Goal: Task Accomplishment & Management: Use online tool/utility

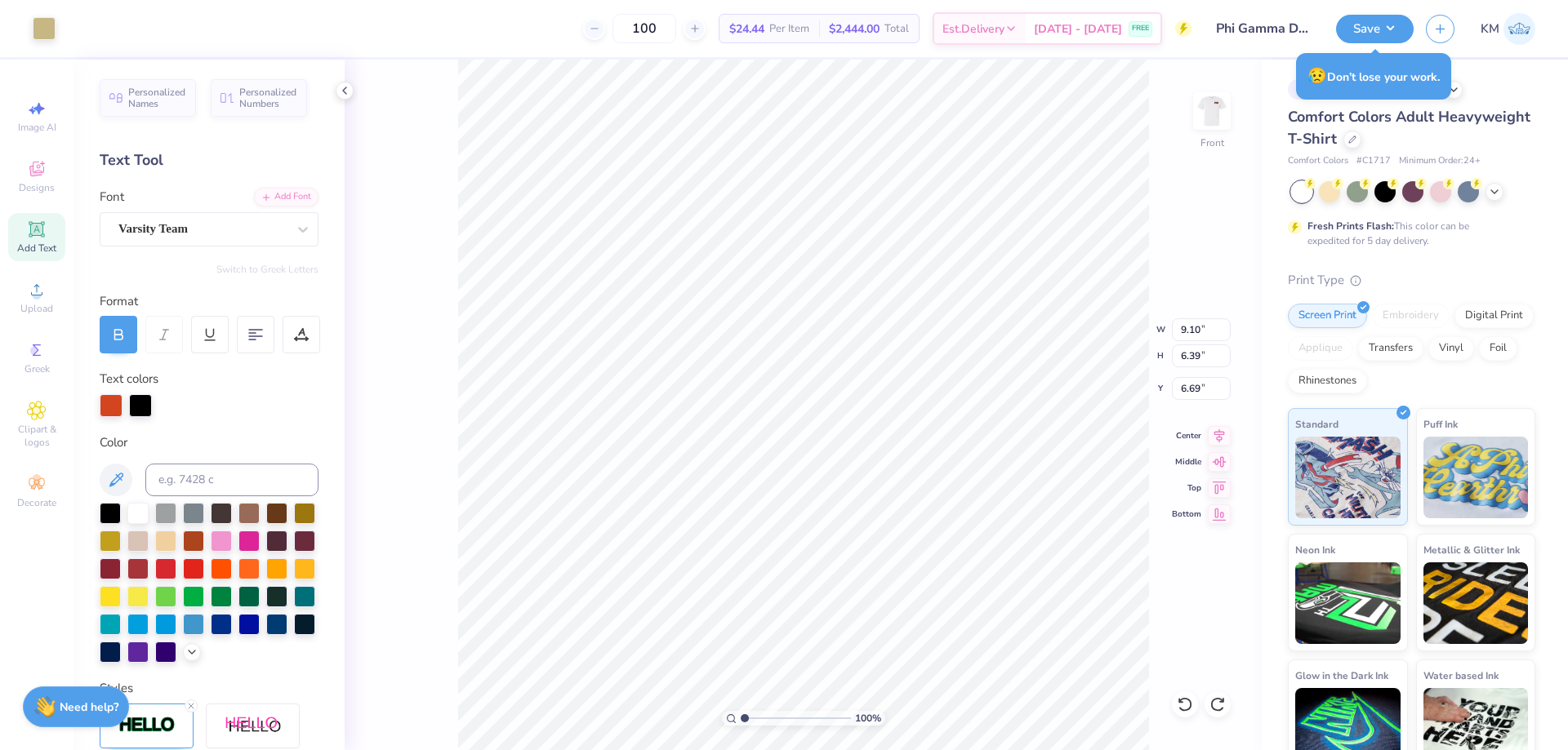
scroll to position [471, 0]
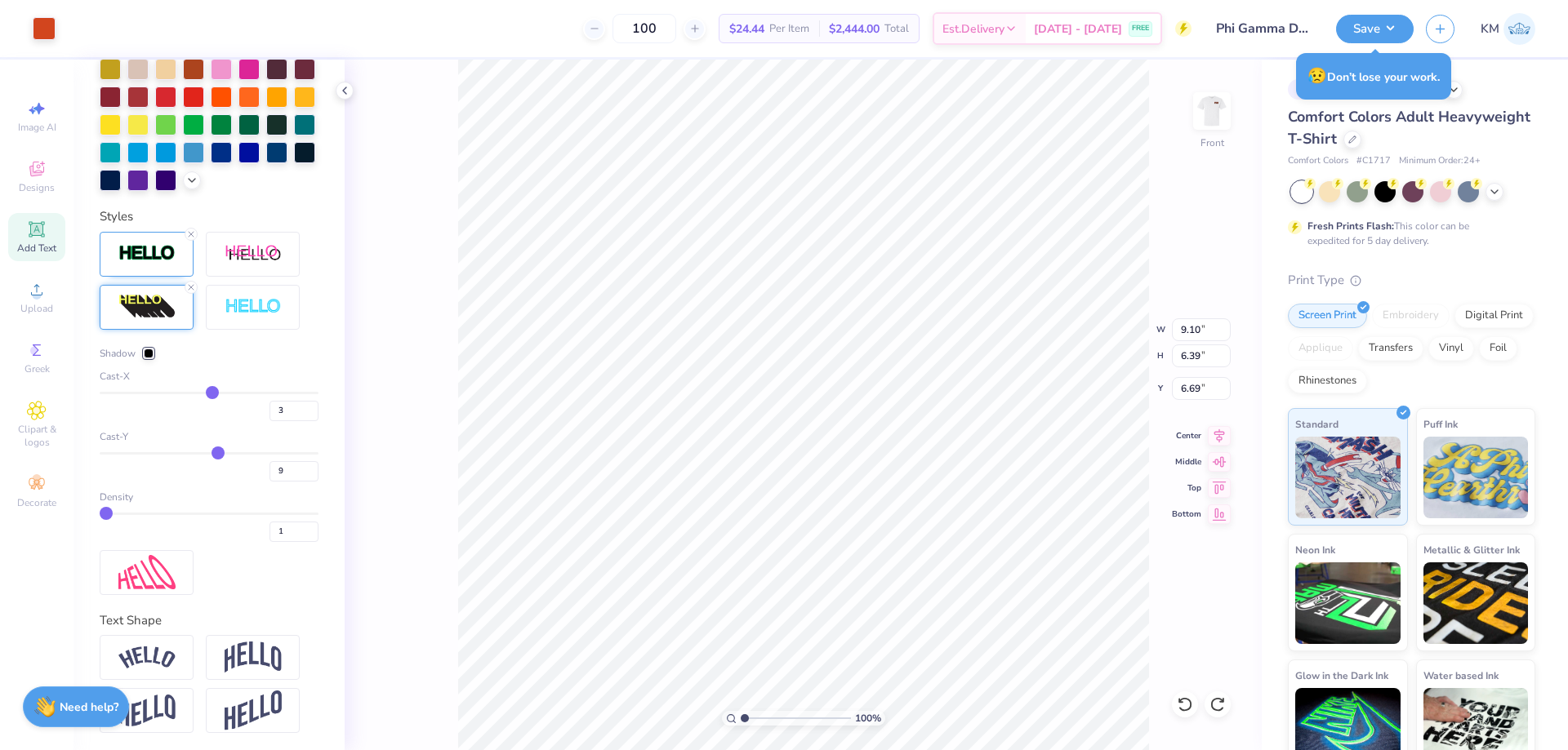
type input "1.61"
type input "4.64"
type input "3.16"
click at [1210, 111] on img at bounding box center [1211, 111] width 65 height 65
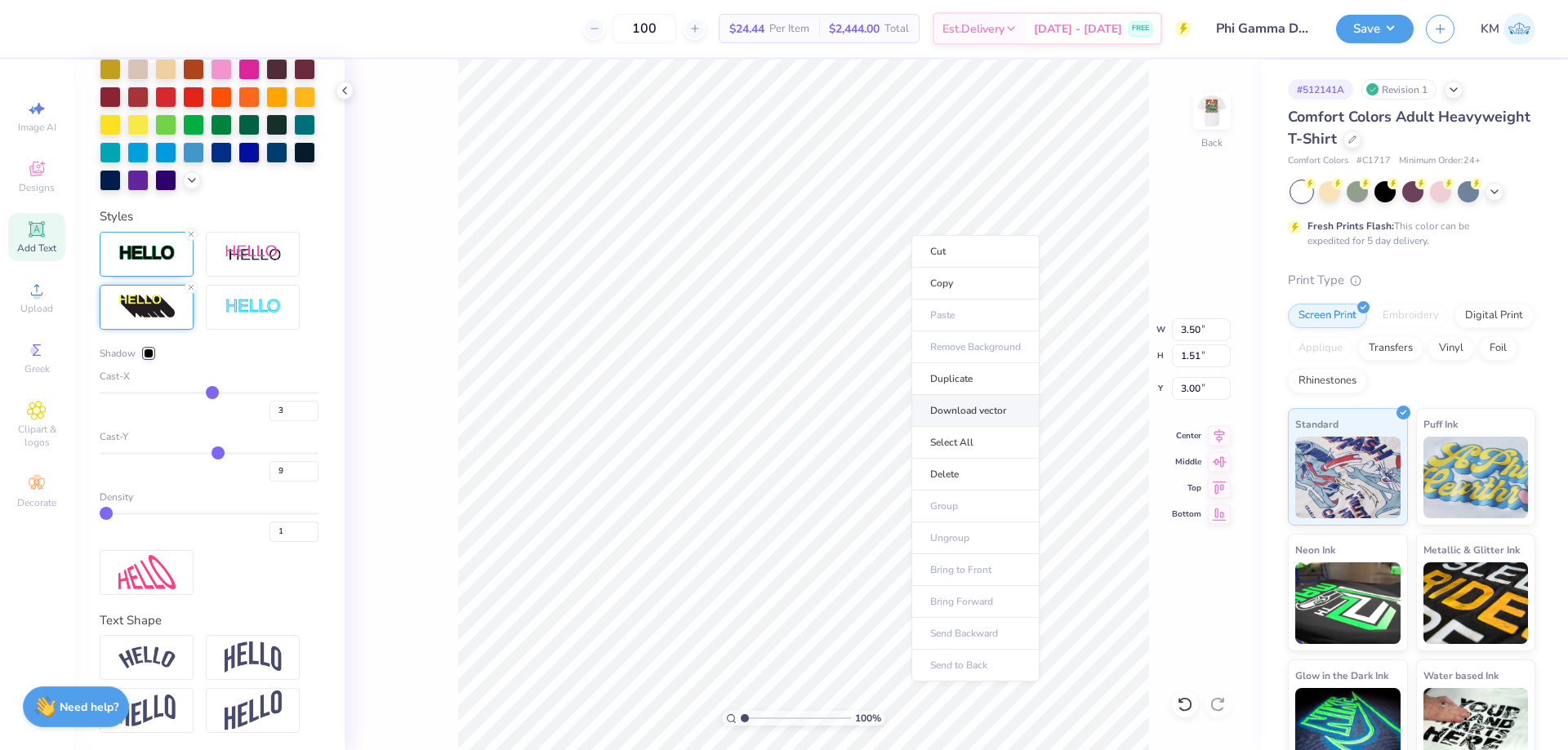
click at [962, 421] on li "Download vector" at bounding box center [975, 410] width 128 height 31
click at [1210, 110] on img at bounding box center [1211, 111] width 32 height 32
click at [1201, 115] on img at bounding box center [1211, 111] width 65 height 65
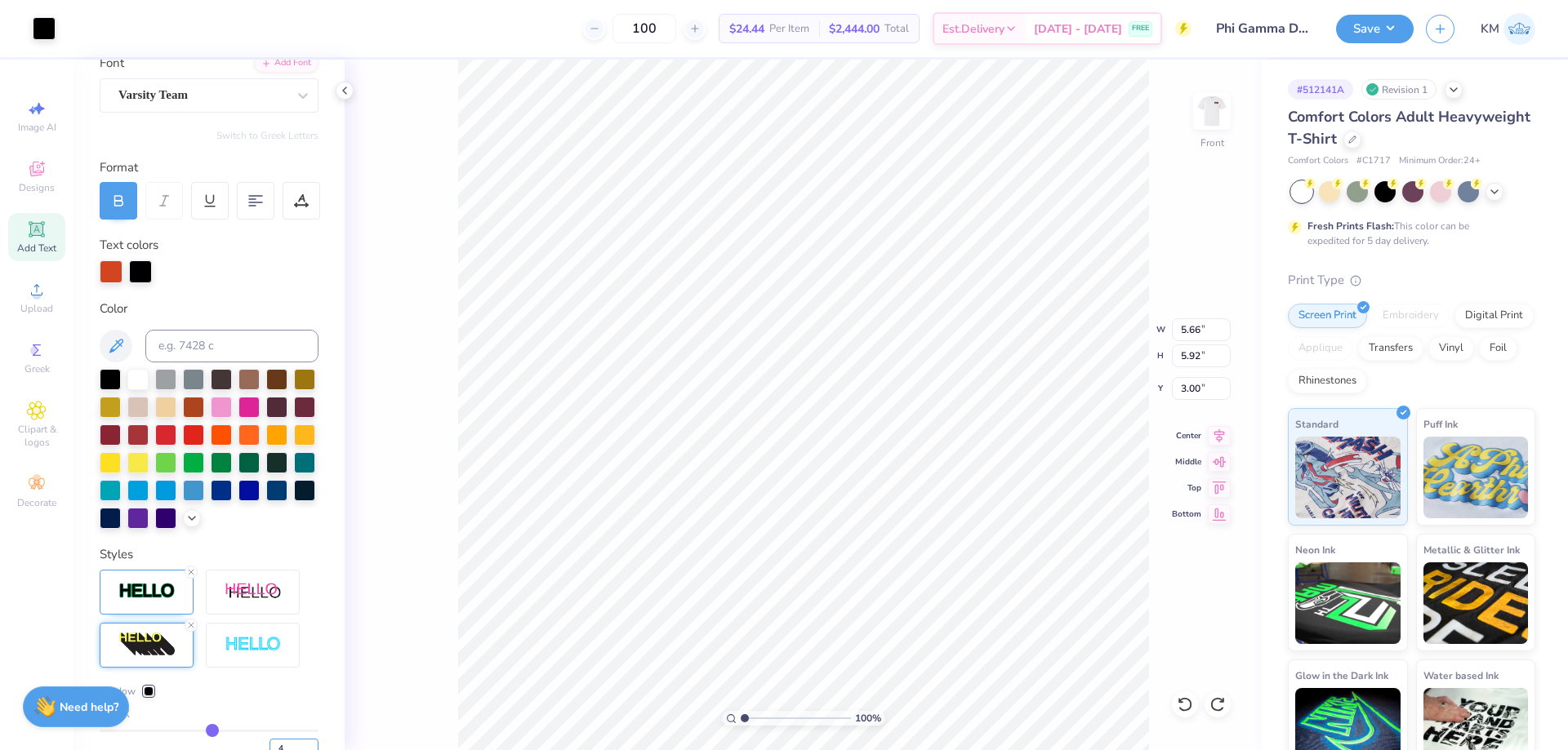
scroll to position [0, 0]
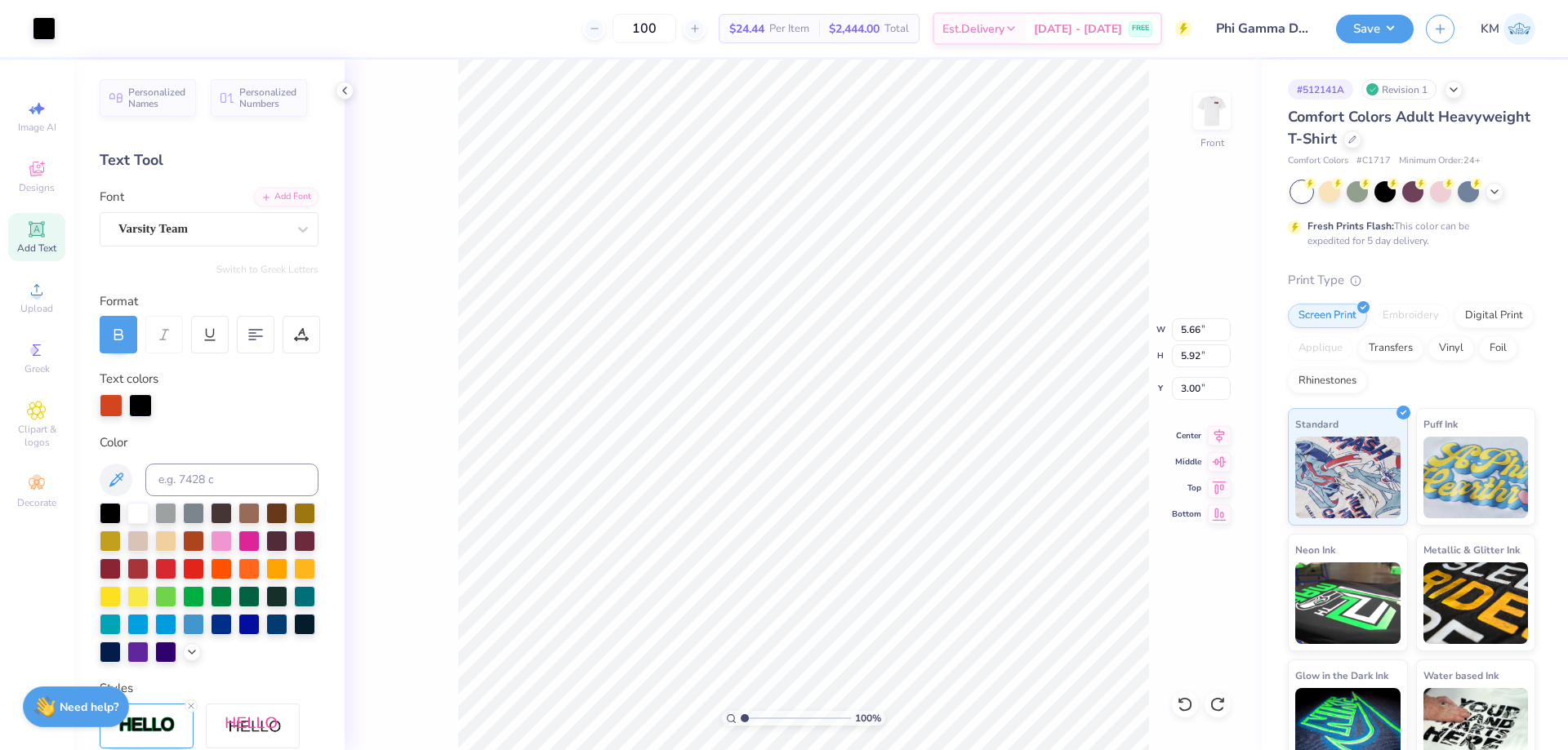
type input "4"
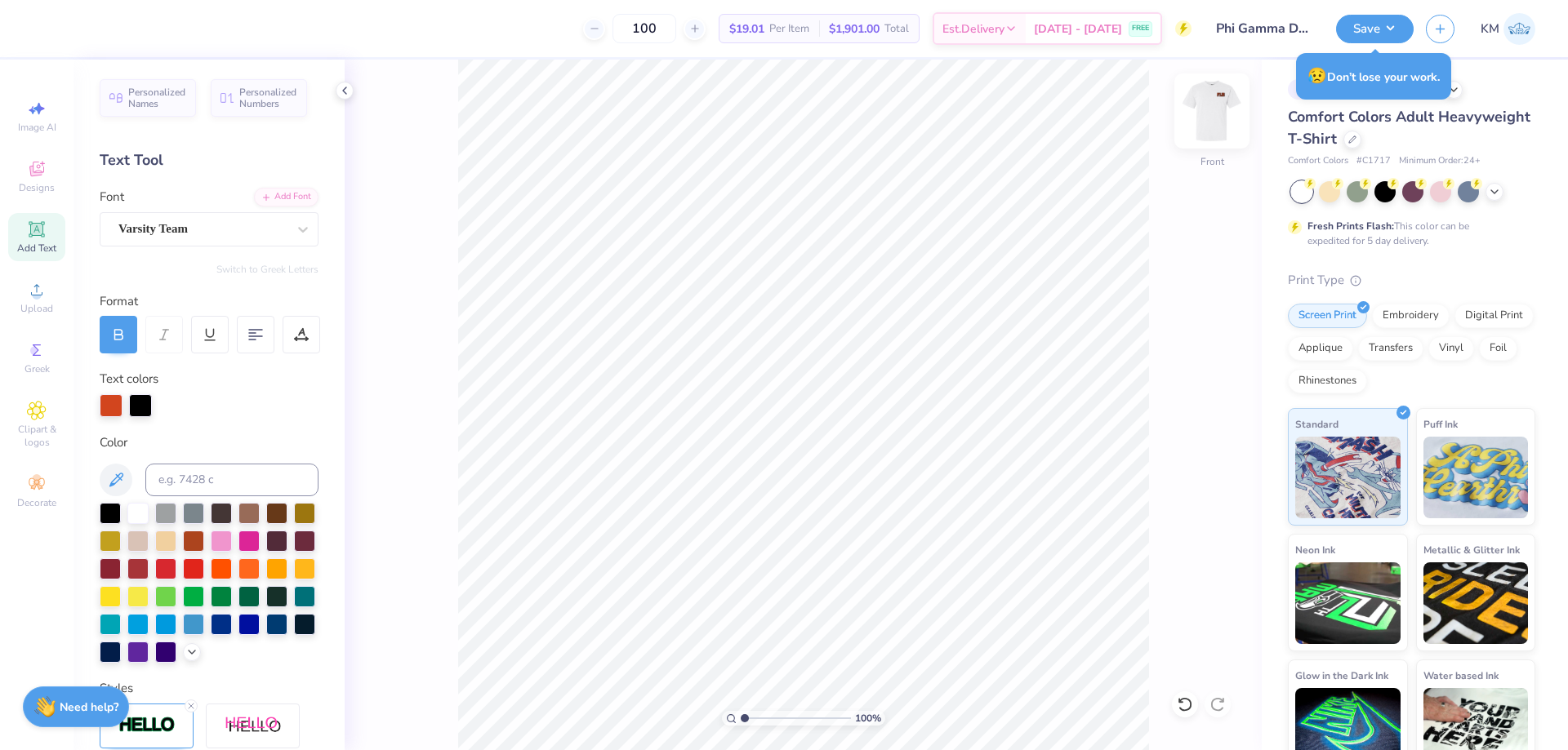
click at [1222, 105] on img at bounding box center [1211, 111] width 65 height 65
type input "3"
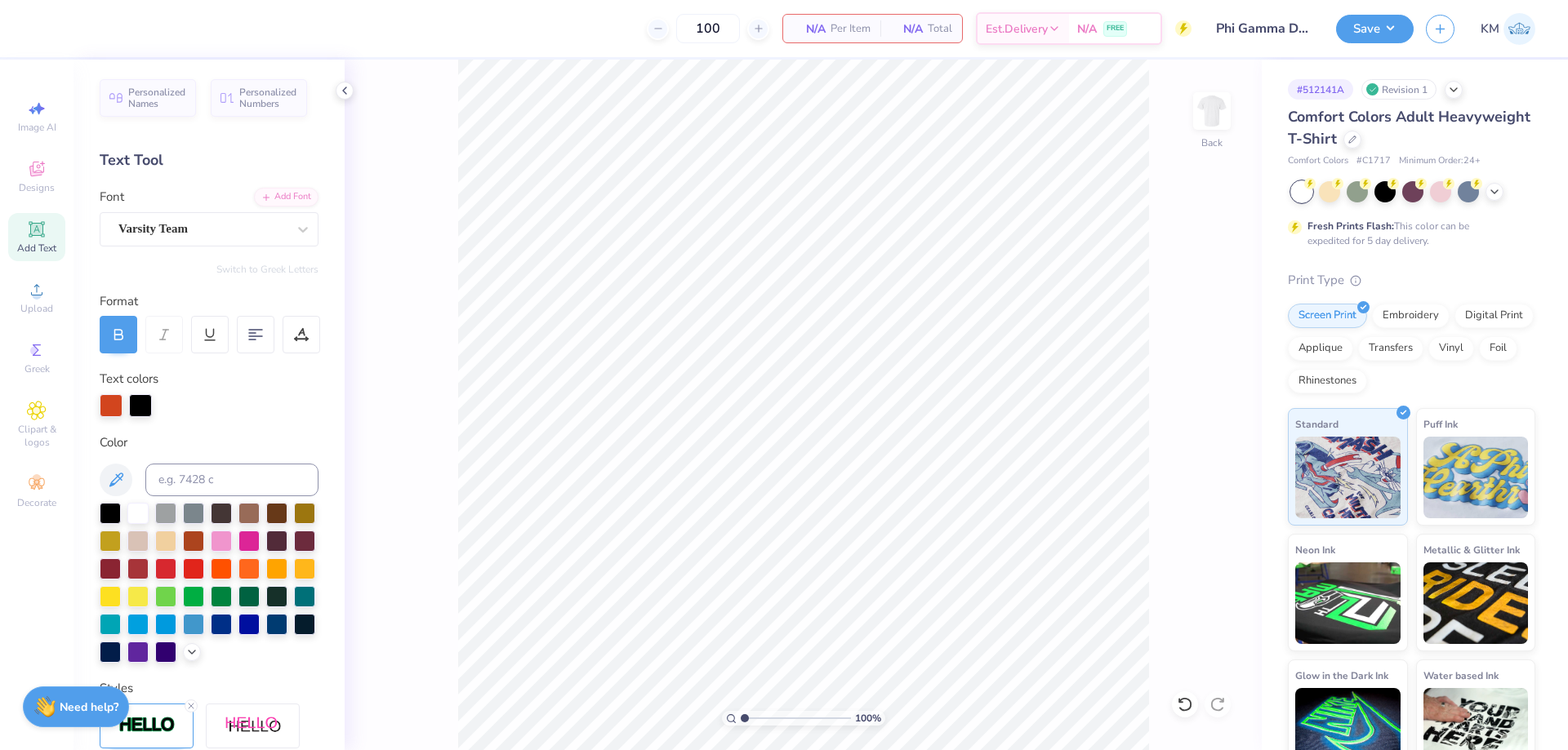
click at [1191, 699] on icon at bounding box center [1184, 704] width 16 height 16
click at [42, 241] on span "Add Text" at bounding box center [36, 248] width 39 height 13
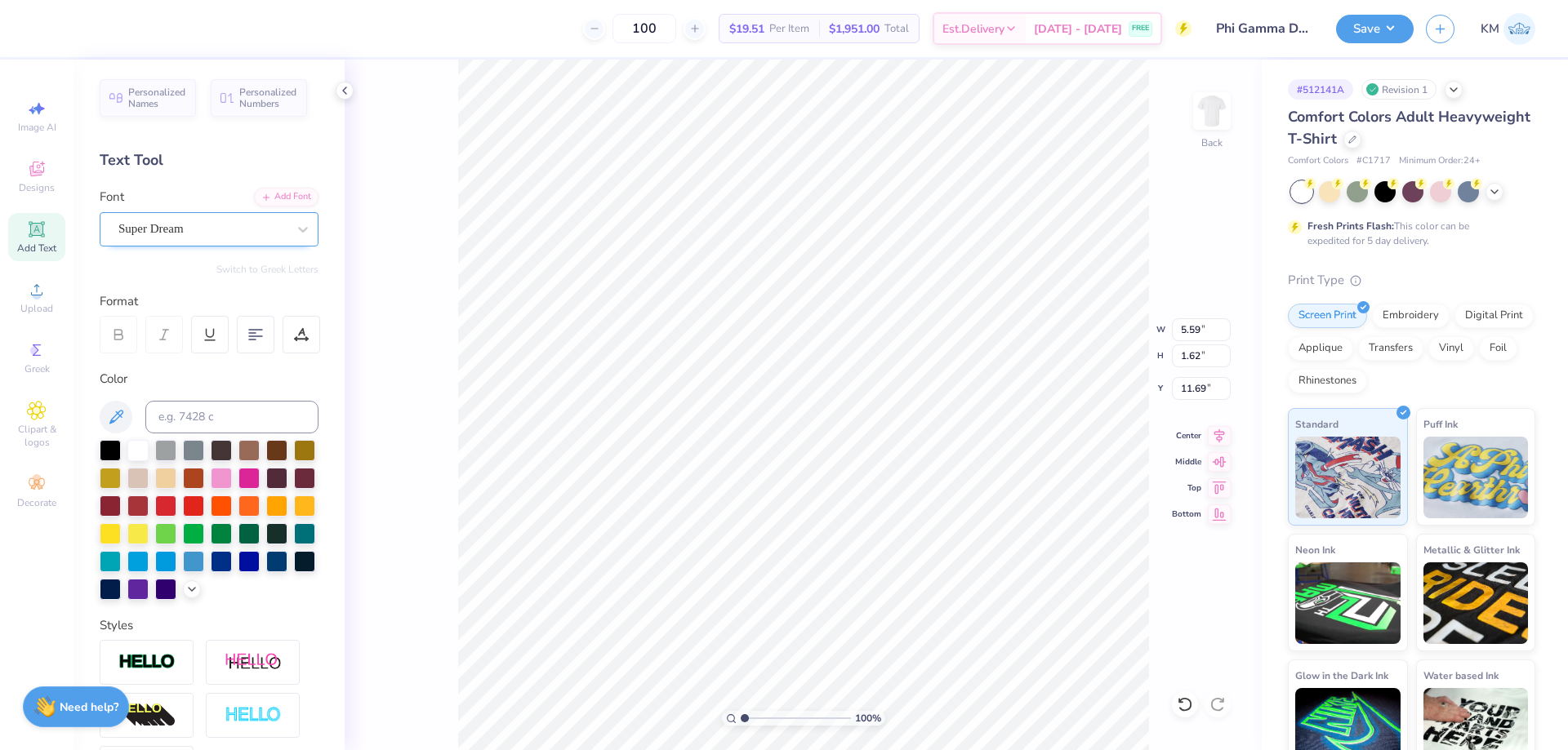
click at [192, 214] on div "Super Dream" at bounding box center [208, 229] width 219 height 34
click at [185, 353] on span "Varsity Team" at bounding box center [154, 358] width 65 height 17
type input "VAR"
type input "5.55"
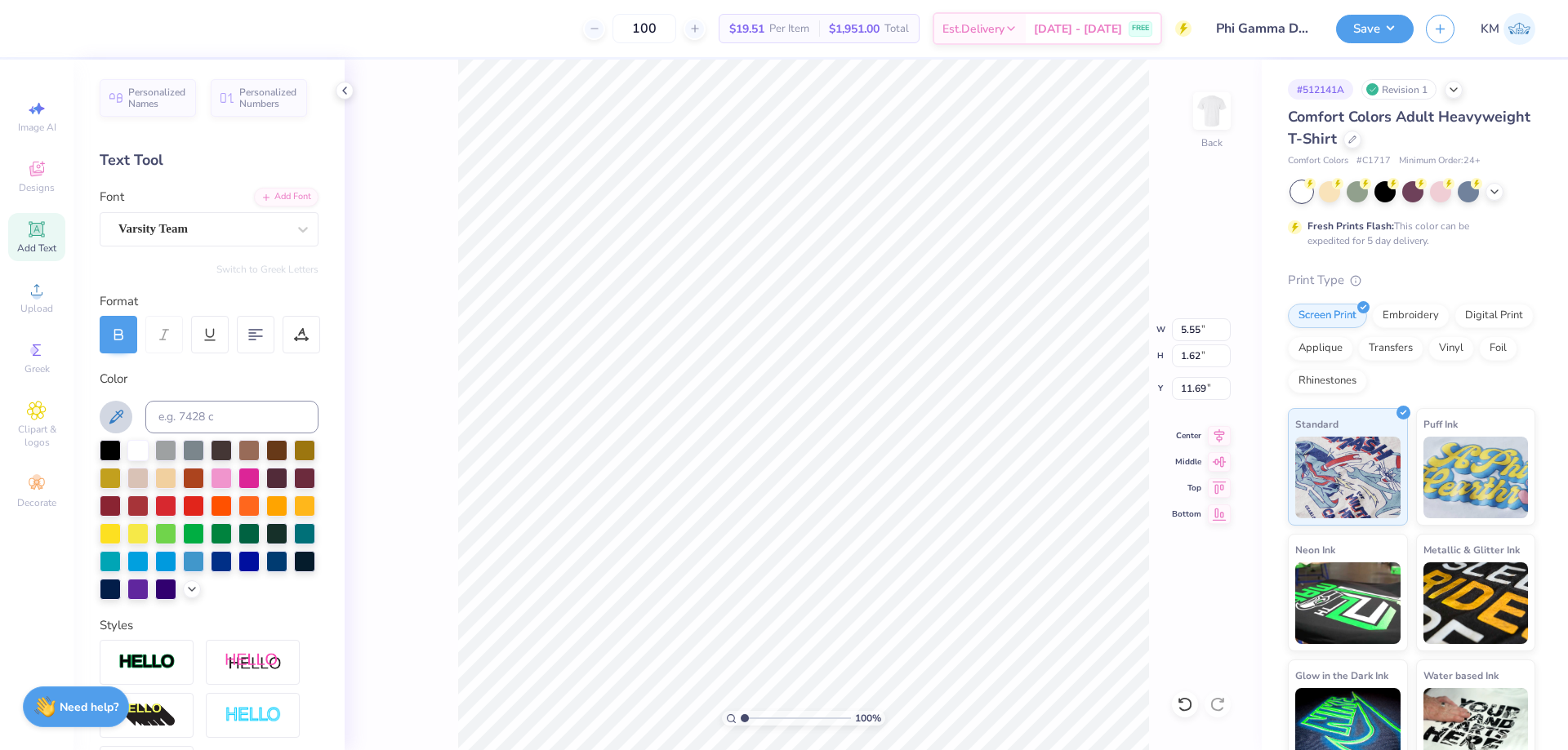
type textarea "FIJI"
click at [116, 414] on icon at bounding box center [116, 416] width 14 height 14
type input "4.01"
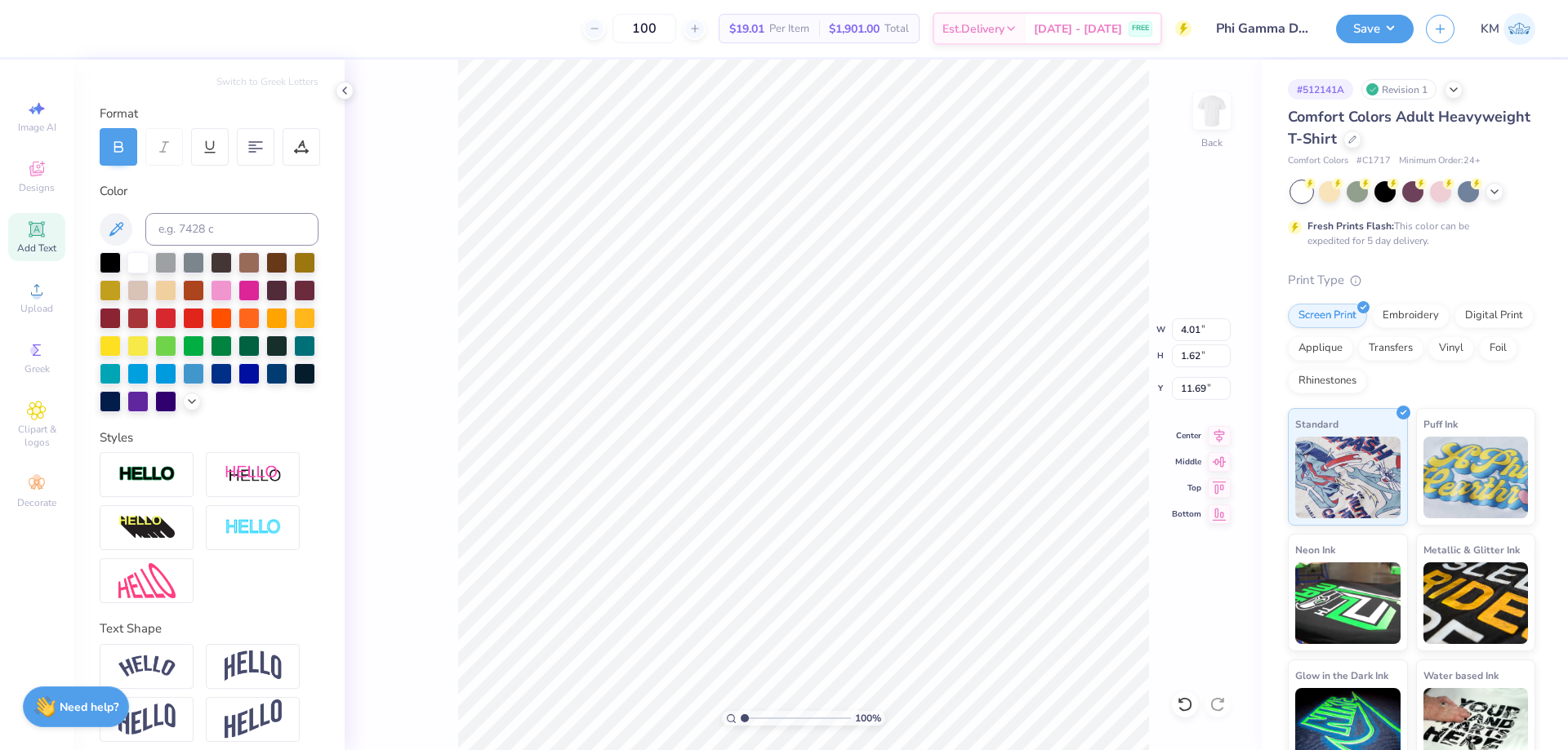
scroll to position [227, 0]
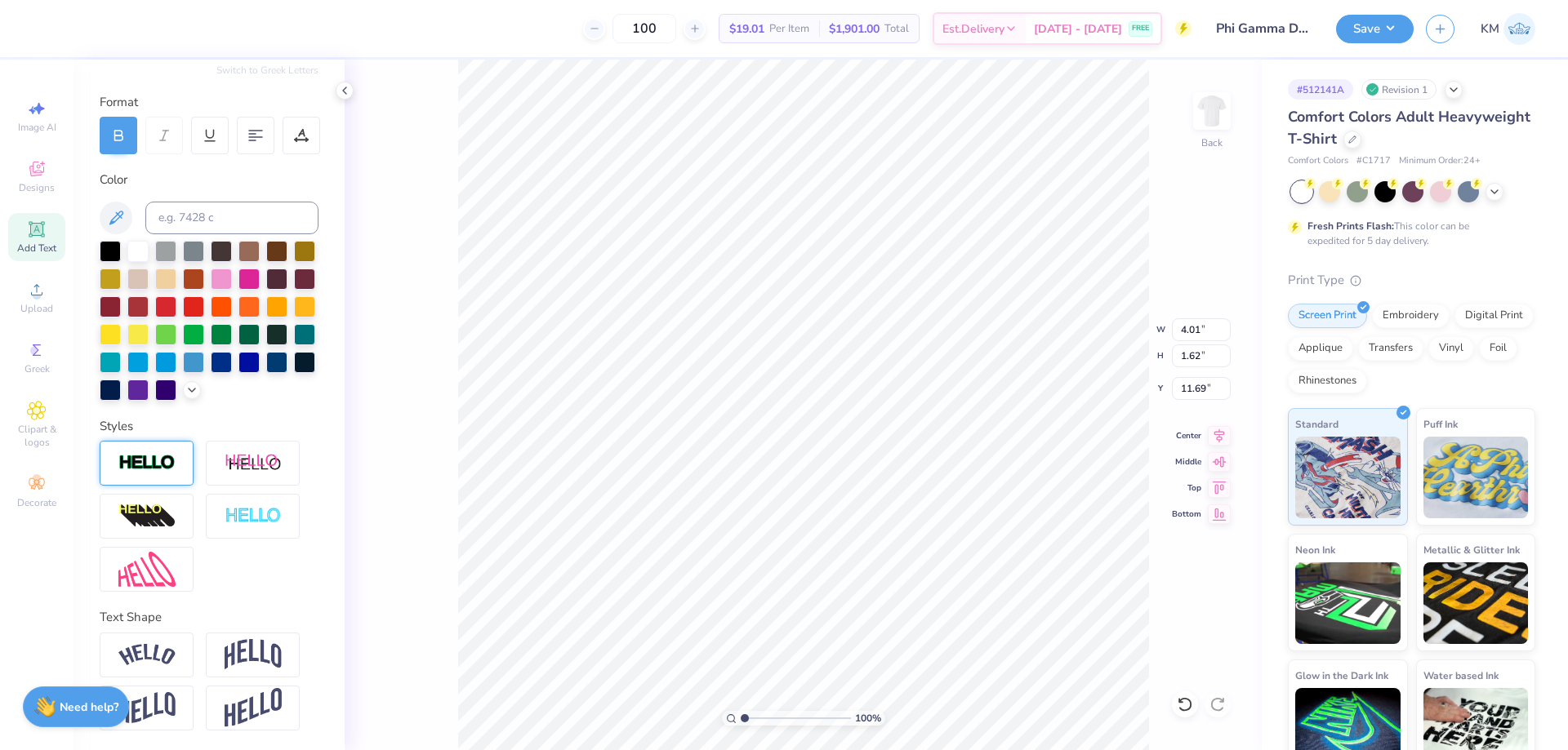
click at [176, 467] on div at bounding box center [146, 463] width 94 height 45
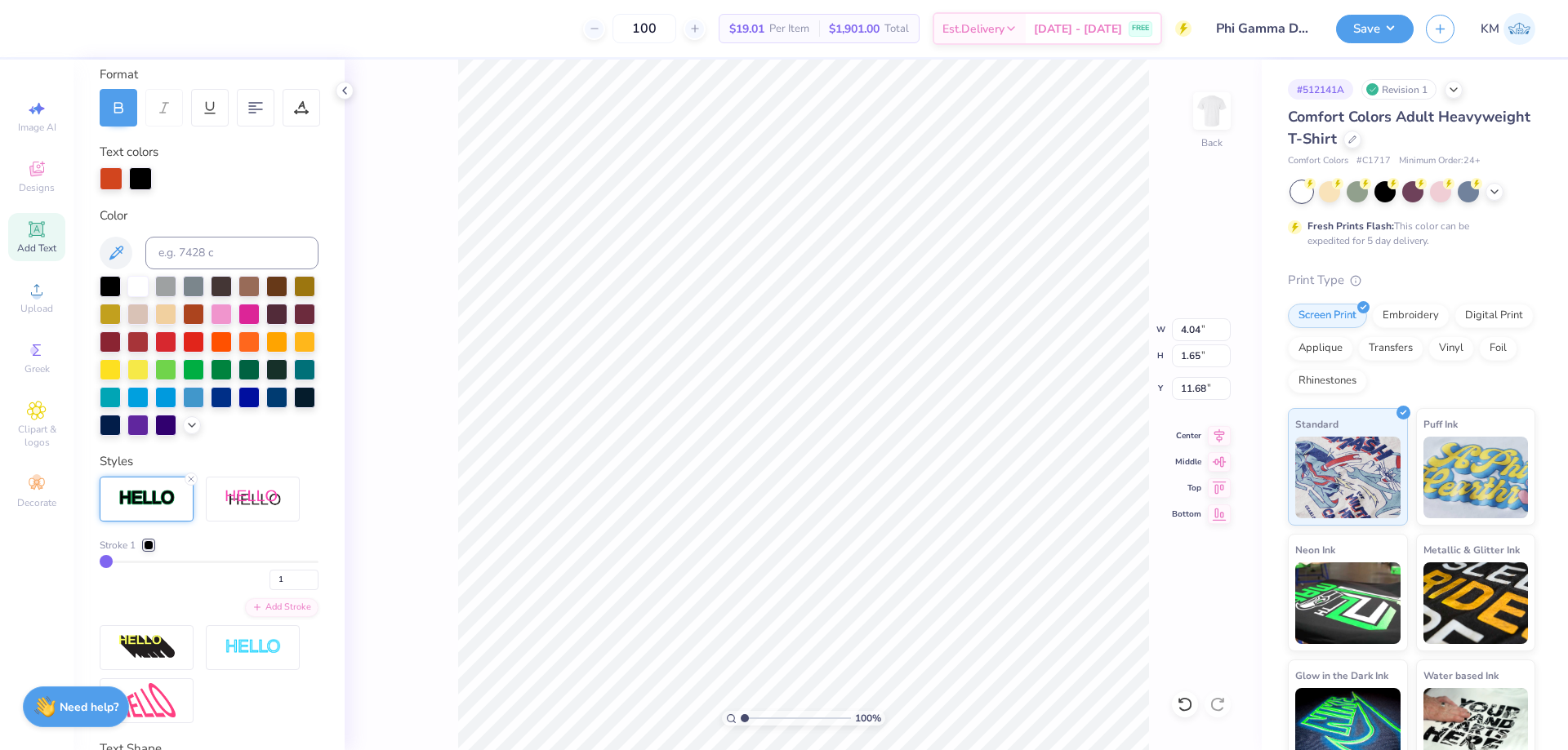
type input "4.04"
type input "1.65"
type input "4.51"
drag, startPoint x: 743, startPoint y: 719, endPoint x: 816, endPoint y: 711, distance: 73.4
click at [816, 711] on input "range" at bounding box center [795, 718] width 110 height 14
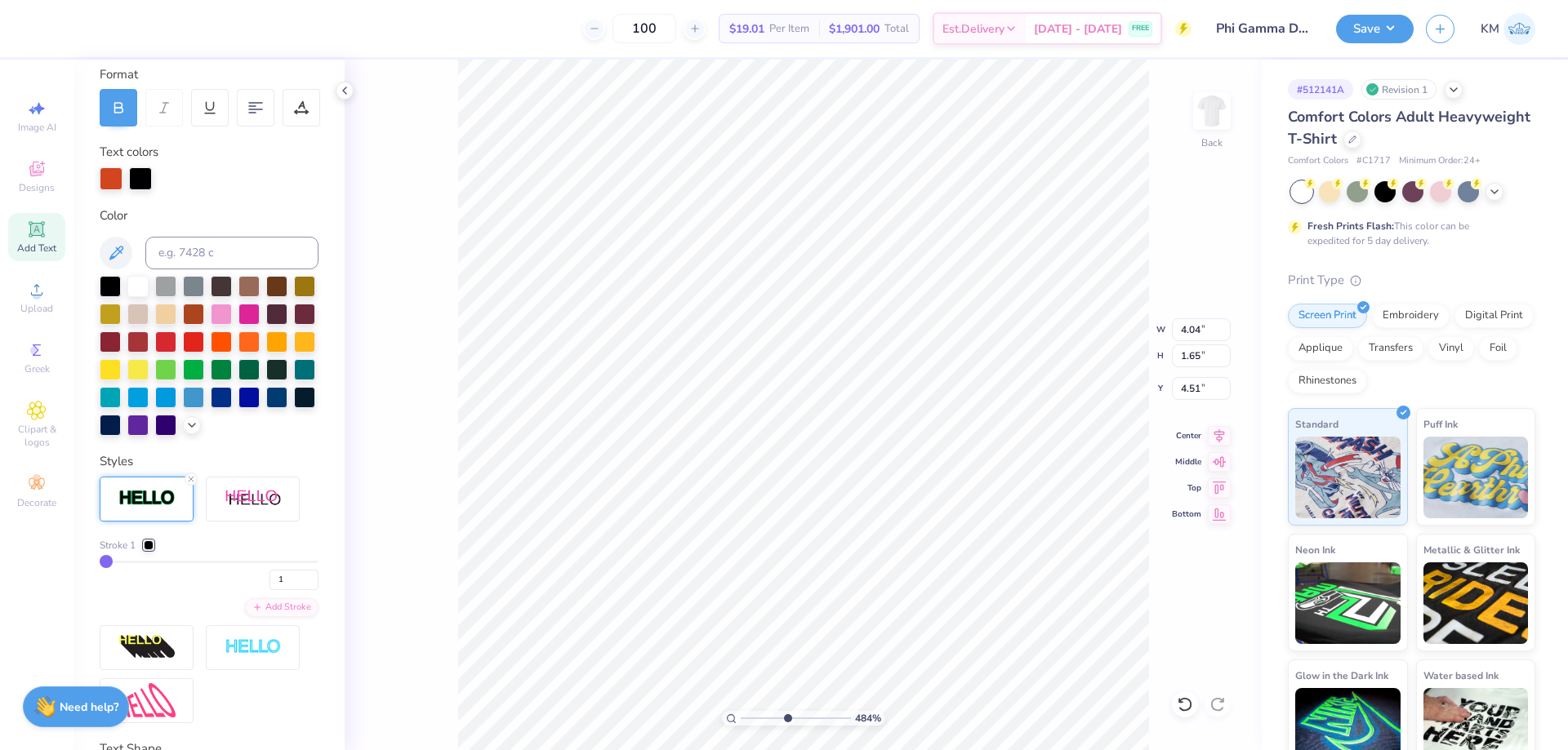
drag, startPoint x: 808, startPoint y: 718, endPoint x: 786, endPoint y: 706, distance: 25.1
type input "4.84"
click at [786, 711] on input "range" at bounding box center [795, 718] width 110 height 14
type input "3.04"
drag, startPoint x: 282, startPoint y: 604, endPoint x: 263, endPoint y: 608, distance: 19.4
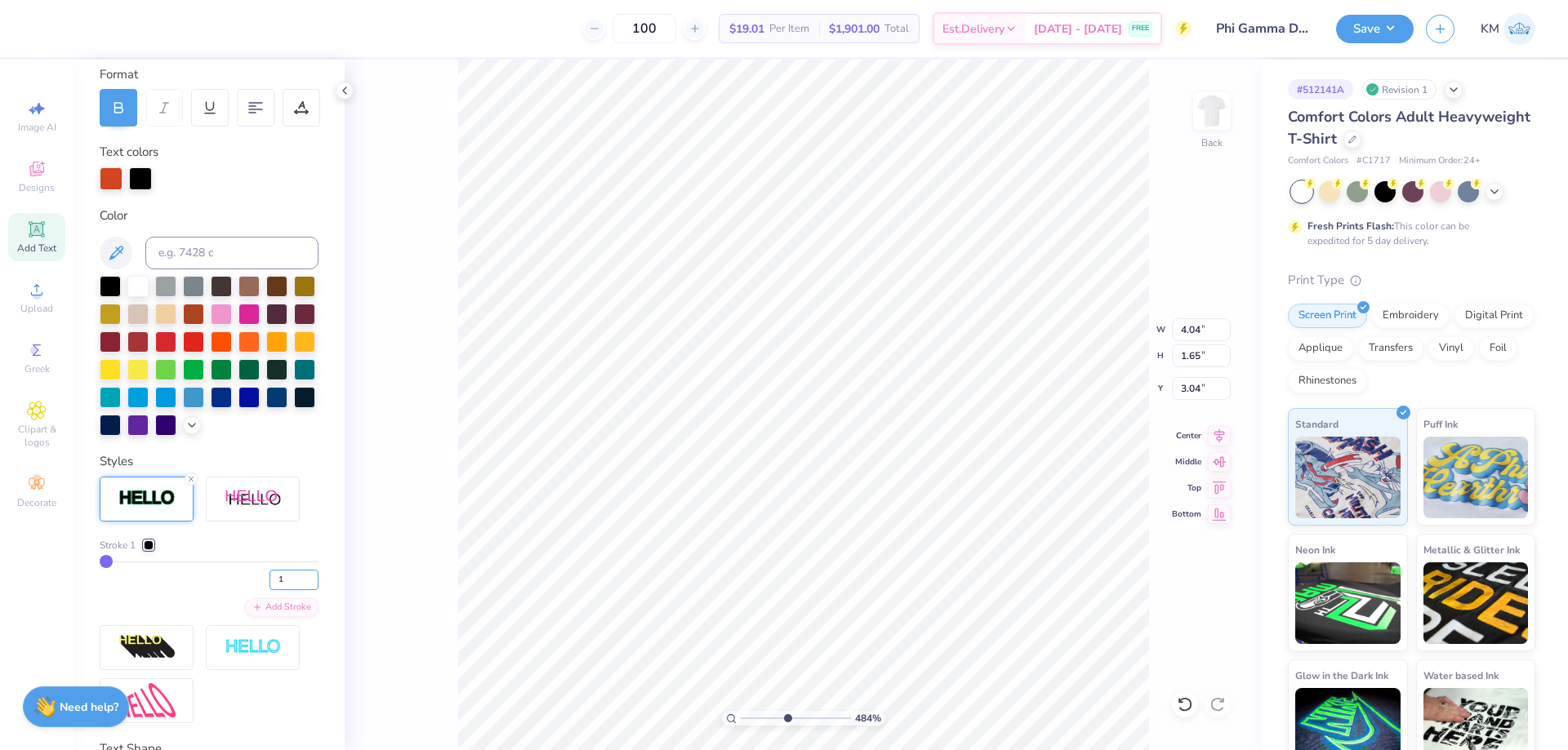
click at [269, 591] on input "1" at bounding box center [293, 579] width 49 height 20
type input "2"
type input "4.07"
type input "1.68"
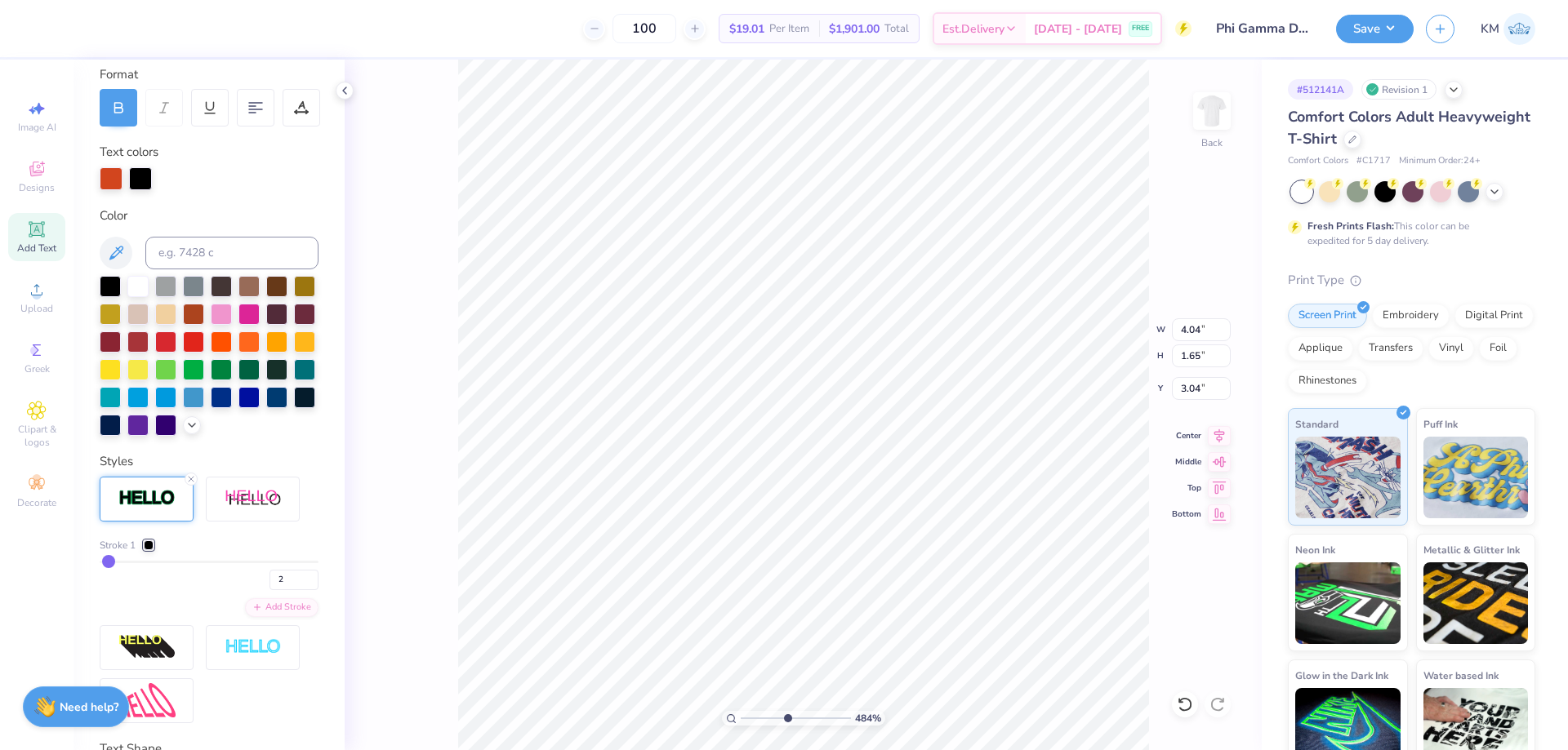
type input "3.02"
drag, startPoint x: 1201, startPoint y: 330, endPoint x: 1161, endPoint y: 339, distance: 41.0
click at [1161, 338] on div "484 % Back W 4.07 4.07 " H 1.68 1.68 " Y 3.02 3.02 " Center Middle Top Bottom" at bounding box center [803, 405] width 917 height 691
click at [1187, 327] on input "4.07" at bounding box center [1202, 330] width 59 height 23
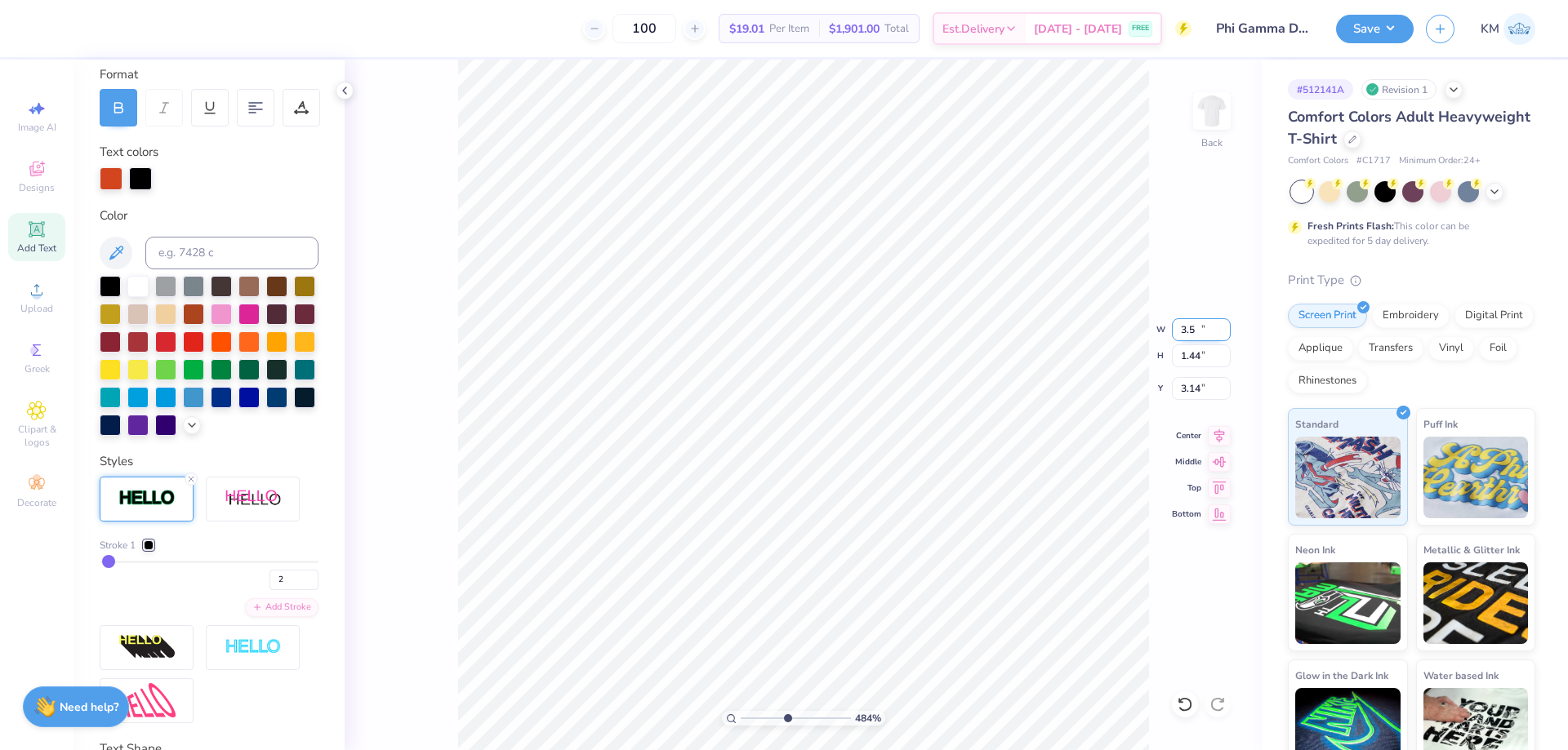
type input "3.50"
type input "1.44"
type input "3.14"
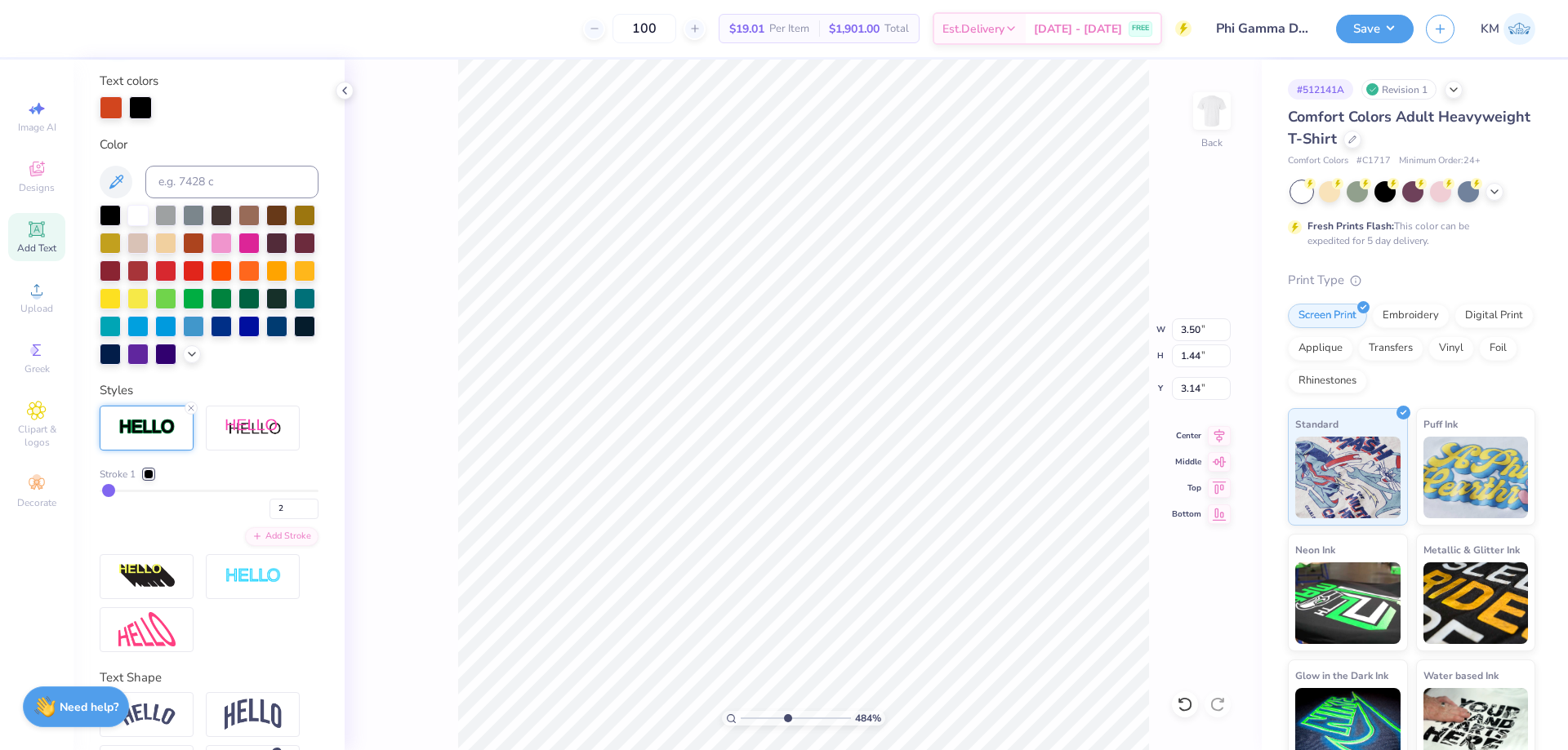
scroll to position [385, 0]
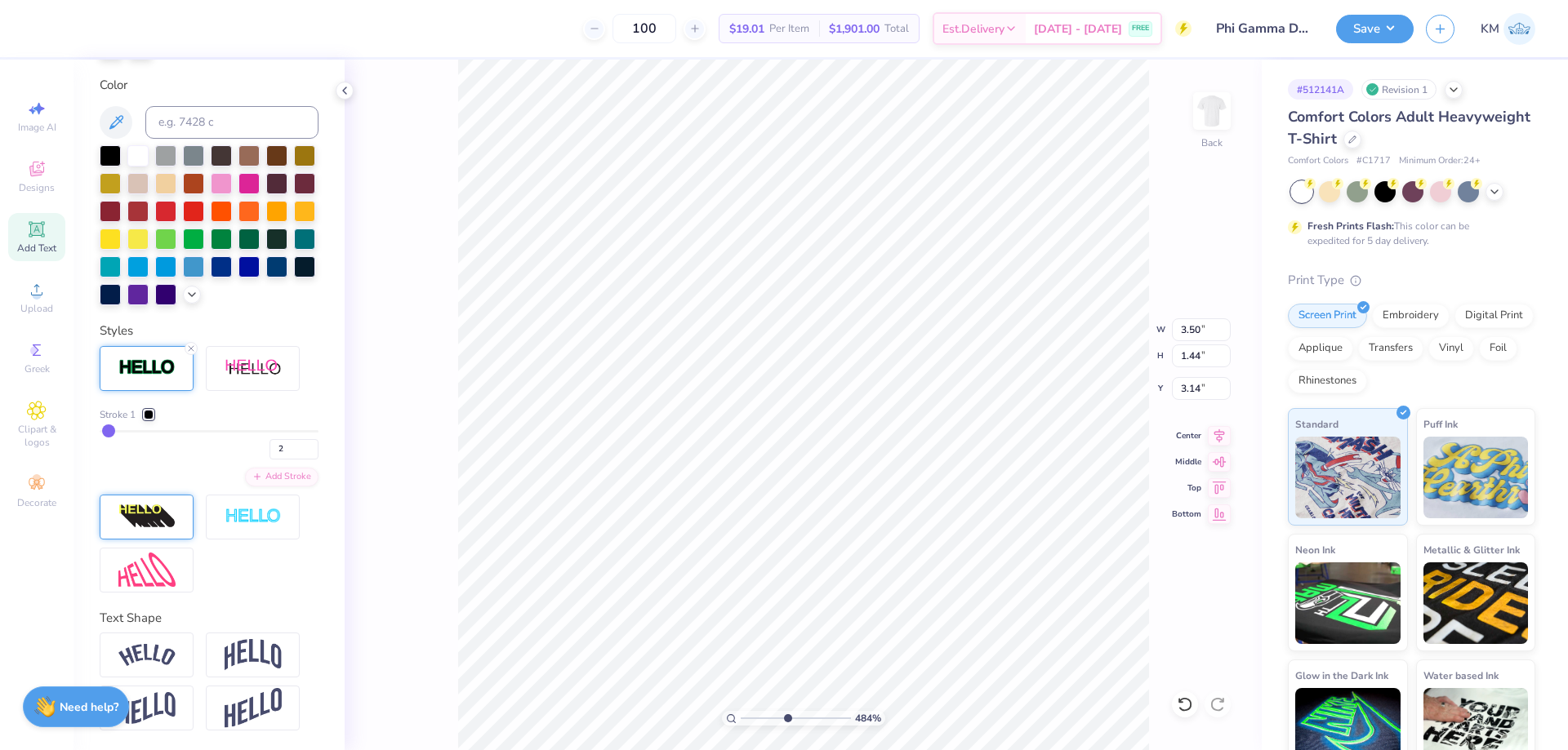
click at [171, 517] on img at bounding box center [147, 516] width 57 height 26
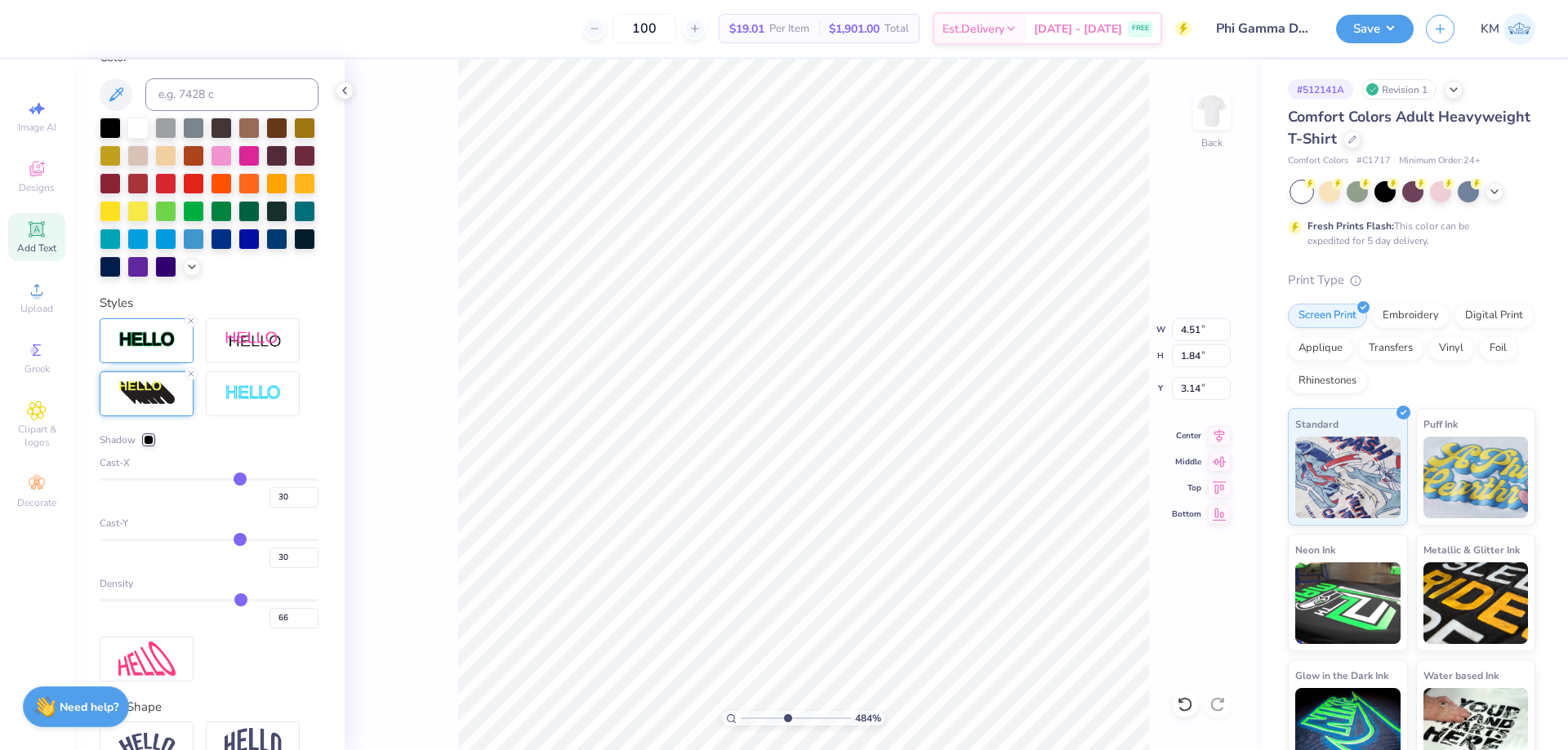
type input "4.51"
type input "1.84"
drag, startPoint x: 280, startPoint y: 521, endPoint x: 240, endPoint y: 524, distance: 40.1
click at [240, 508] on div "30" at bounding box center [208, 492] width 219 height 30
drag, startPoint x: 279, startPoint y: 647, endPoint x: 234, endPoint y: 651, distance: 45.2
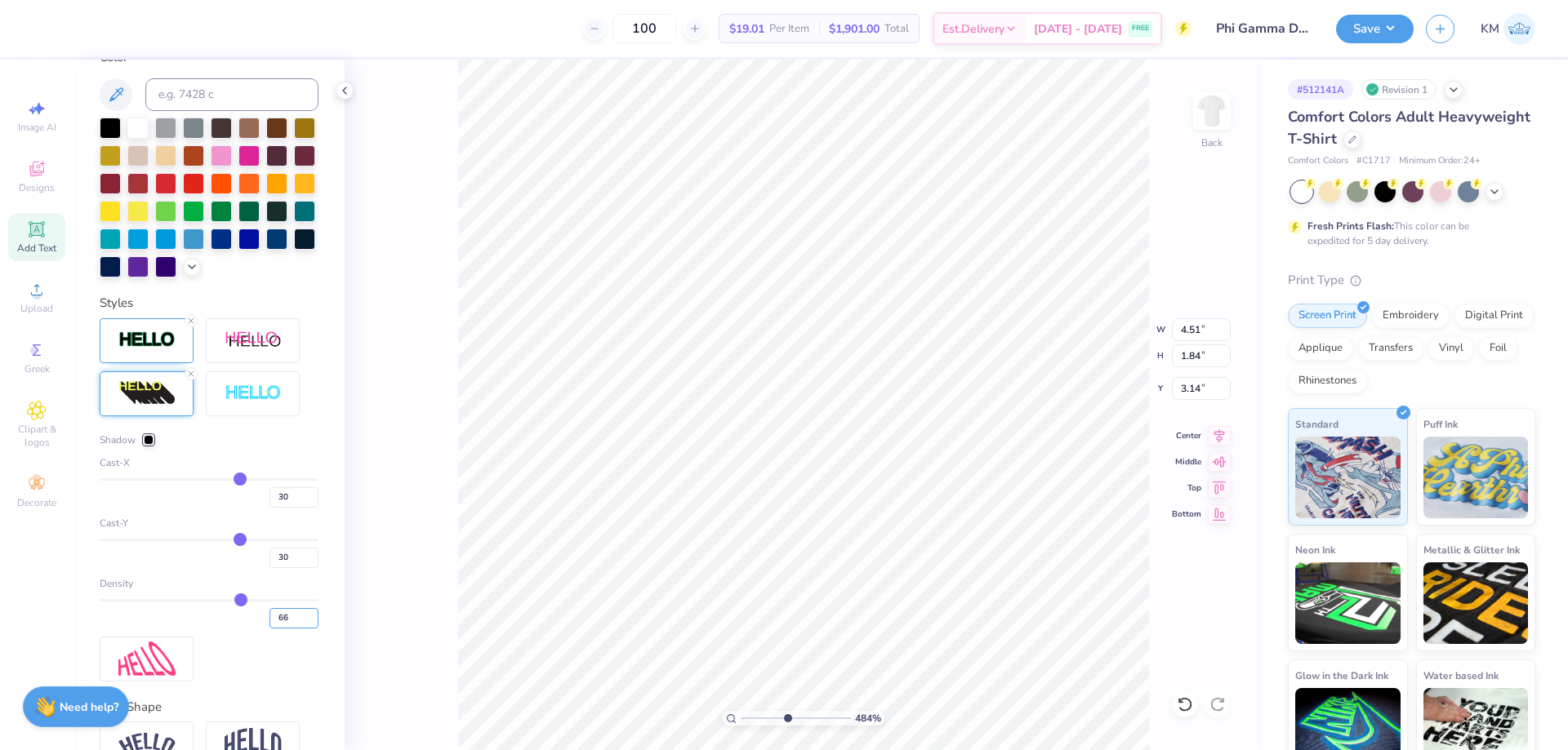
click at [239, 629] on div "66" at bounding box center [208, 614] width 219 height 30
type input "2"
type input "24"
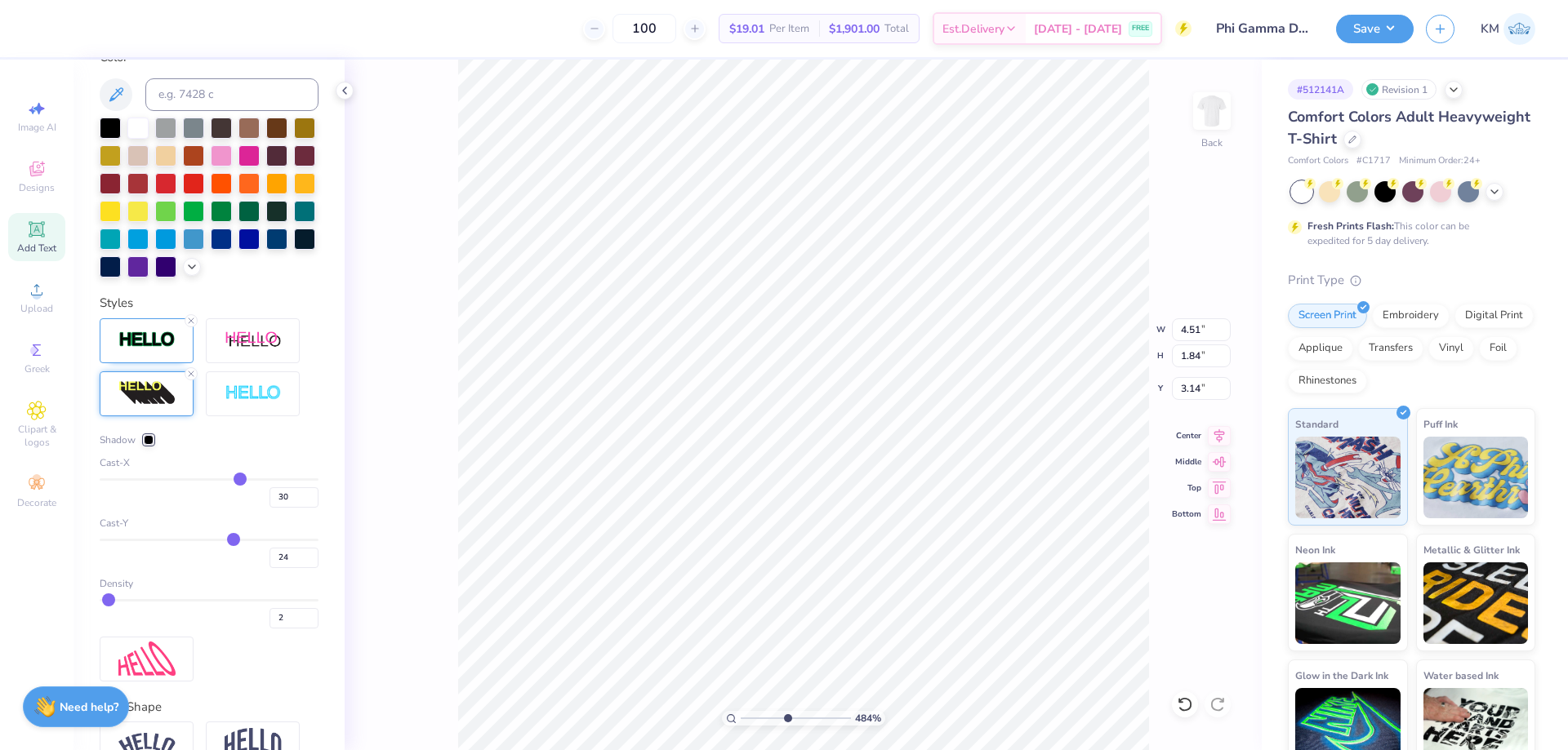
type input "23"
type input "20"
type input "18"
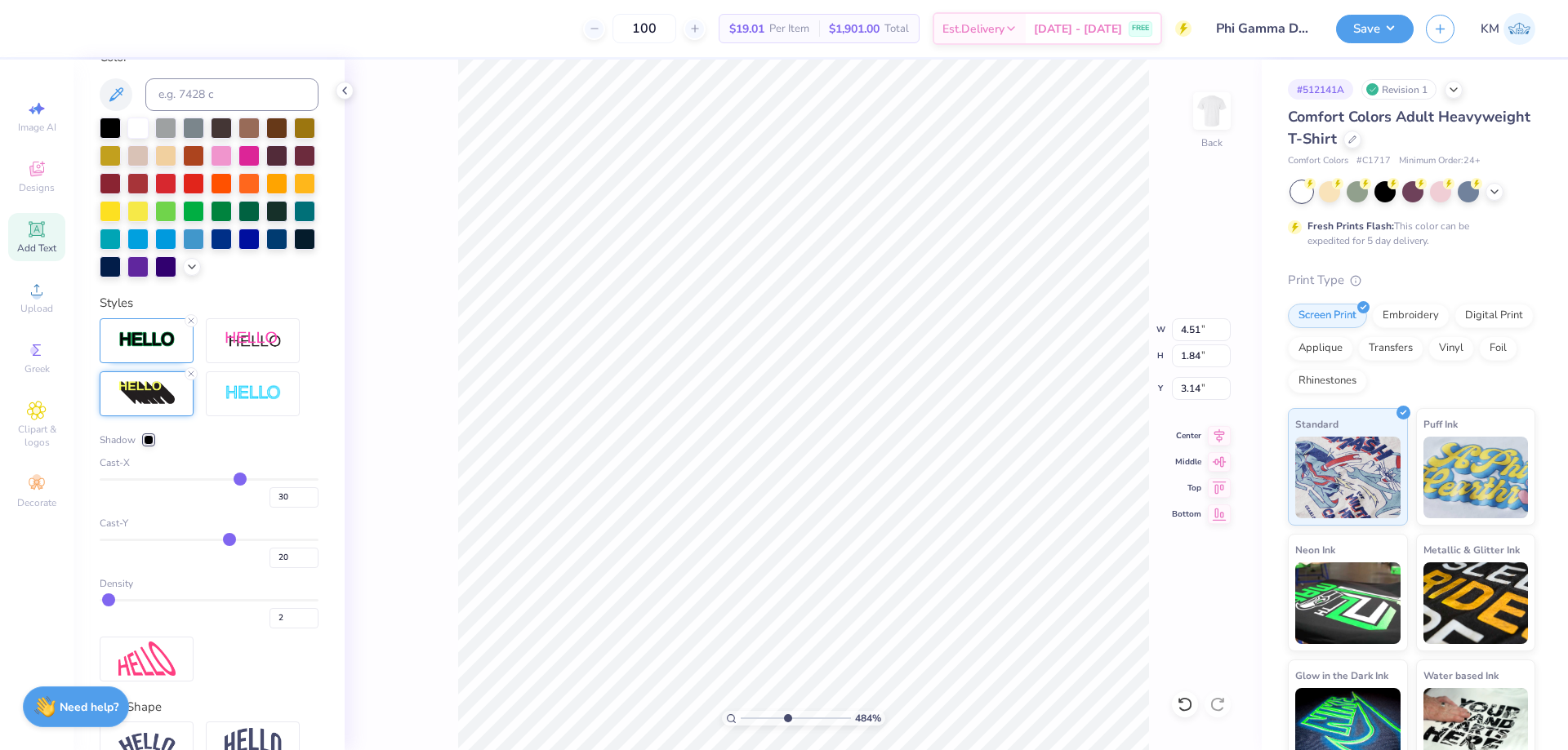
type input "18"
type input "17"
type input "16"
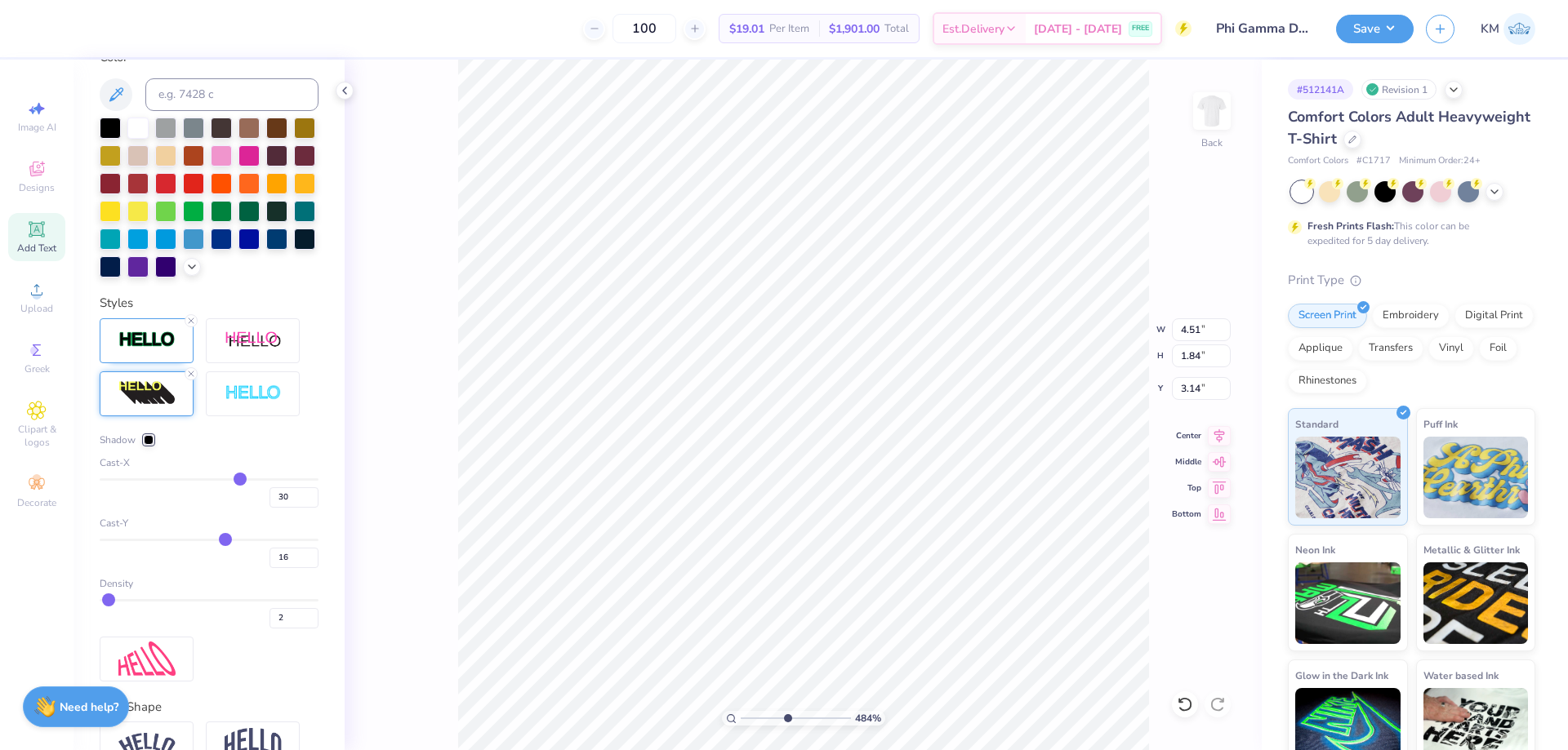
type input "15"
type input "14"
type input "12"
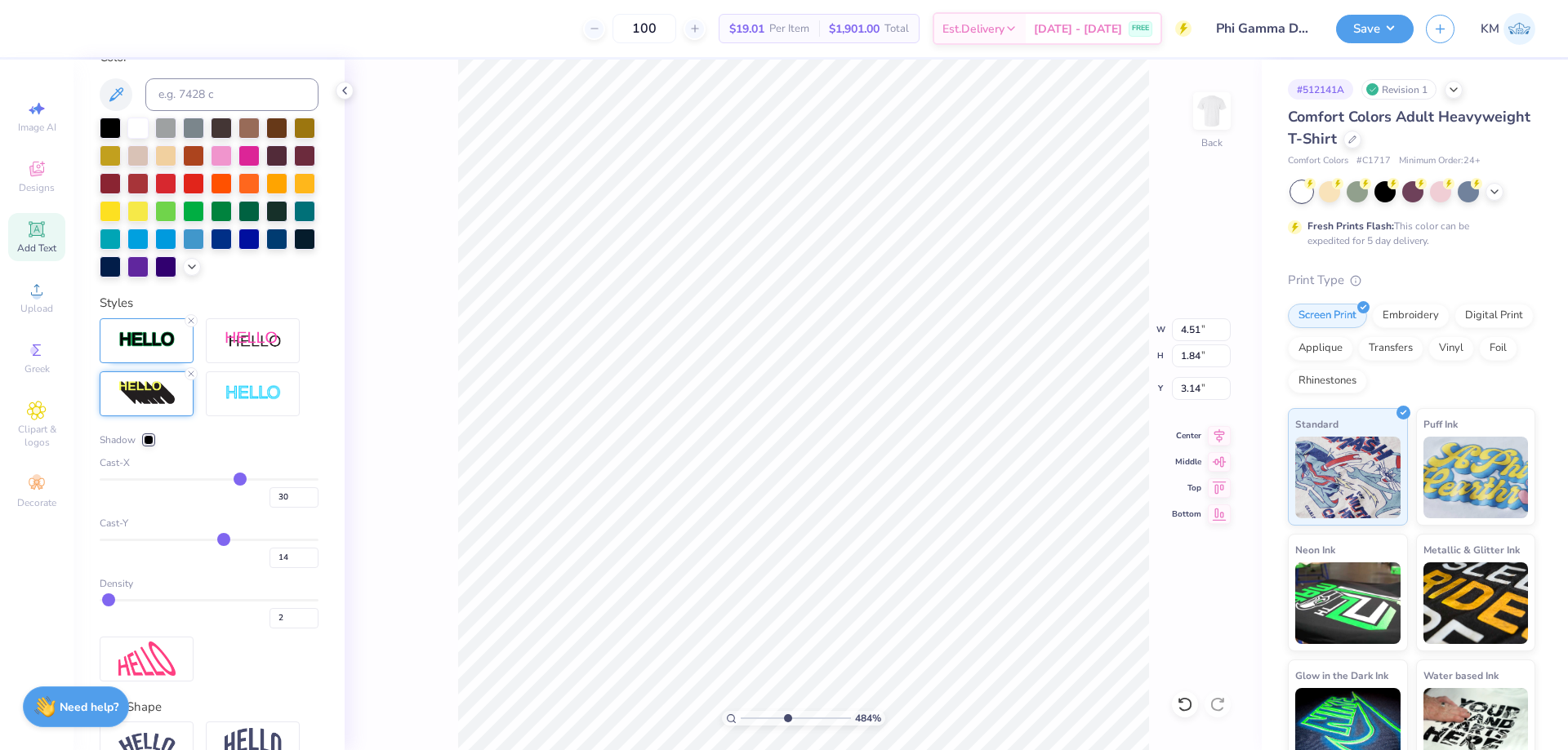
type input "12"
type input "8"
type input "6"
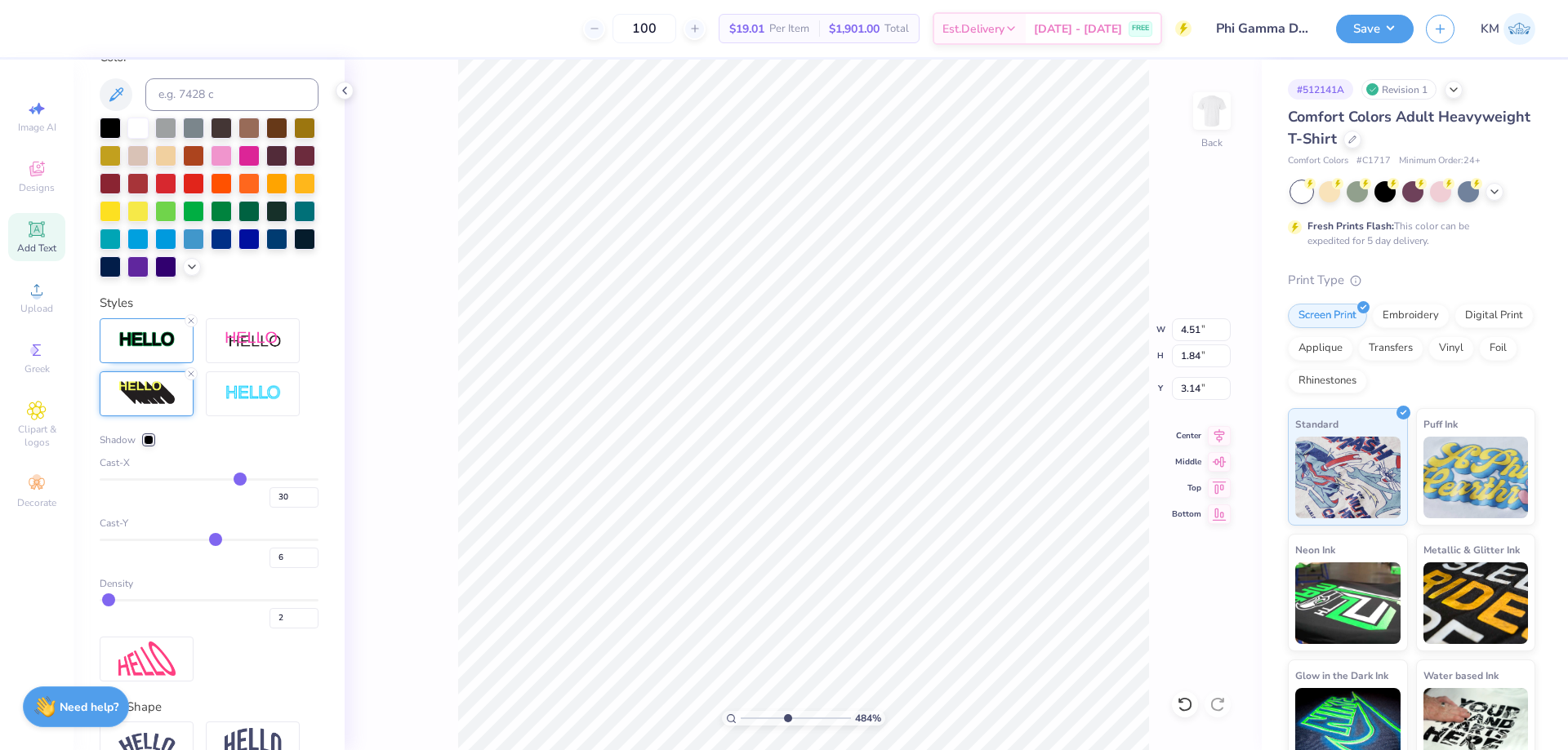
drag, startPoint x: 217, startPoint y: 567, endPoint x: 207, endPoint y: 567, distance: 10.0
type input "5"
click at [207, 541] on input "range" at bounding box center [208, 540] width 219 height 3
type input "5"
type input "-16"
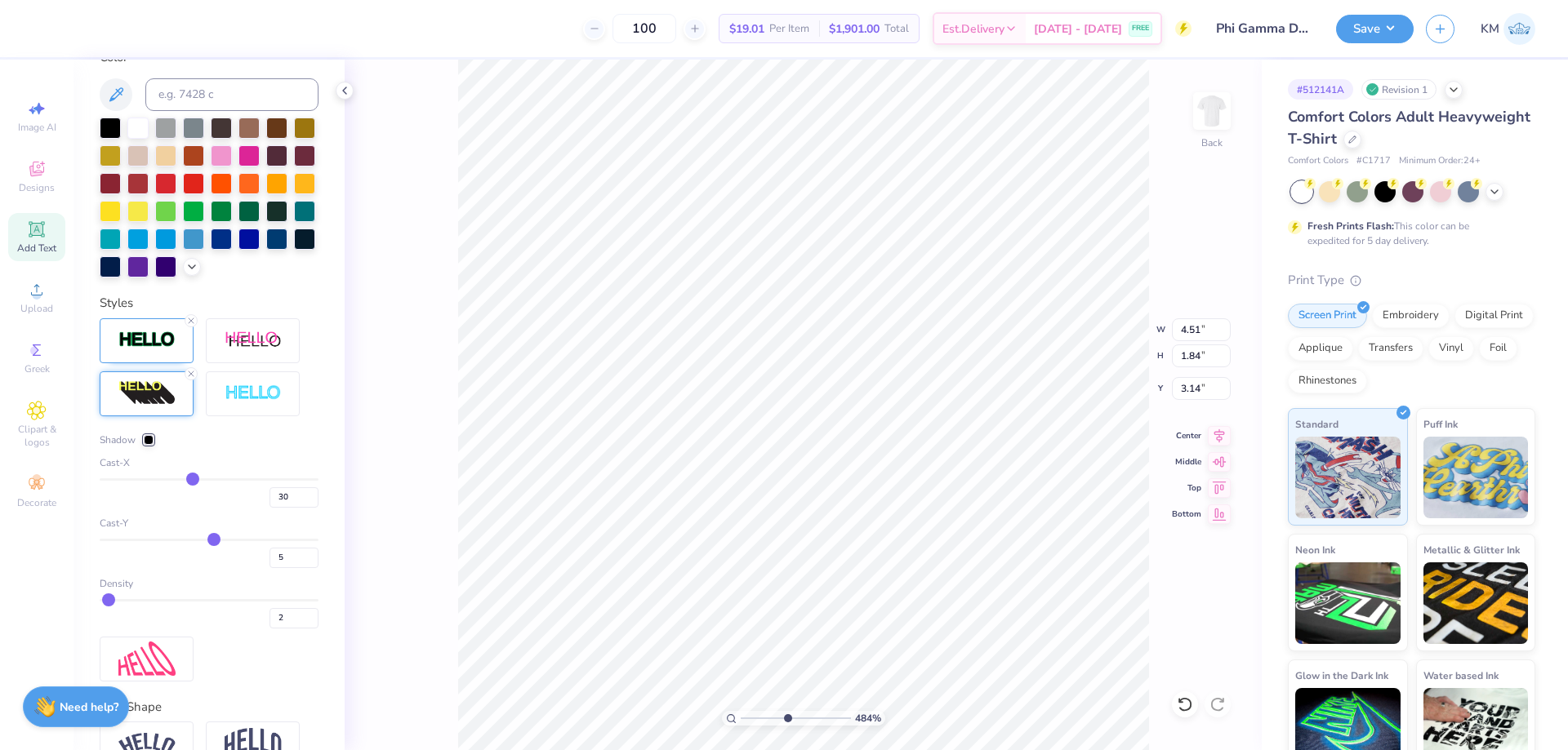
click at [187, 481] on input "range" at bounding box center [208, 479] width 219 height 3
type input "1.49"
type input "-16"
type input "4.03"
type input "-10"
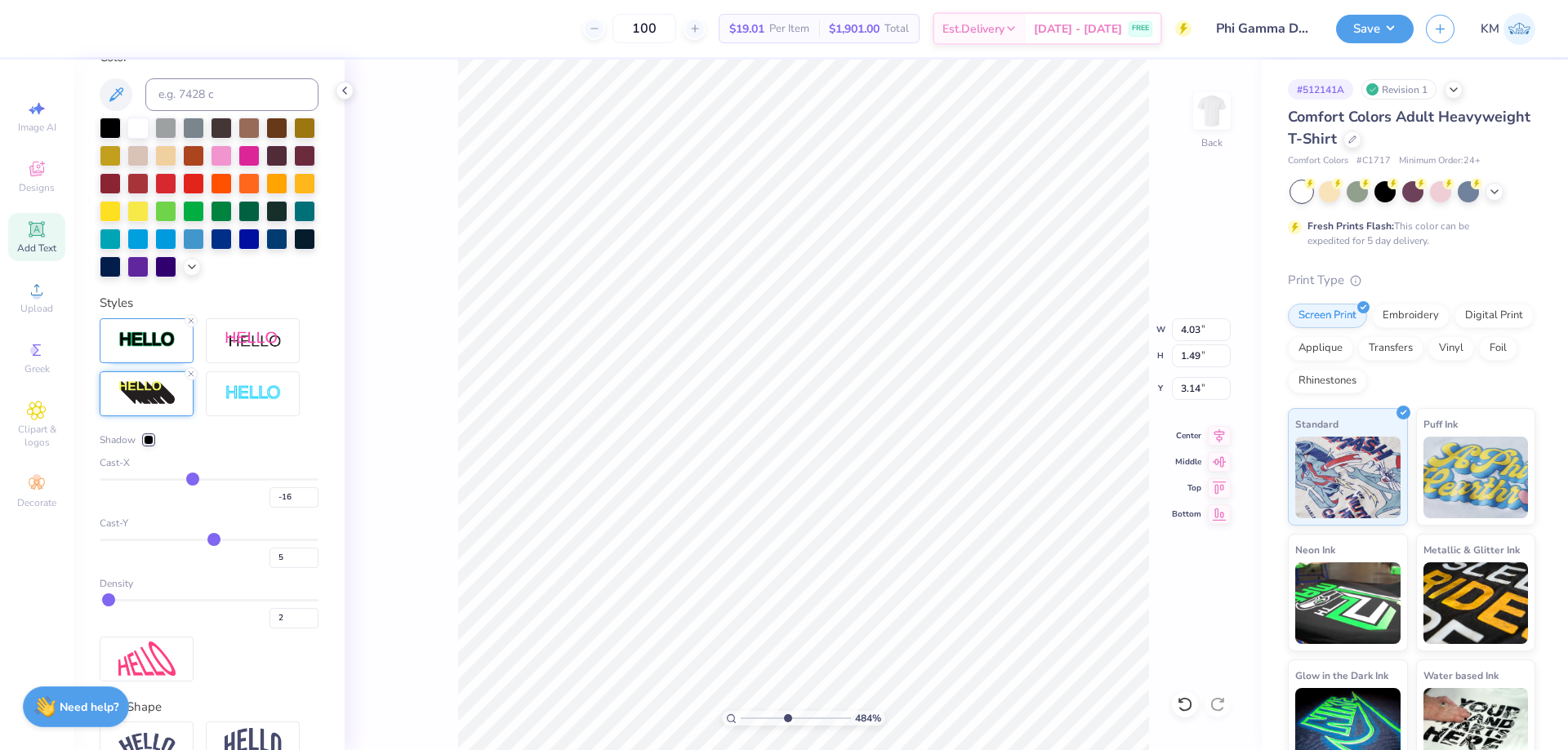
type input "-10"
type input "-5"
type input "-1"
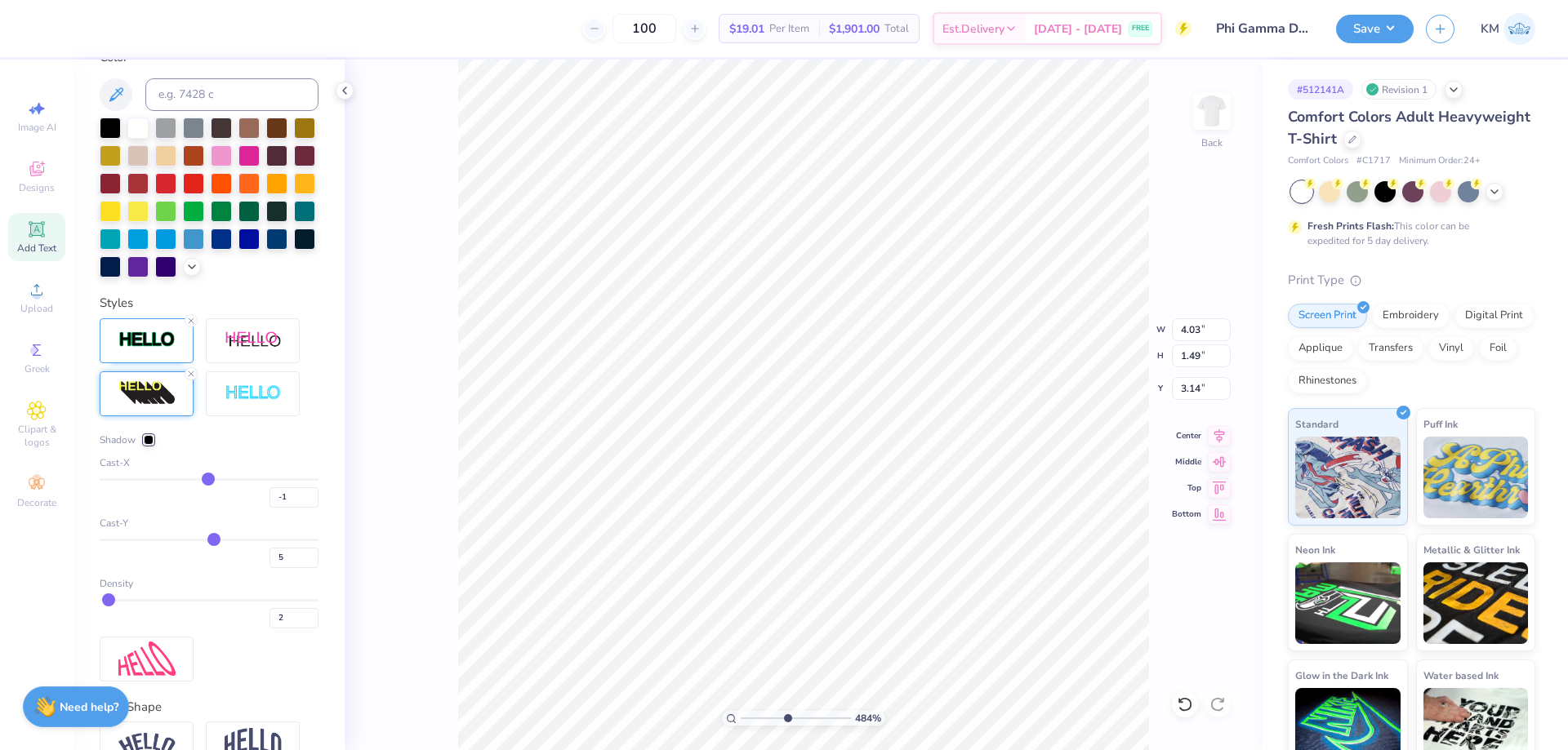
type input "0"
type input "2"
type input "4"
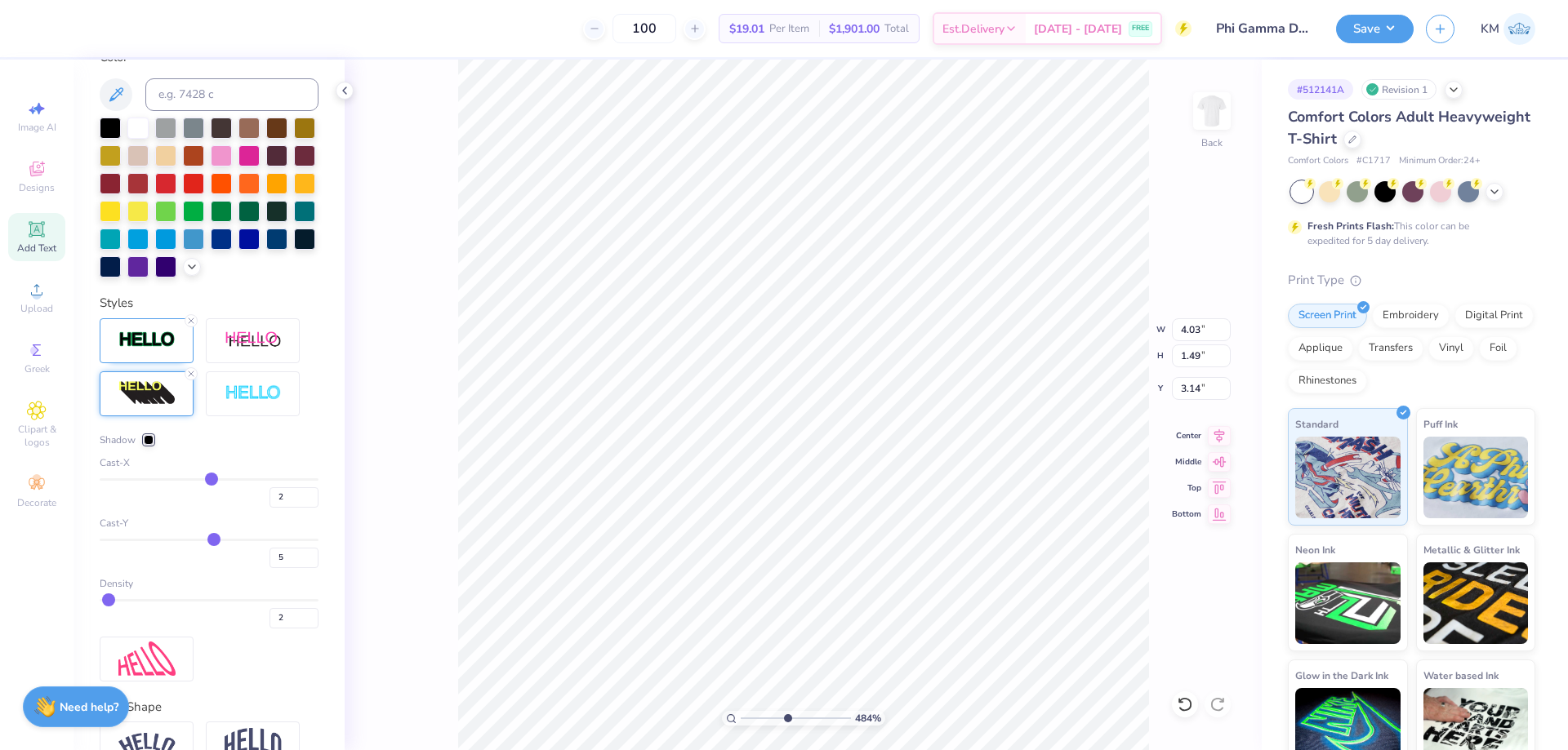
type input "4"
type input "5"
type input "6"
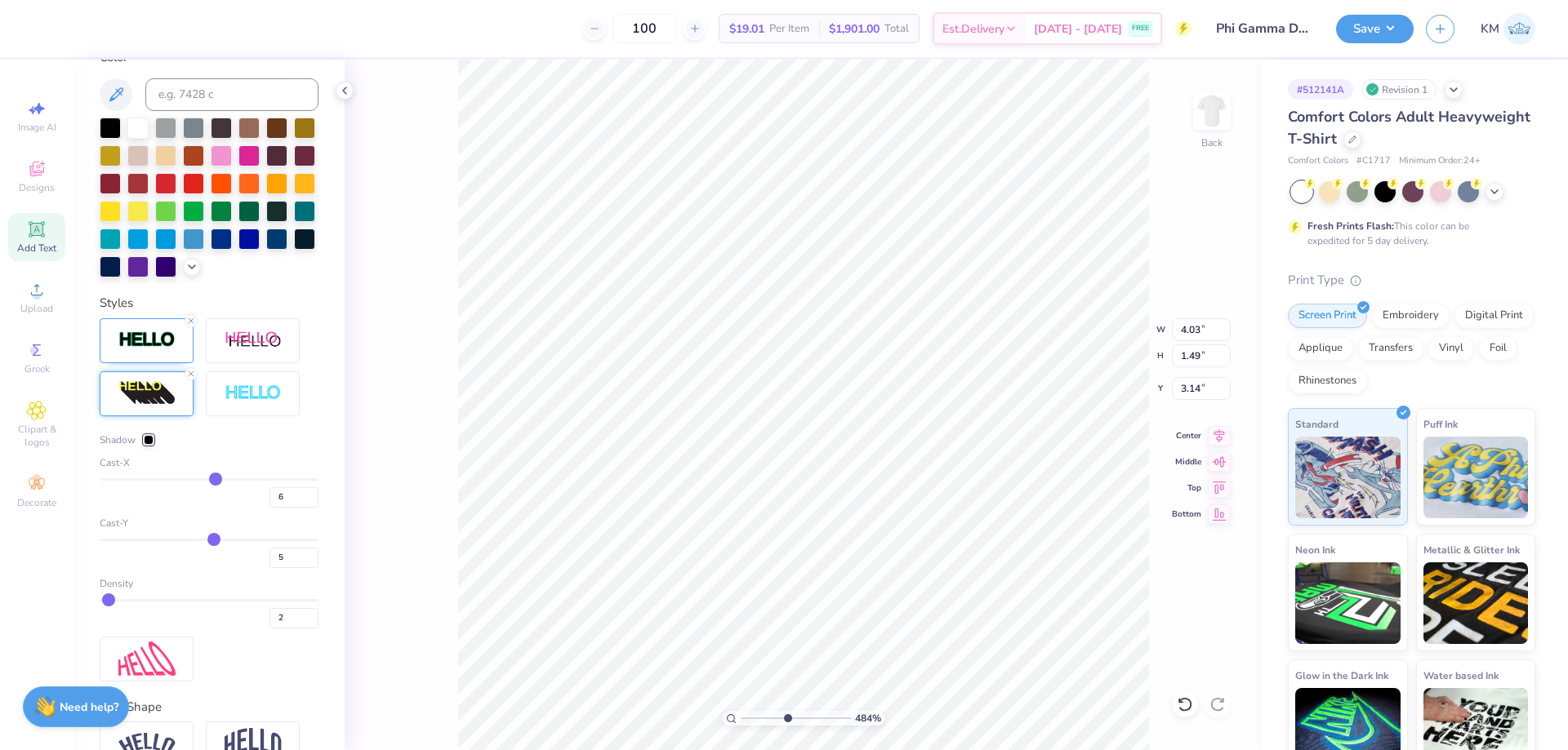
type input "9"
type input "10"
type input "11"
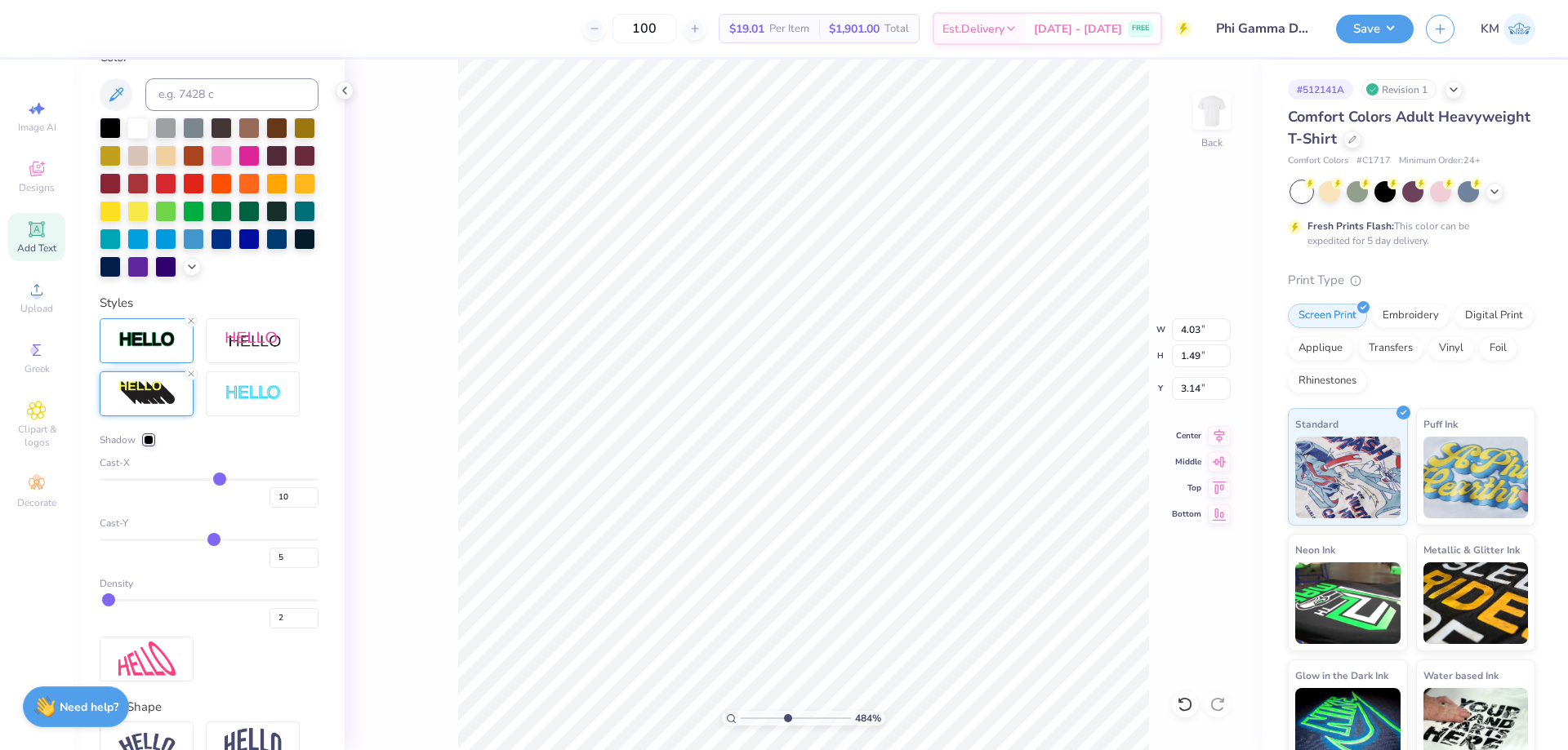
type input "11"
drag, startPoint x: 191, startPoint y: 509, endPoint x: 214, endPoint y: 505, distance: 23.3
type input "11"
click at [214, 481] on input "range" at bounding box center [208, 479] width 219 height 3
type input "3.85"
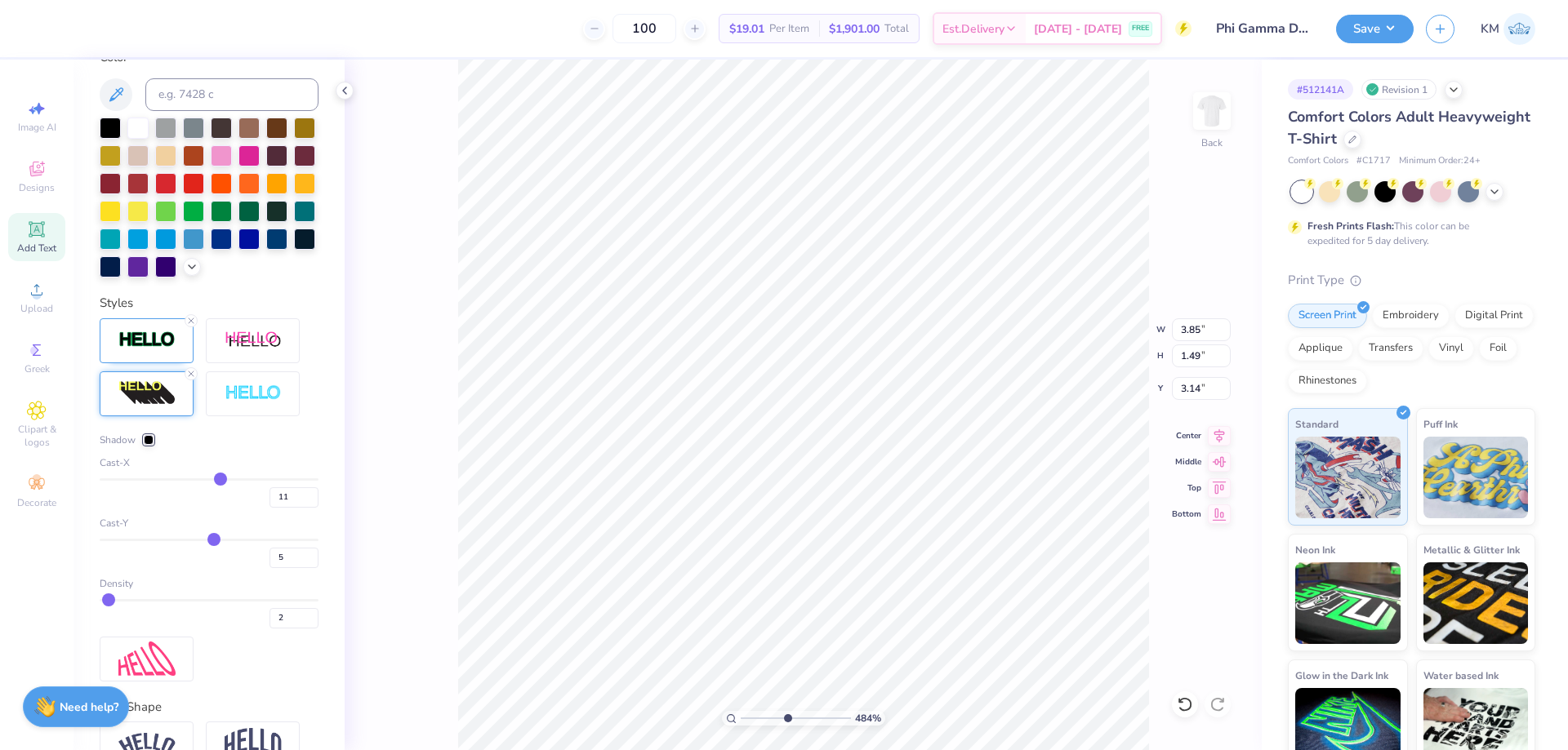
type input "10"
type input "8"
type input "7"
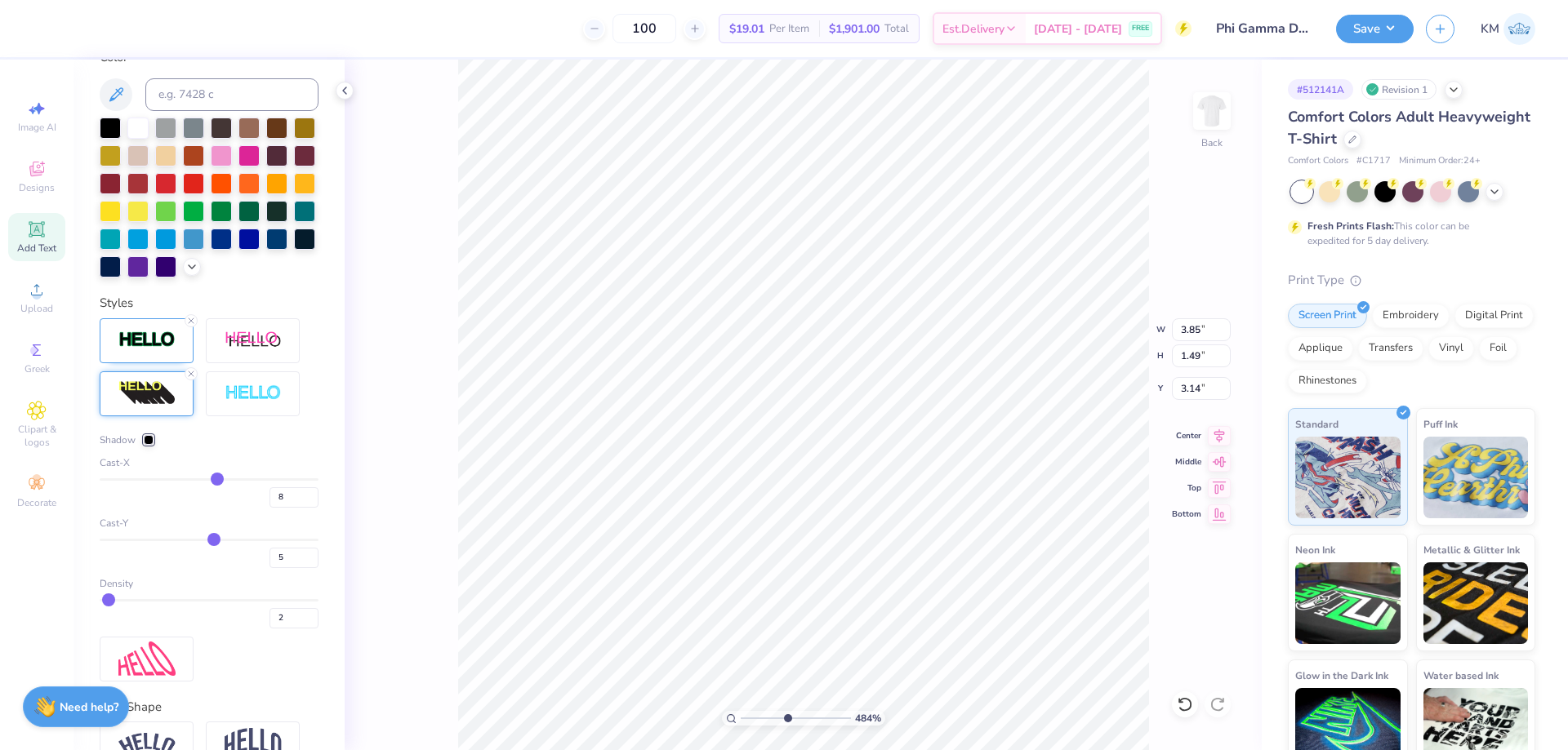
type input "7"
type input "6"
type input "5"
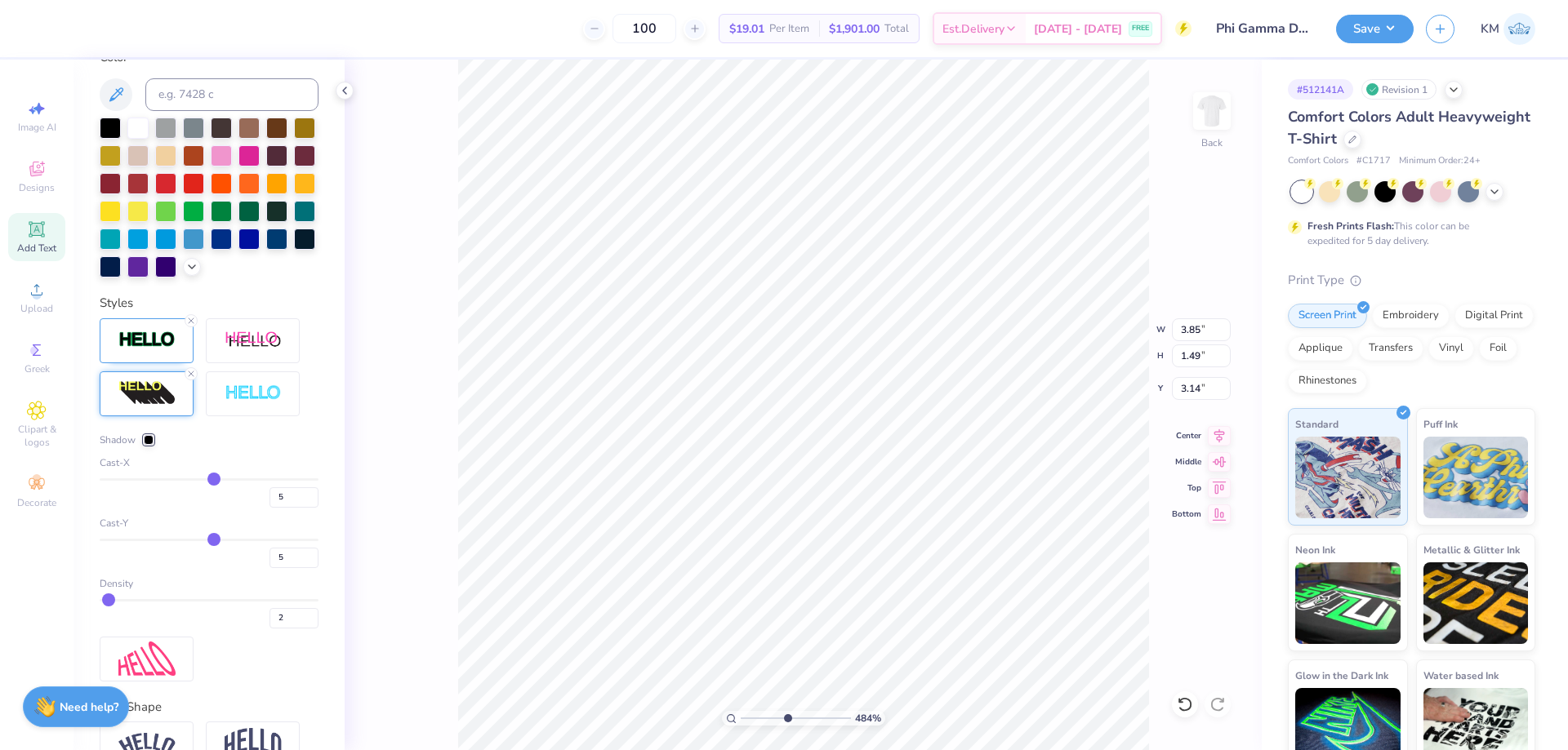
type input "4"
type input "3"
type input "2"
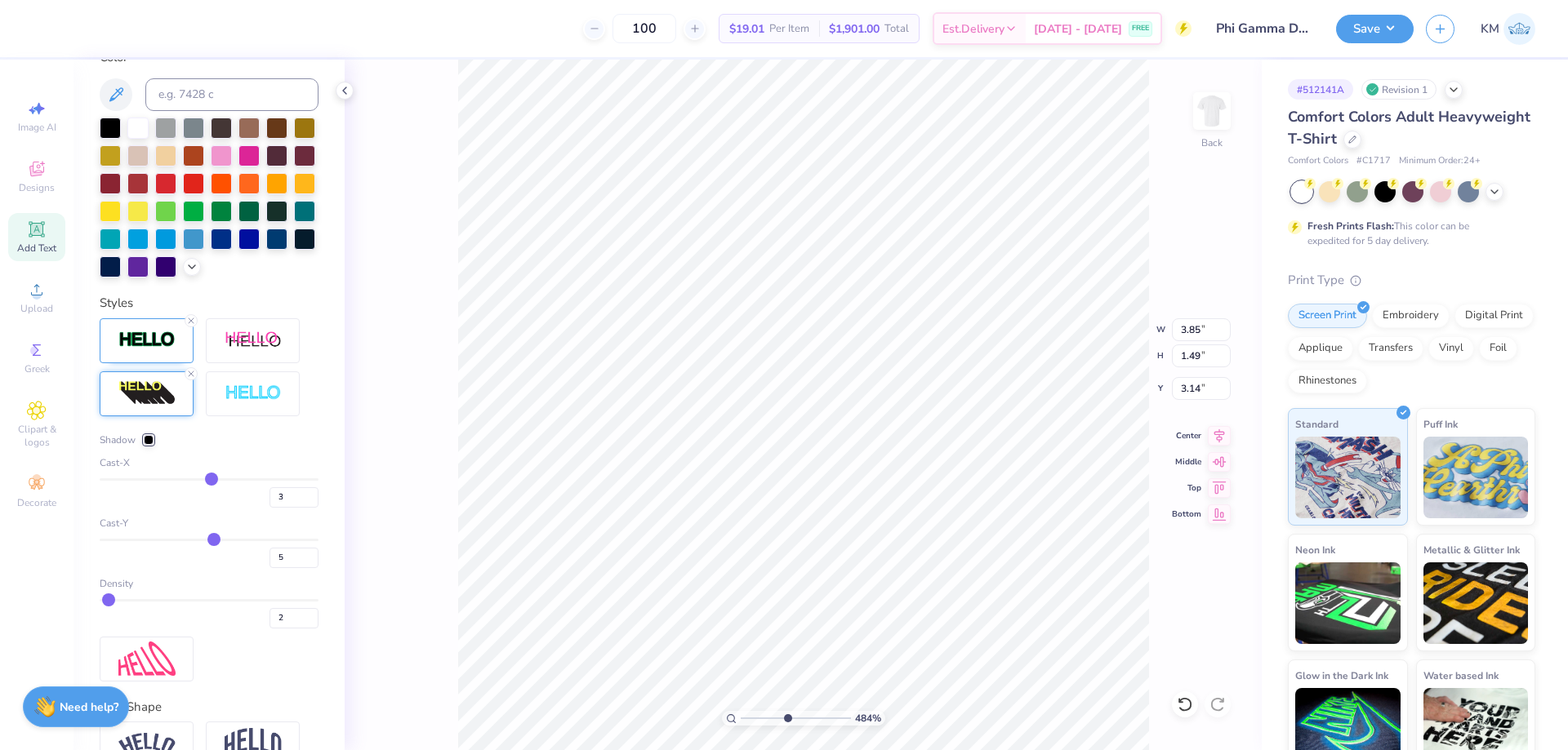
type input "2"
drag, startPoint x: 214, startPoint y: 505, endPoint x: 205, endPoint y: 505, distance: 9.0
type input "2"
click at [205, 481] on input "range" at bounding box center [208, 479] width 219 height 3
type input "3.54"
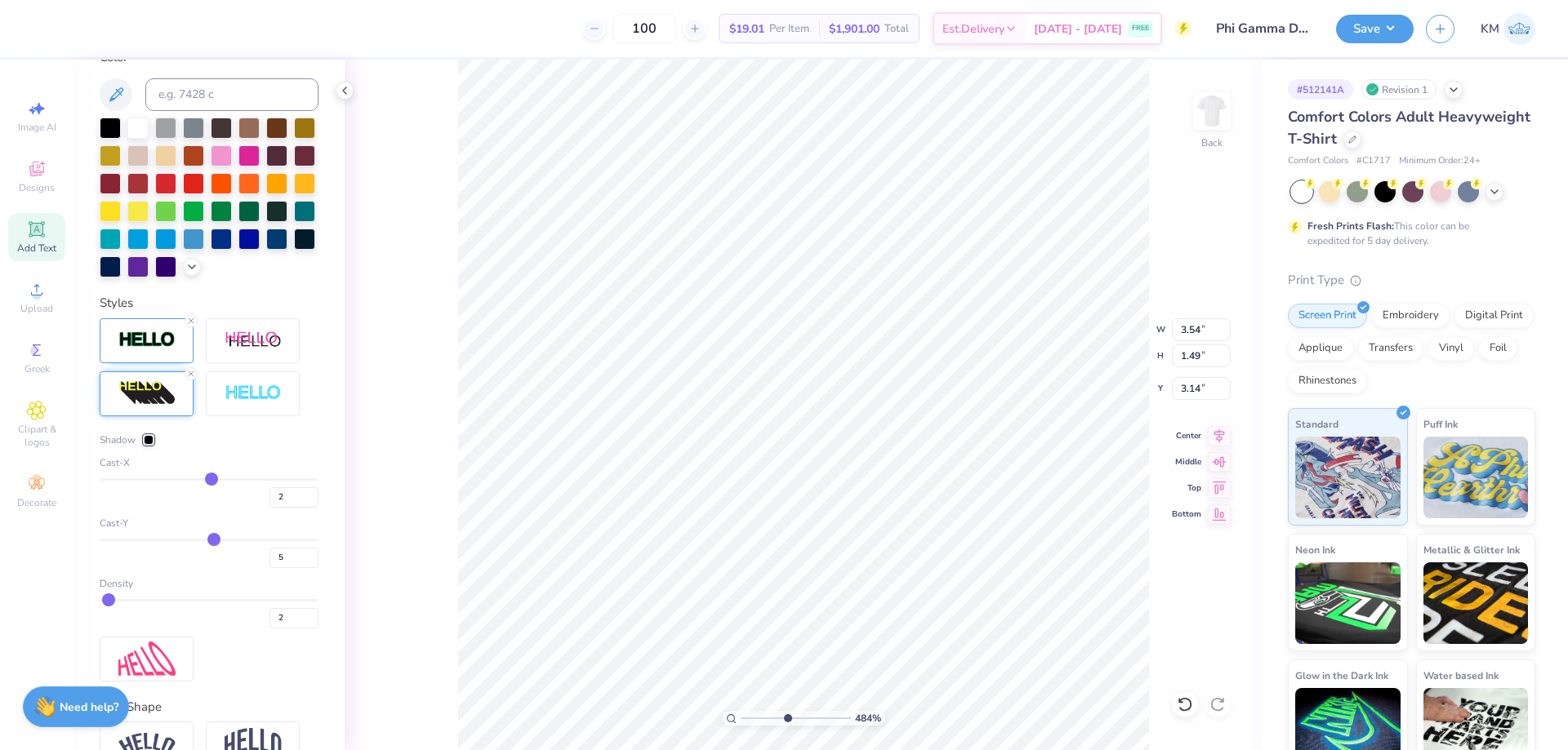
type input "1"
type input "2"
type input "4"
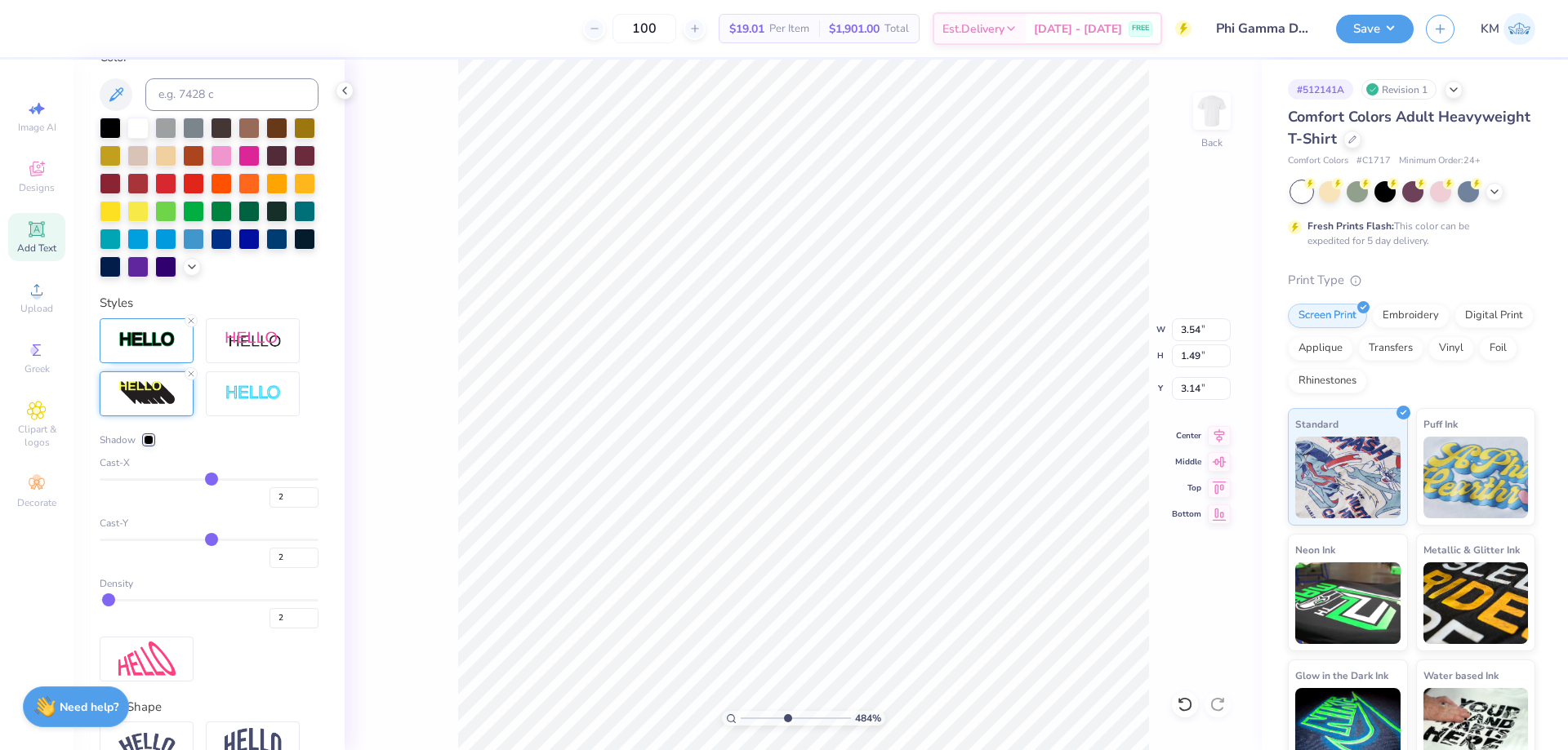
type input "4"
type input "5"
type input "6"
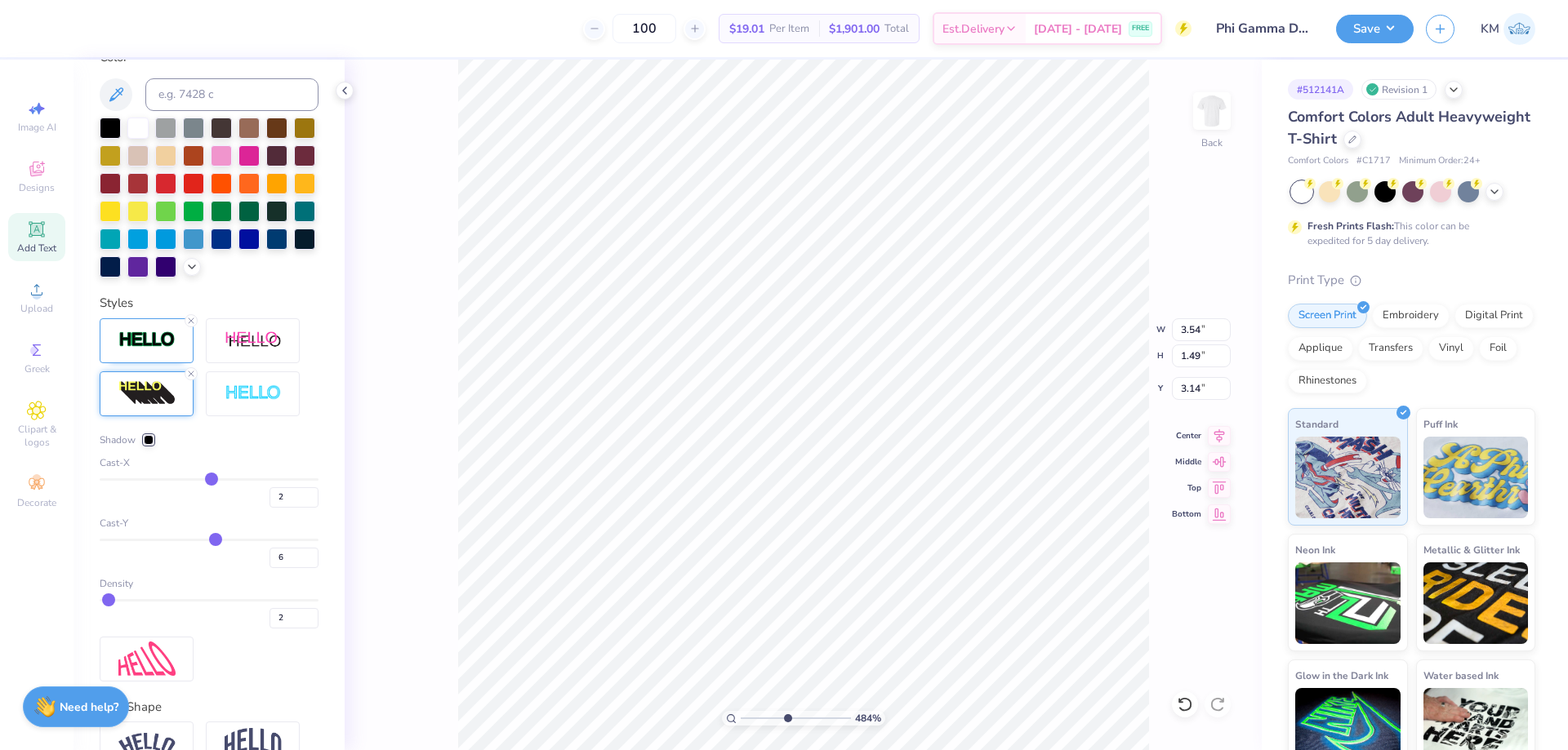
type input "6"
click at [209, 541] on input "range" at bounding box center [208, 540] width 219 height 3
type input "1.50"
type input "11"
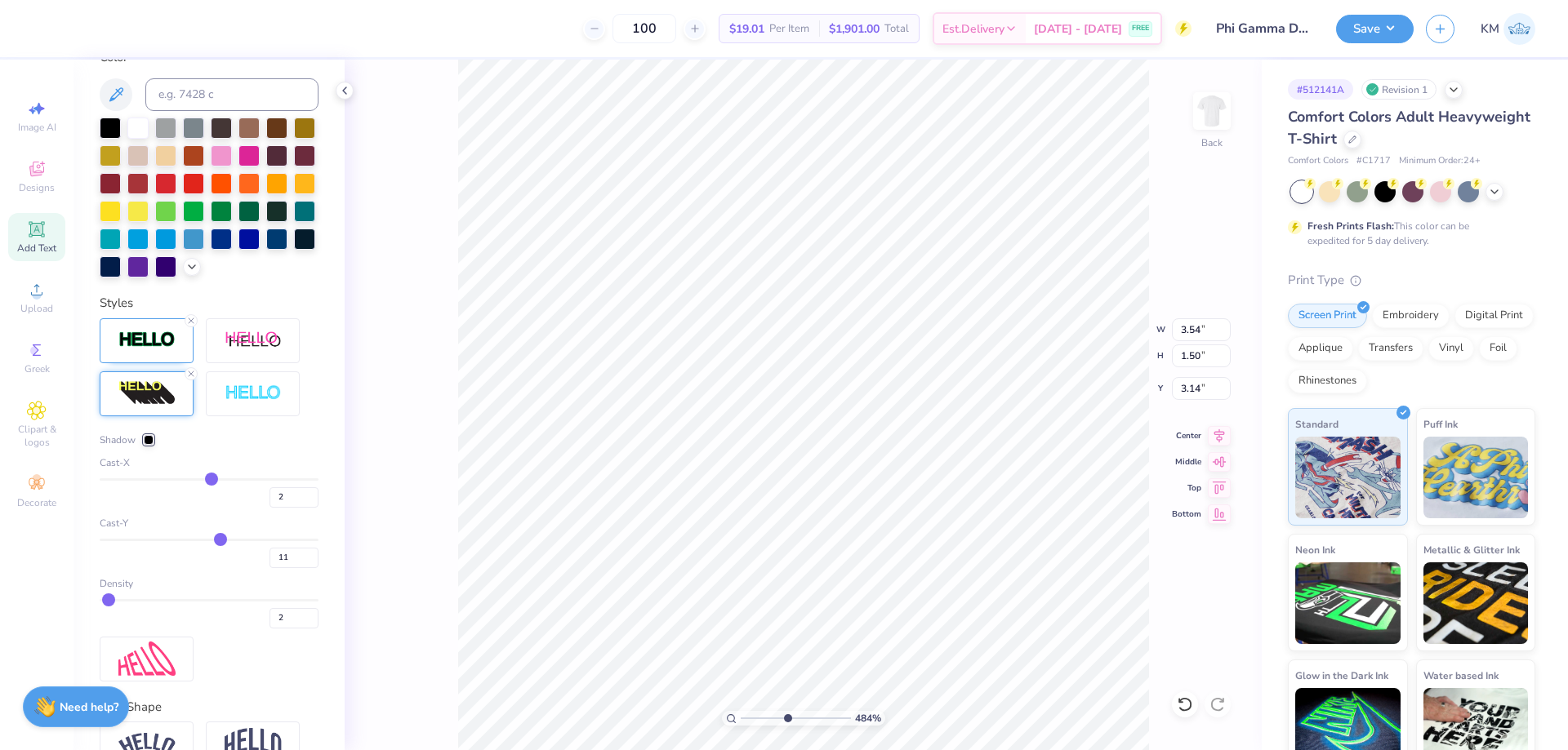
type input "12"
type input "13"
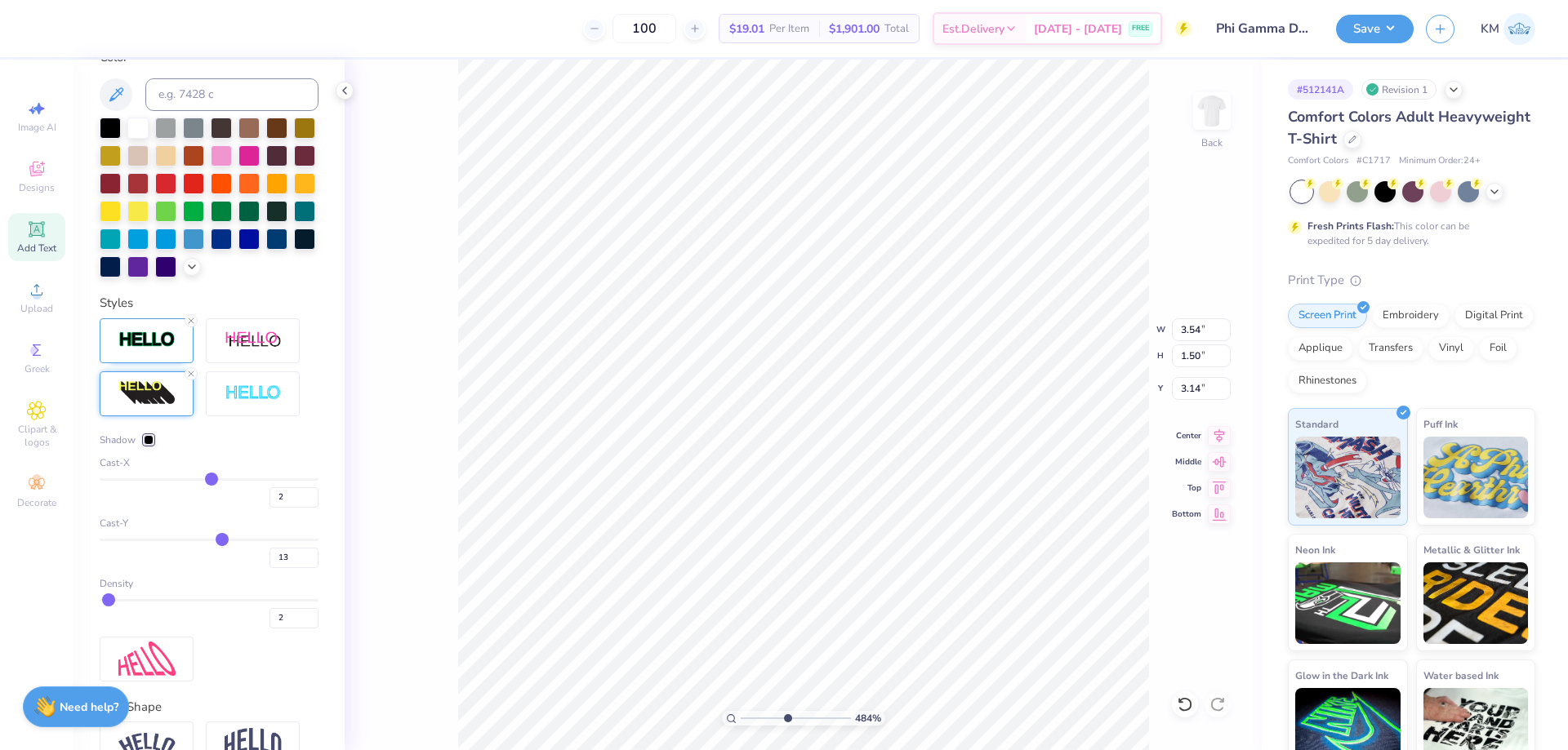
click at [216, 541] on input "range" at bounding box center [208, 540] width 219 height 3
type input "1.60"
type input "3"
type input "5"
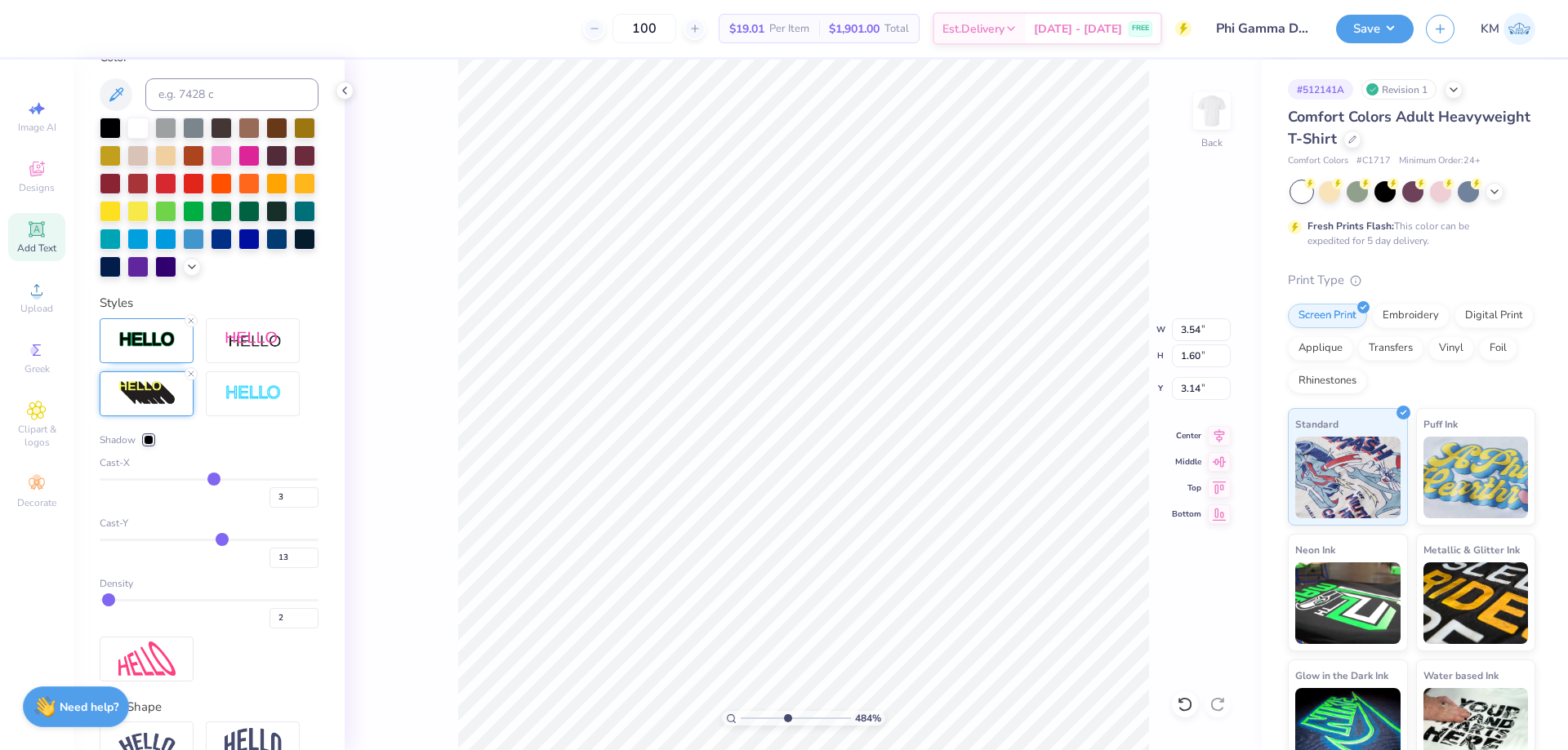
type input "5"
click at [208, 481] on input "range" at bounding box center [208, 479] width 219 height 3
type input "3.65"
type input "7"
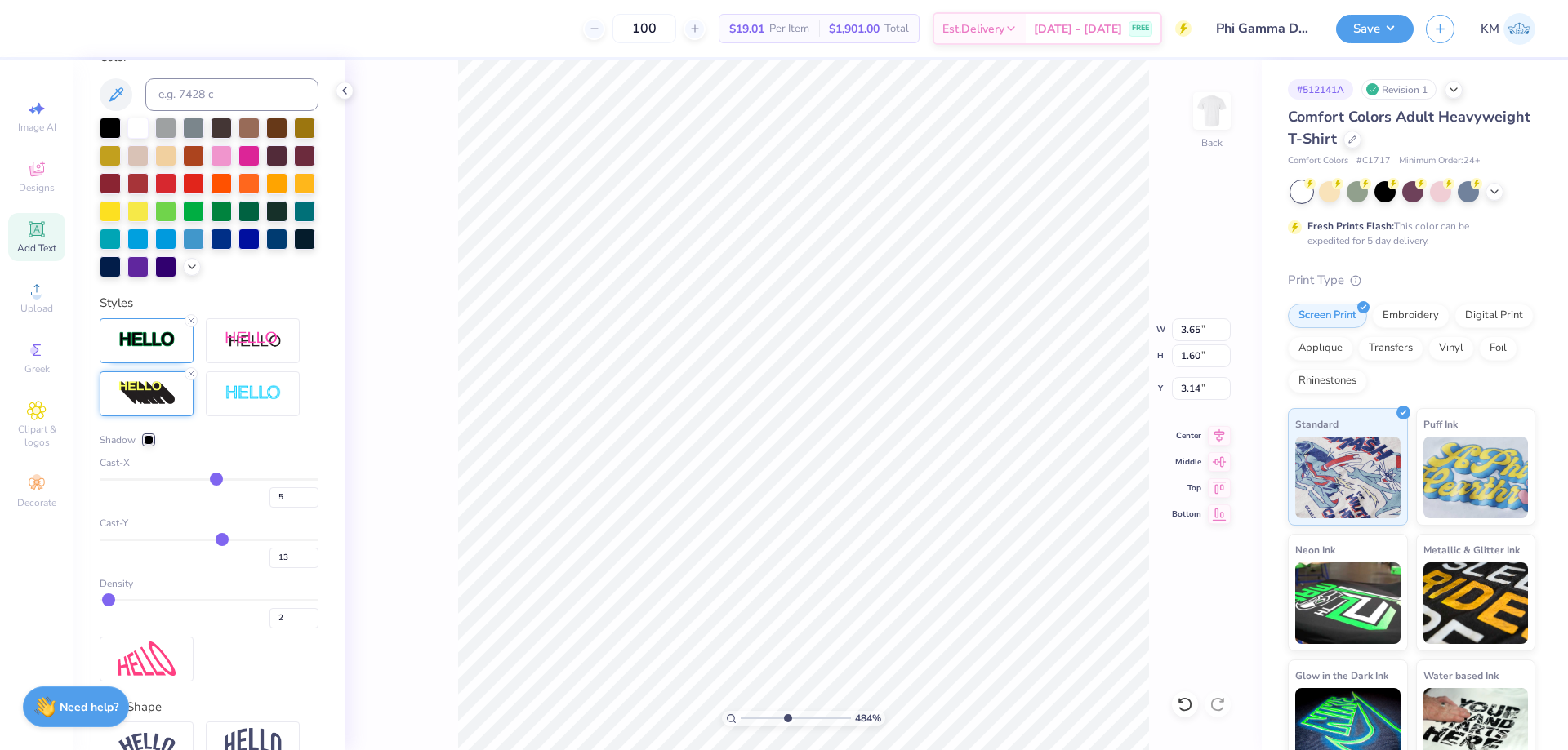
type input "7"
type input "6"
type input "5"
click at [207, 481] on input "range" at bounding box center [208, 479] width 219 height 3
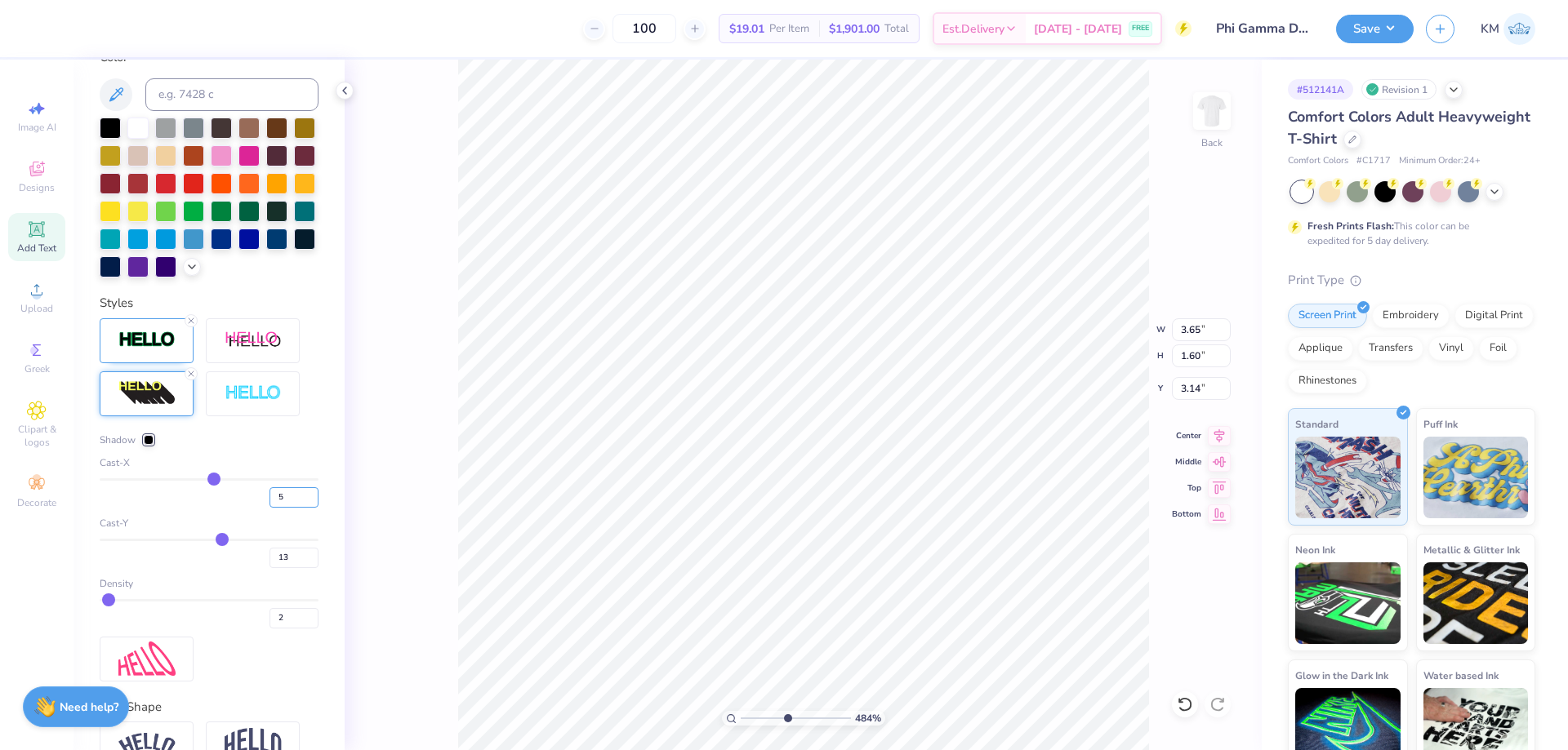
drag, startPoint x: 279, startPoint y: 526, endPoint x: 253, endPoint y: 526, distance: 26.0
click at [254, 508] on div "5" at bounding box center [208, 492] width 219 height 30
type input "3"
type input "3.58"
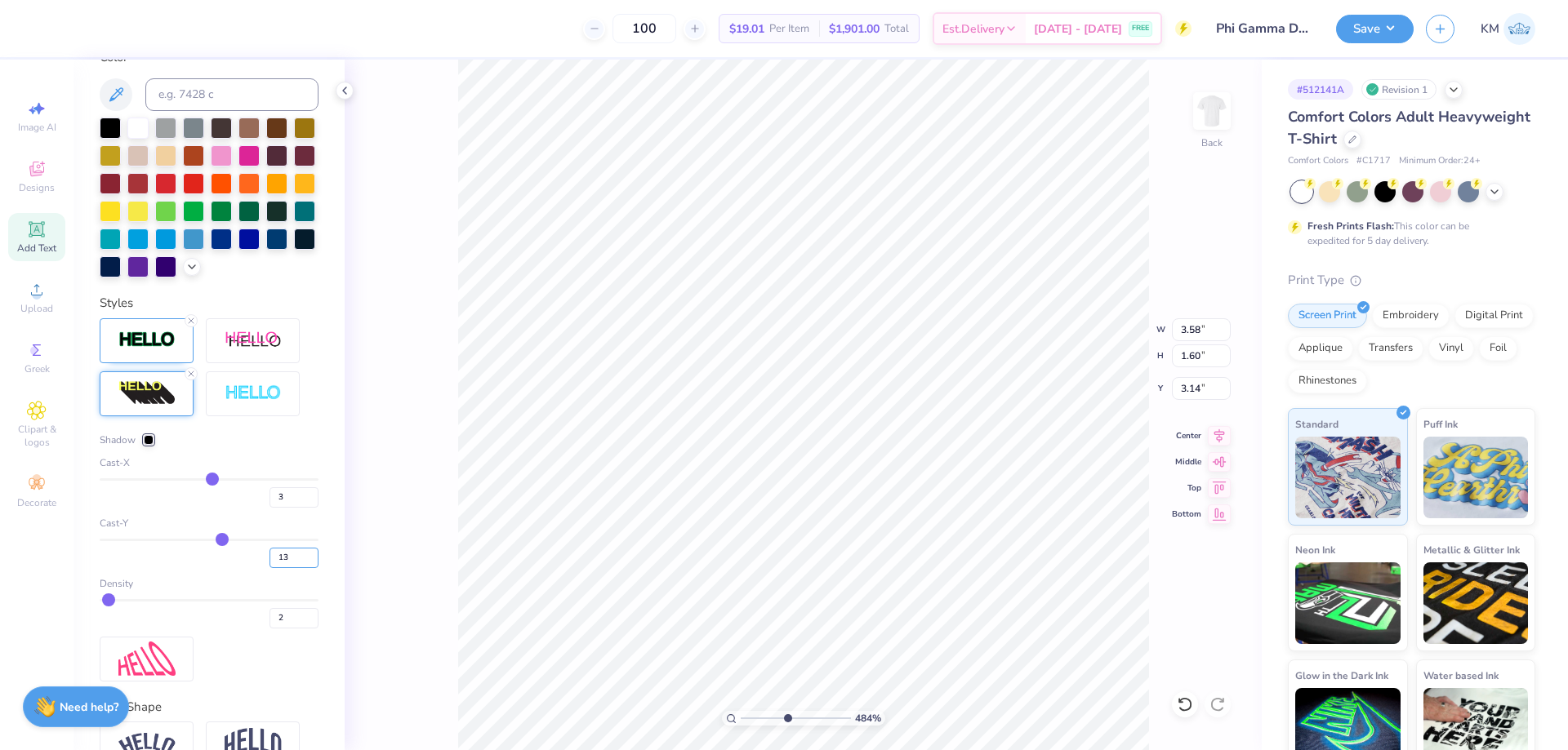
drag, startPoint x: 279, startPoint y: 585, endPoint x: 236, endPoint y: 586, distance: 43.0
click at [236, 568] on div "13" at bounding box center [208, 553] width 219 height 30
type input "10"
type input "1.56"
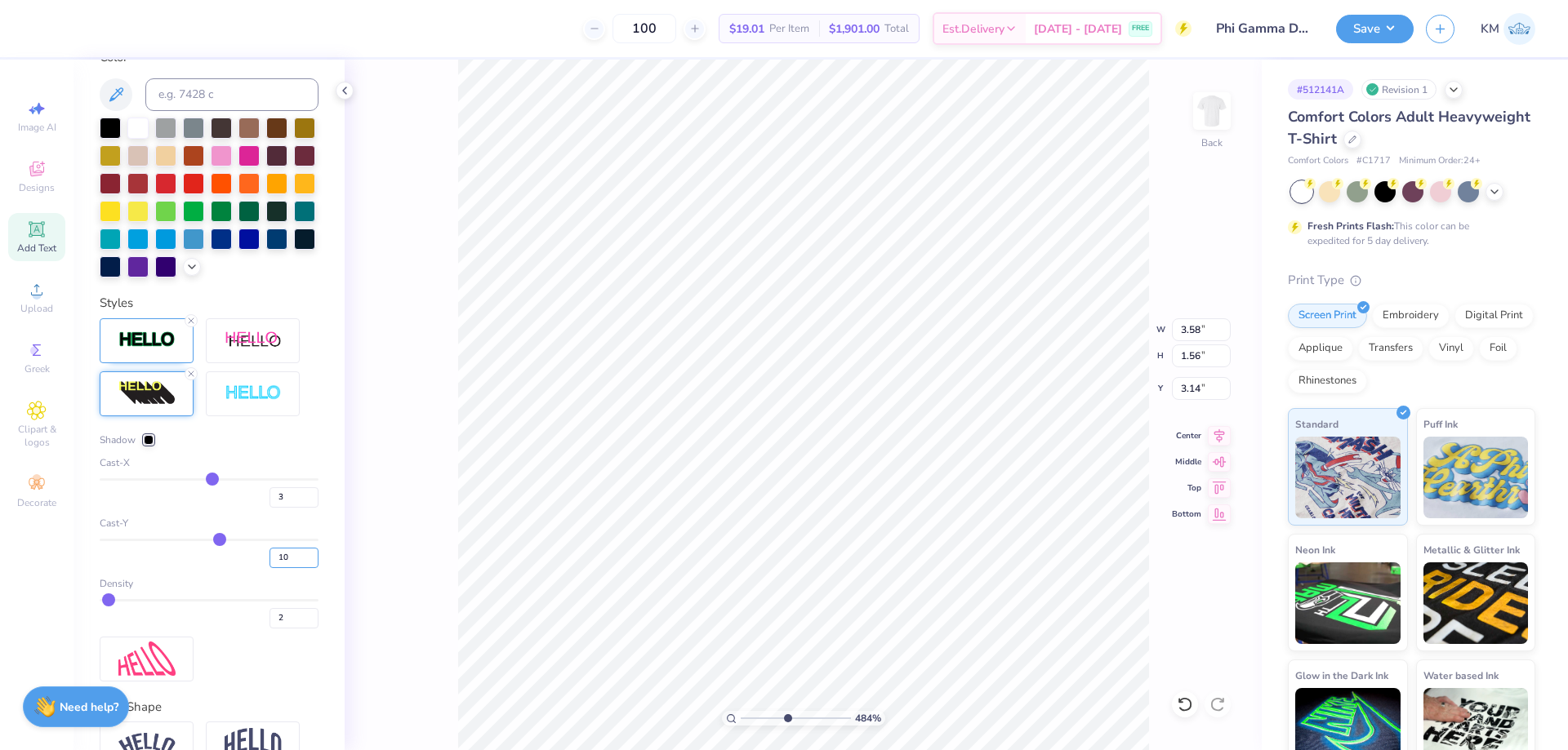
drag, startPoint x: 281, startPoint y: 582, endPoint x: 253, endPoint y: 585, distance: 28.2
click at [253, 568] on div "10" at bounding box center [208, 553] width 219 height 30
type input "7"
type input "1.52"
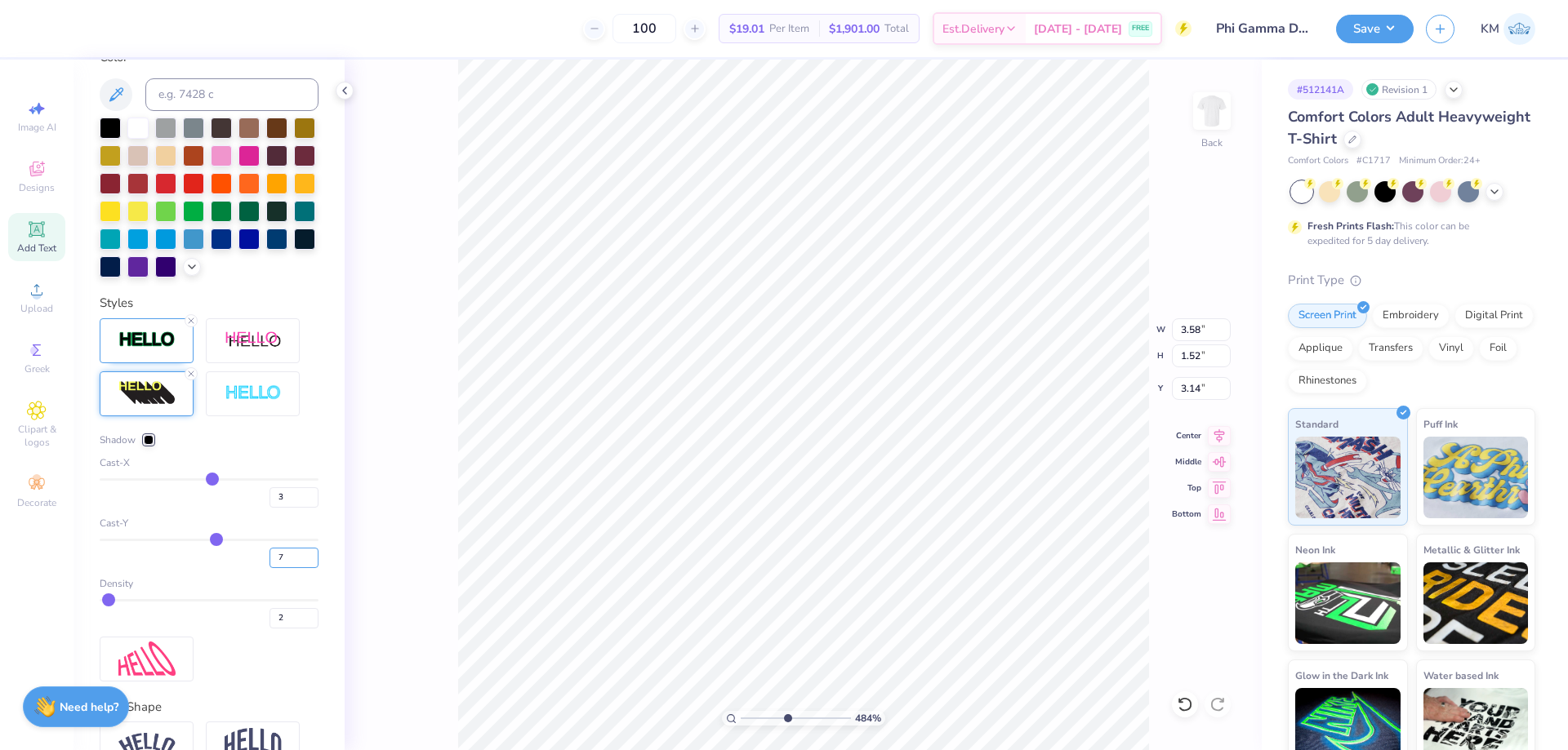
drag, startPoint x: 272, startPoint y: 584, endPoint x: 244, endPoint y: 584, distance: 28.0
click at [244, 568] on div "7" at bounding box center [208, 553] width 219 height 30
type input "8"
type input "1.53"
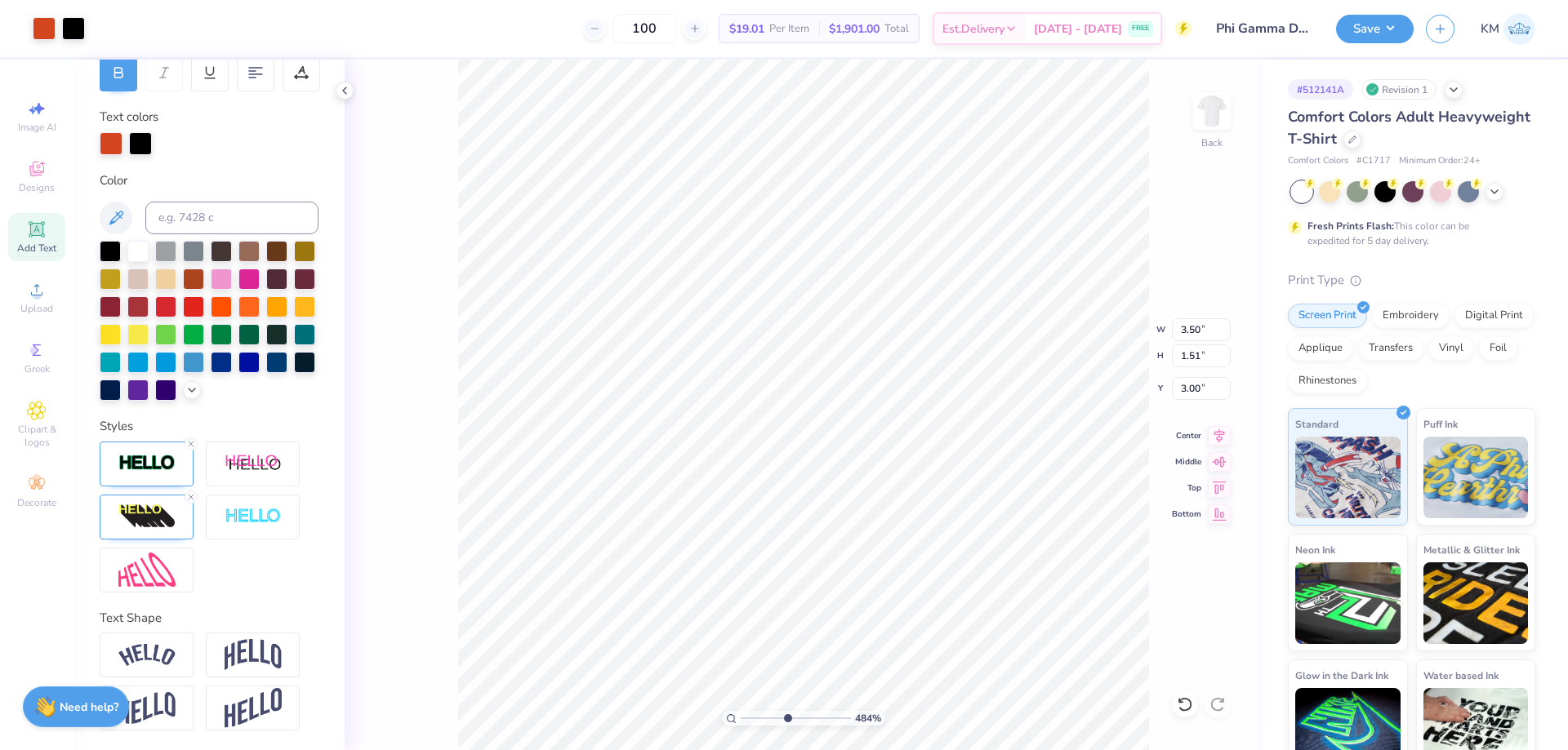
scroll to position [290, 0]
drag, startPoint x: 788, startPoint y: 719, endPoint x: 747, endPoint y: 715, distance: 41.2
type input "1.26"
click at [747, 715] on input "range" at bounding box center [795, 718] width 110 height 14
type input "3.00"
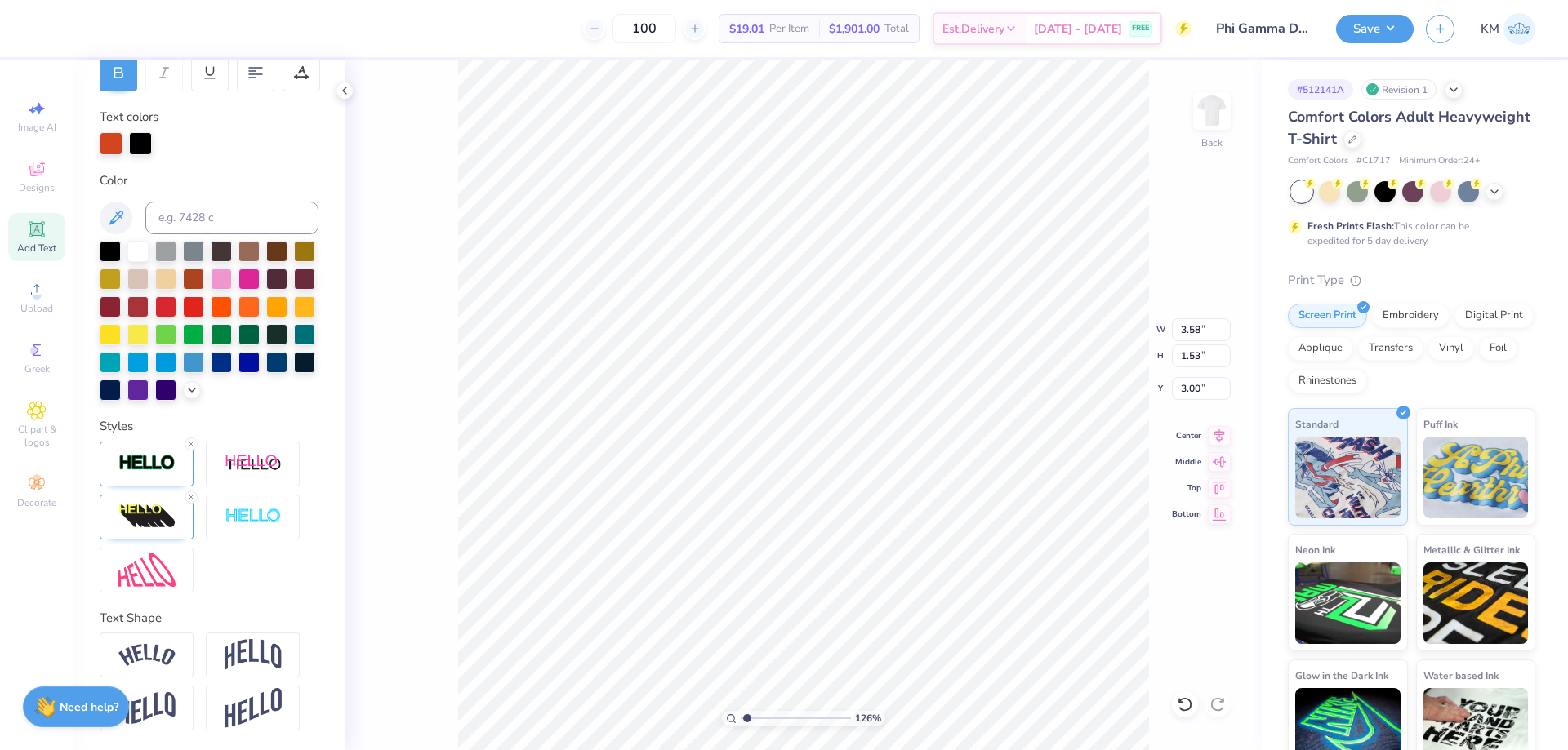
scroll to position [45, 0]
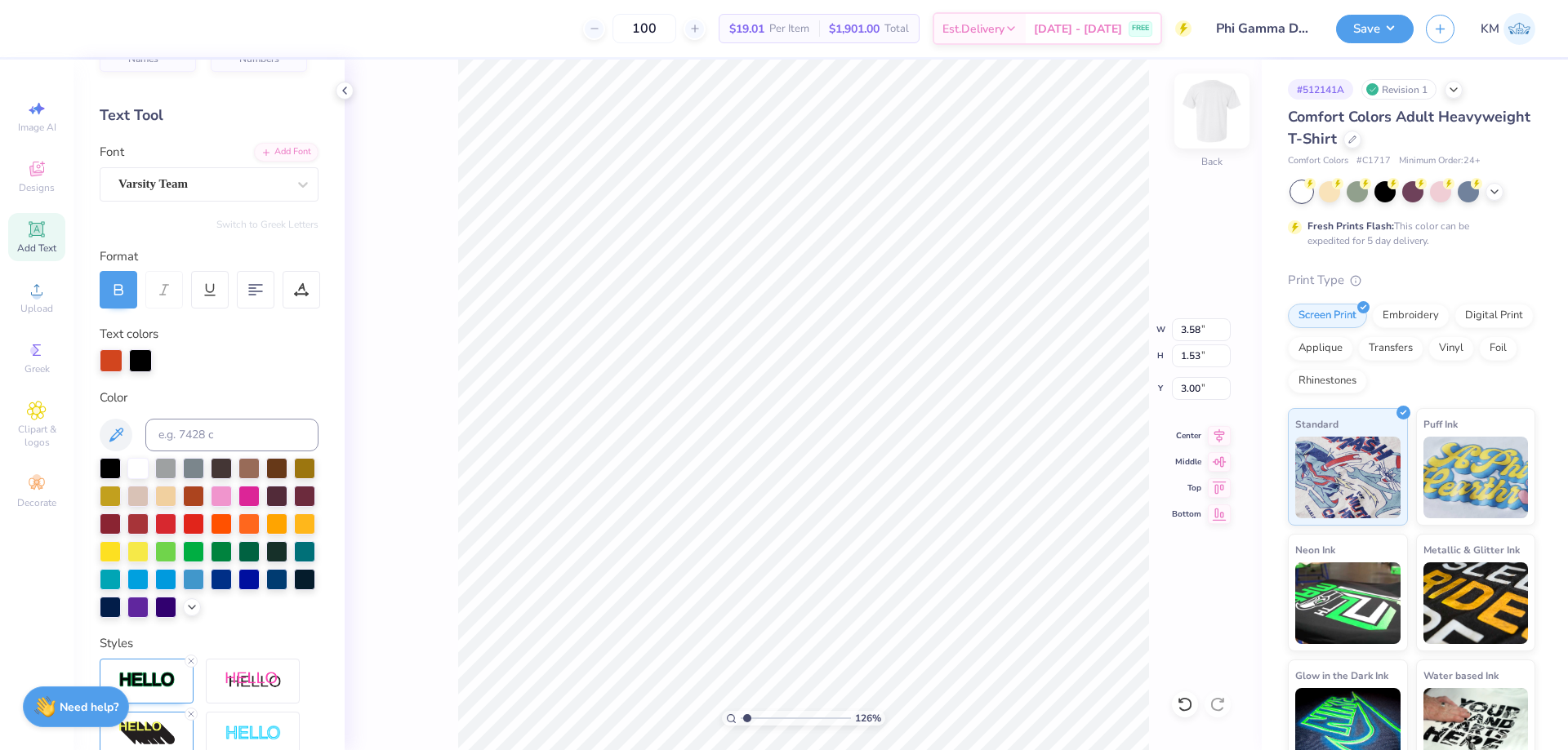
click at [1206, 101] on img at bounding box center [1211, 111] width 65 height 65
click at [21, 291] on div "Upload" at bounding box center [37, 298] width 57 height 48
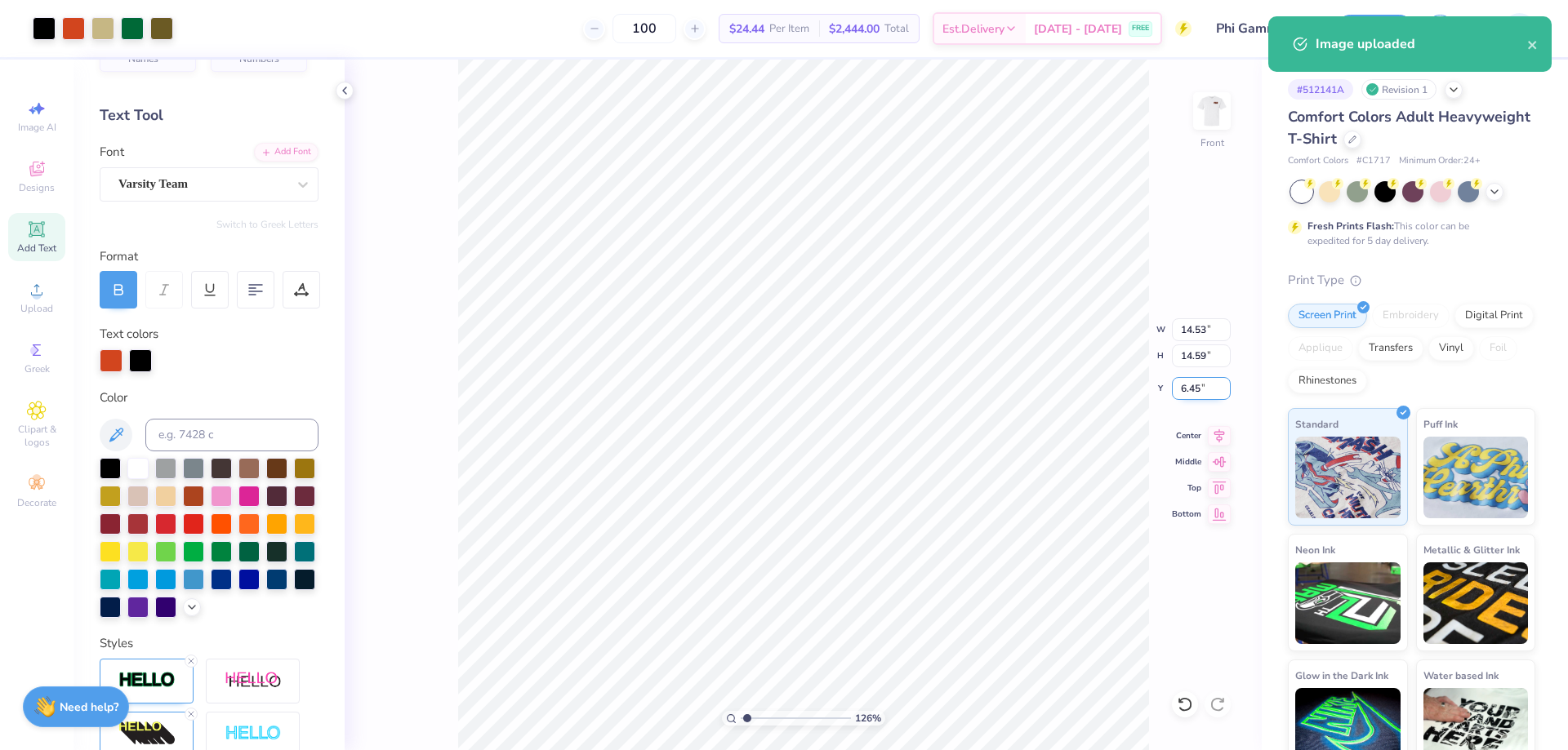
click at [1204, 392] on input "6.45" at bounding box center [1202, 388] width 59 height 23
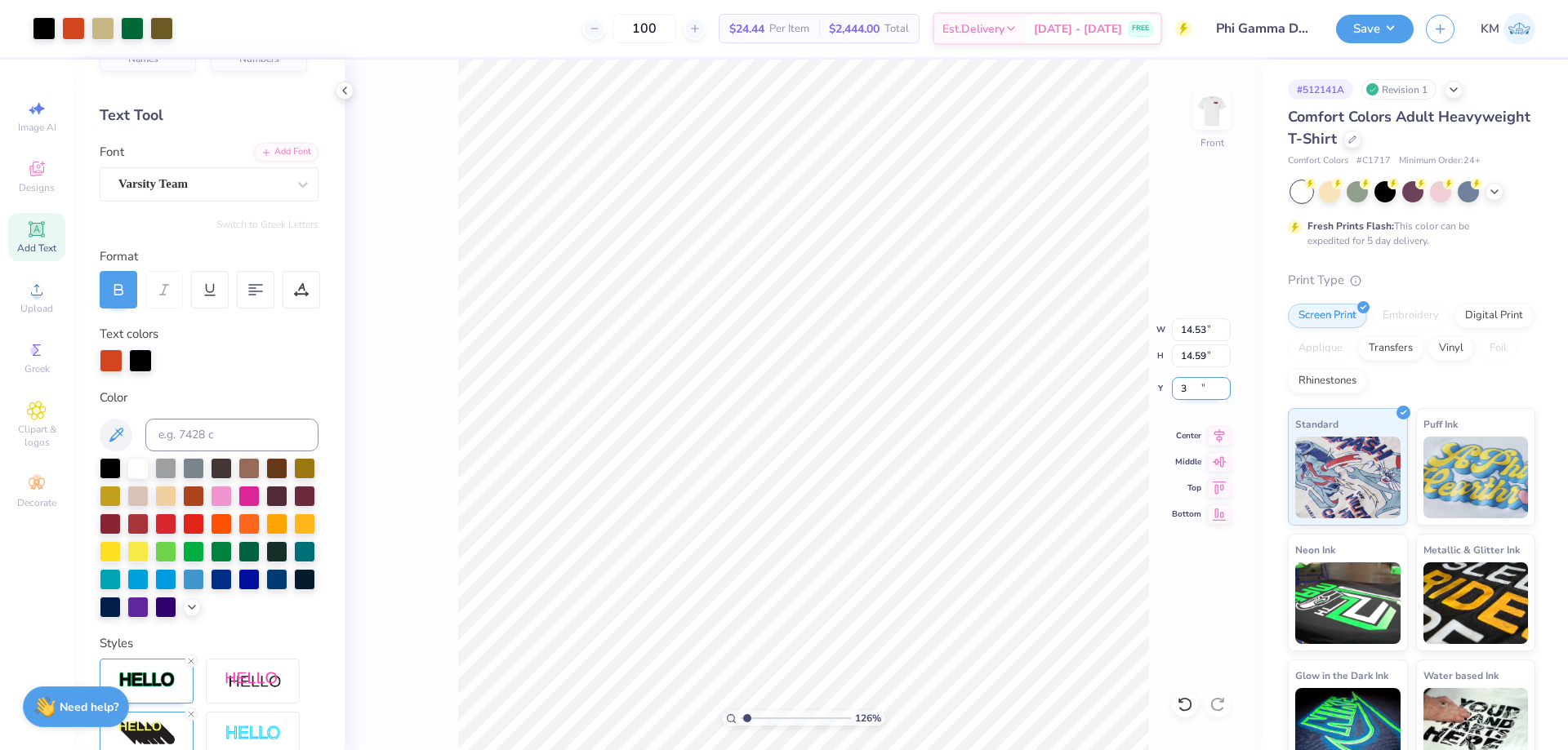
type input "3.00"
click at [1139, 363] on div "126 % Front W 14.53 14.53 " H 14.59 14.59 " Y 3.00 3.00 " Center Middle Top Bot…" at bounding box center [803, 405] width 917 height 691
click at [1187, 361] on input "14.59" at bounding box center [1202, 356] width 59 height 23
type input "12.5"
type input "12.45"
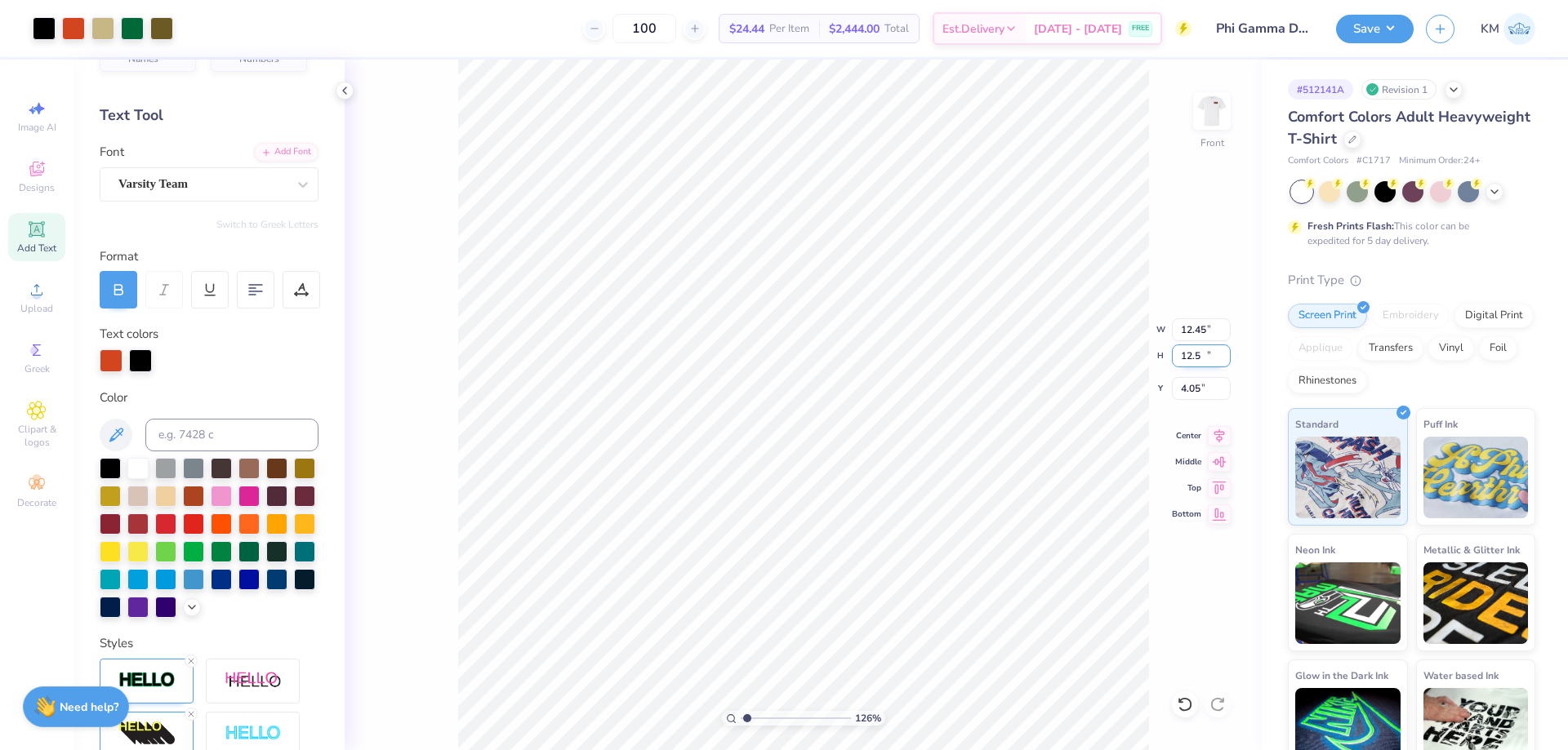
type input "12.50"
click at [1183, 387] on input "4.05" at bounding box center [1202, 388] width 59 height 23
type input "3.00"
click at [1385, 31] on button "Save" at bounding box center [1374, 27] width 77 height 29
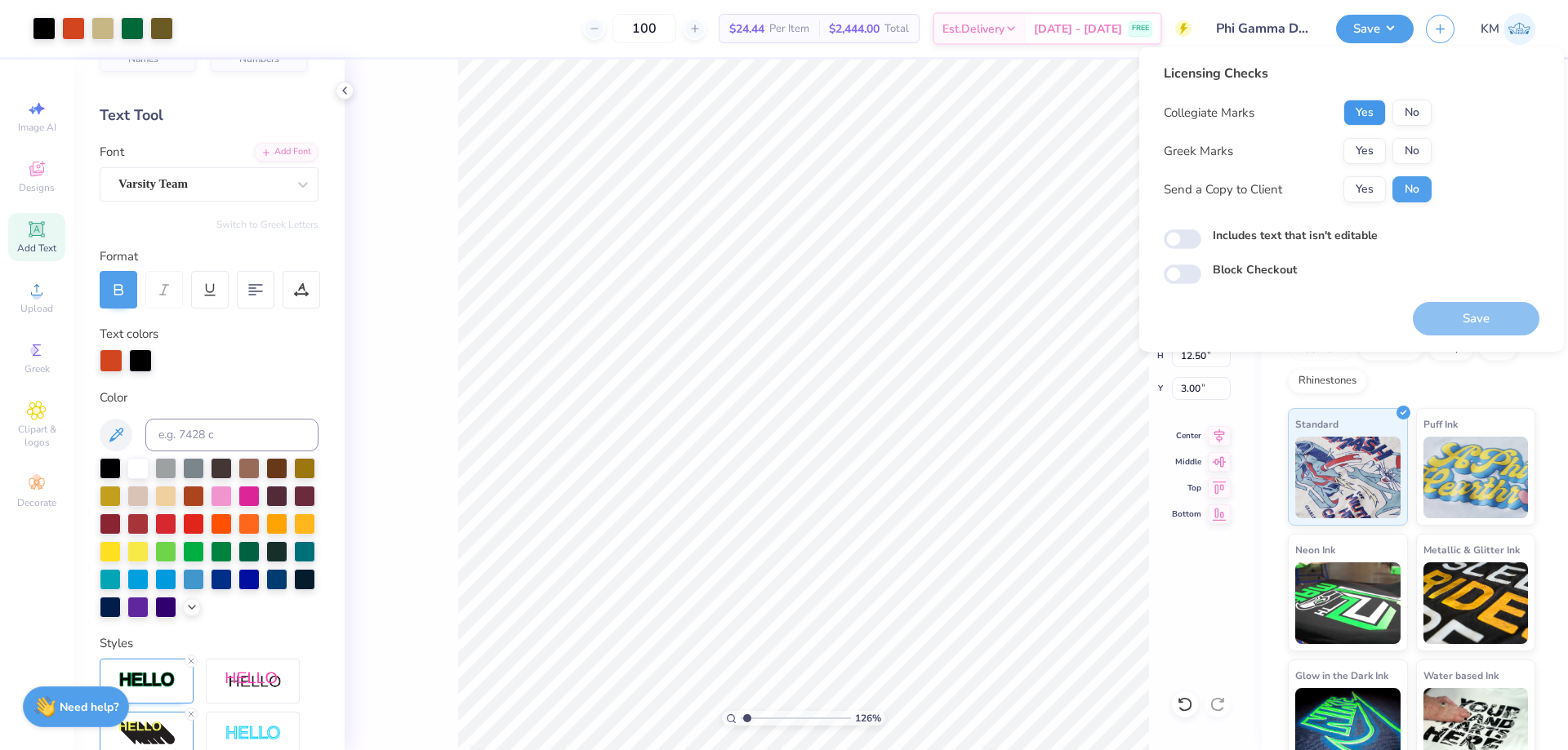
click at [1361, 116] on button "Yes" at bounding box center [1364, 112] width 42 height 26
click at [1362, 155] on button "Yes" at bounding box center [1364, 151] width 42 height 26
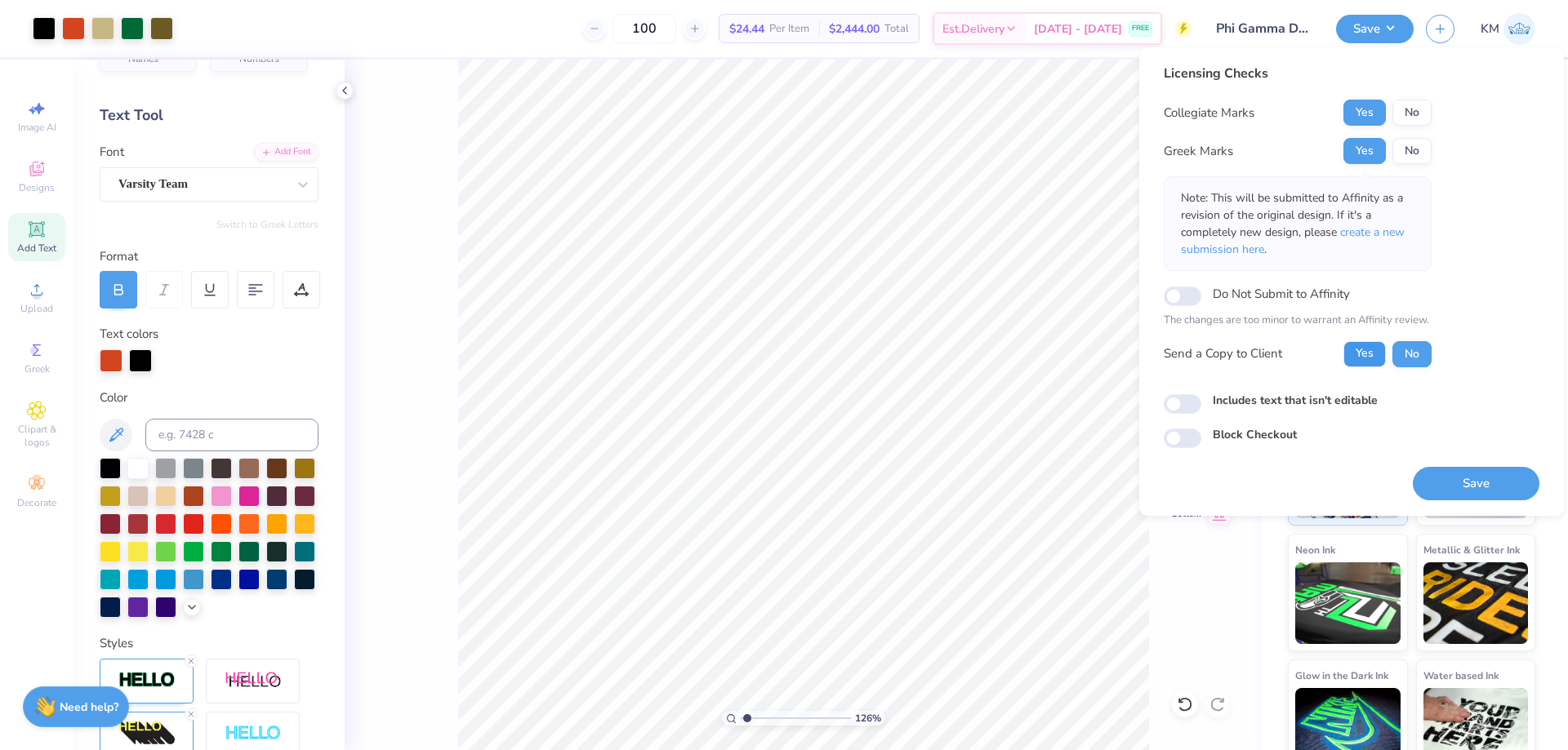
click at [1367, 349] on button "Yes" at bounding box center [1364, 354] width 42 height 26
click at [1465, 482] on button "Save" at bounding box center [1475, 483] width 127 height 33
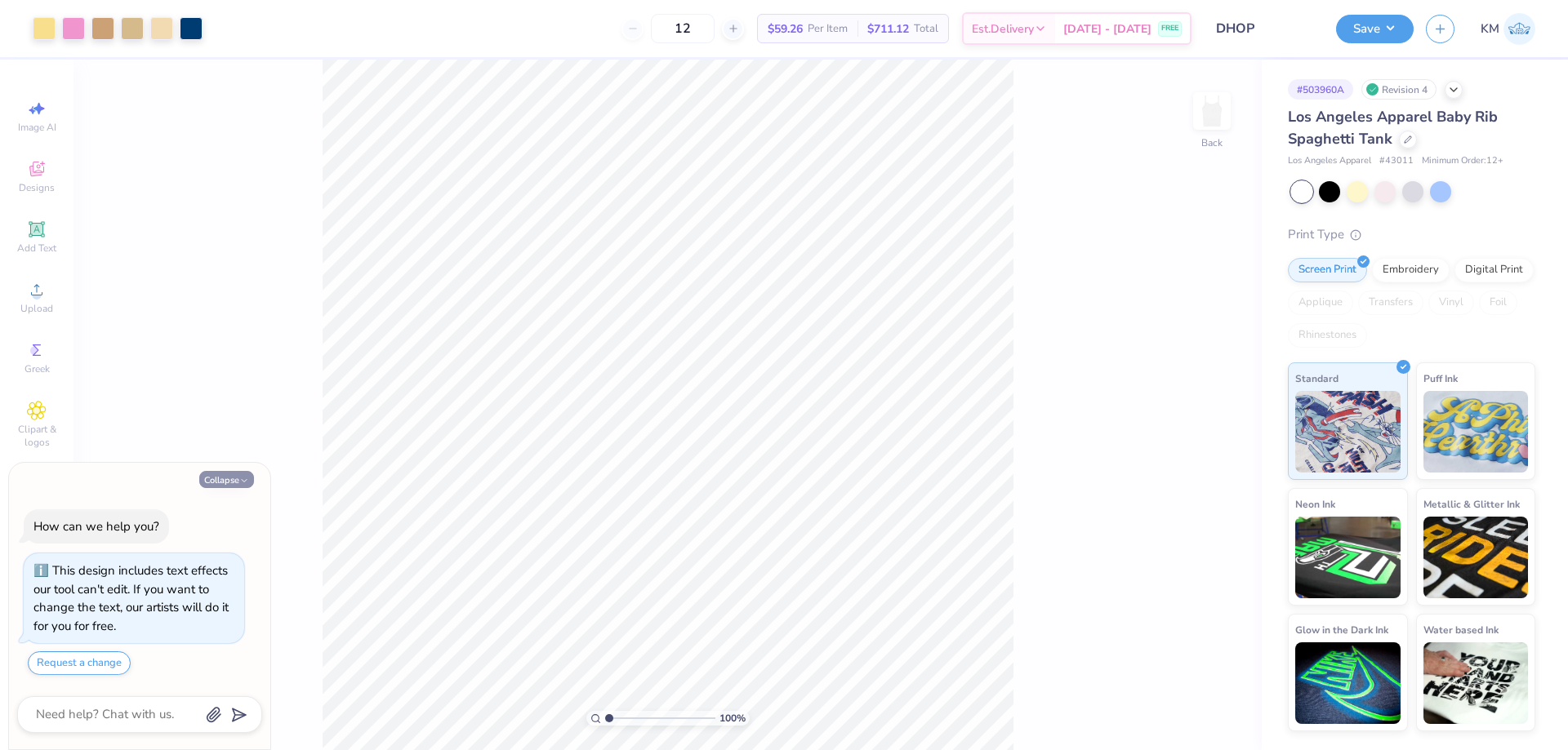
click at [214, 478] on button "Collapse" at bounding box center [226, 480] width 54 height 17
type textarea "x"
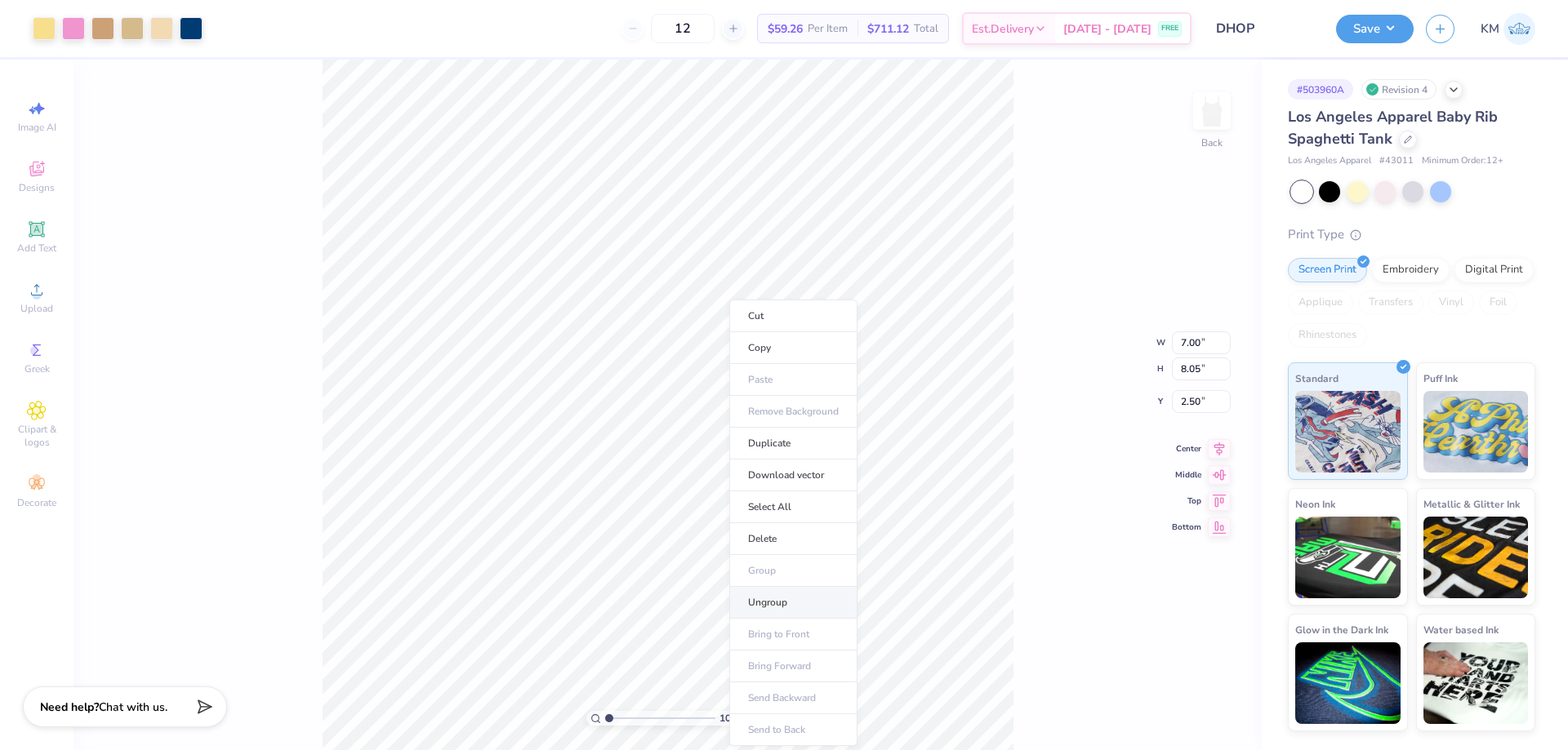
click at [804, 607] on li "Ungroup" at bounding box center [793, 602] width 128 height 31
type input "0.20"
type input "0.19"
type input "9.48"
type input "1.23"
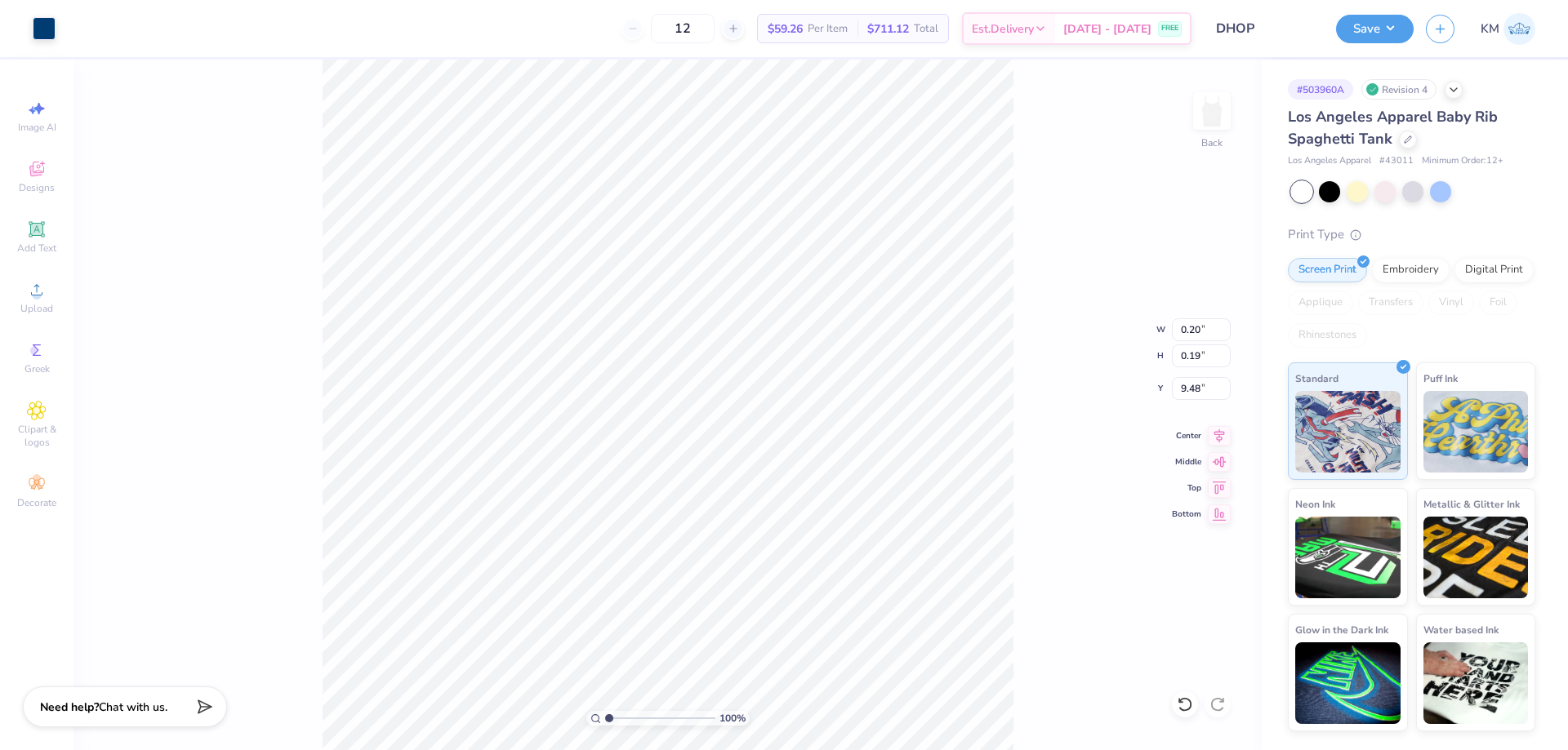
type input "0.88"
type input "8.37"
type input "2.78"
type input "1.32"
type input "2.50"
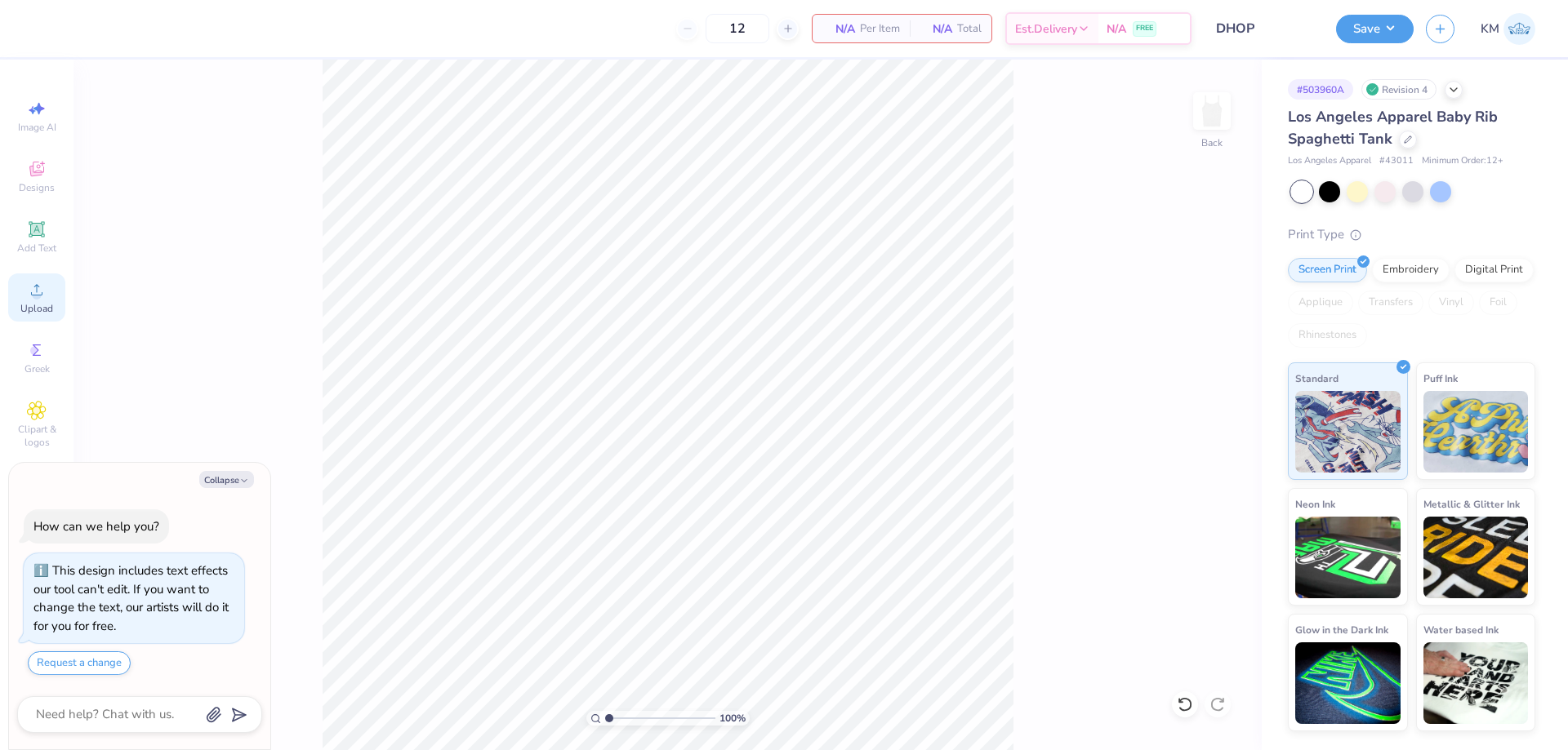
click at [48, 291] on div "Upload" at bounding box center [37, 298] width 57 height 48
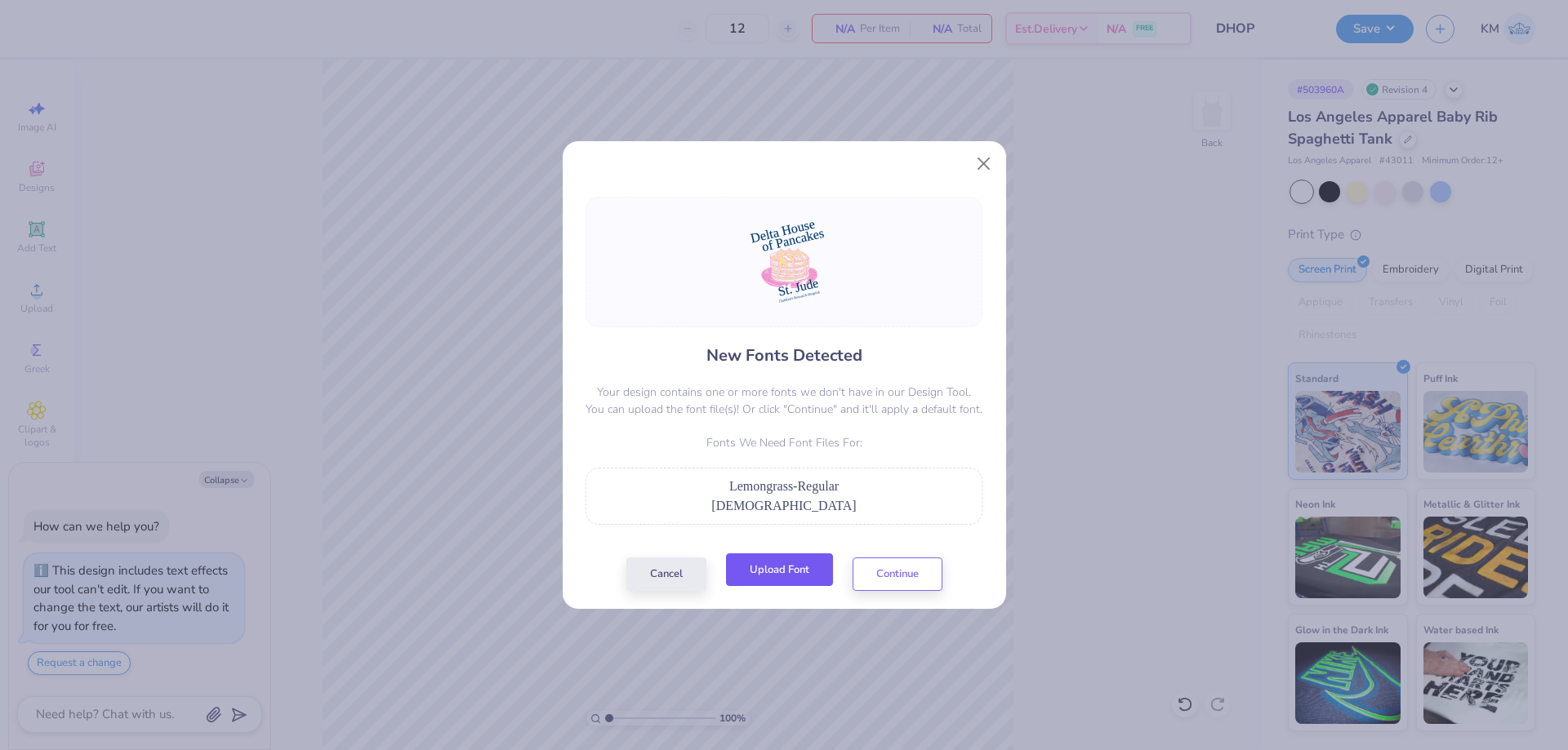
click at [812, 565] on button "Upload Font" at bounding box center [780, 570] width 107 height 33
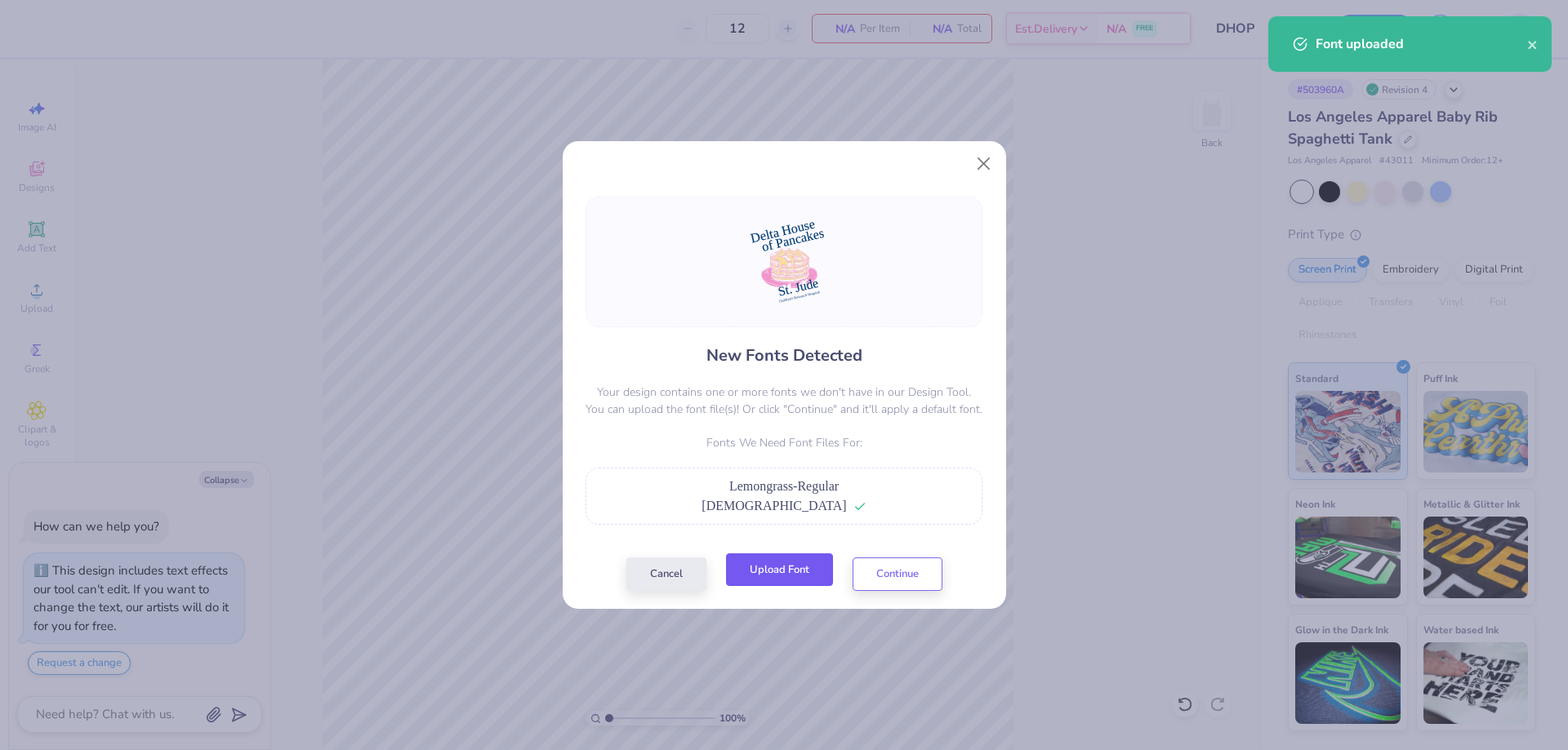
click at [797, 568] on button "Upload Font" at bounding box center [780, 570] width 107 height 33
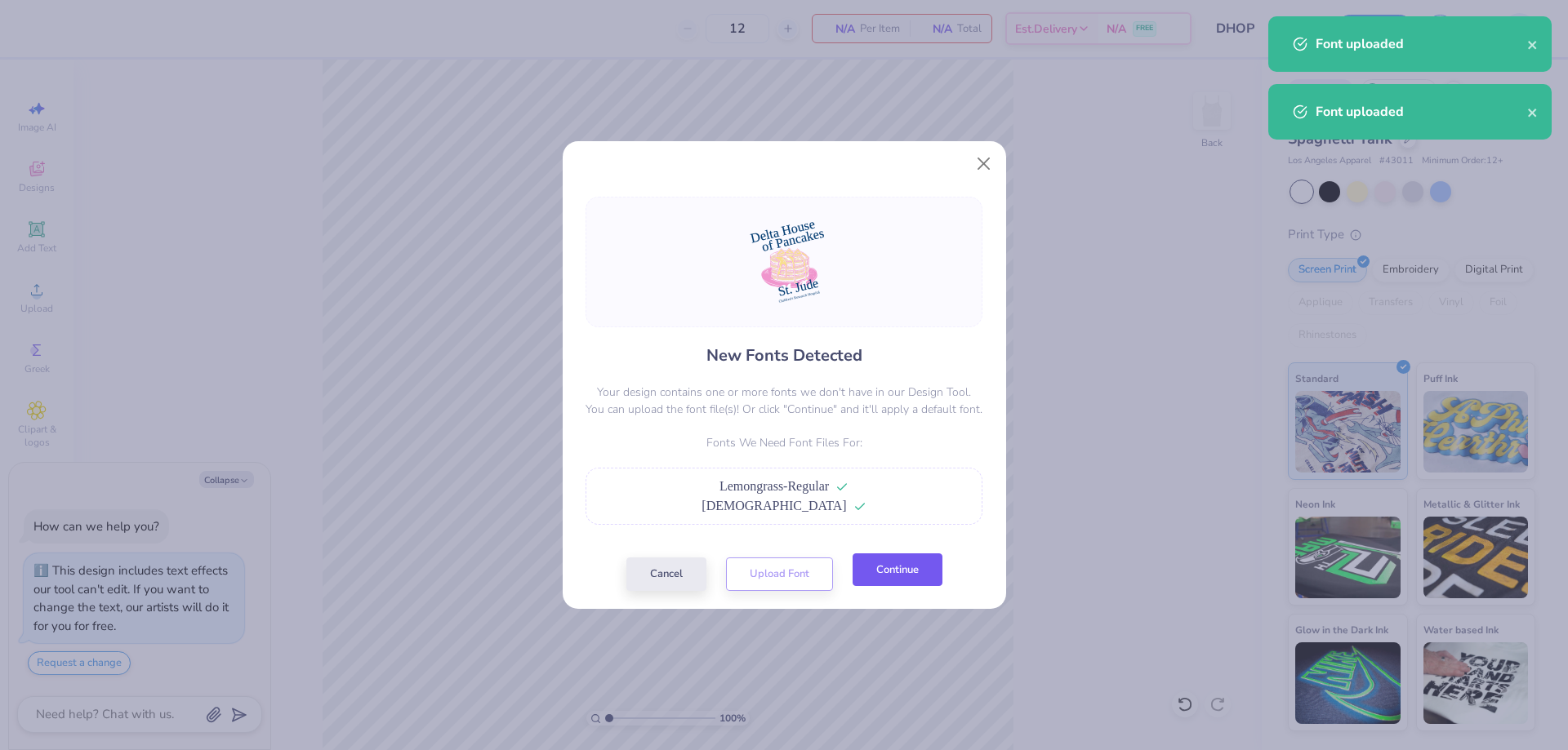
click at [895, 568] on button "Continue" at bounding box center [897, 570] width 90 height 33
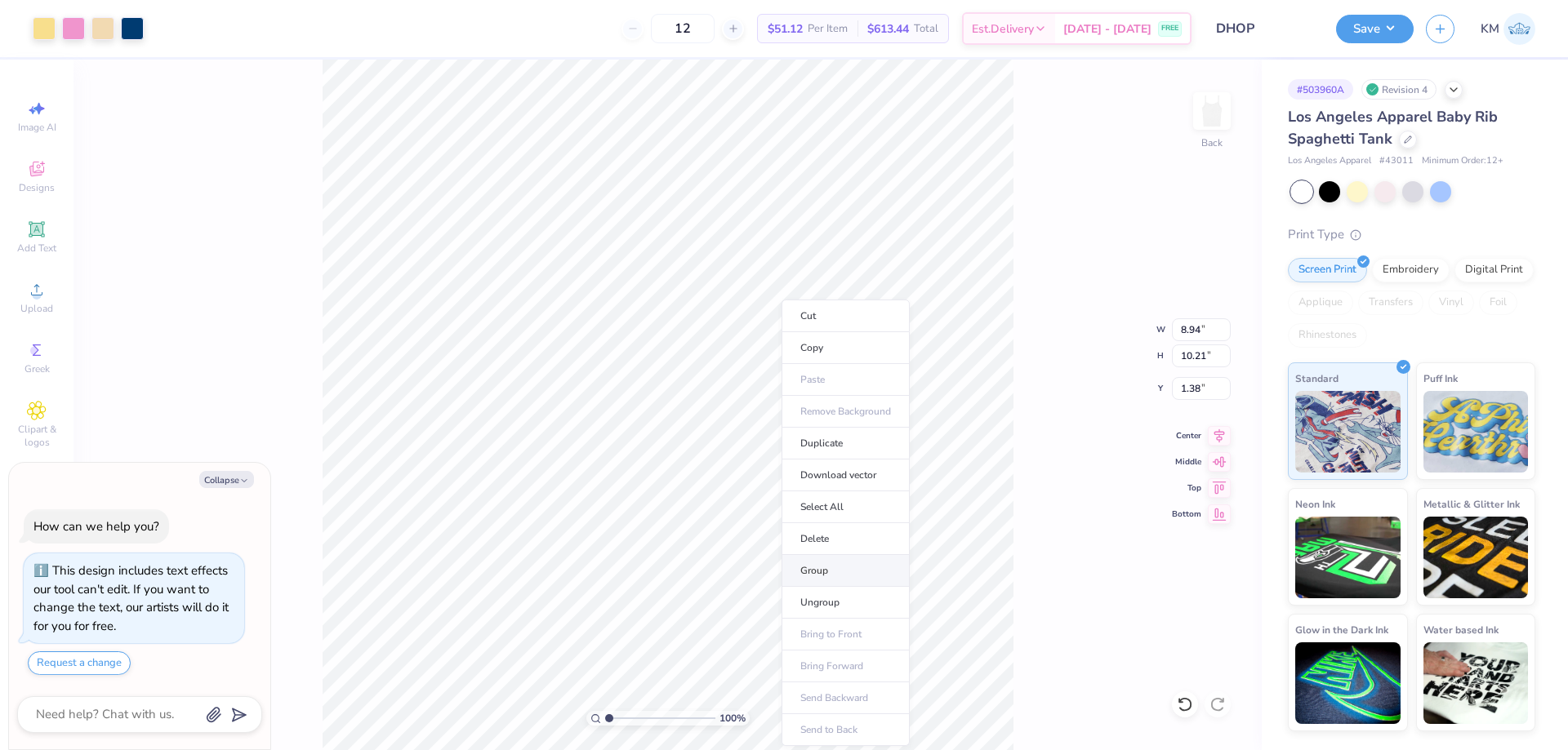
click at [842, 566] on li "Group" at bounding box center [846, 571] width 128 height 31
type textarea "x"
click at [1201, 392] on input "1.38" at bounding box center [1202, 388] width 59 height 23
type input "2.50"
type textarea "x"
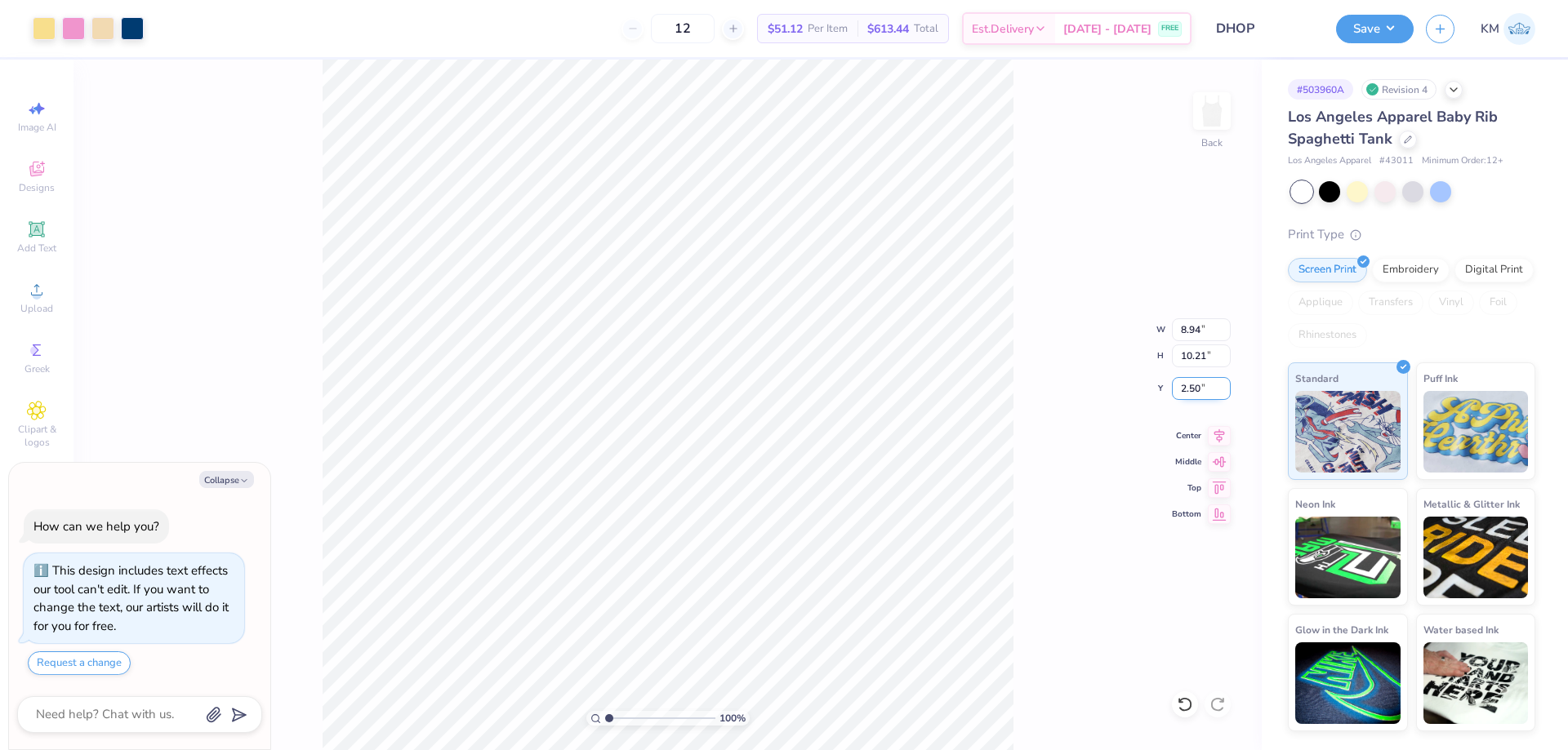
type input "2.29"
click at [1057, 353] on div "100 % Back W 8.94 8.94 " H 10.21 10.21 " Y 2.29 2.29 " Center Middle Top Bottom" at bounding box center [667, 405] width 1188 height 691
type textarea "x"
type input "1.38"
click at [762, 612] on li "Ungroup" at bounding box center [762, 602] width 128 height 31
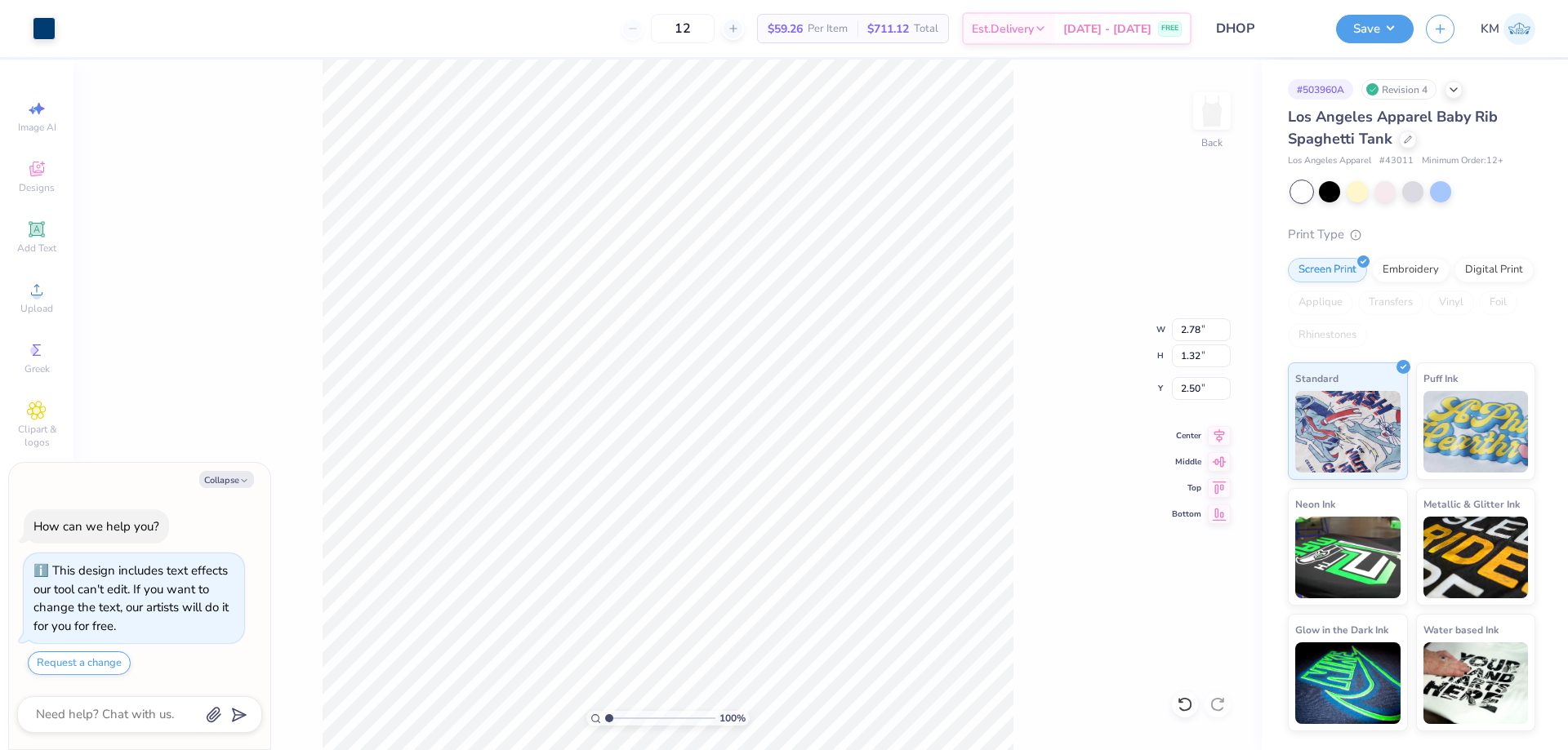
type textarea "x"
type input "5.73"
type input "4.05"
type input "4.94"
click at [1097, 382] on div "100 % Back W 5.73 5.73 " H 4.05 4.05 " Y 4.94 4.94 " Center Middle Top Bottom" at bounding box center [667, 405] width 1188 height 691
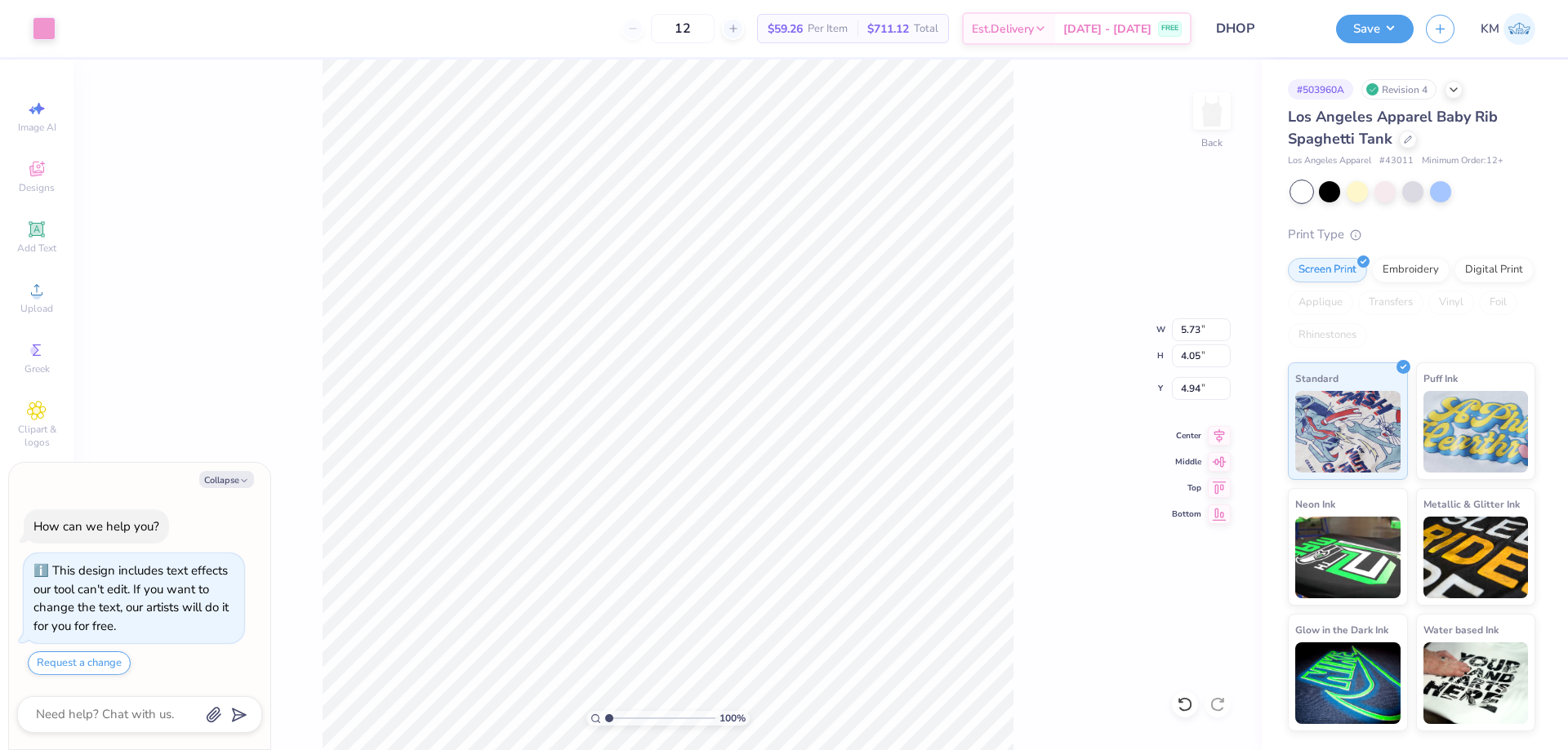
type textarea "x"
type input "7.00"
type input "8.05"
type input "2.50"
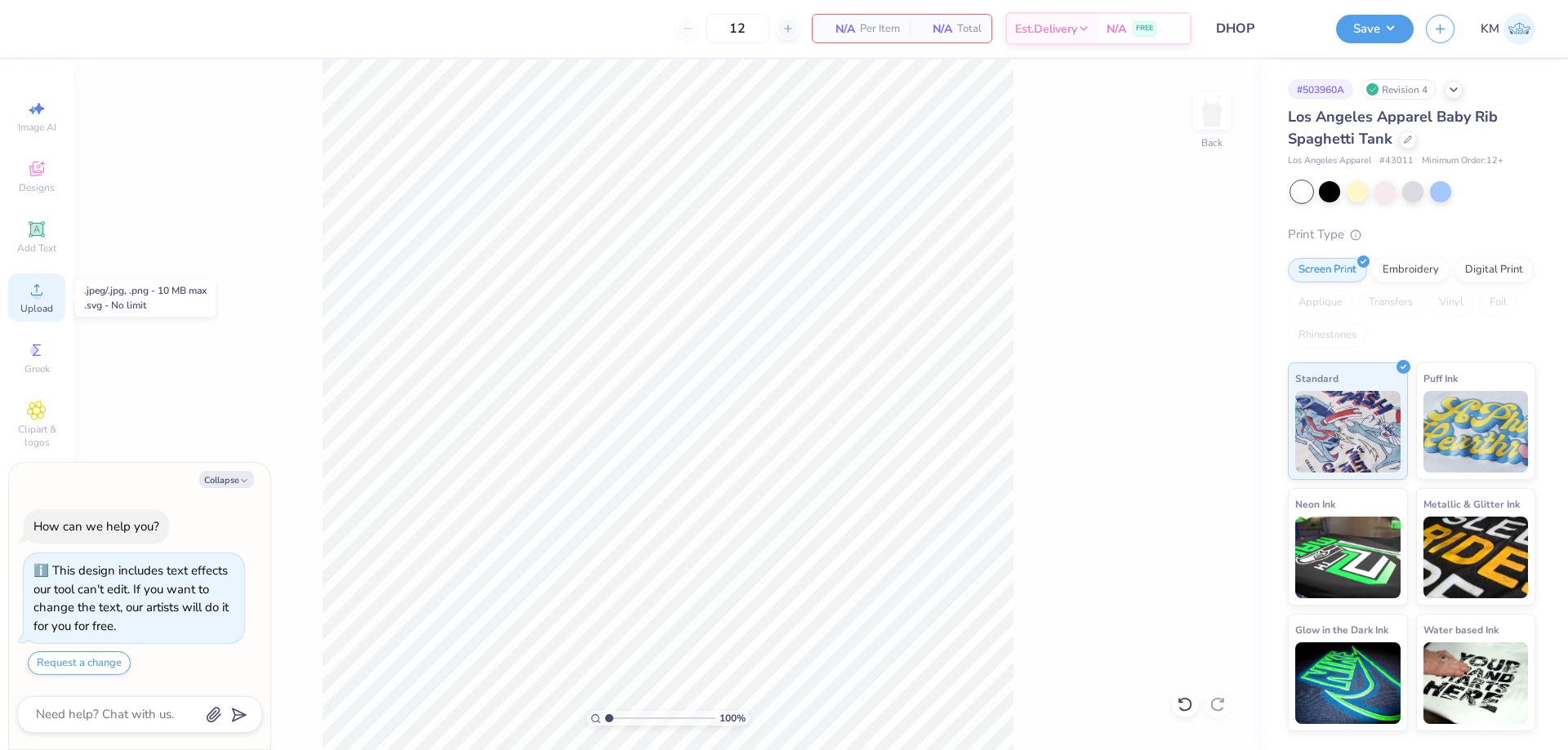
click at [23, 299] on div "Upload" at bounding box center [37, 298] width 57 height 48
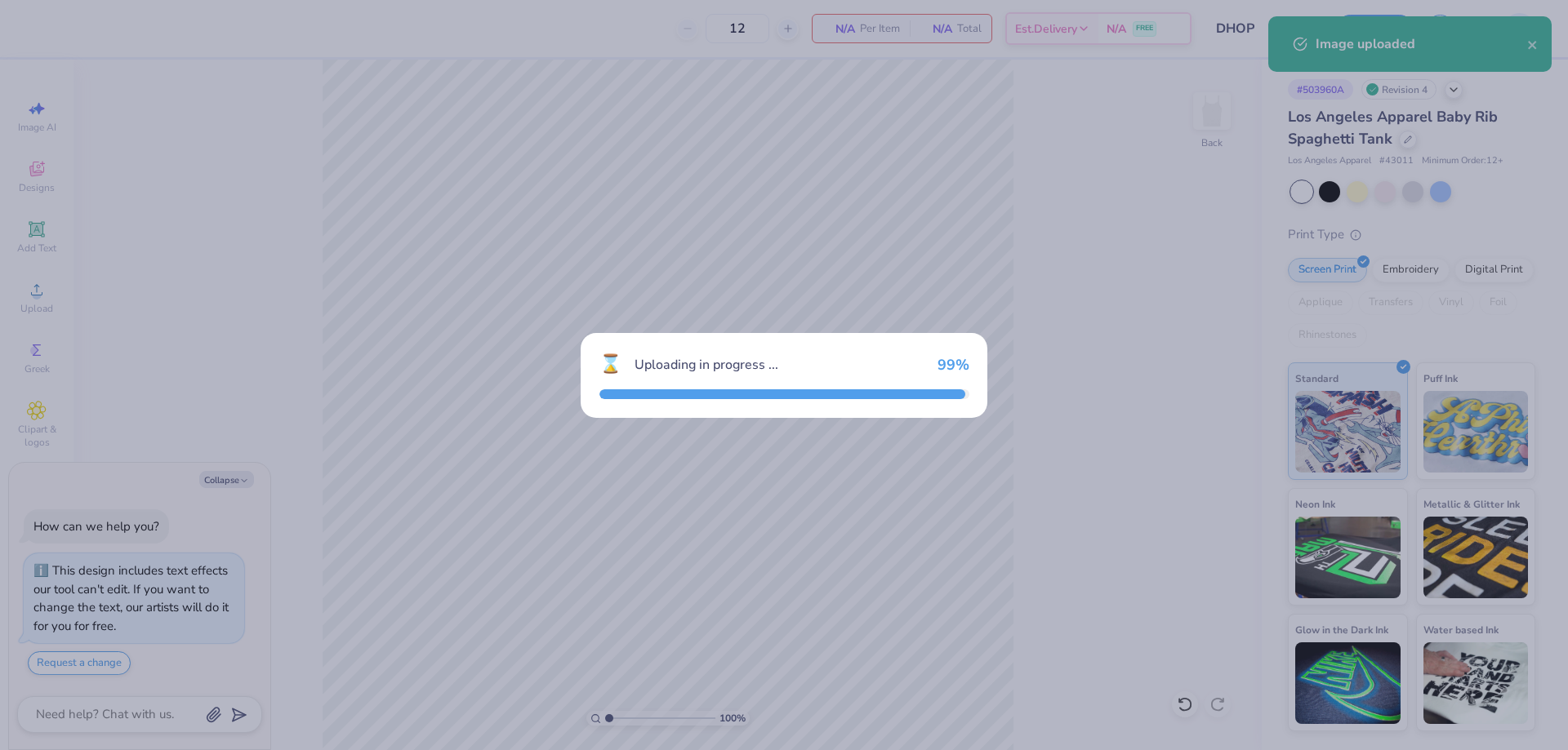
type textarea "x"
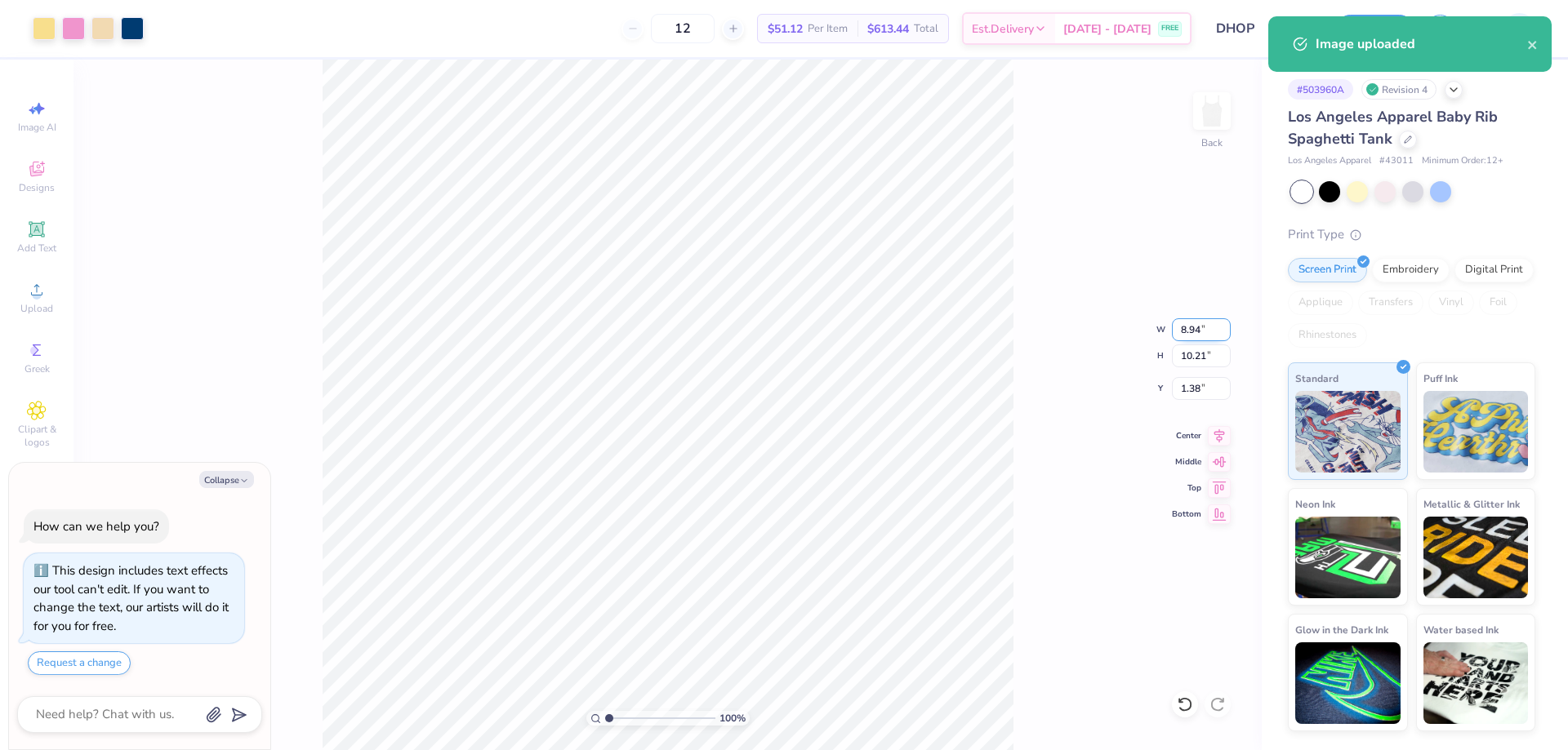
click at [1200, 332] on input "8.94" at bounding box center [1202, 330] width 59 height 23
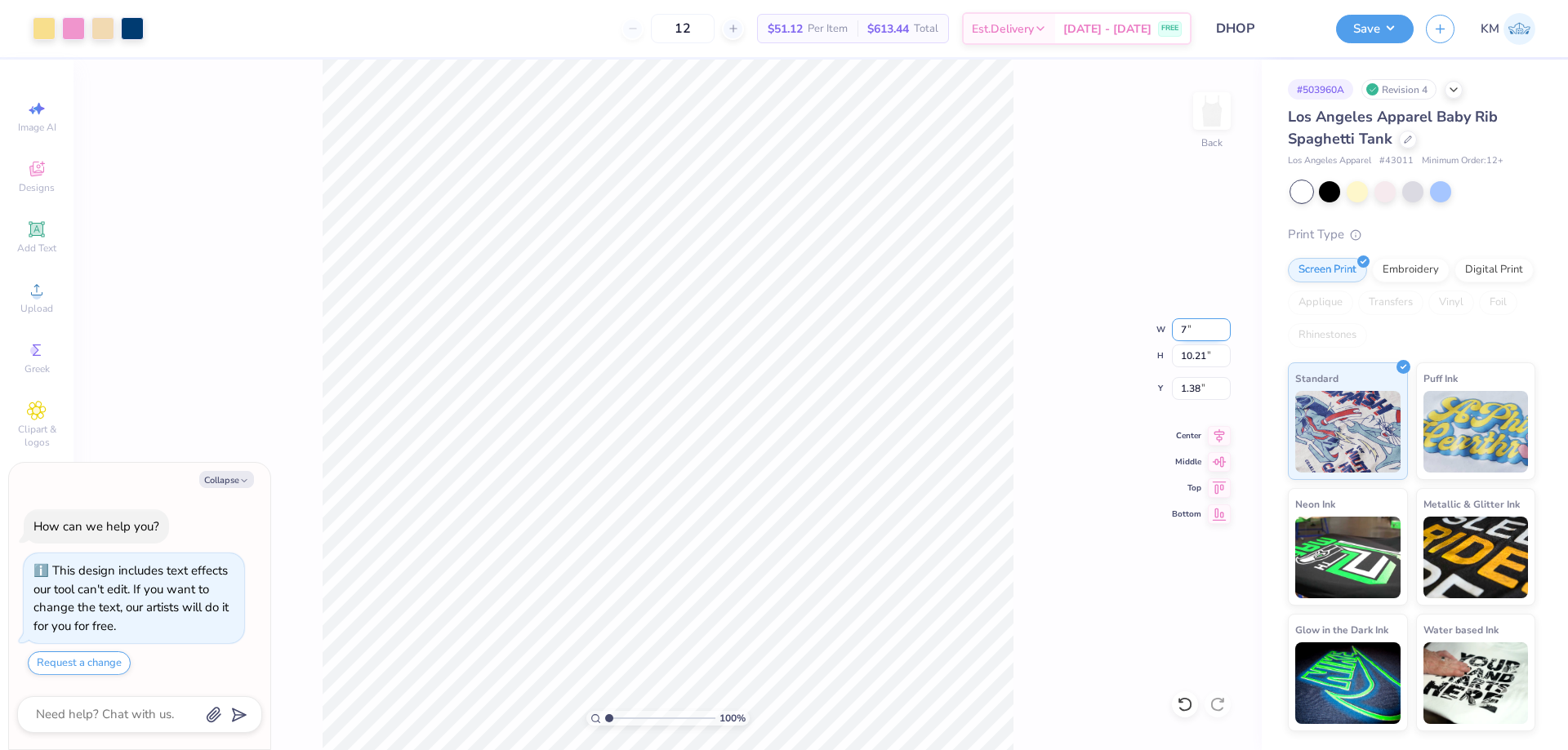
type input "7"
type textarea "x"
type input "7.00"
type input "8.00"
type input "2.49"
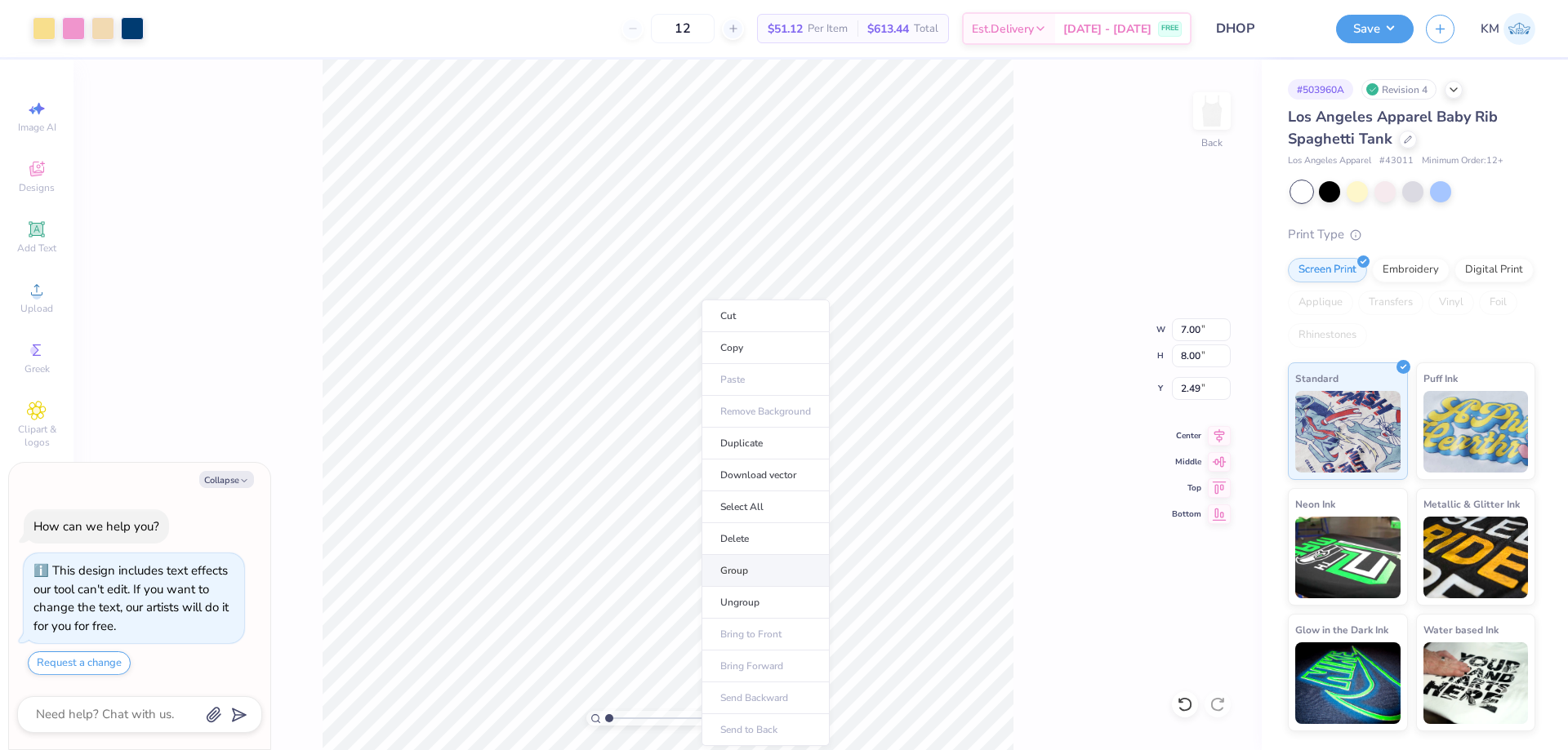
click at [745, 567] on li "Group" at bounding box center [765, 571] width 128 height 31
type textarea "x"
click at [1202, 385] on input "2.49" at bounding box center [1202, 388] width 59 height 23
type input "2.50"
click at [770, 597] on li "Ungroup" at bounding box center [761, 602] width 128 height 31
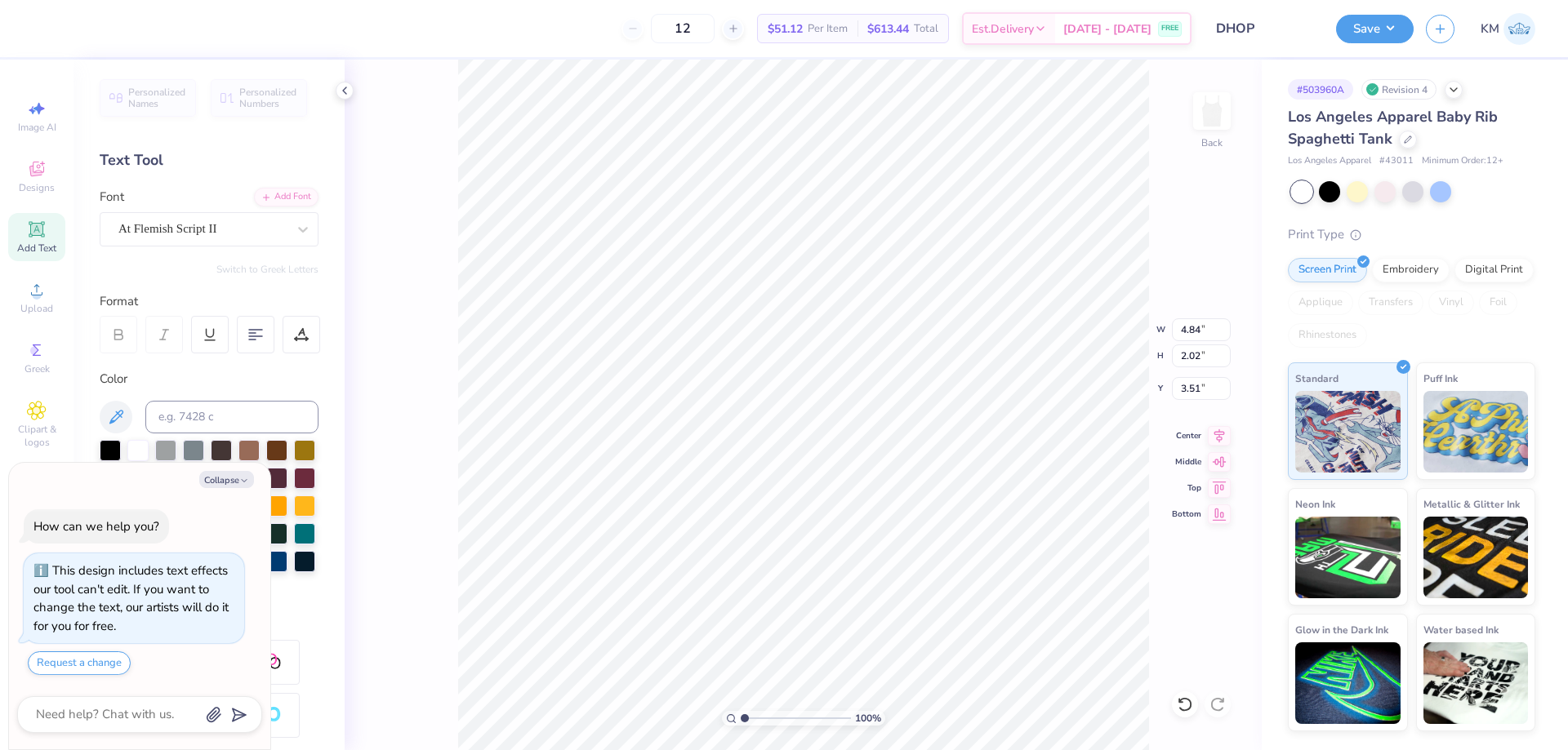
type textarea "x"
type input "6.00"
type input "3.03"
type input "2.50"
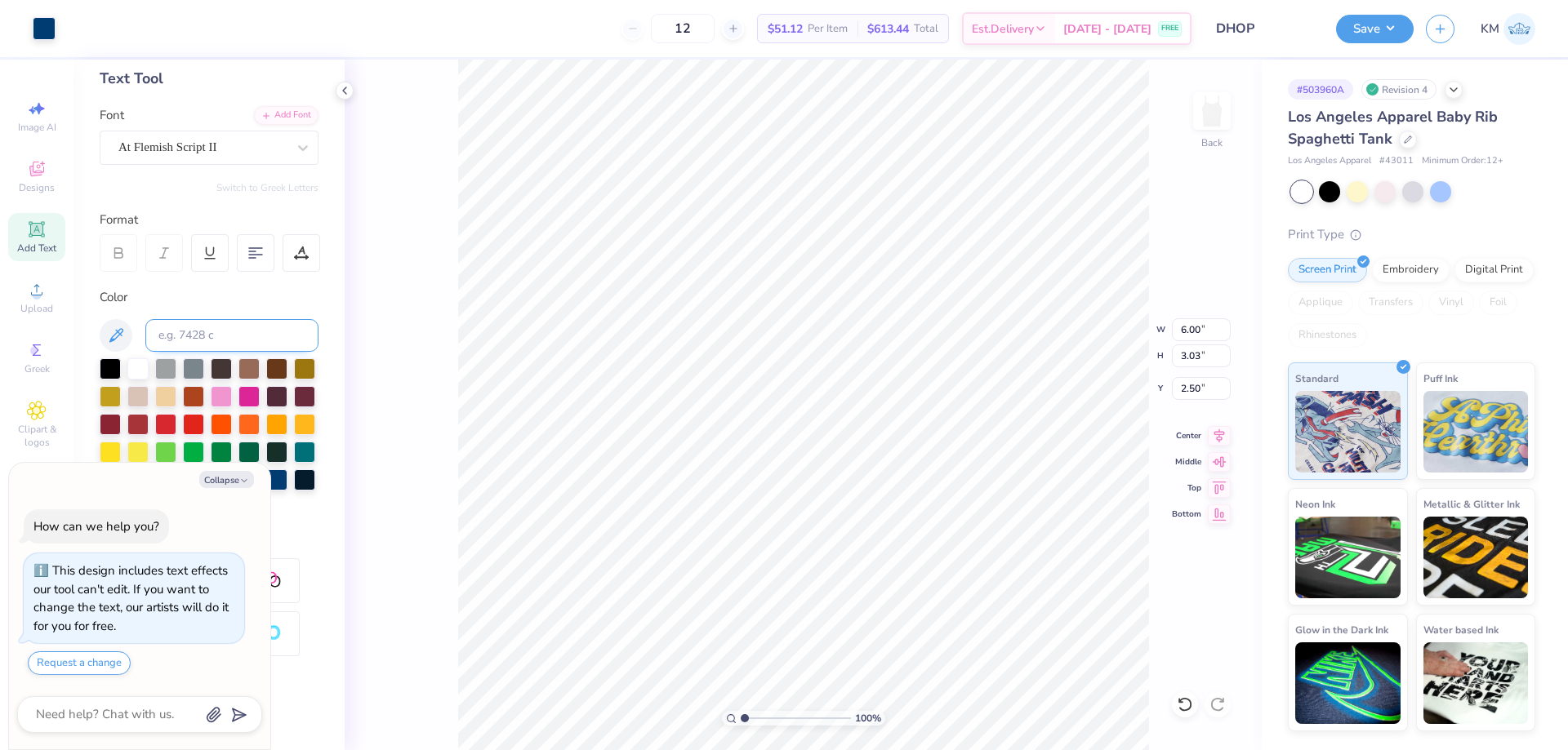
scroll to position [227, 0]
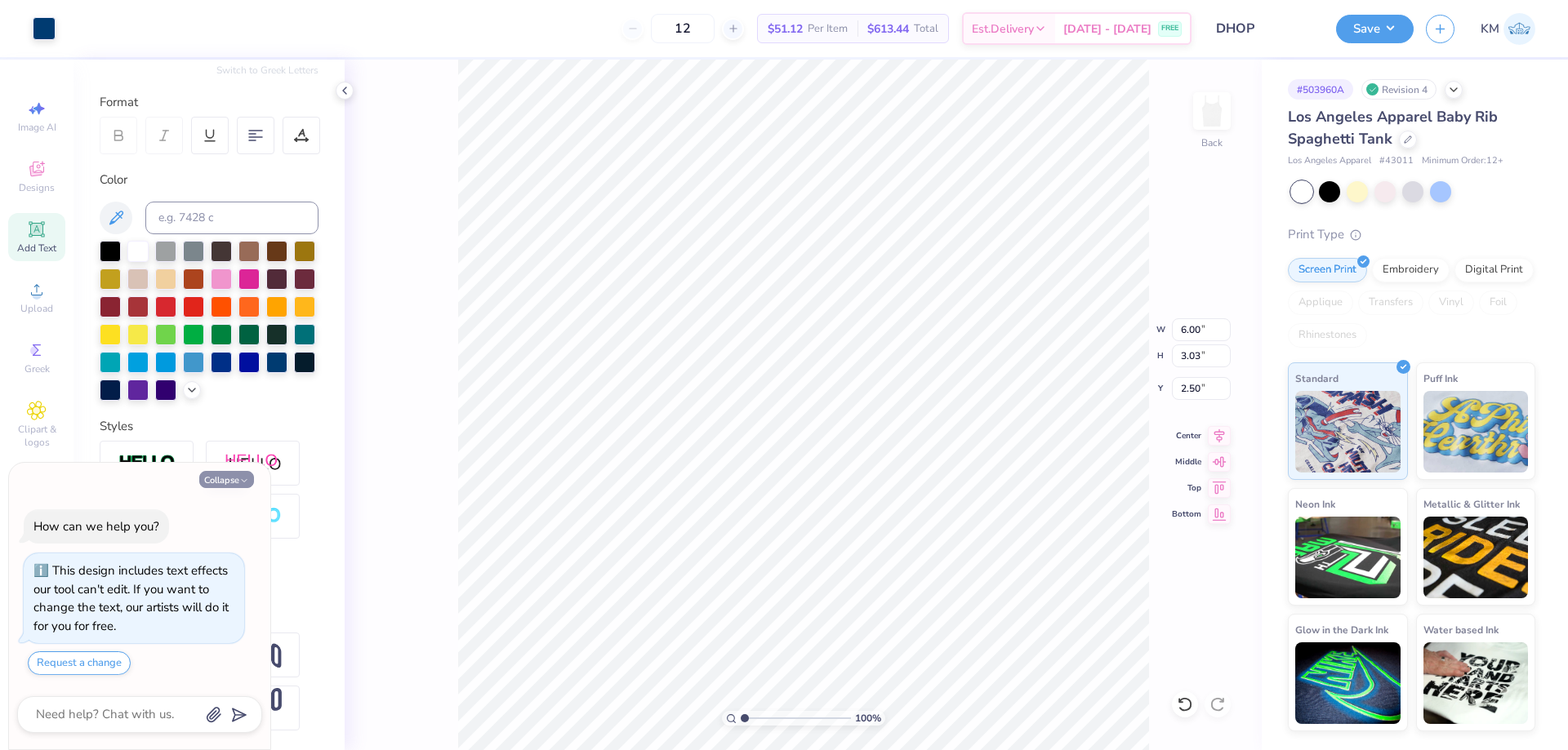
click at [230, 483] on button "Collapse" at bounding box center [226, 480] width 54 height 17
type textarea "x"
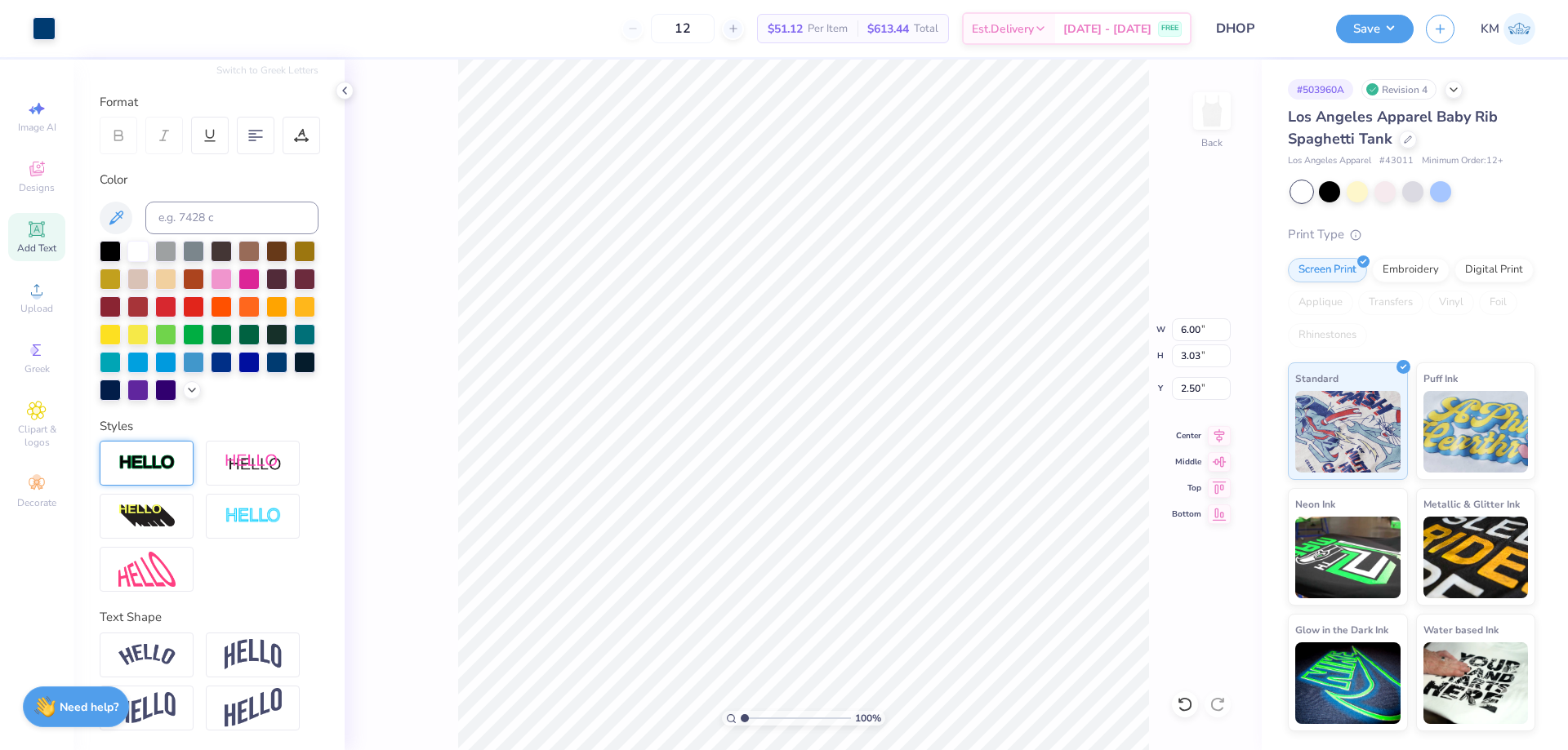
click at [170, 466] on img at bounding box center [147, 464] width 57 height 19
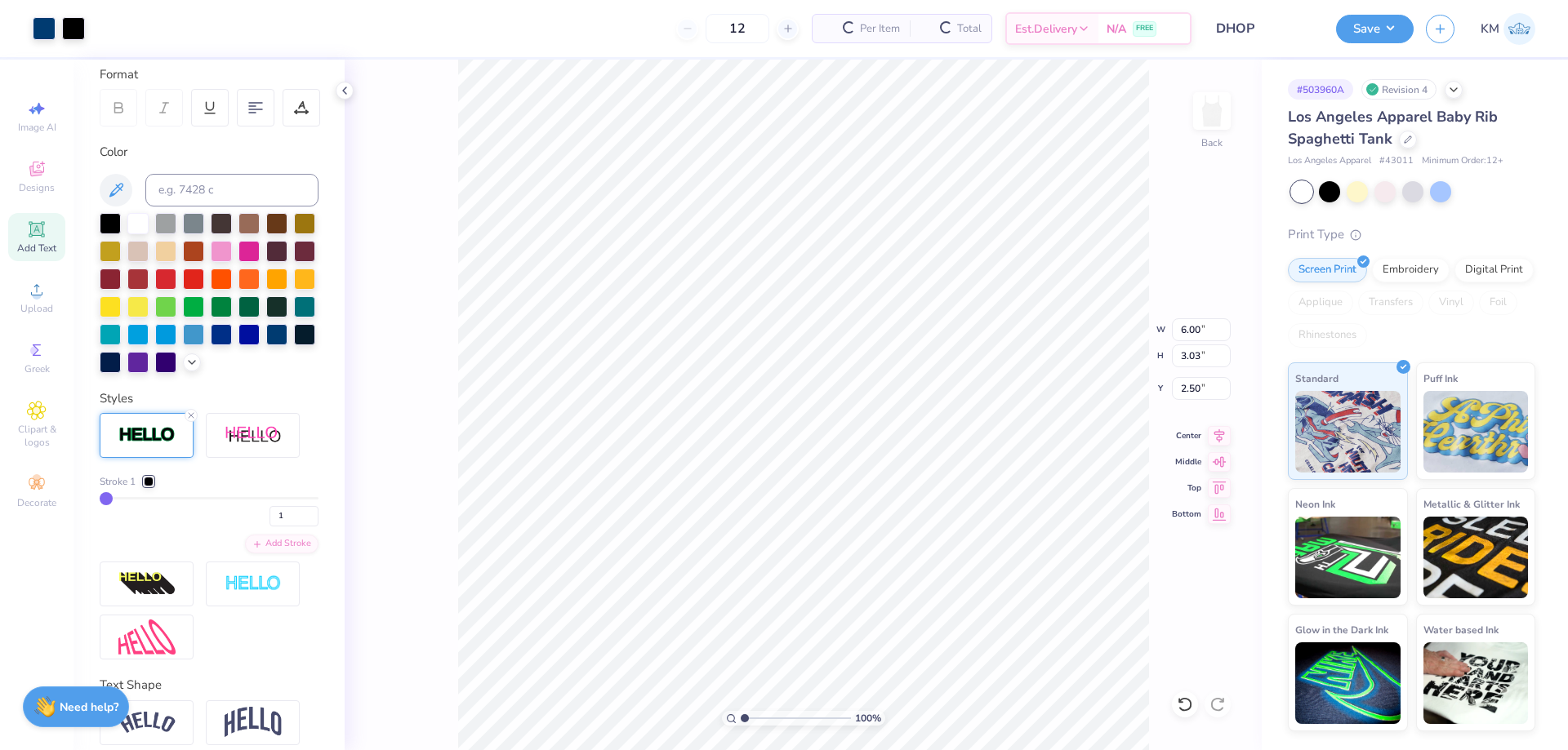
type input "6.81"
type input "7.30"
click at [150, 487] on div at bounding box center [149, 482] width 10 height 10
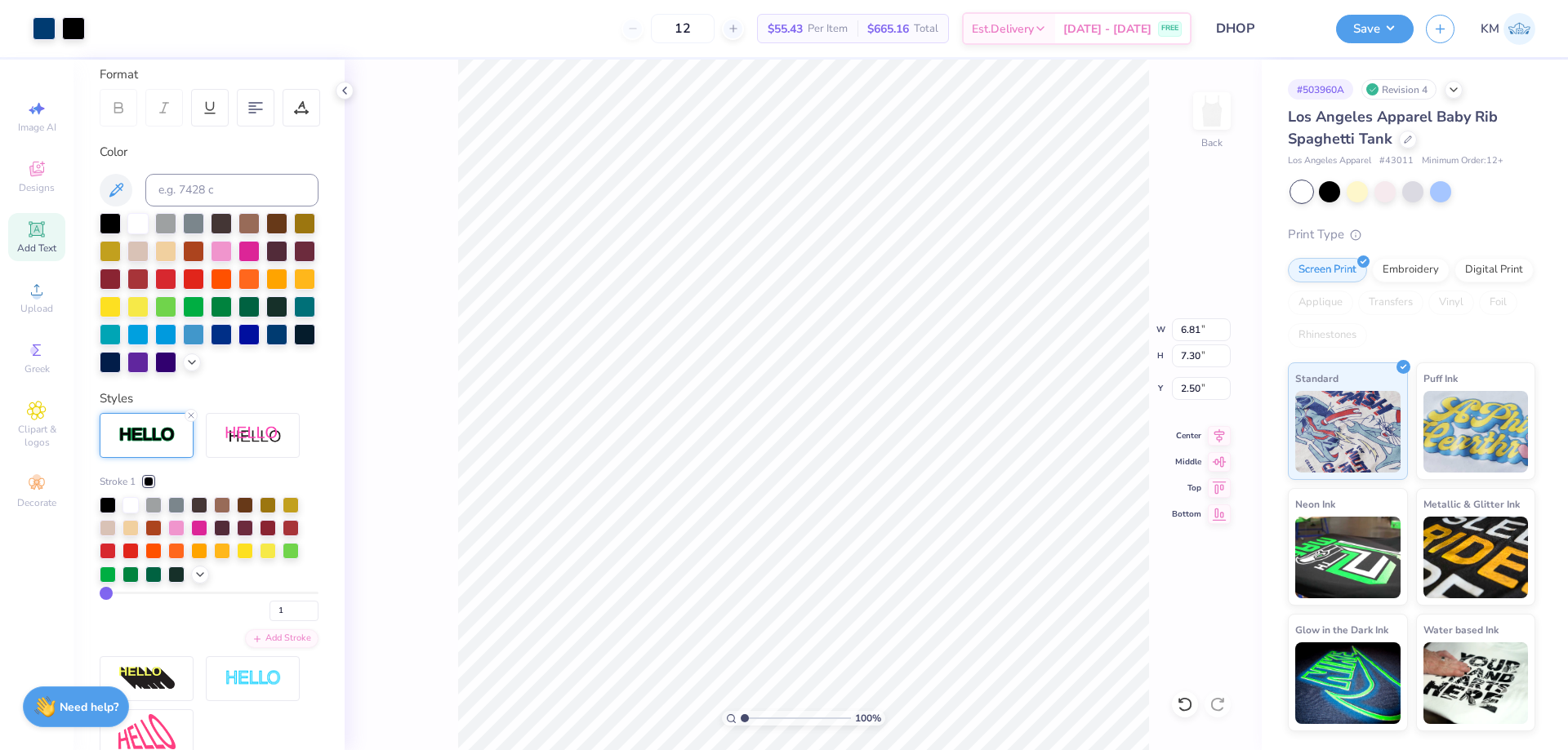
click at [147, 487] on div at bounding box center [149, 482] width 10 height 10
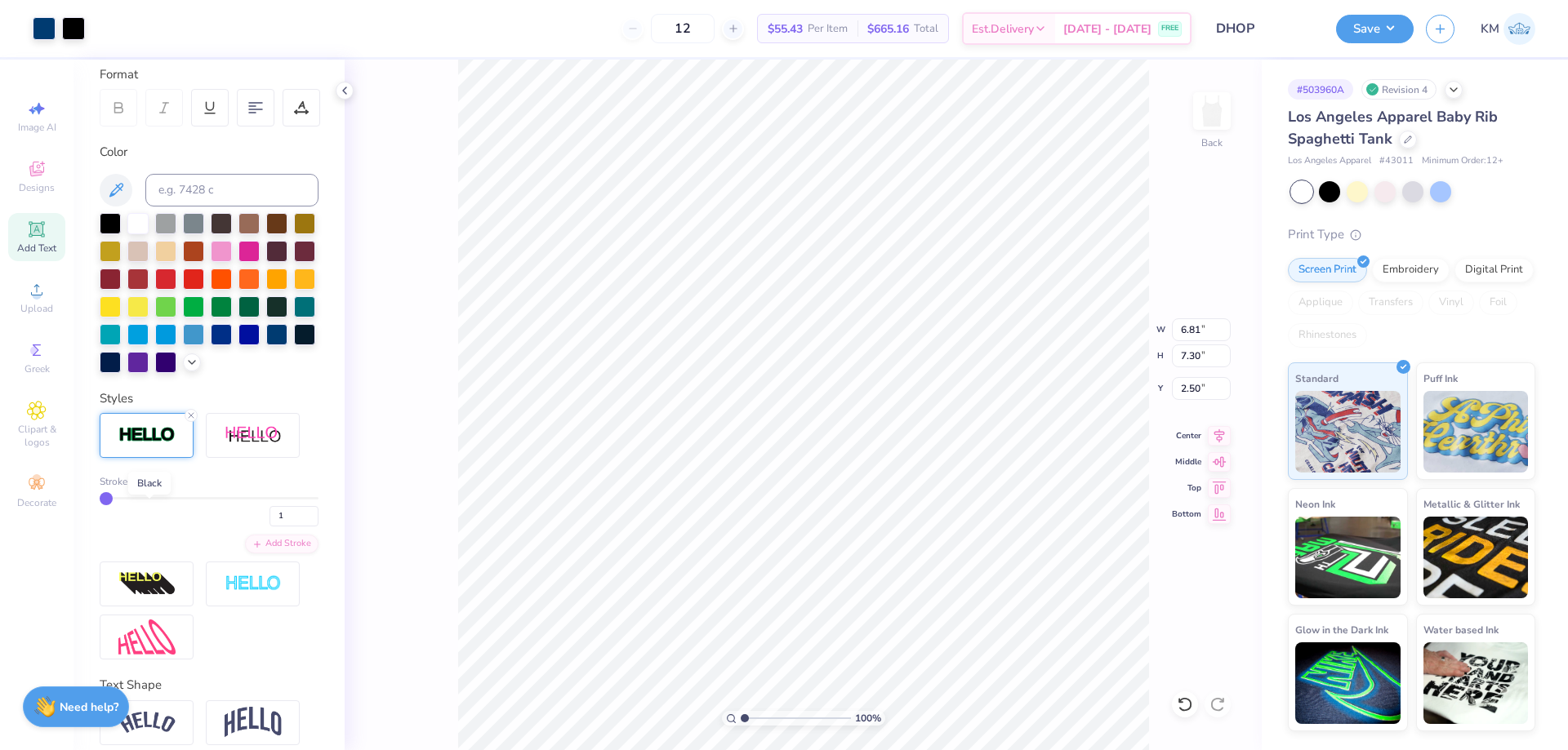
click at [150, 487] on div at bounding box center [149, 482] width 10 height 10
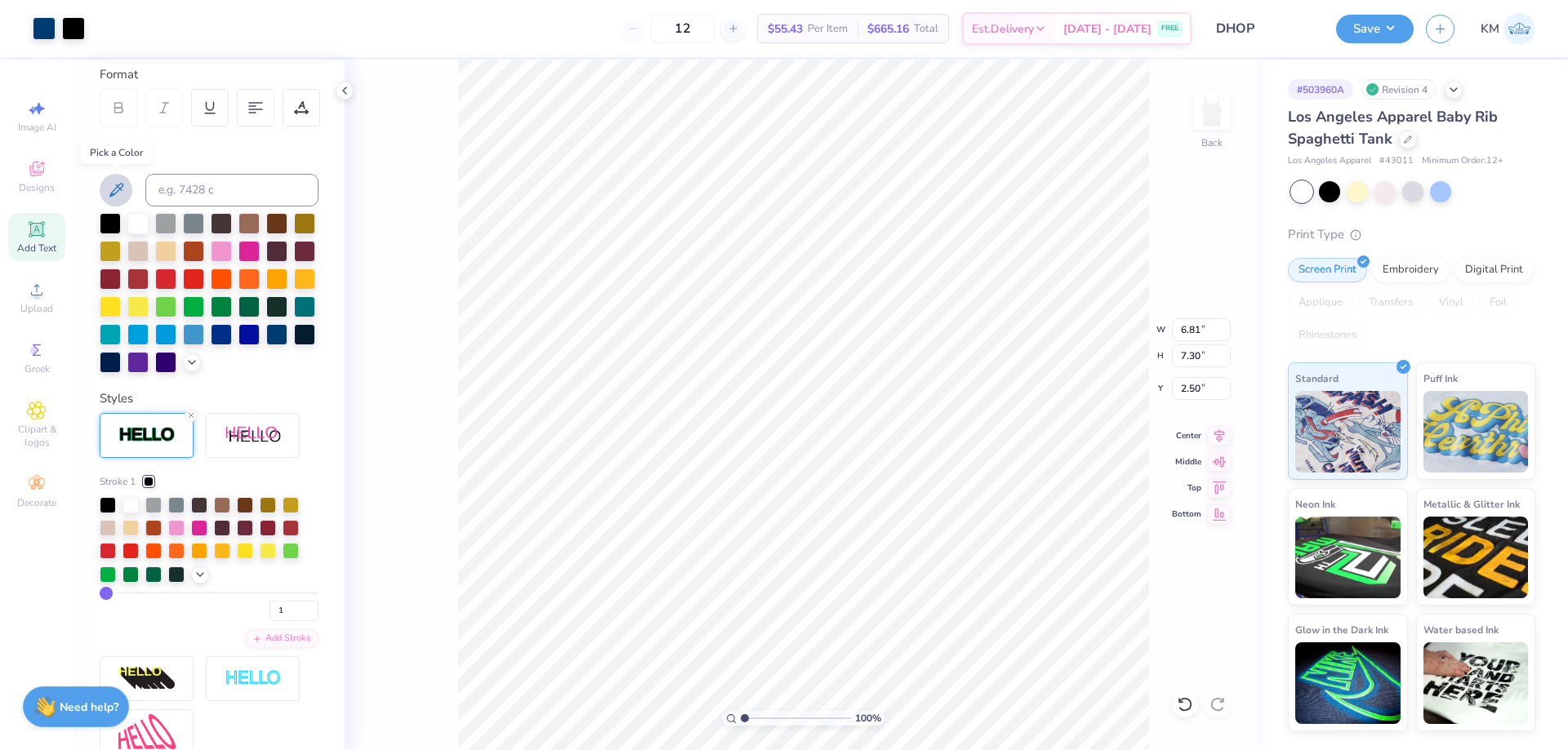
click at [117, 187] on icon at bounding box center [116, 190] width 14 height 14
click at [43, 31] on div at bounding box center [44, 27] width 23 height 23
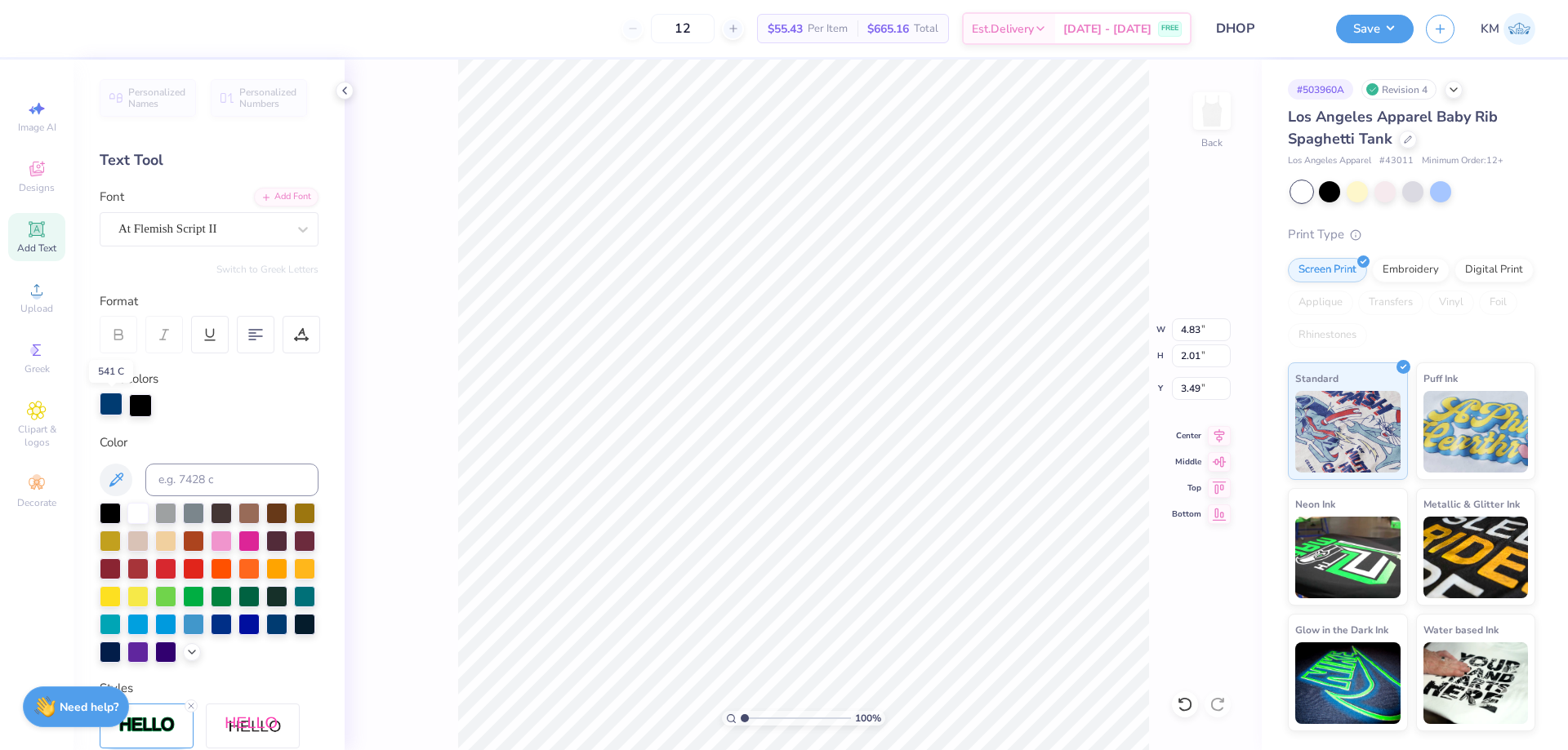
click at [118, 406] on div at bounding box center [111, 404] width 23 height 23
click at [1184, 700] on icon at bounding box center [1184, 704] width 16 height 16
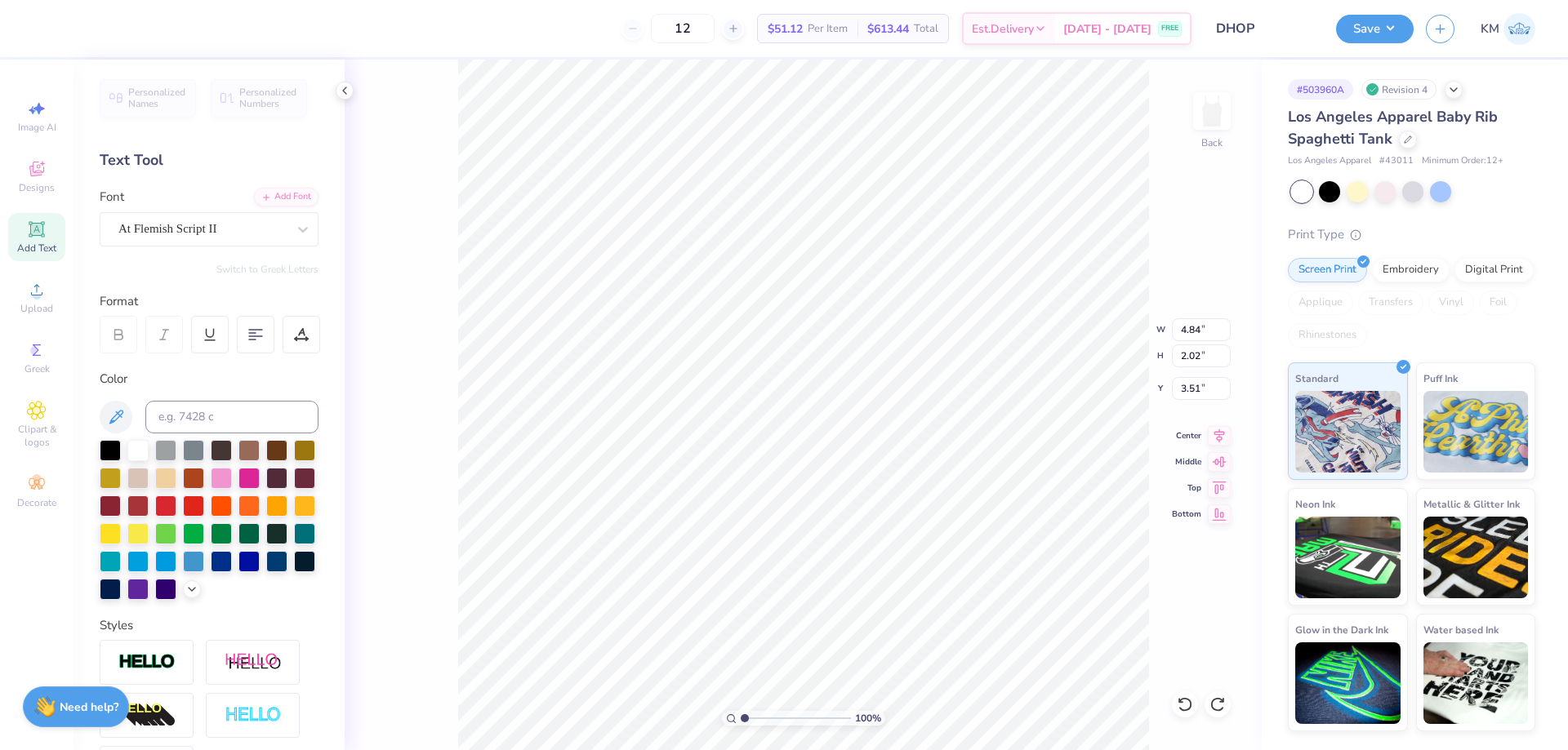
type input "6.00"
type input "3.03"
type input "2.50"
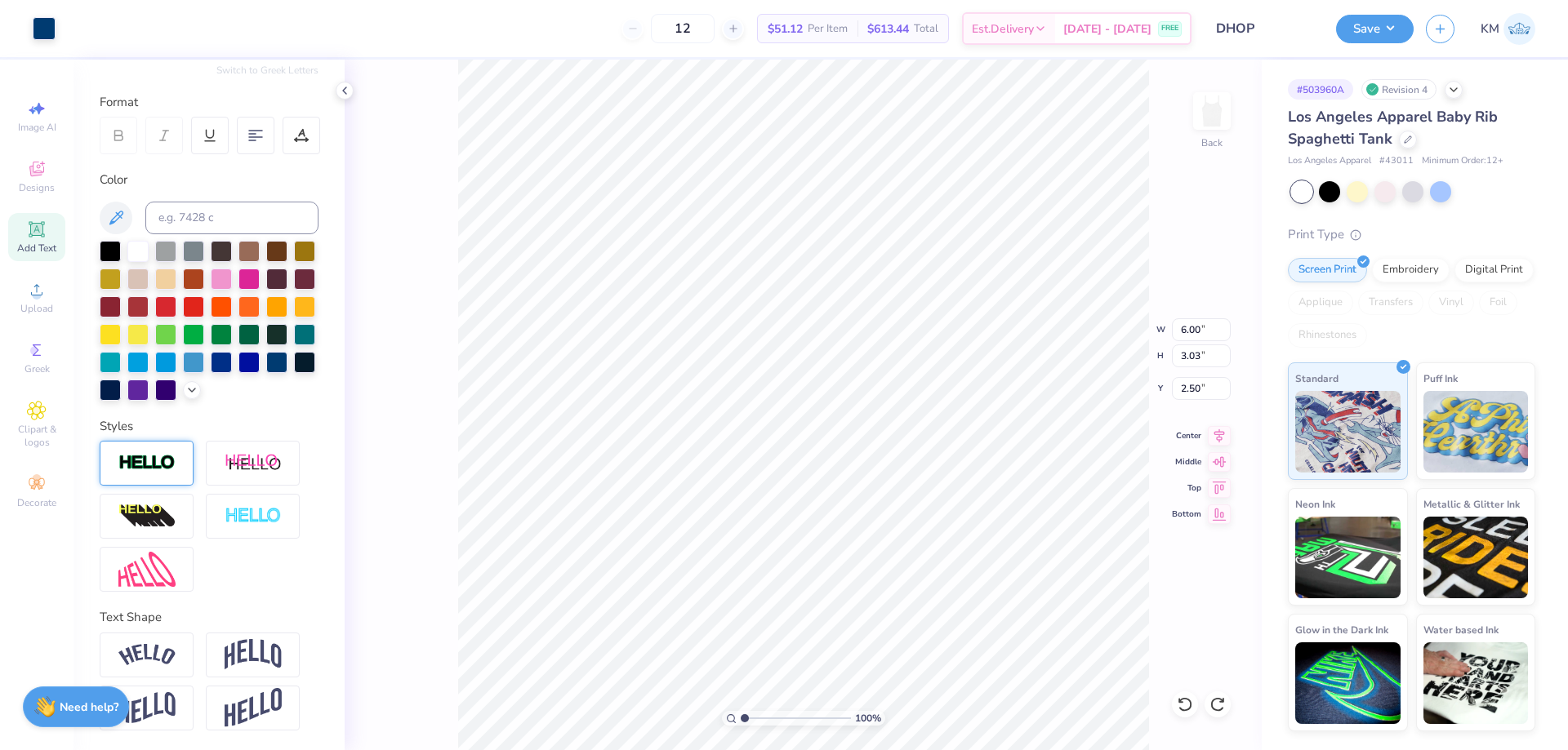
click at [174, 466] on img at bounding box center [147, 464] width 57 height 19
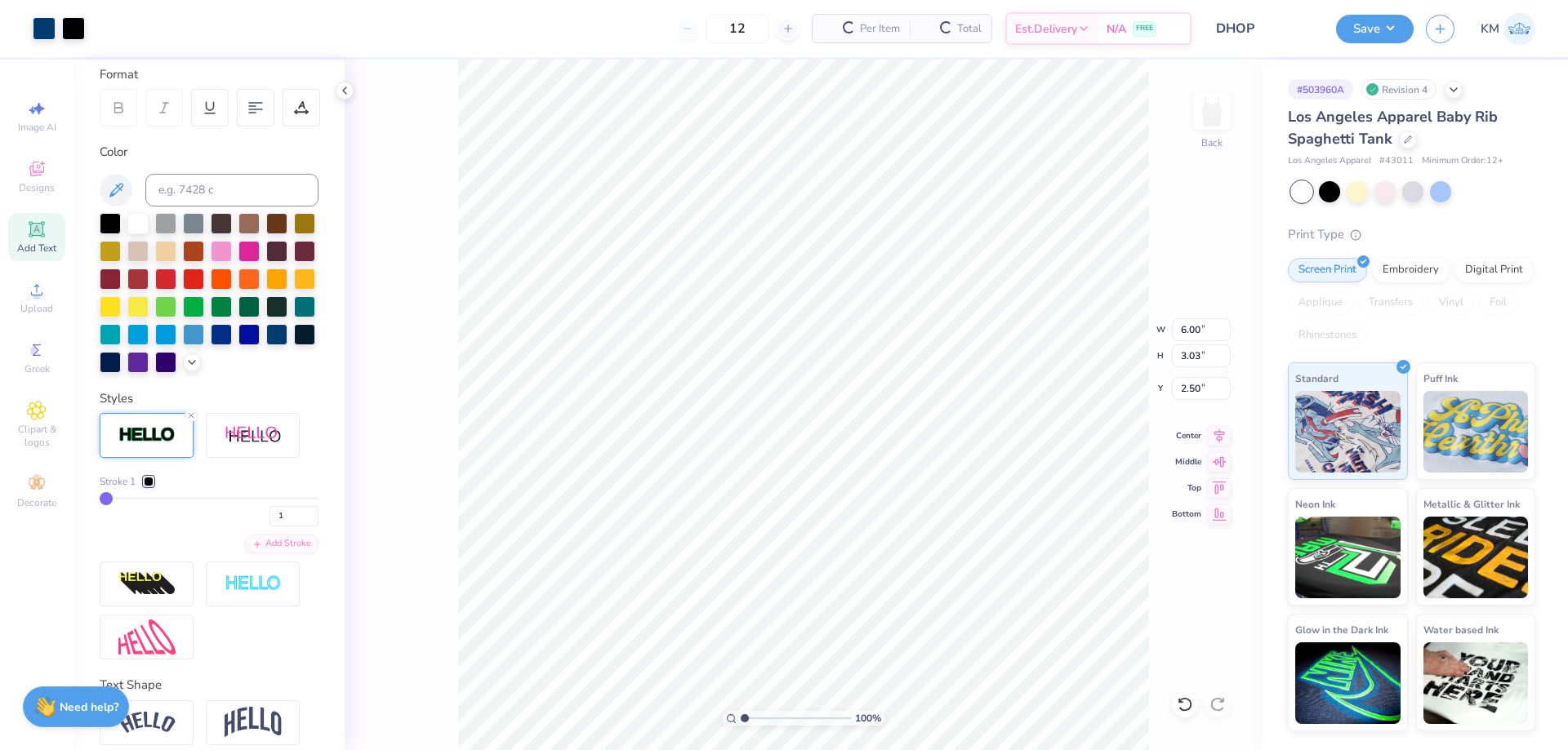
type input "7.00"
type input "8.00"
click at [144, 487] on div at bounding box center [149, 482] width 10 height 10
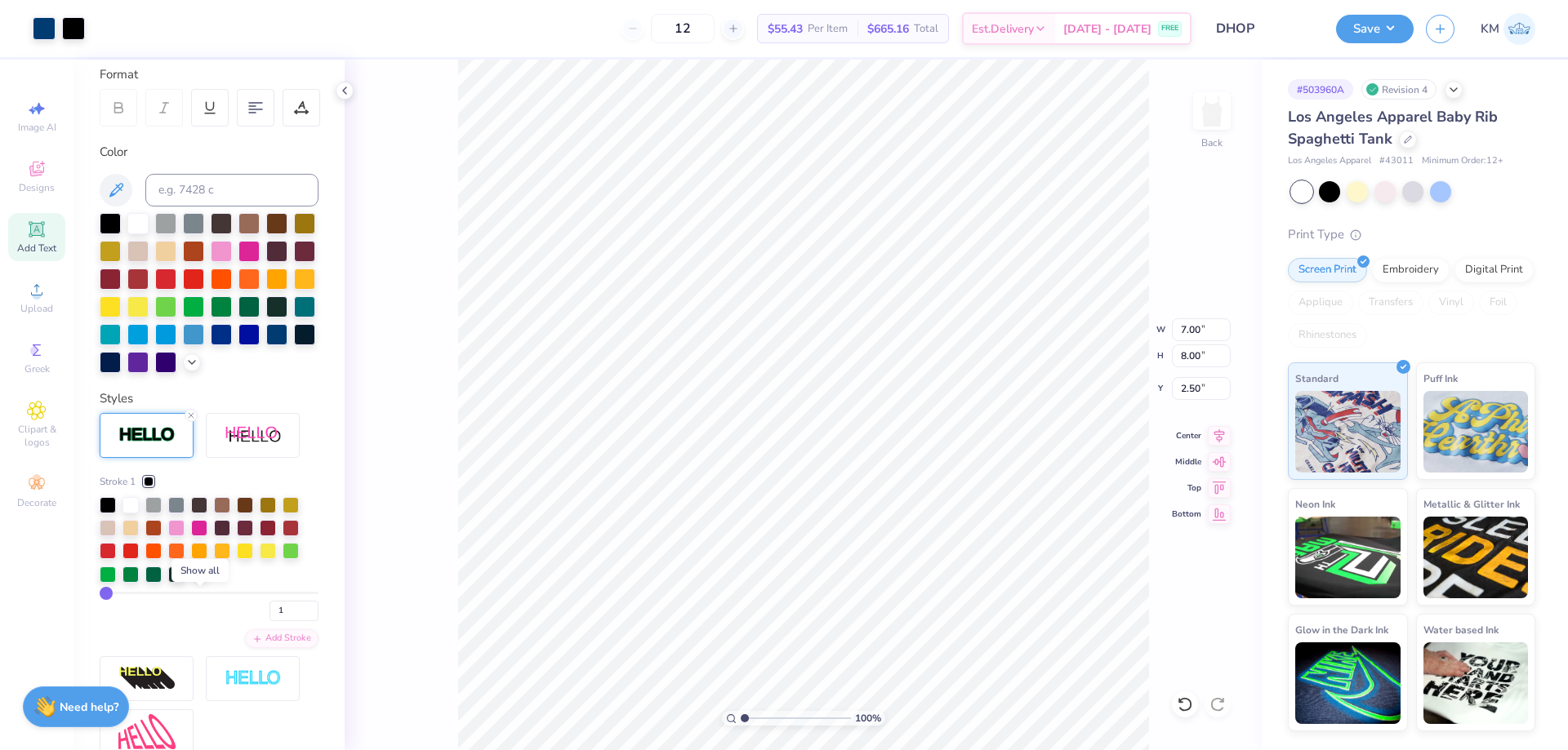
click at [201, 579] on icon at bounding box center [200, 573] width 13 height 13
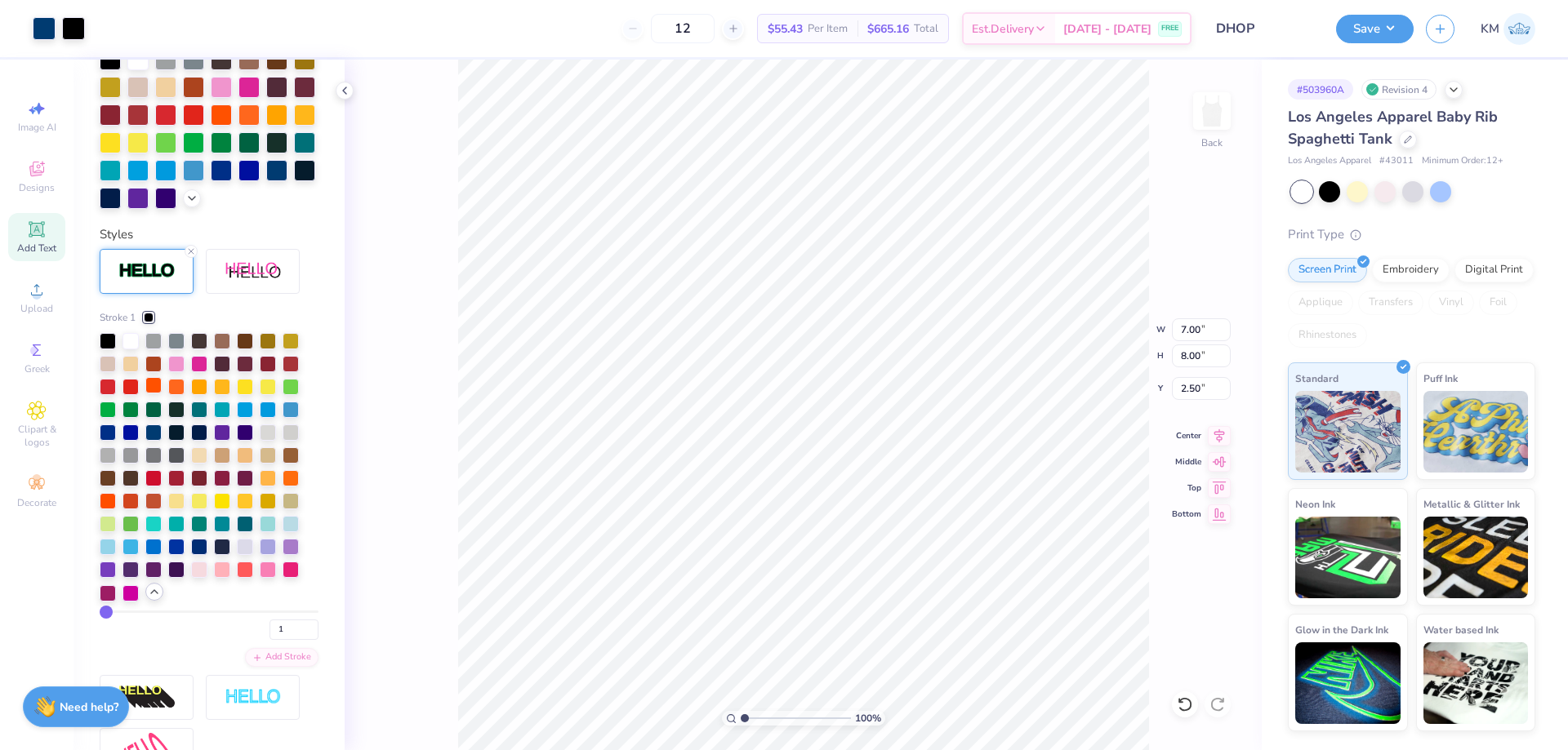
scroll to position [390, 0]
click at [159, 440] on div at bounding box center [153, 431] width 16 height 16
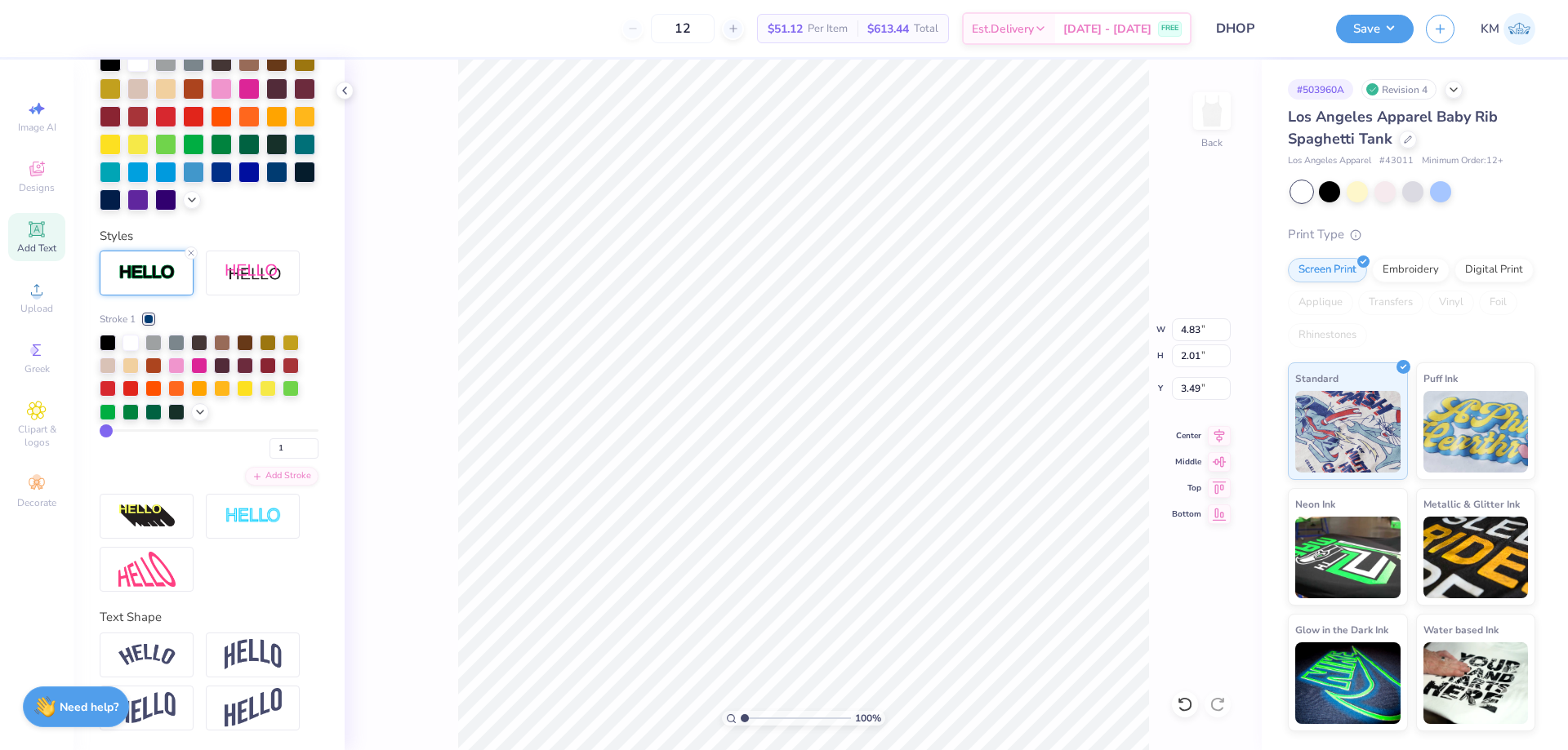
type input "5.42"
type input "1.94"
type input "2.50"
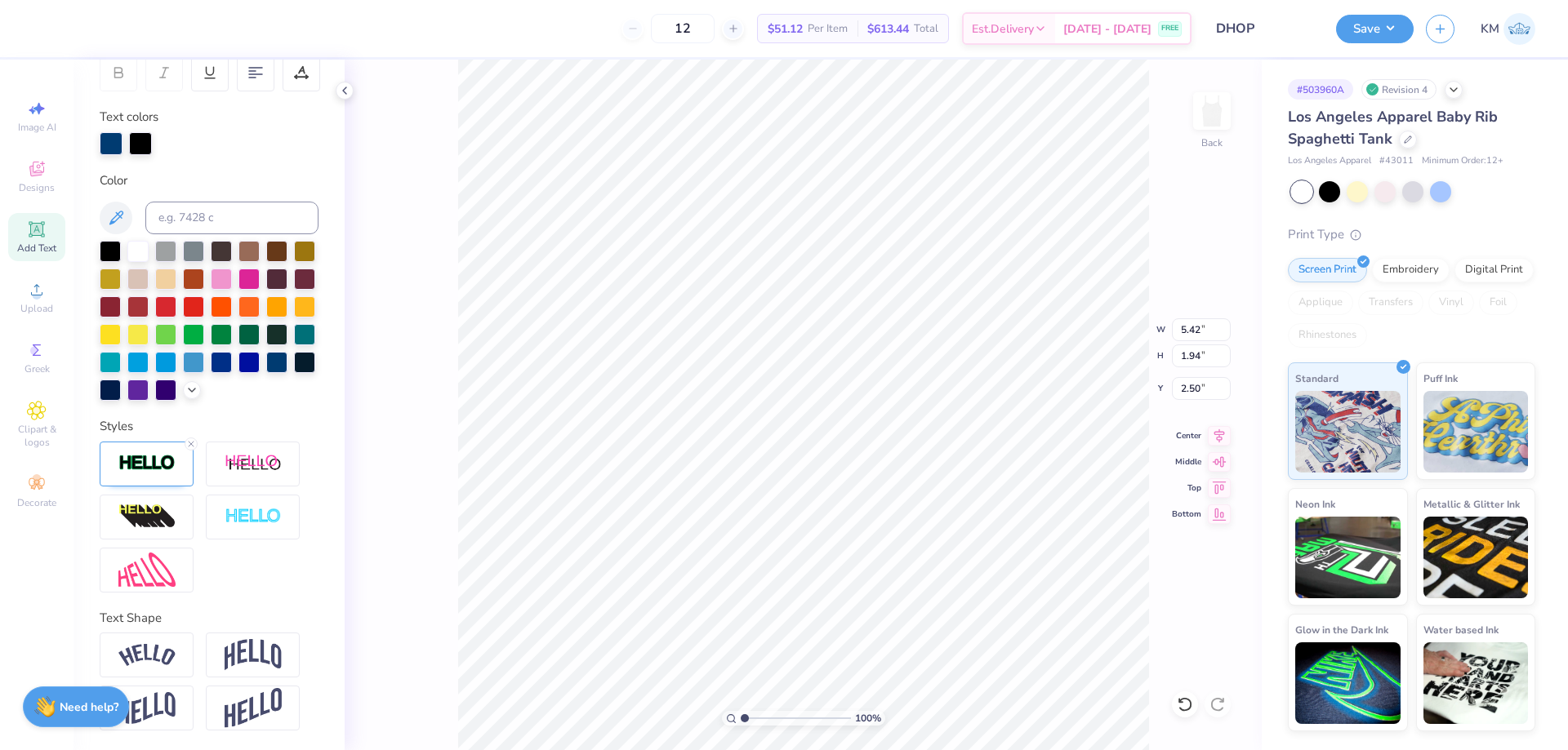
type input "5.41"
type input "1.92"
type input "2.59"
click at [1181, 698] on icon at bounding box center [1184, 704] width 16 height 16
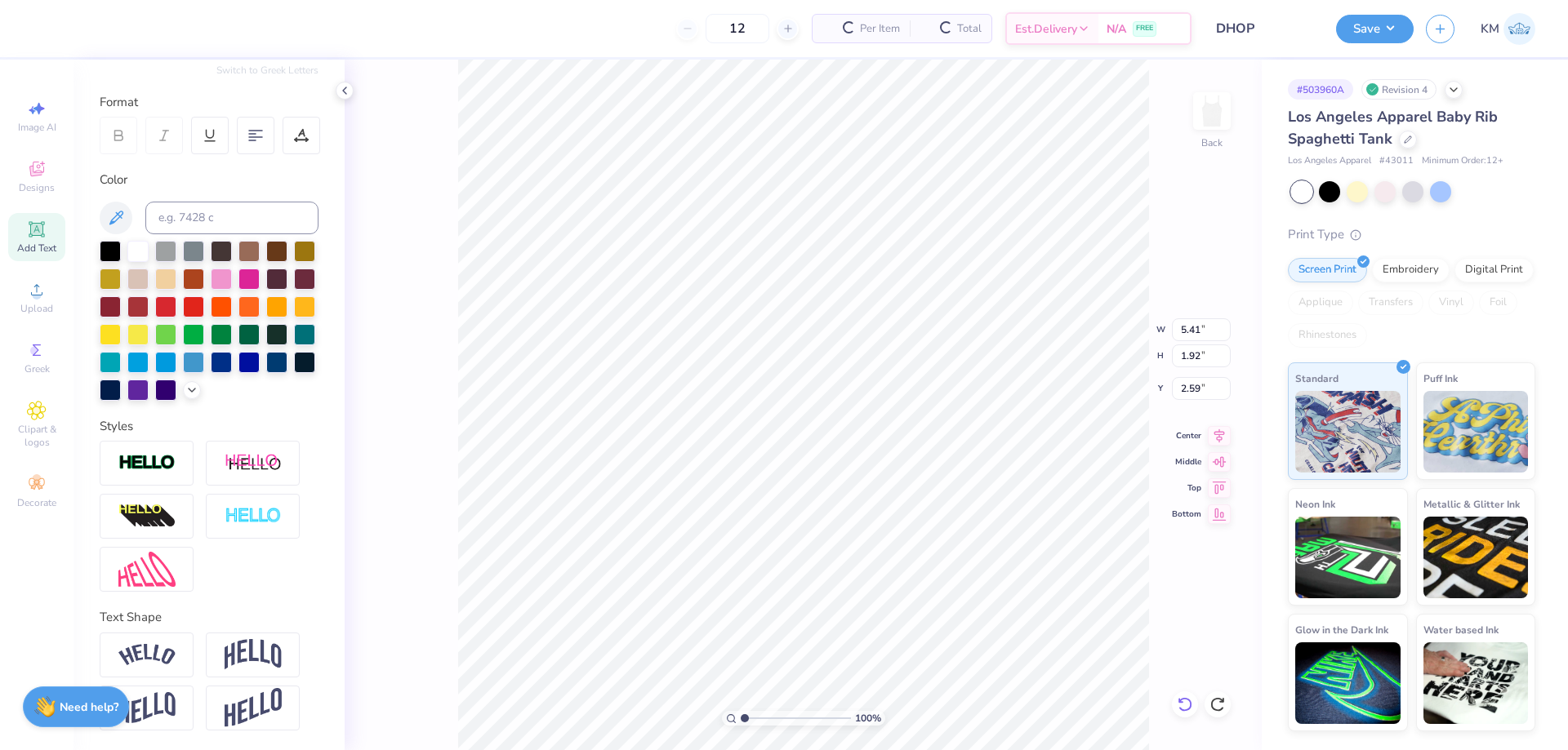
type input "5.42"
type input "1.94"
type input "2.50"
click at [141, 457] on img at bounding box center [147, 464] width 57 height 19
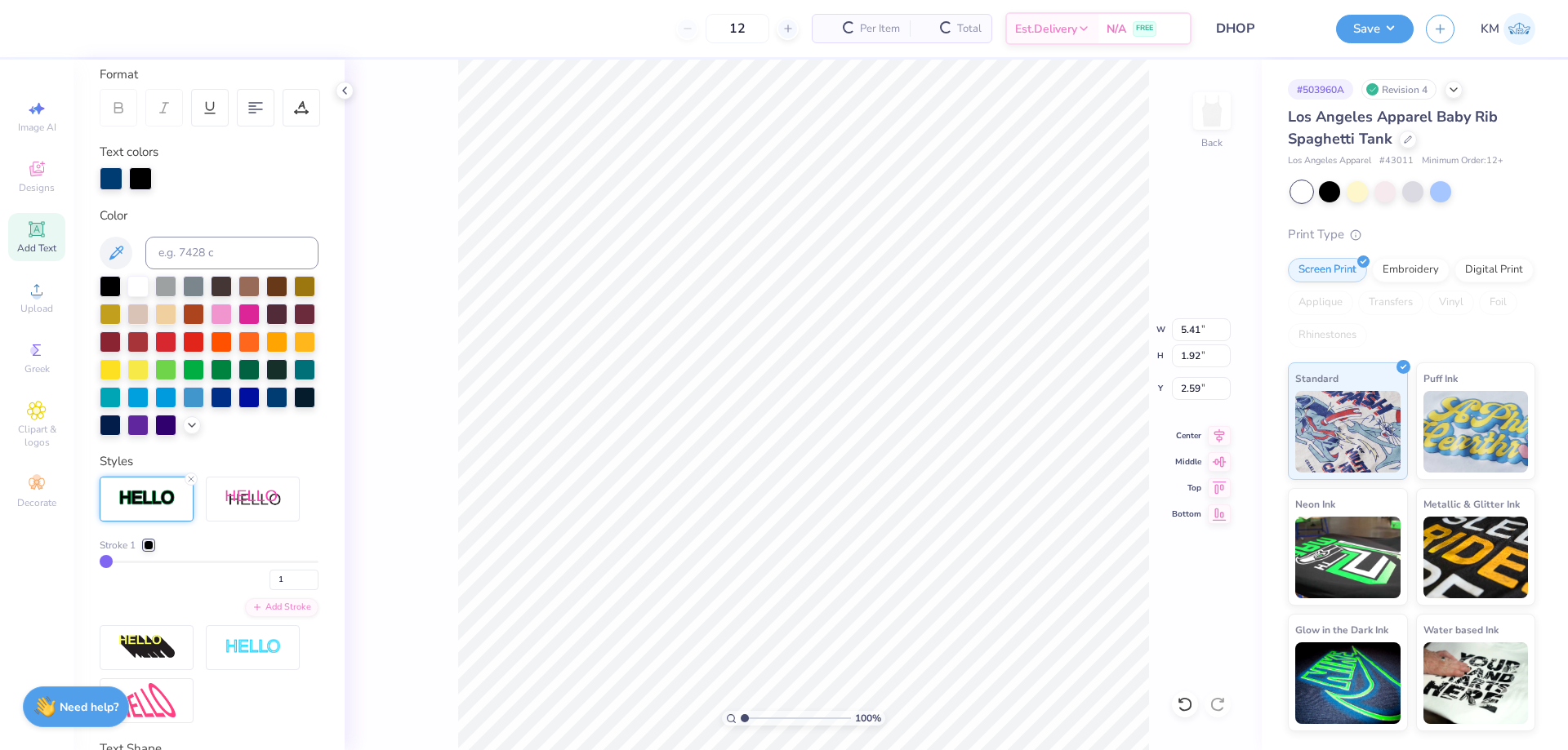
type input "5.41"
type input "1.92"
type input "2.59"
click at [153, 551] on div at bounding box center [149, 545] width 10 height 10
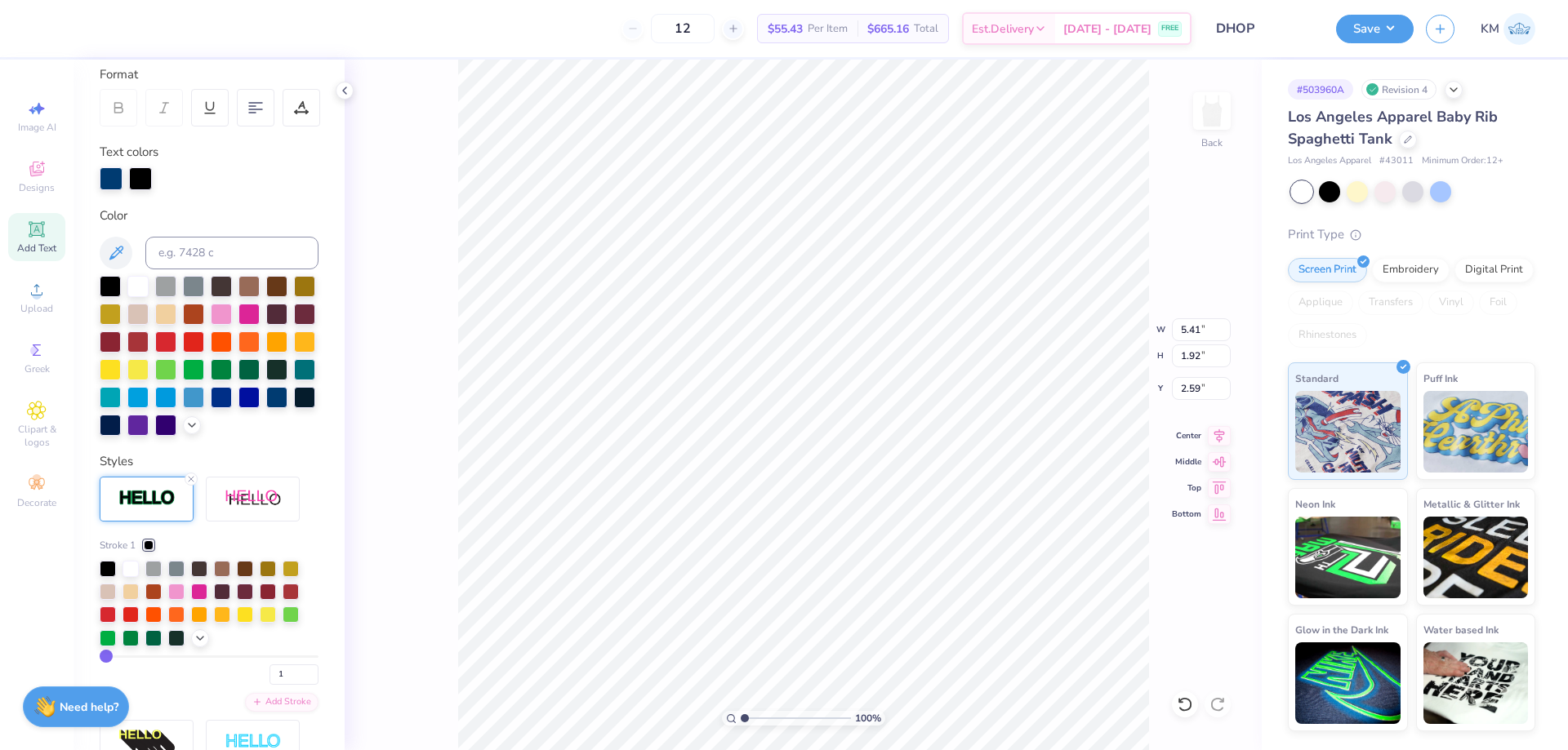
scroll to position [390, 0]
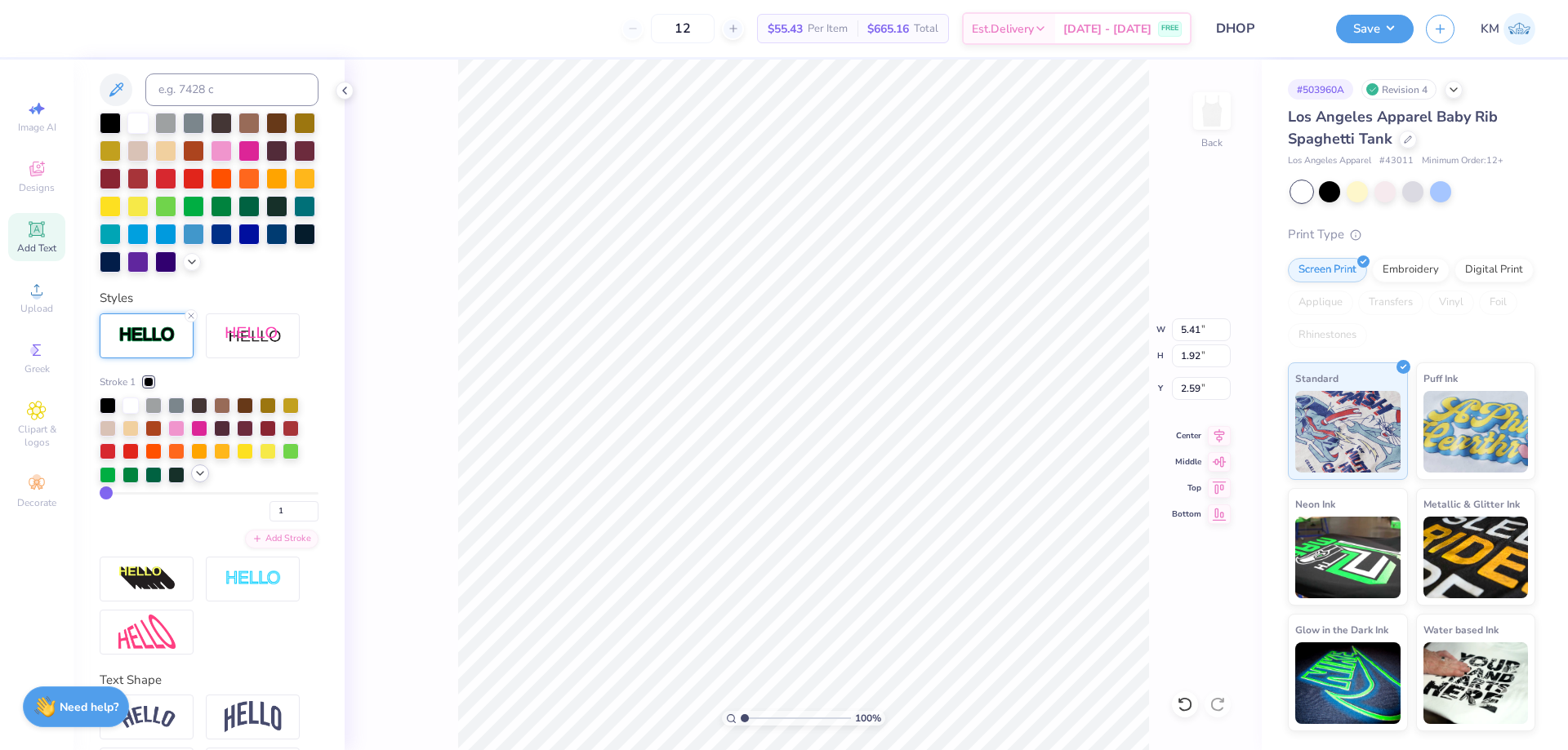
click at [201, 480] on icon at bounding box center [200, 473] width 13 height 13
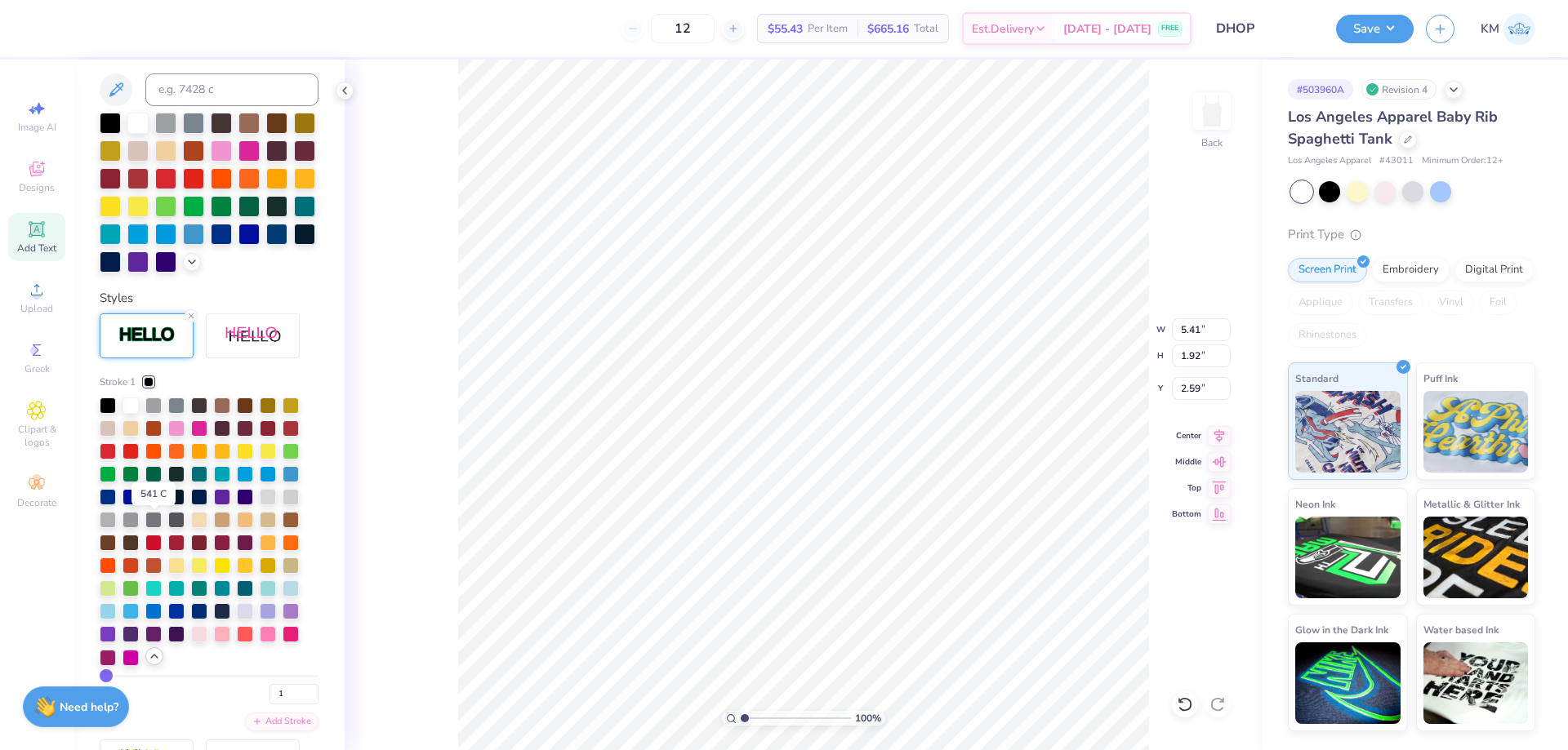
click at [155, 504] on div at bounding box center [153, 495] width 16 height 16
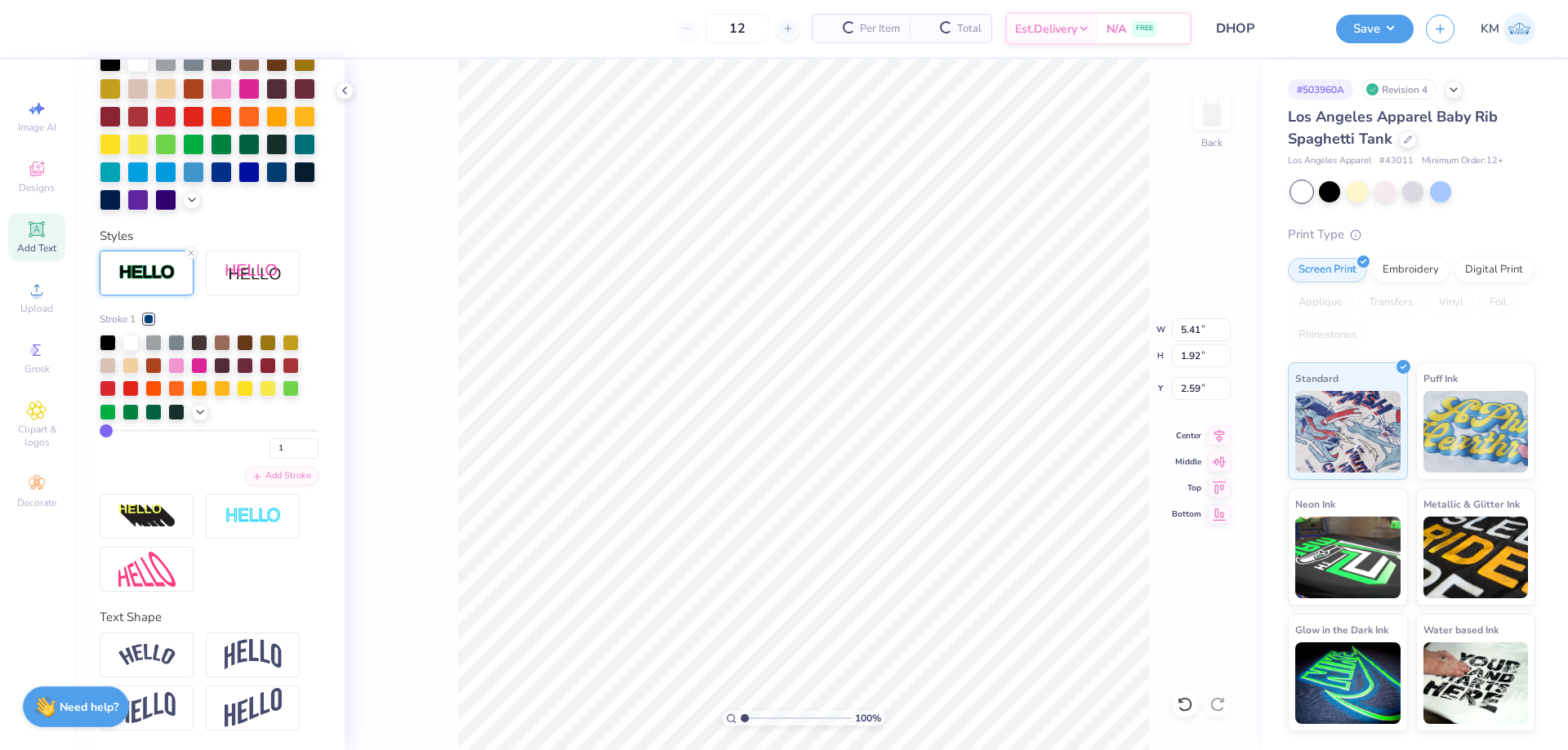
scroll to position [326, 0]
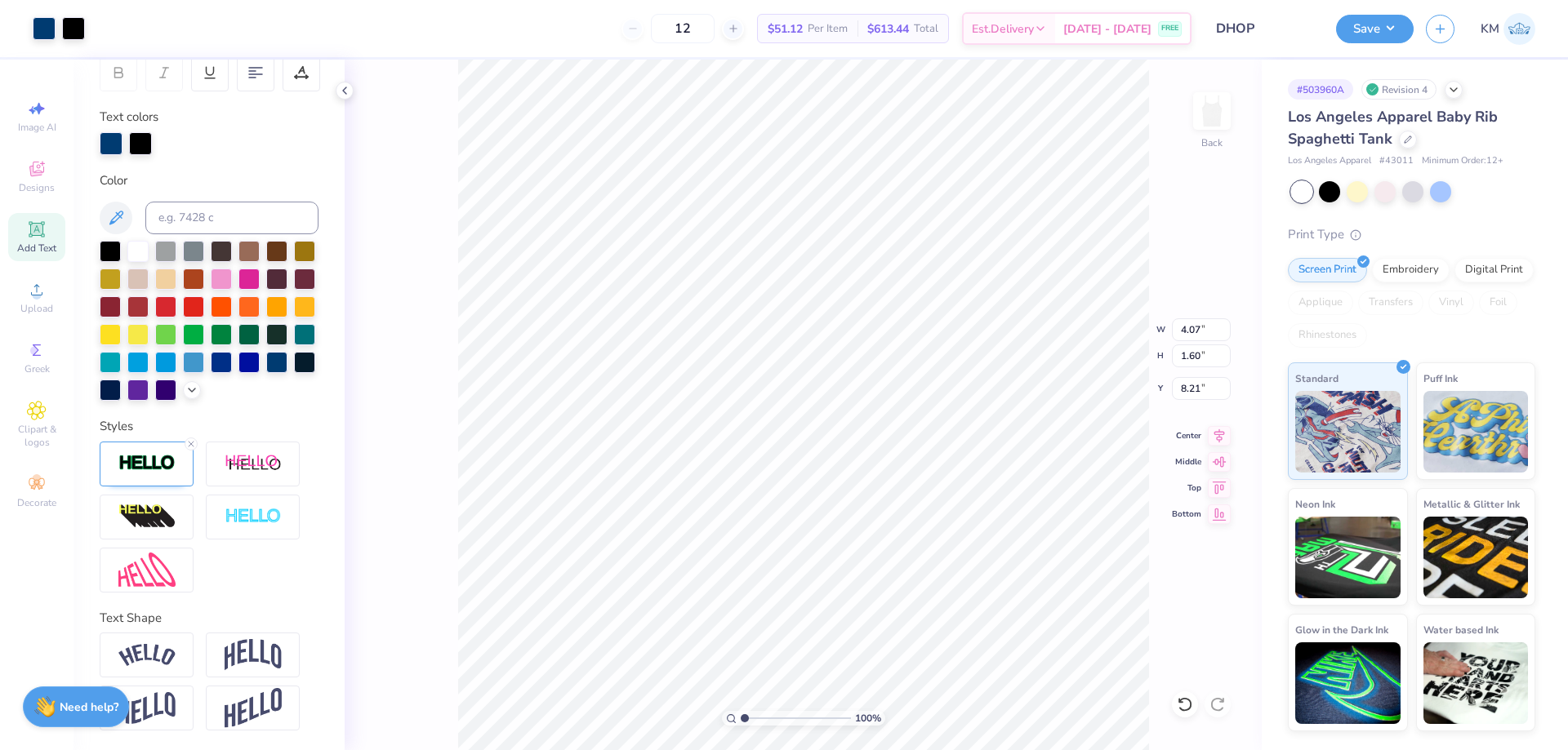
type input "1.59"
type input "8.11"
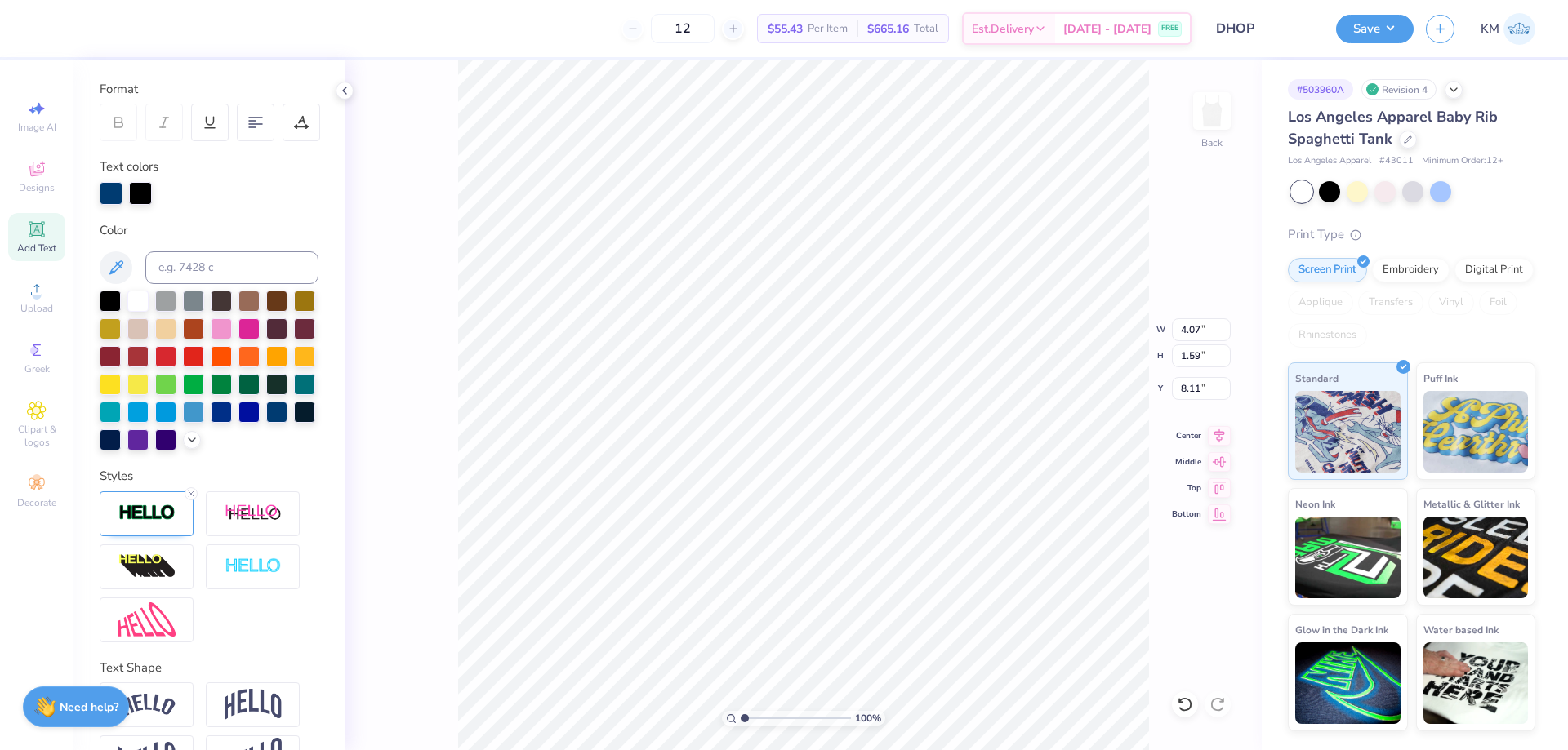
scroll to position [290, 0]
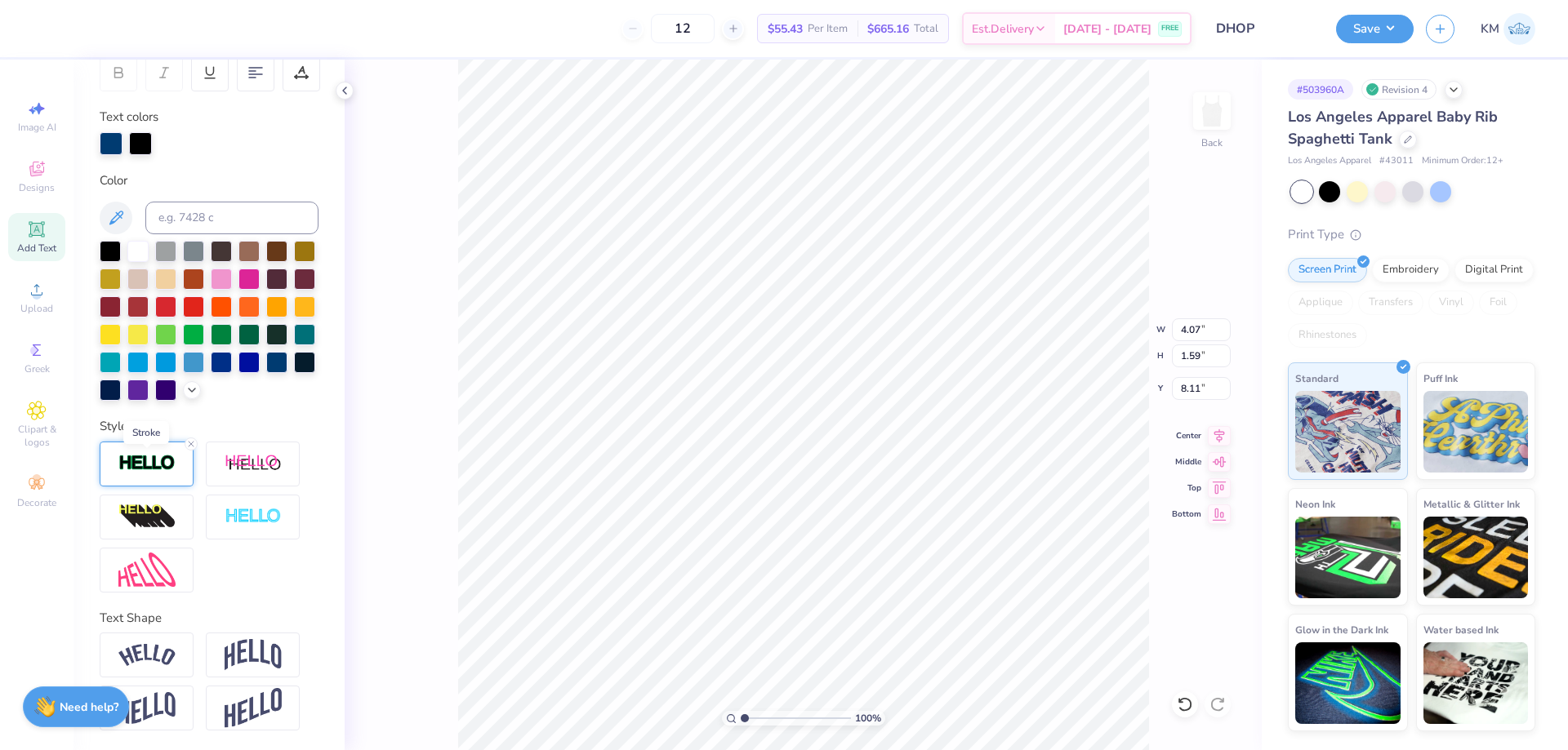
click at [150, 460] on img at bounding box center [147, 464] width 57 height 19
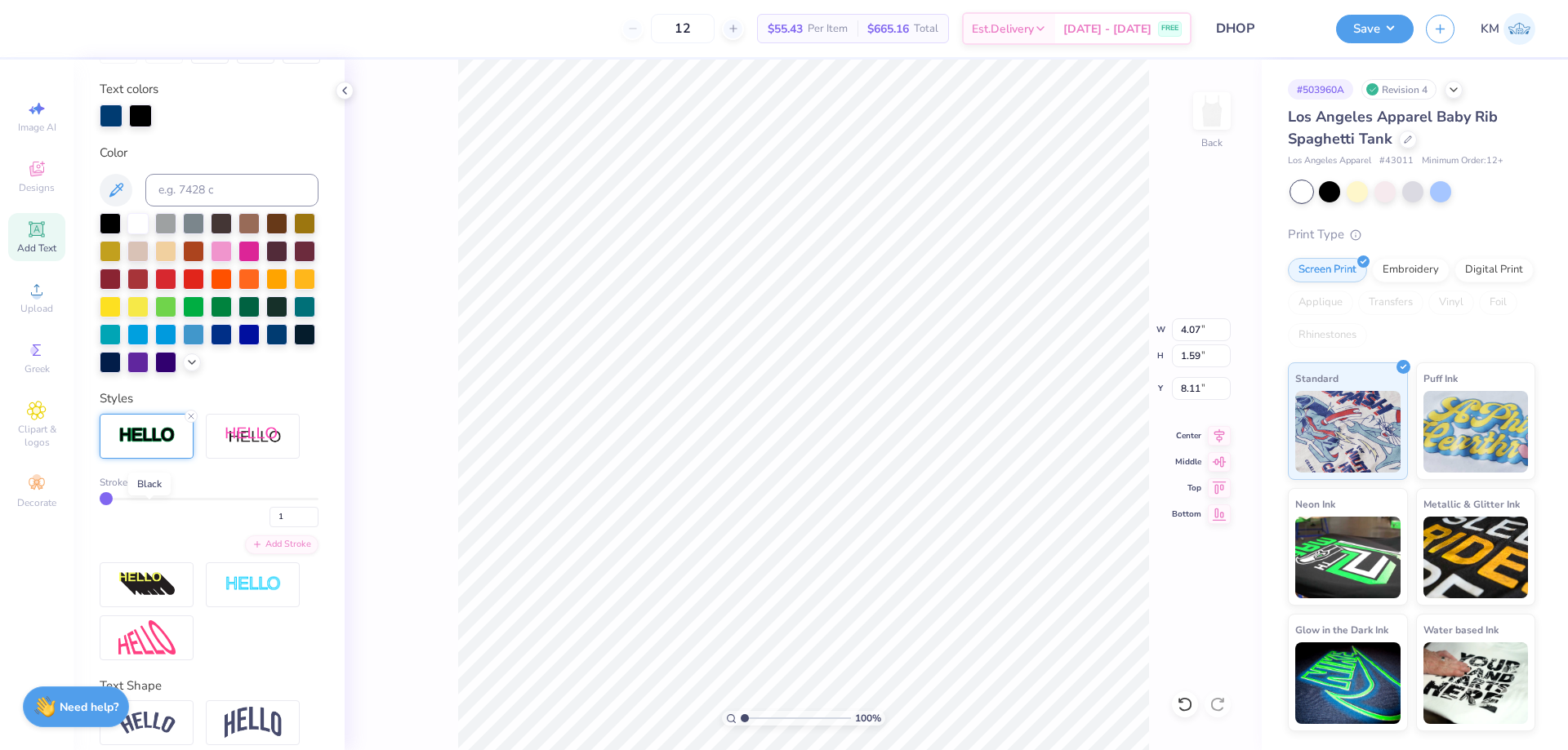
click at [146, 488] on div at bounding box center [149, 482] width 10 height 10
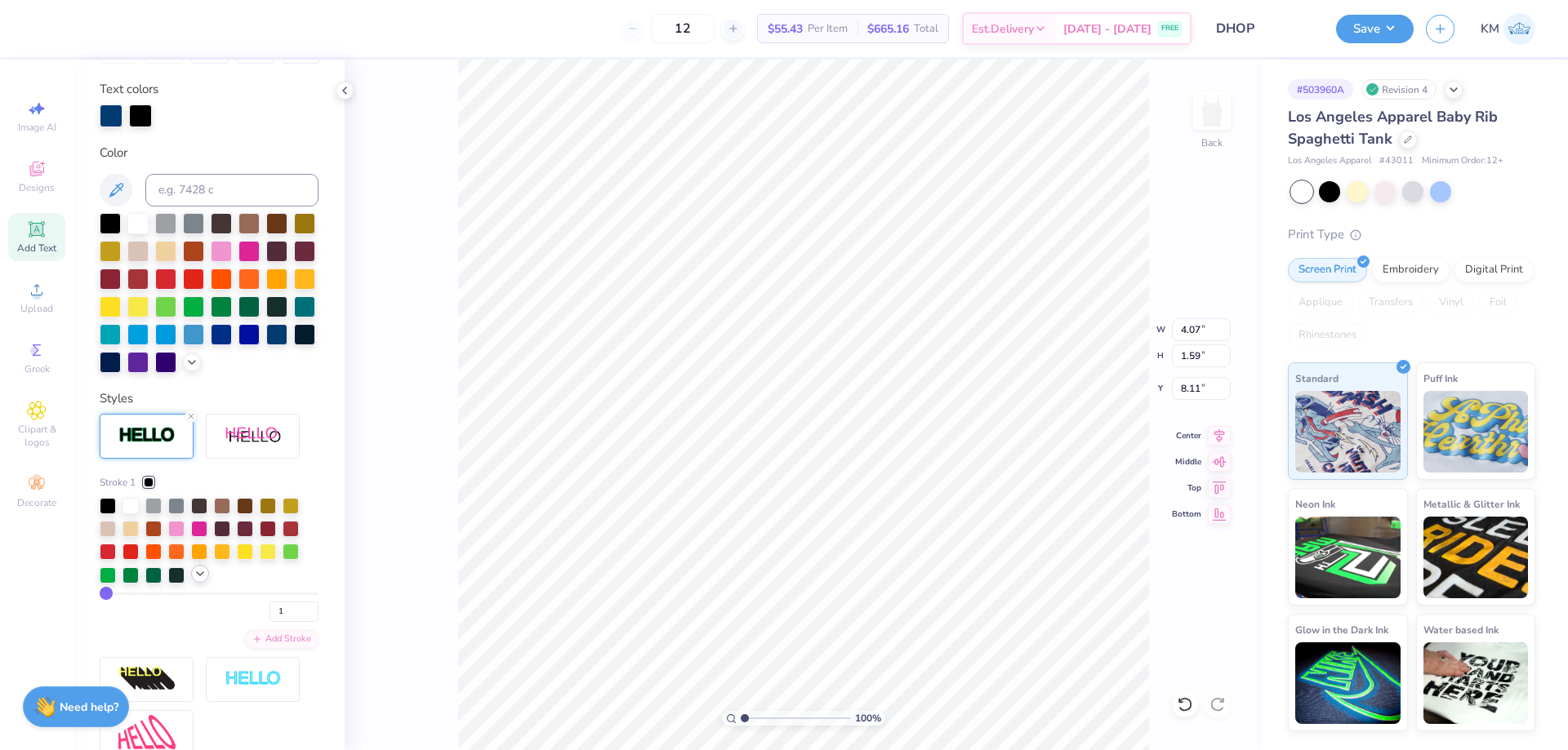
click at [199, 575] on polyline at bounding box center [199, 573] width 7 height 3
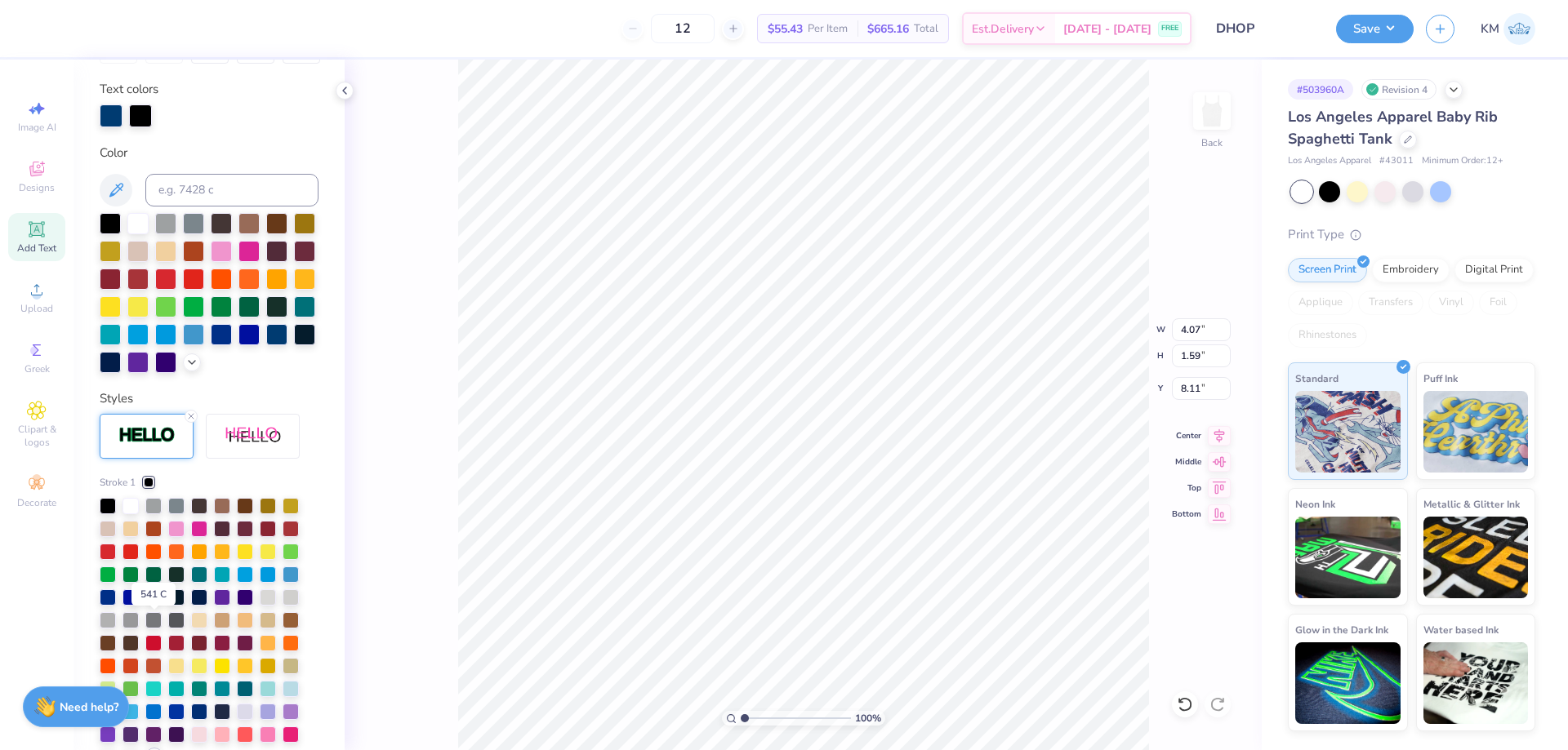
click at [155, 604] on div at bounding box center [153, 595] width 16 height 16
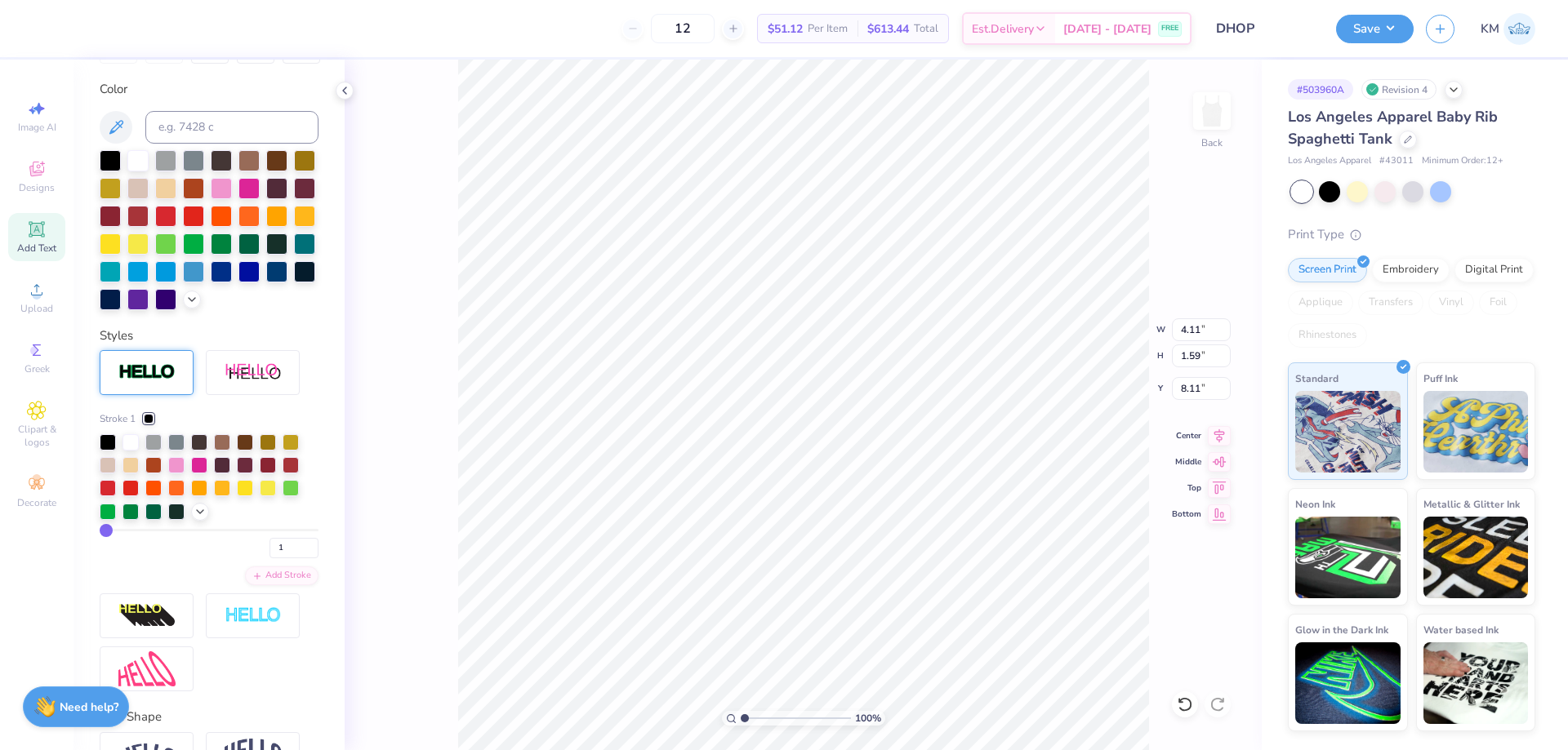
type input "4.11"
type input "1.21"
type input "9.29"
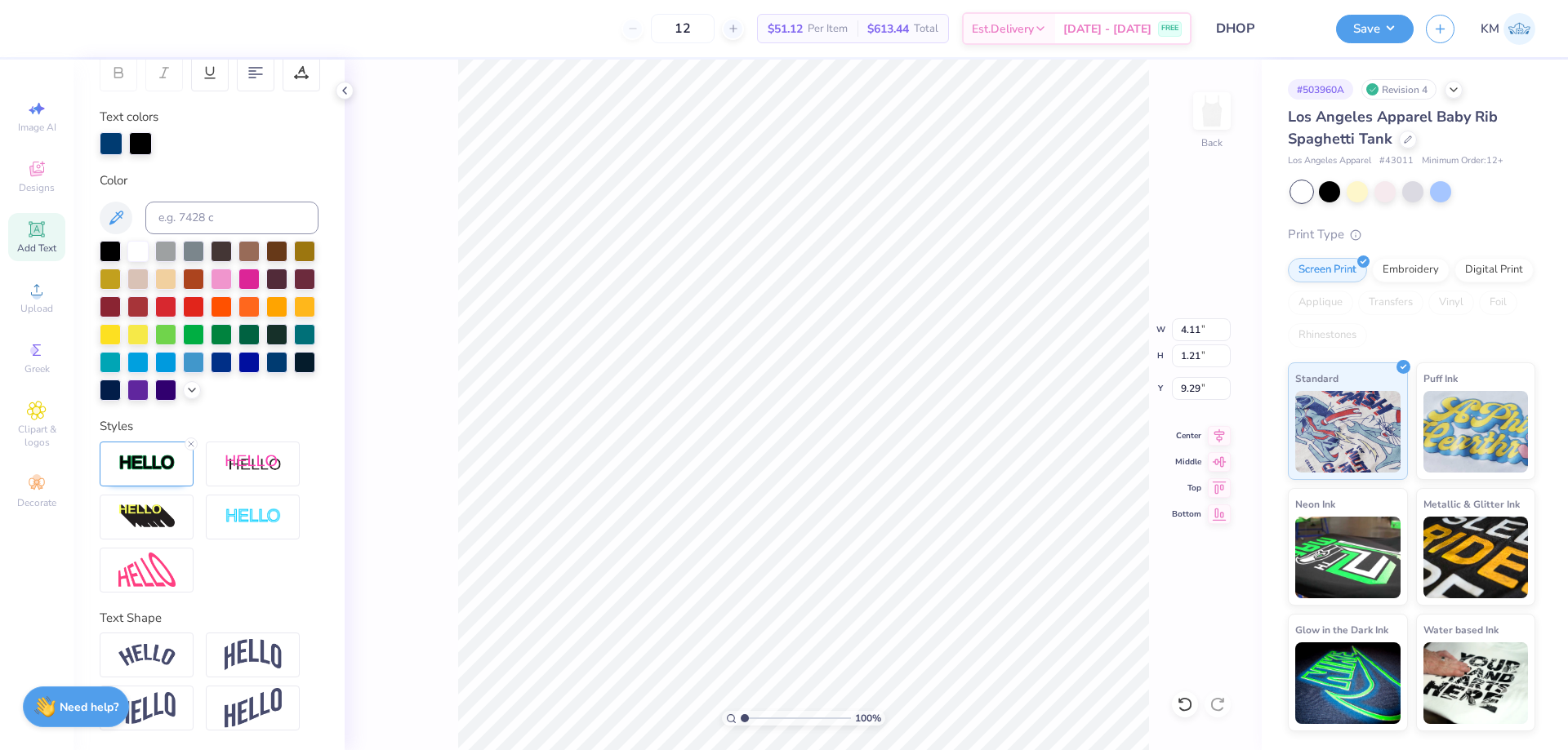
type input "4.10"
type input "1.20"
type input "9.27"
click at [189, 445] on line at bounding box center [191, 444] width 5 height 5
type input "4.09"
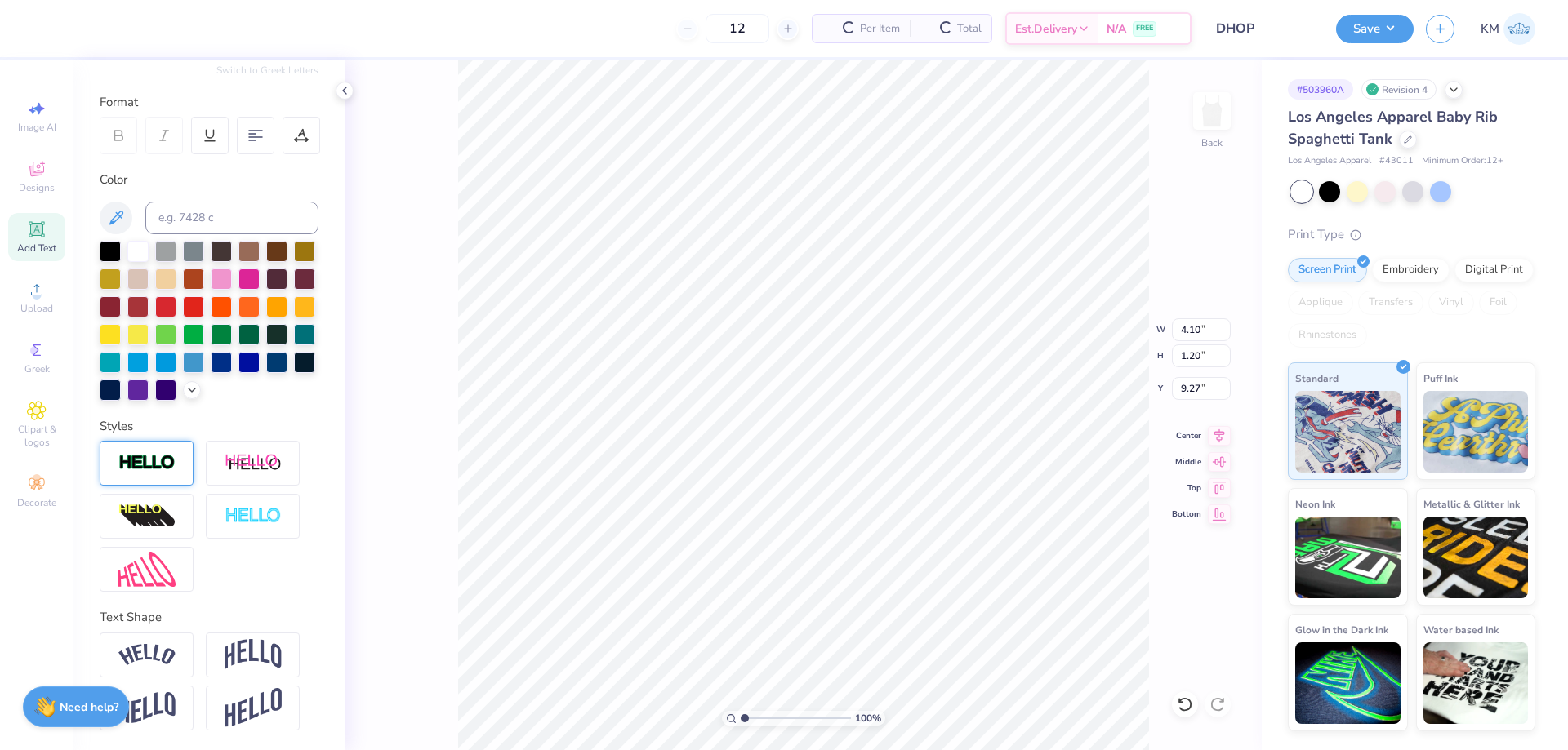
type input "1.19"
type input "9.28"
type input "4.07"
type input "1.59"
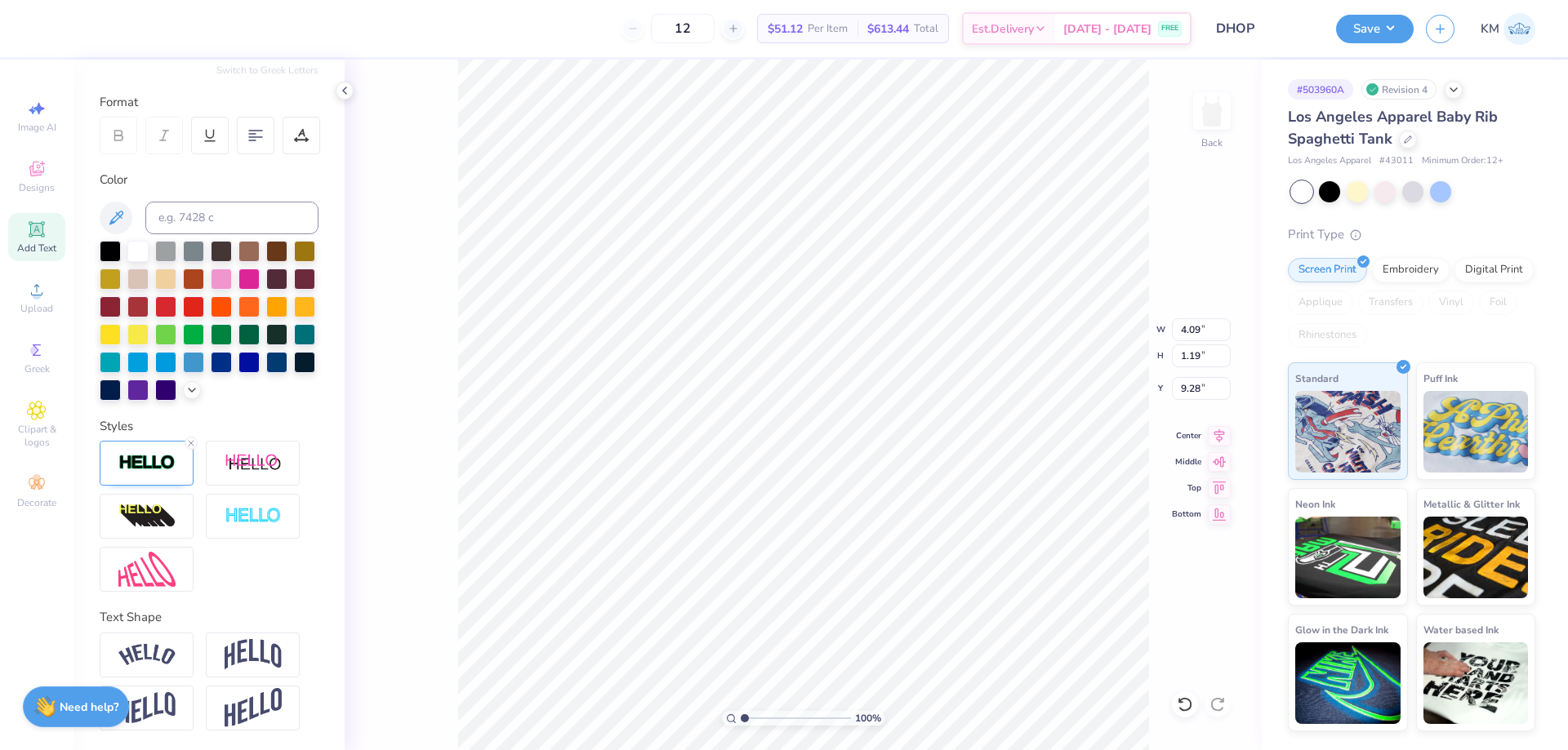
type input "8.11"
drag, startPoint x: 751, startPoint y: 717, endPoint x: 769, endPoint y: 715, distance: 18.1
type input "3.27"
click at [769, 715] on input "range" at bounding box center [795, 718] width 110 height 14
type input "8.23"
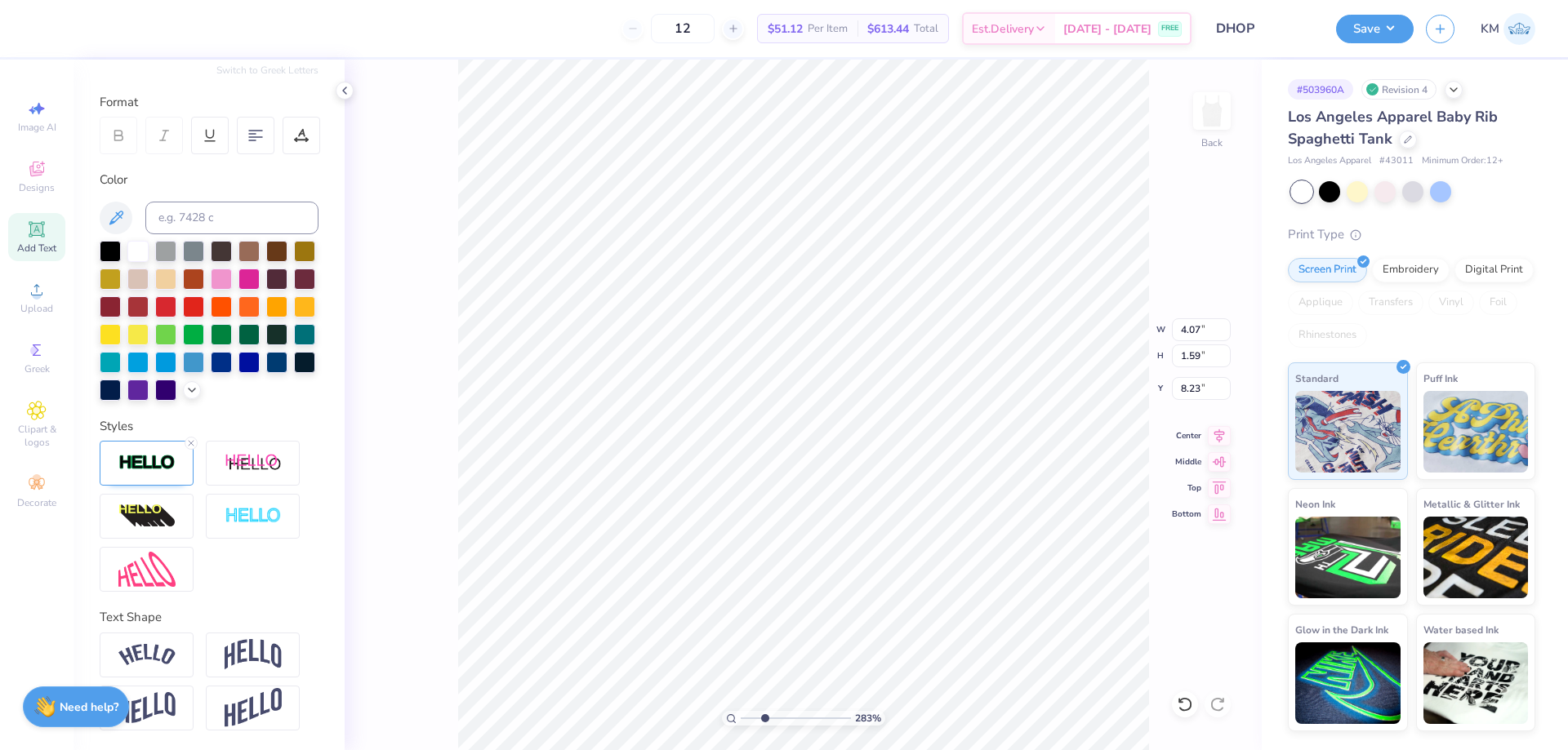
type input "2.83"
click at [764, 715] on input "range" at bounding box center [795, 718] width 110 height 14
type input "3.97"
type input "1.55"
type input "8.25"
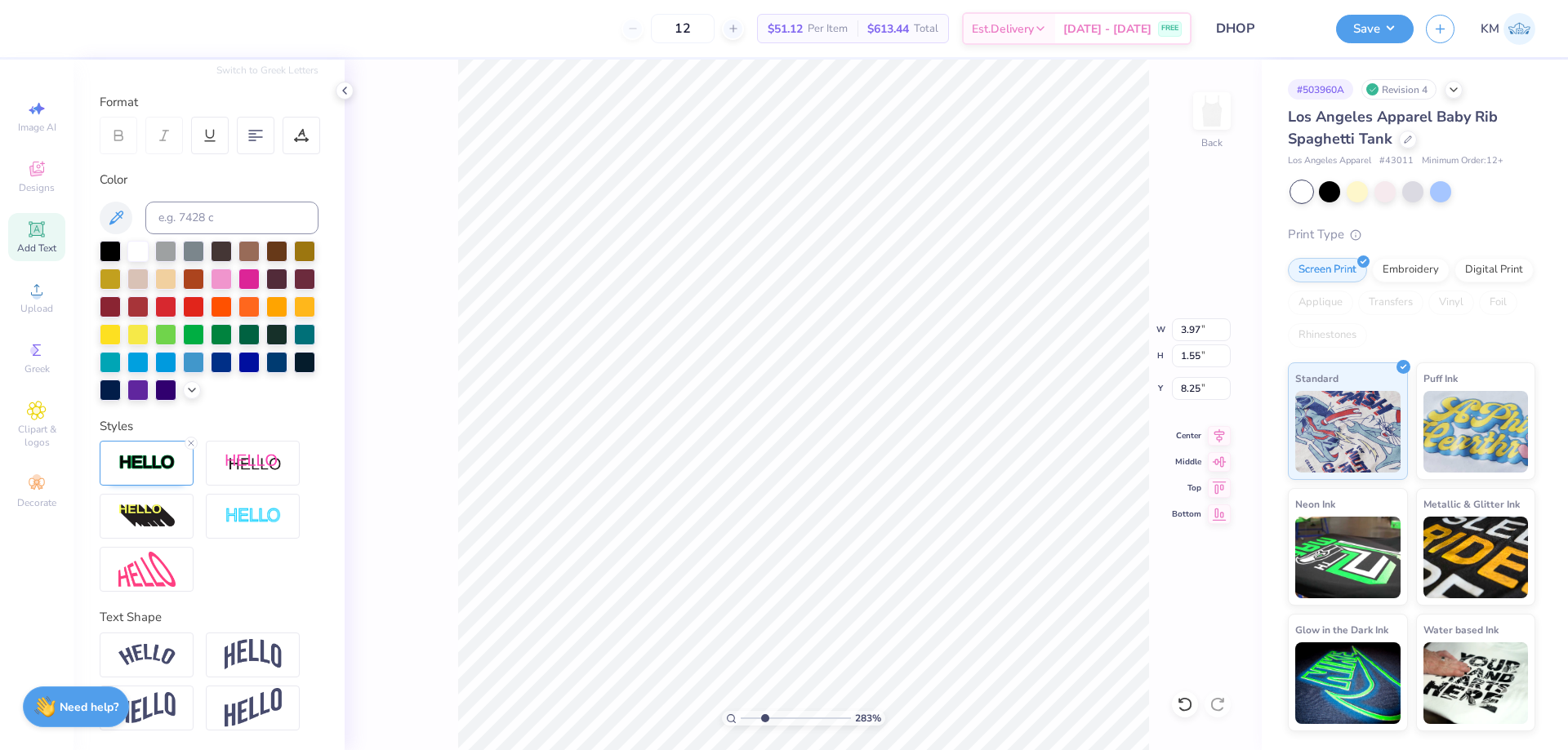
type input "4.05"
type input "1.58"
type input "8.21"
type input "5.67"
type input "4.08"
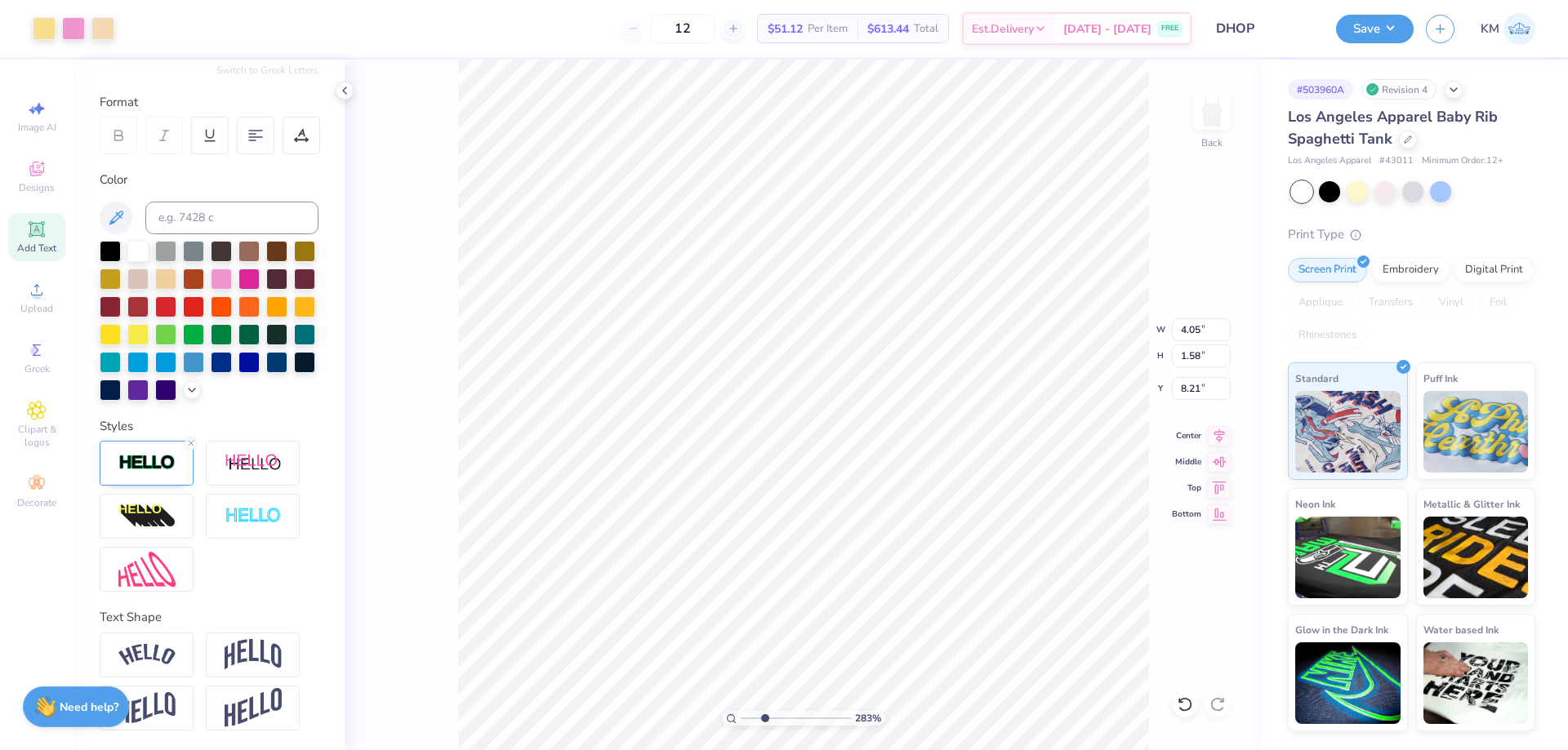
type input "4.94"
type input "4.05"
type input "1.58"
type input "8.21"
type input "4.83"
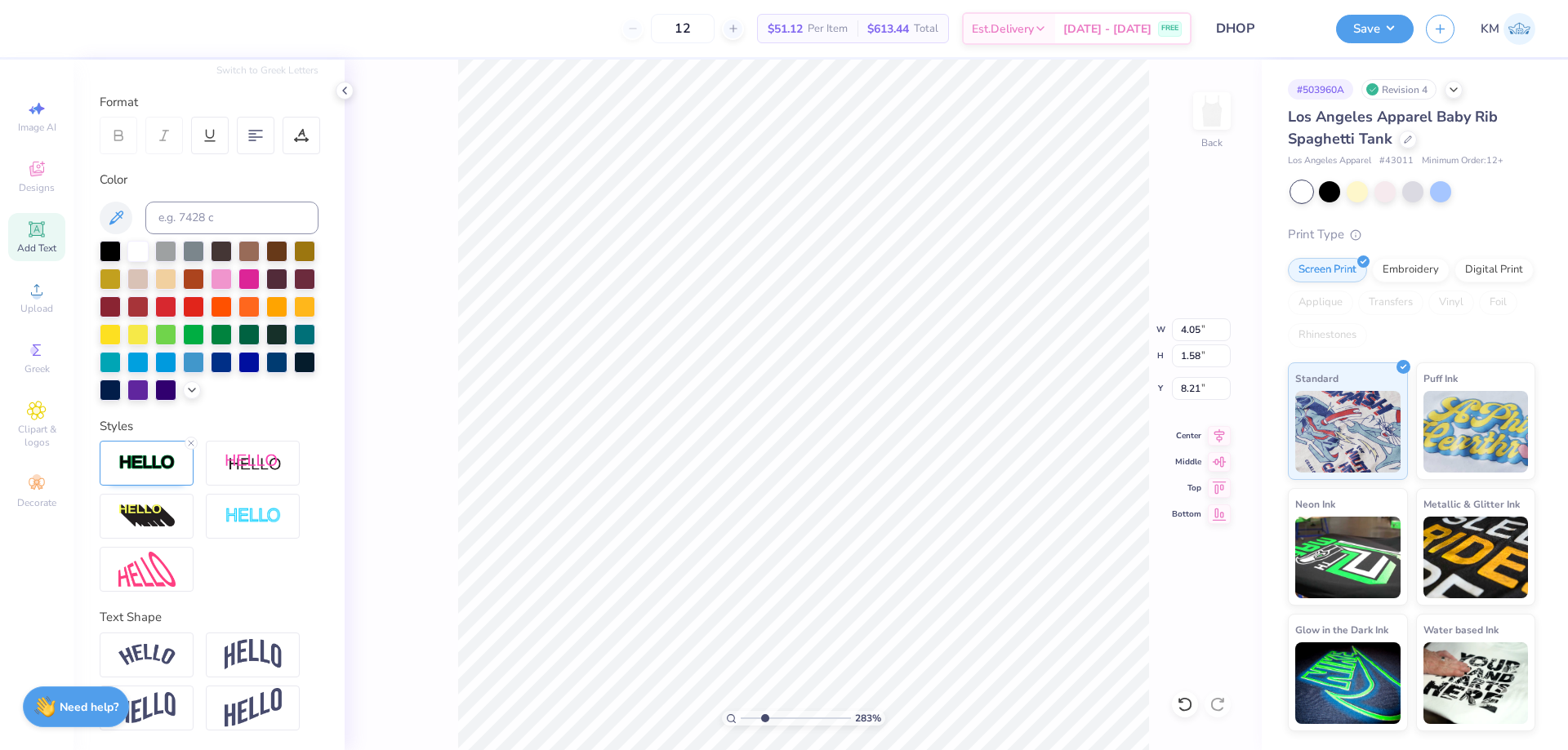
type input "2.01"
type input "3.49"
click at [757, 715] on input "range" at bounding box center [795, 718] width 110 height 14
drag, startPoint x: 759, startPoint y: 717, endPoint x: 728, endPoint y: 717, distance: 31.0
type input "1"
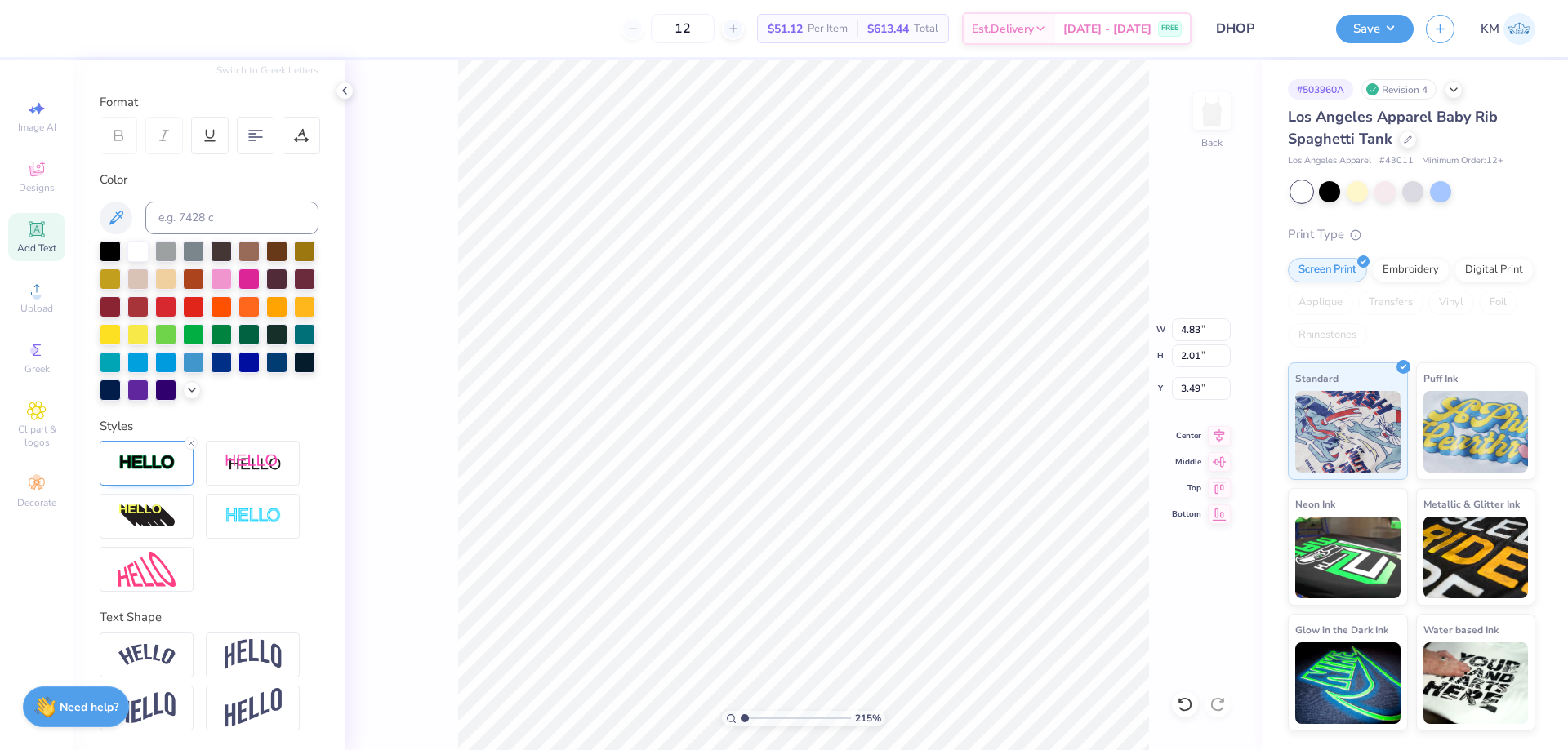
click at [741, 720] on input "range" at bounding box center [795, 718] width 110 height 14
type input "6.88"
type input "7.88"
type input "2.59"
click at [806, 569] on li "Group" at bounding box center [826, 571] width 128 height 31
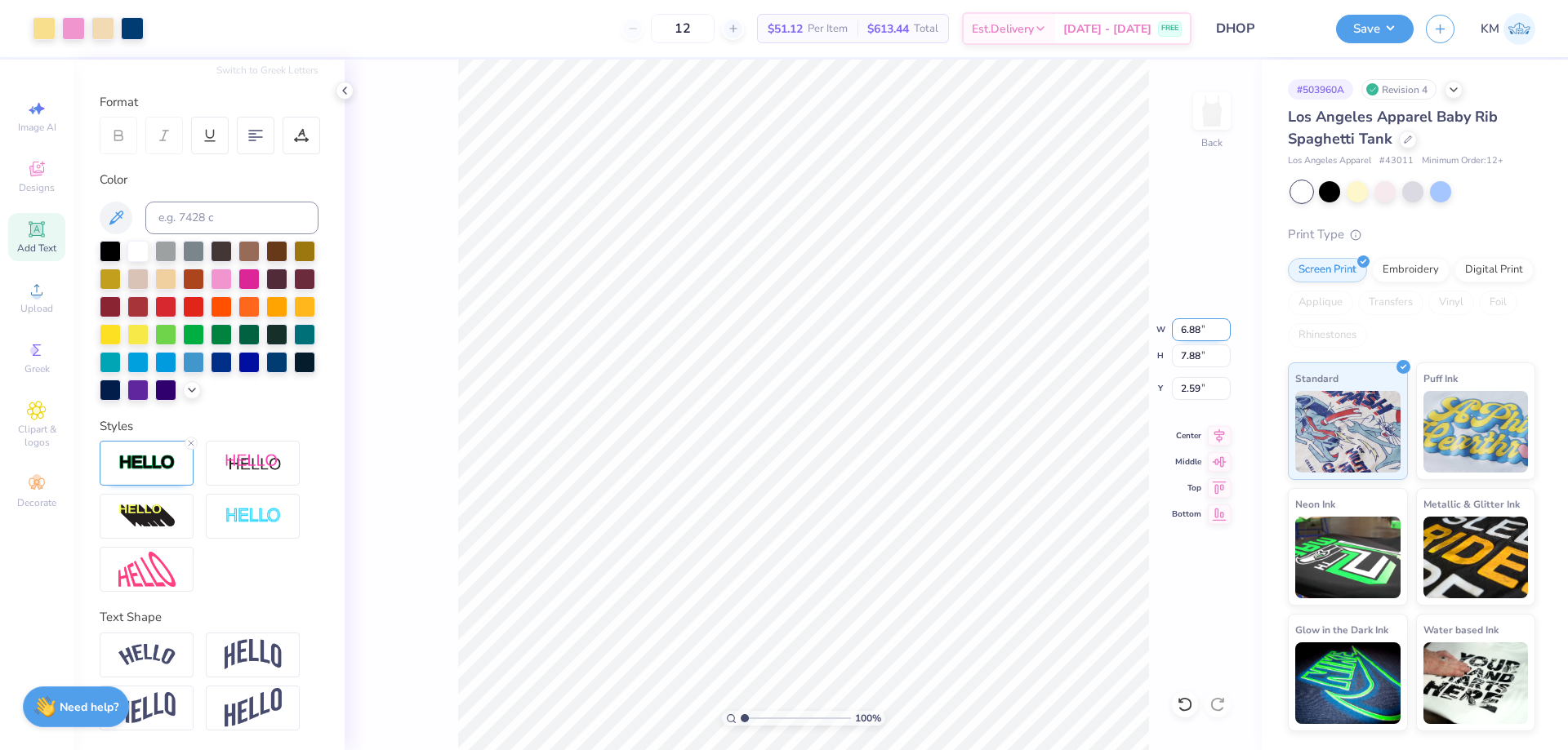
click at [1188, 328] on input "6.88" at bounding box center [1202, 330] width 59 height 23
type input "6"
type input "7.00"
type input "8.02"
click at [1194, 389] on input "2.52" at bounding box center [1202, 388] width 59 height 23
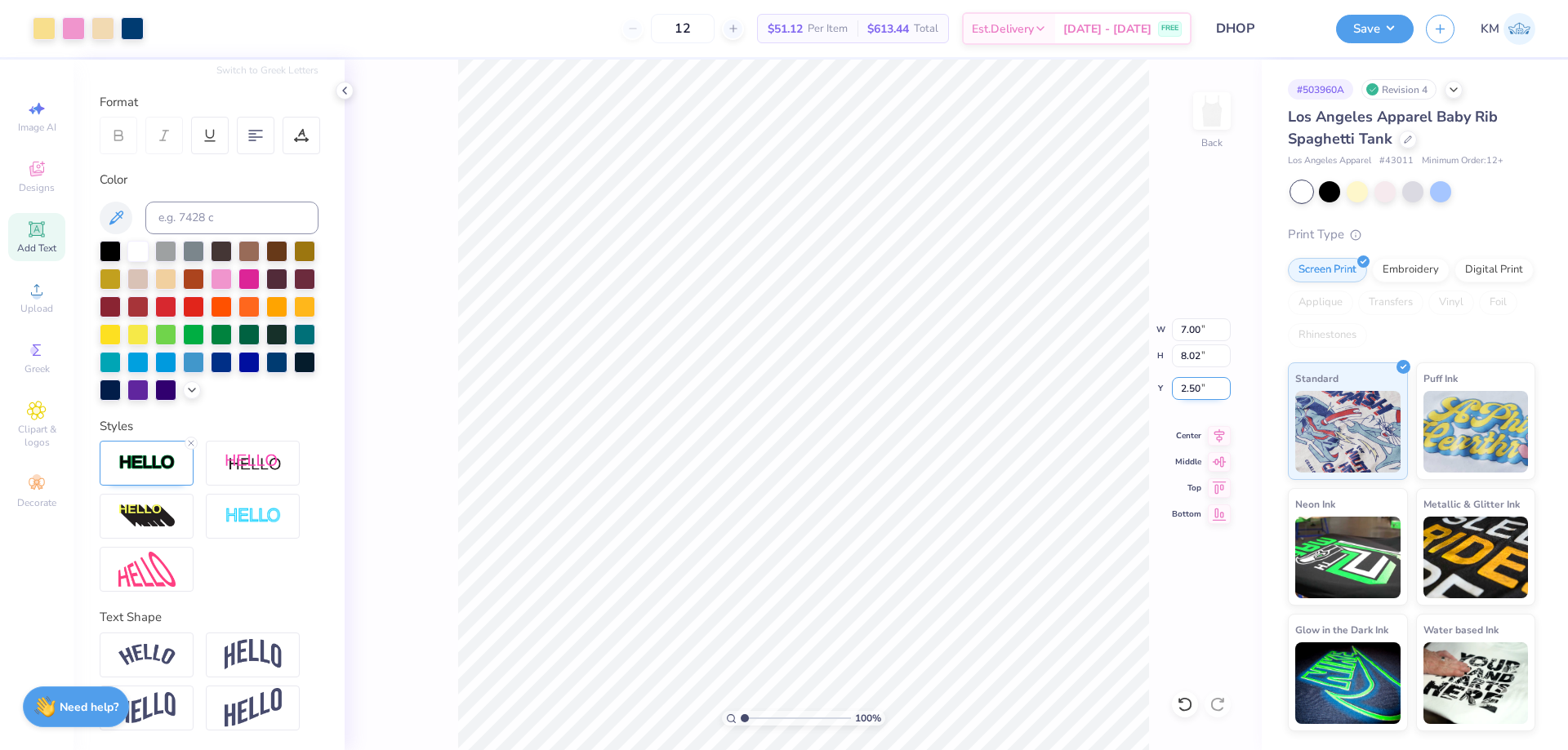
type input "2.50"
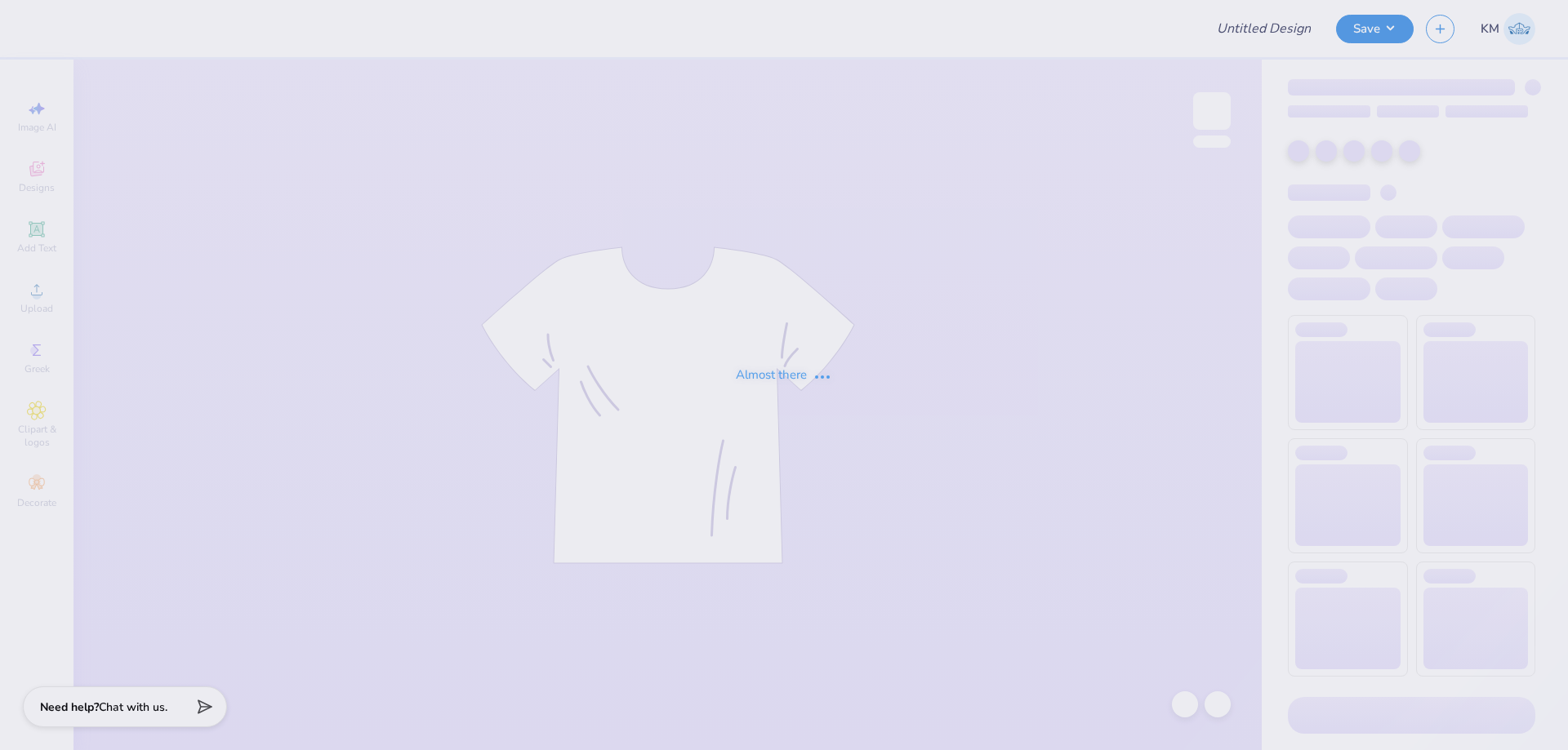
type input "DHOP"
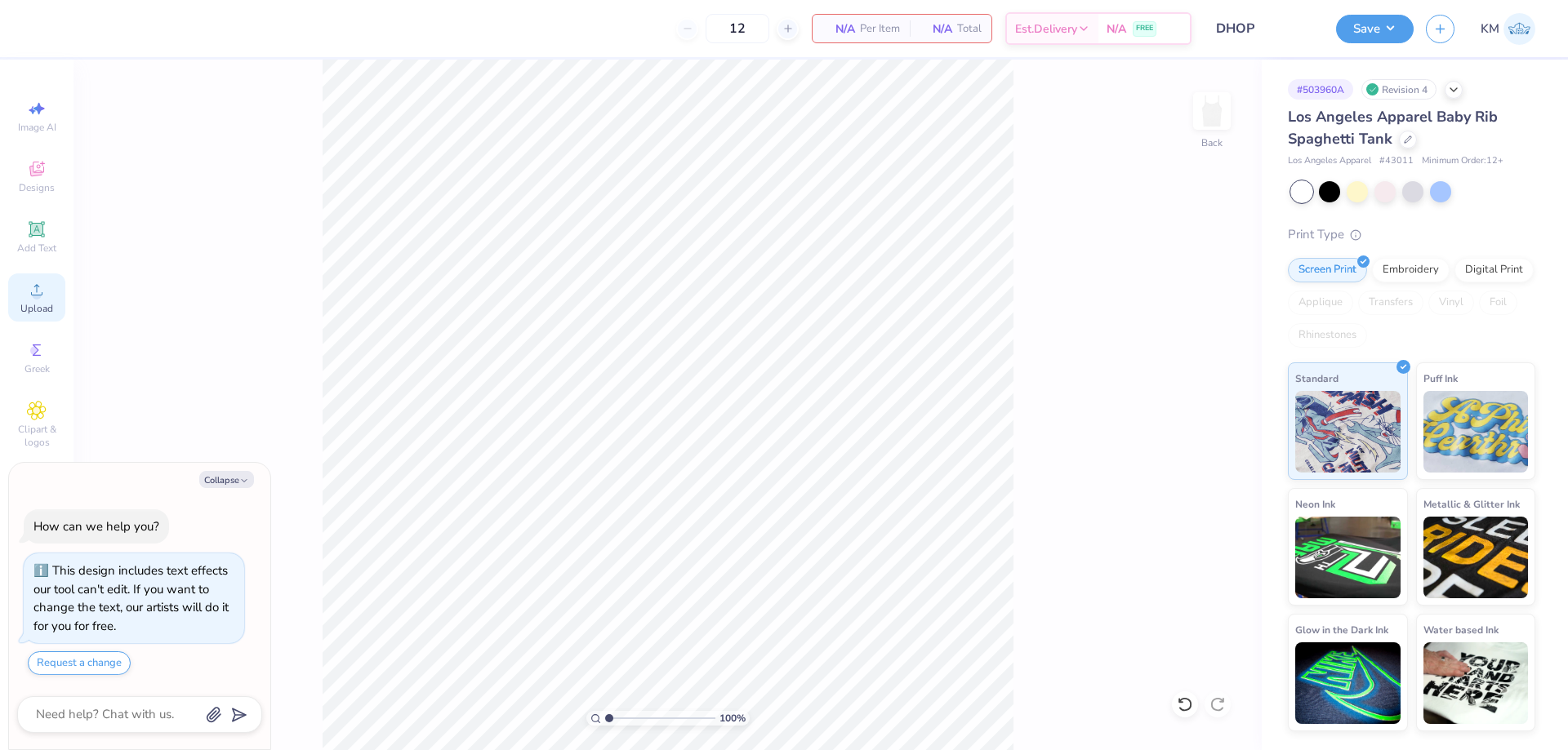
click at [40, 300] on div "Upload" at bounding box center [37, 298] width 57 height 48
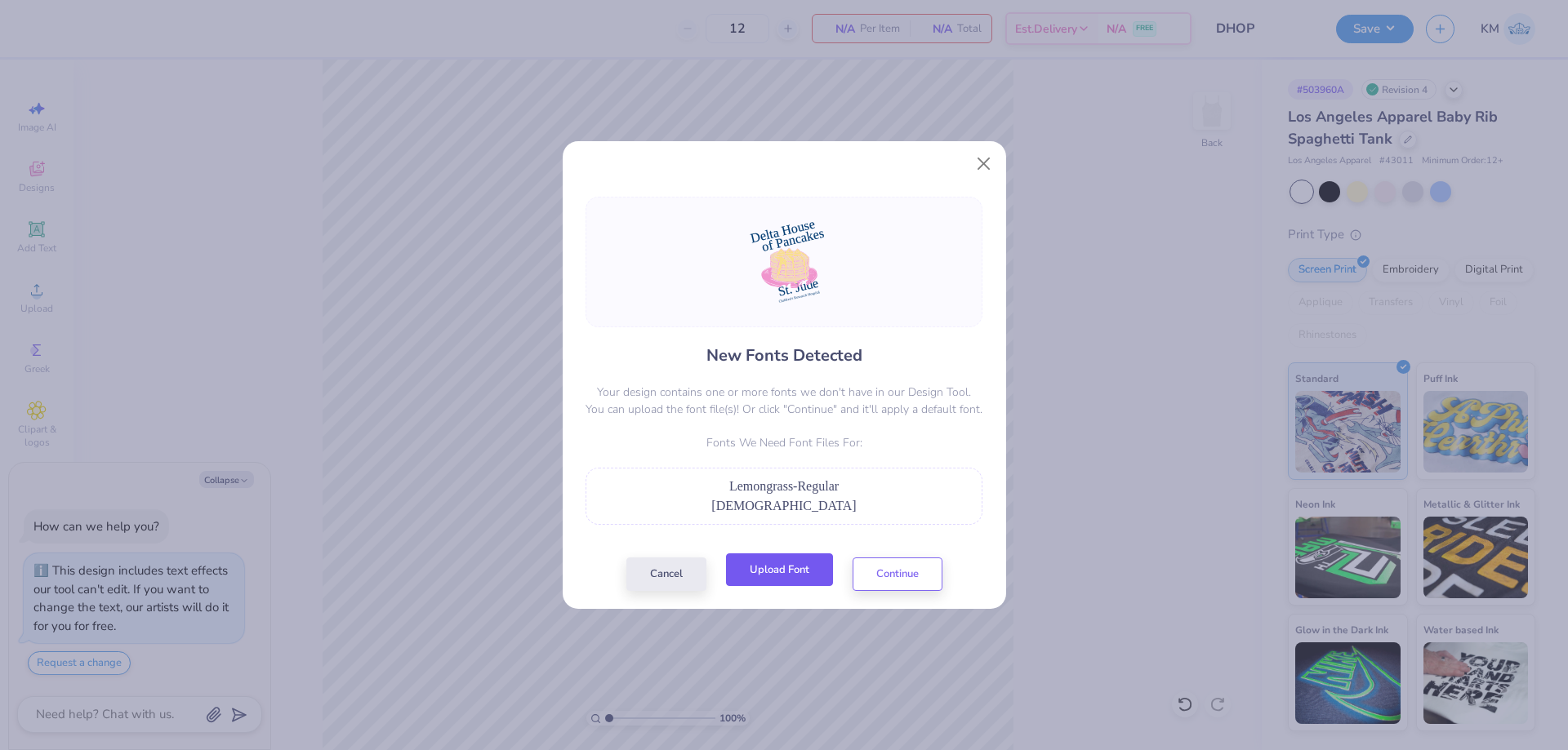
click at [799, 568] on button "Upload Font" at bounding box center [780, 570] width 107 height 33
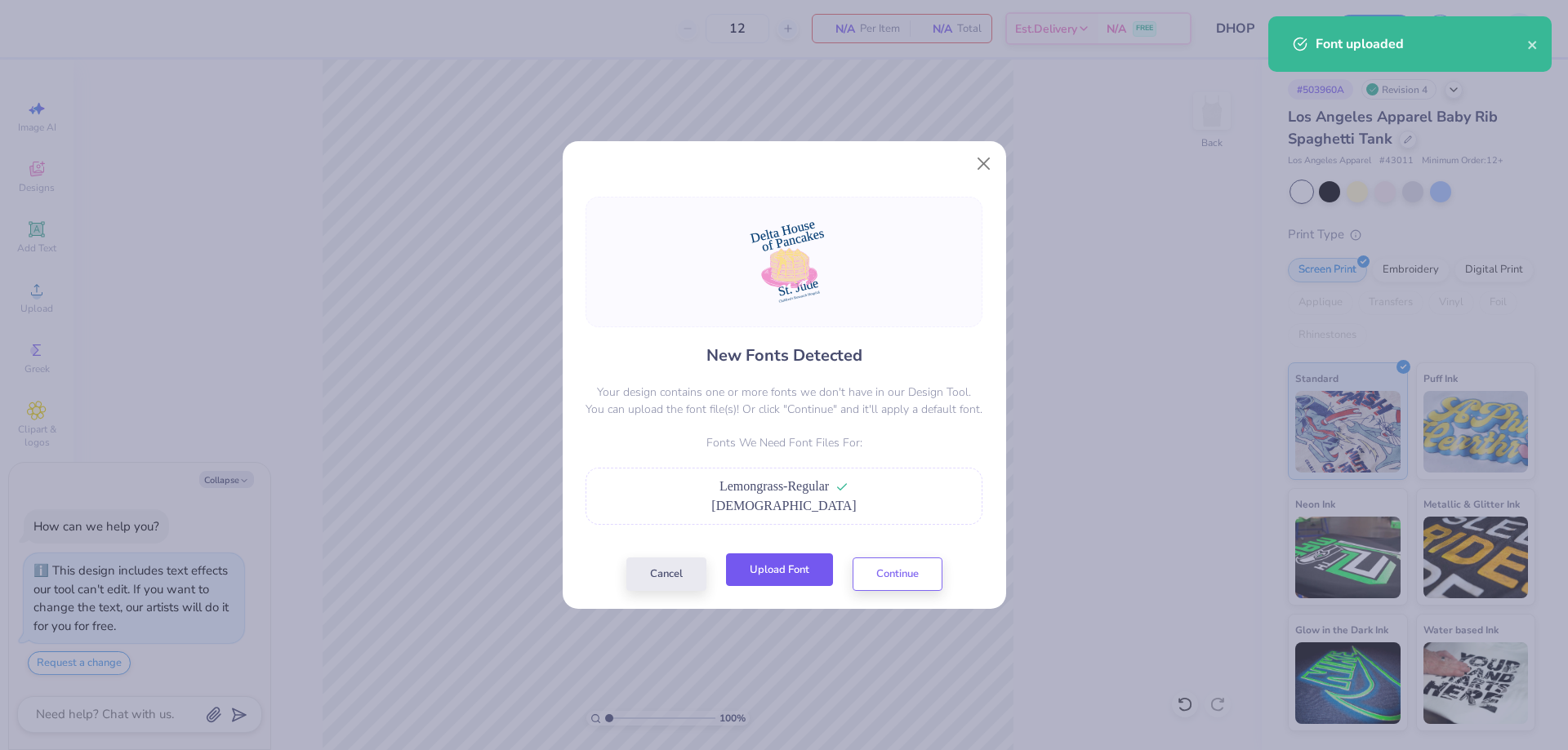
click at [787, 572] on button "Upload Font" at bounding box center [780, 570] width 107 height 33
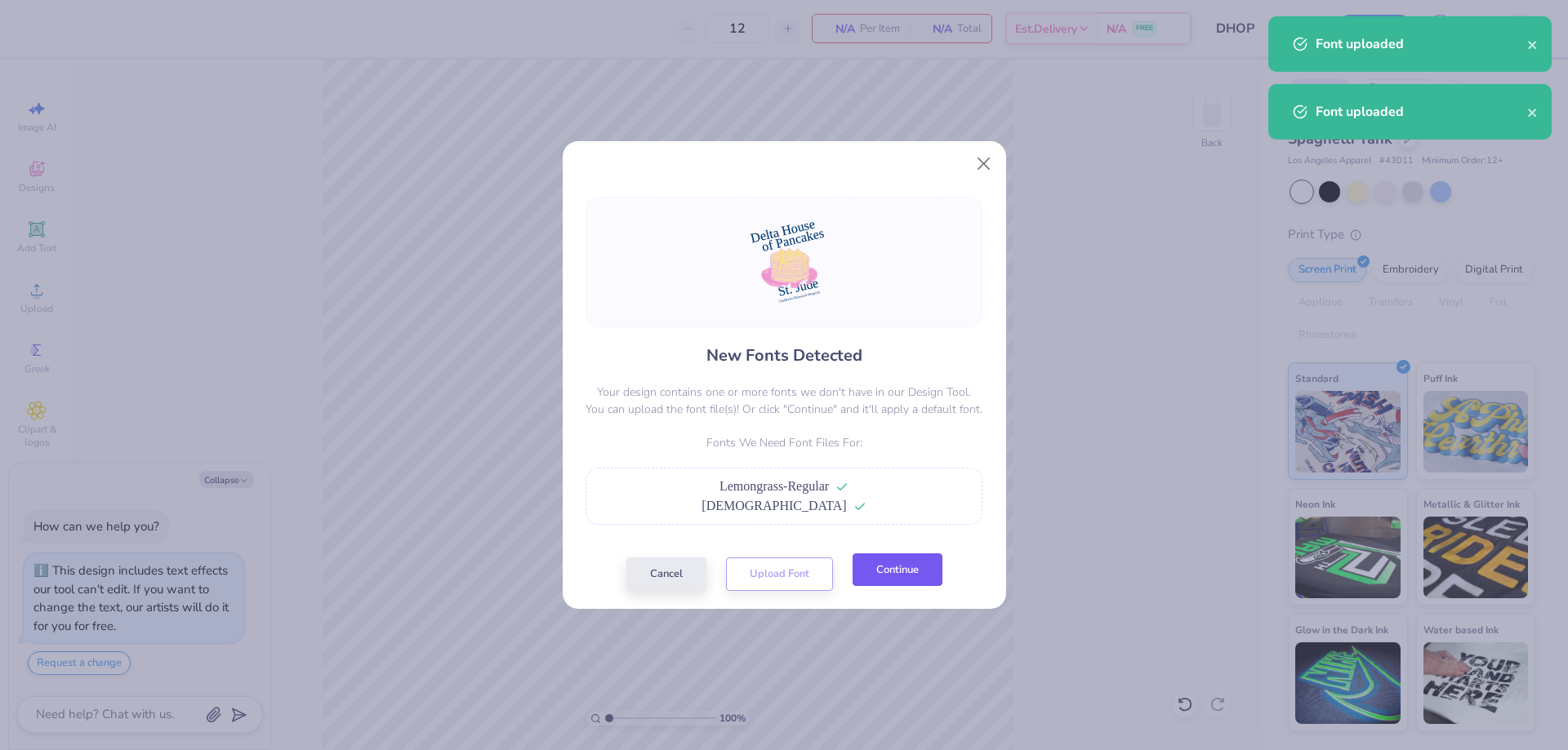
click at [895, 576] on button "Continue" at bounding box center [897, 570] width 90 height 33
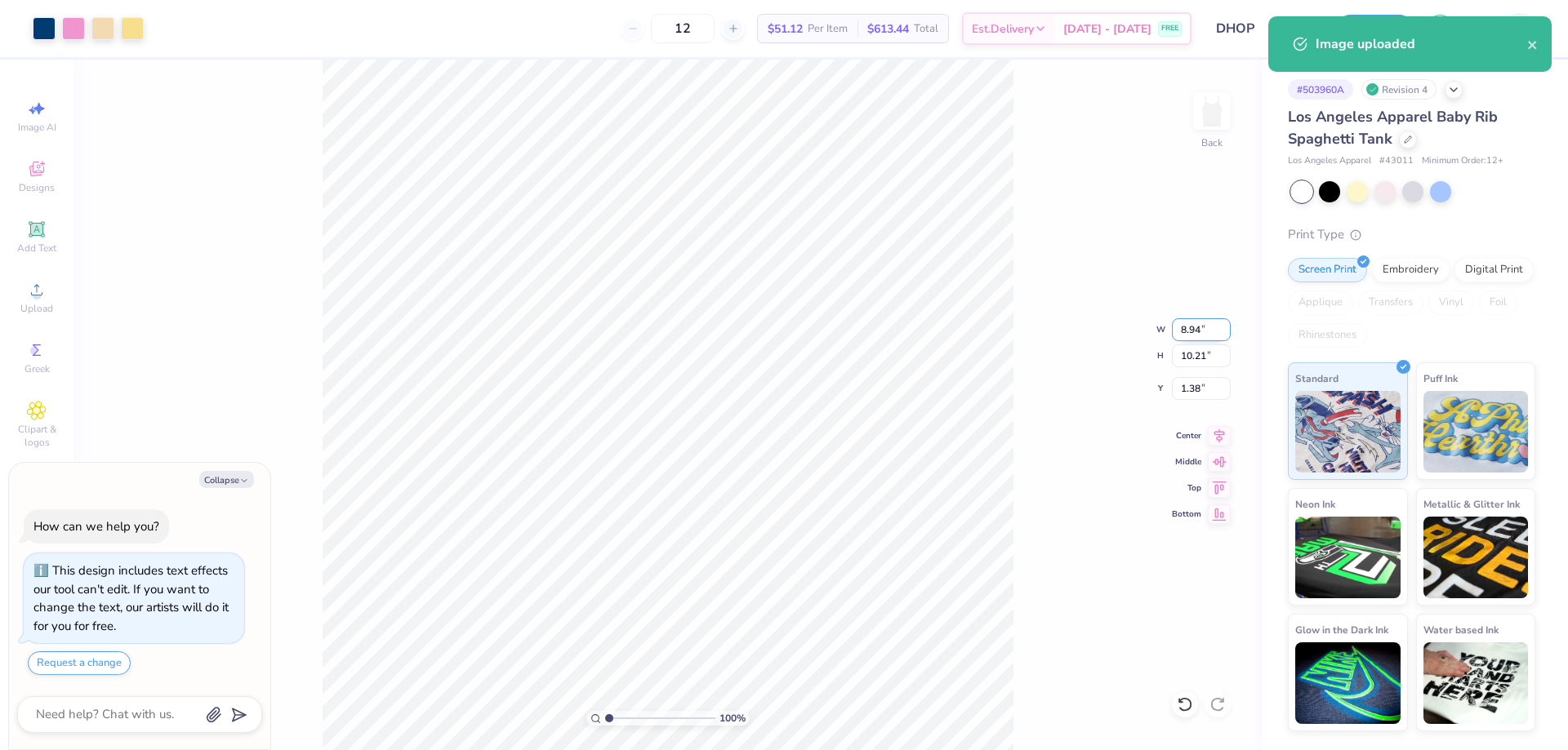
click at [1193, 330] on input "8.94" at bounding box center [1202, 330] width 59 height 23
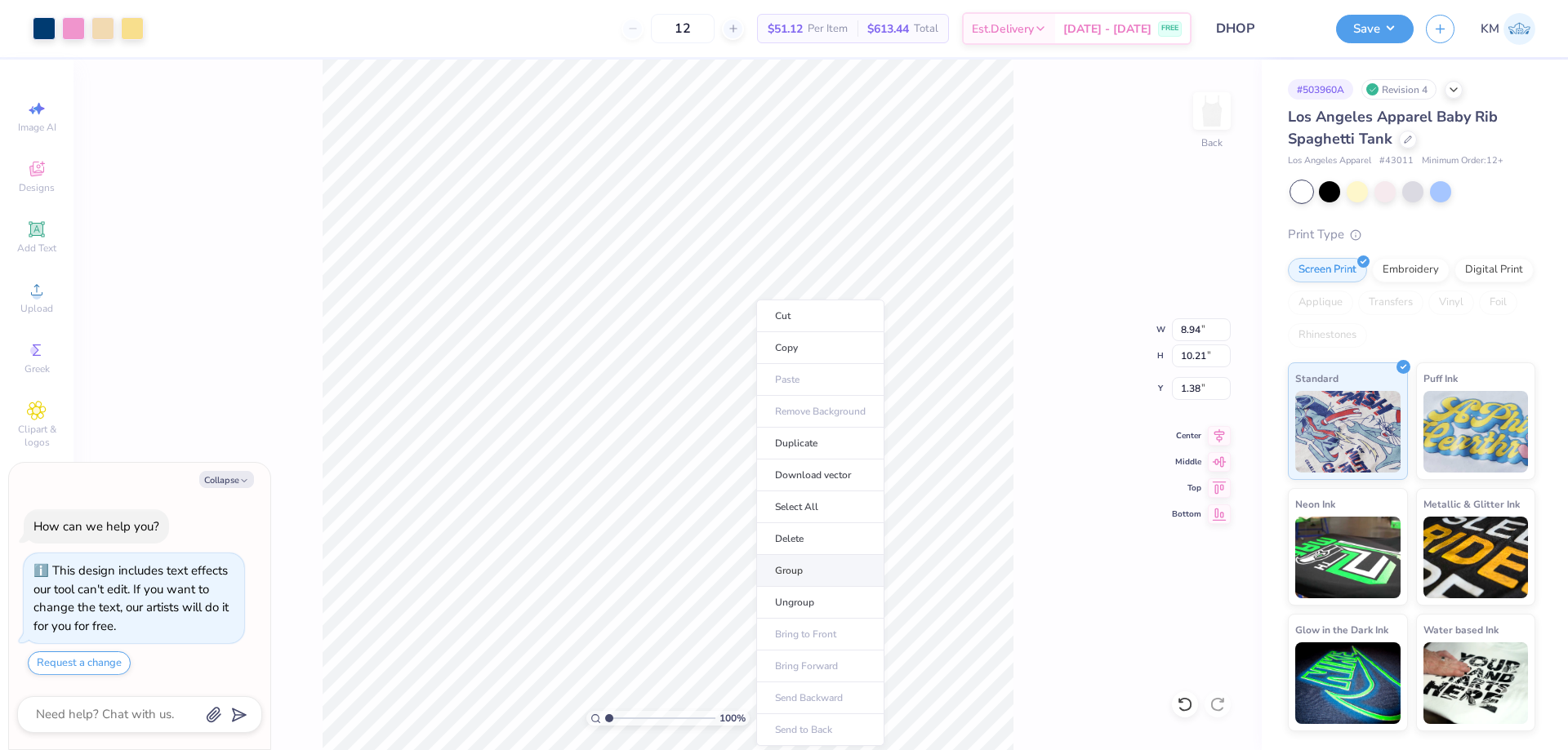
click at [818, 574] on li "Group" at bounding box center [820, 571] width 128 height 31
type textarea "x"
click at [1186, 330] on input "8.94" at bounding box center [1202, 330] width 59 height 23
type input "7"
type textarea "x"
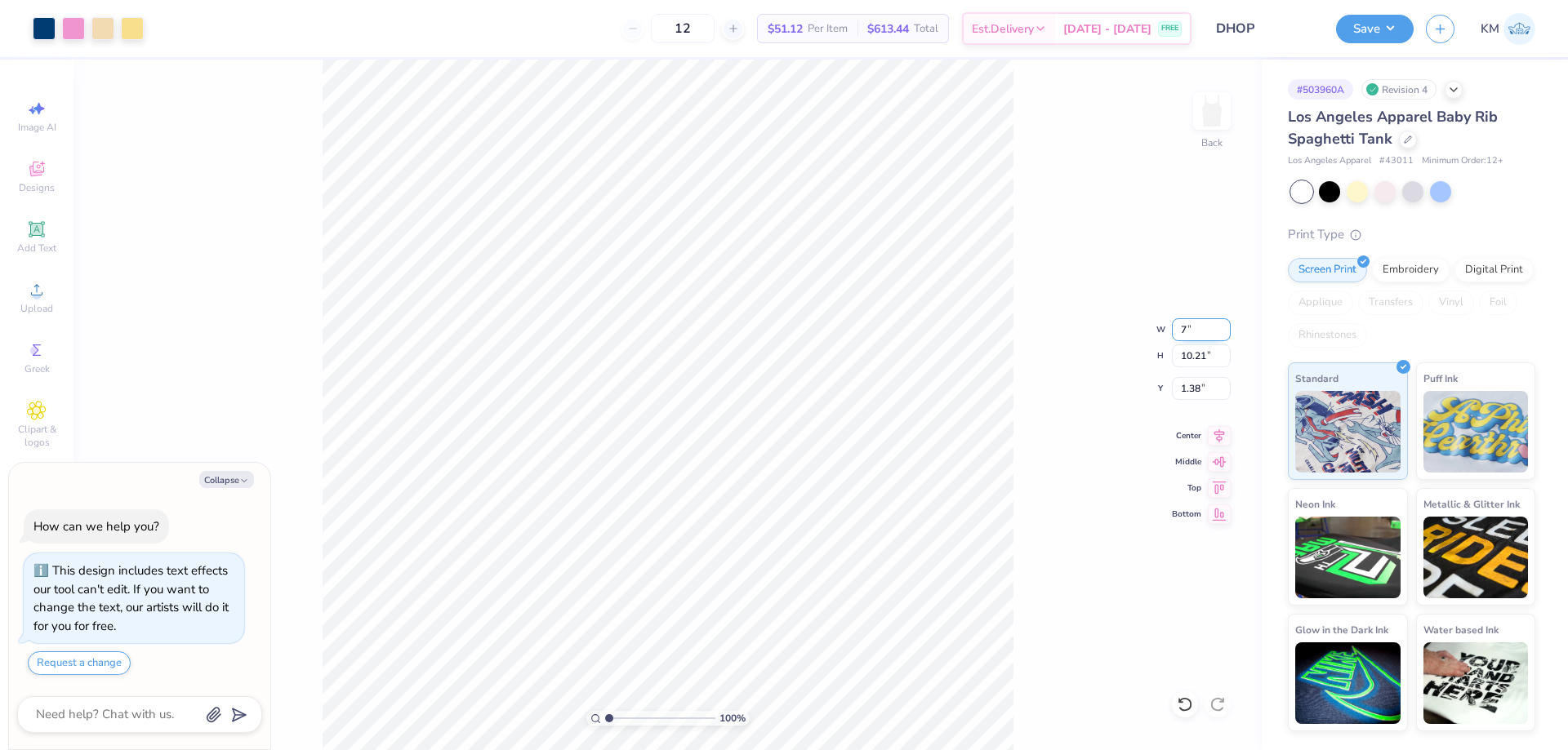
type input "7.00"
type input "8.00"
type input "2.49"
click at [1021, 400] on div "100 % Back W 7.00 7.00 " H 8.00 8.00 " Y 2.49 2.49 " Center Middle Top Bottom" at bounding box center [667, 405] width 1188 height 691
type textarea "x"
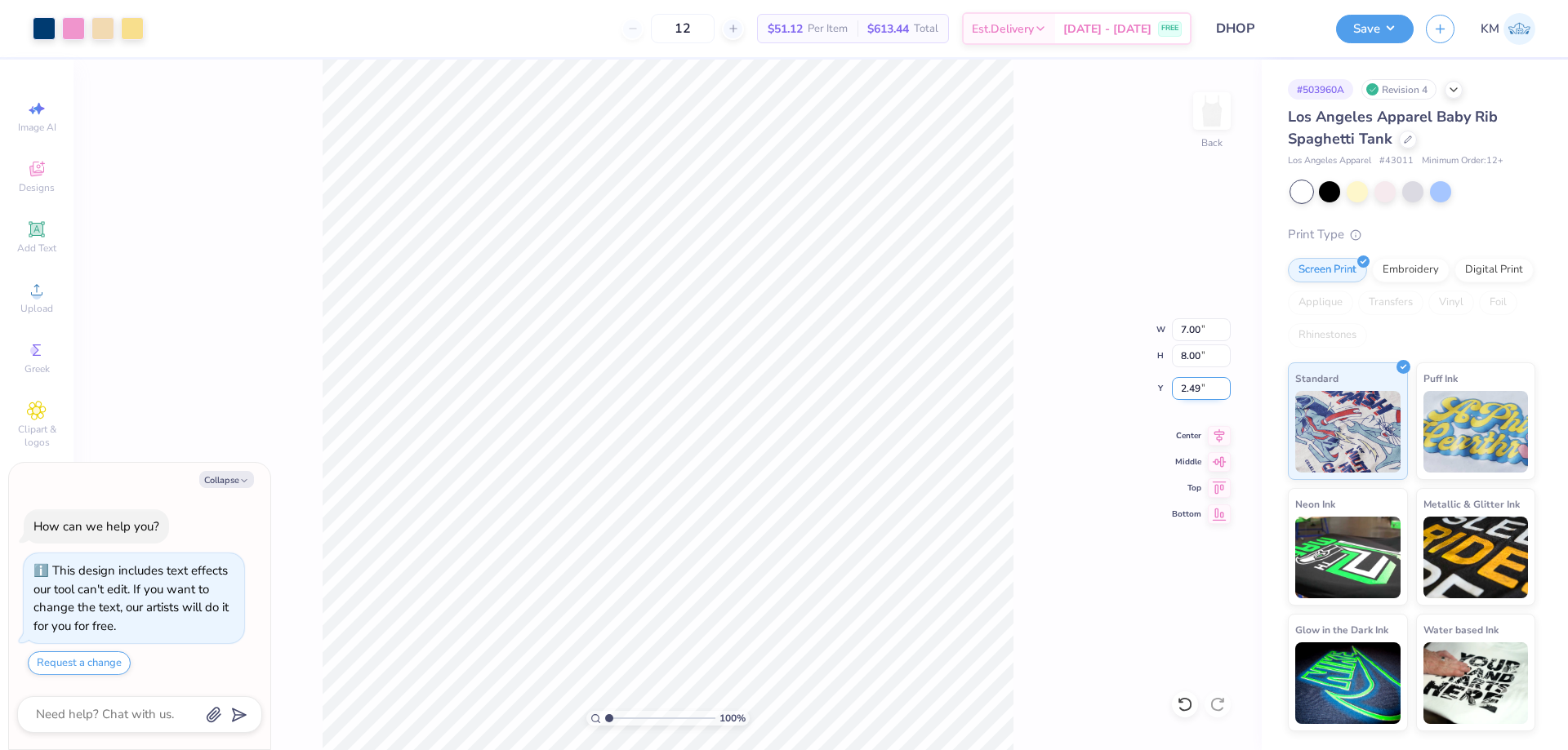
click at [1201, 387] on input "2.49" at bounding box center [1202, 388] width 59 height 23
type input "1"
type input "2.50"
click at [1091, 403] on div "100 % Back W 7.00 7.00 " H 8.00 8.00 " Y 2.50 2.50 " Center Middle Top Bottom" at bounding box center [667, 405] width 1188 height 691
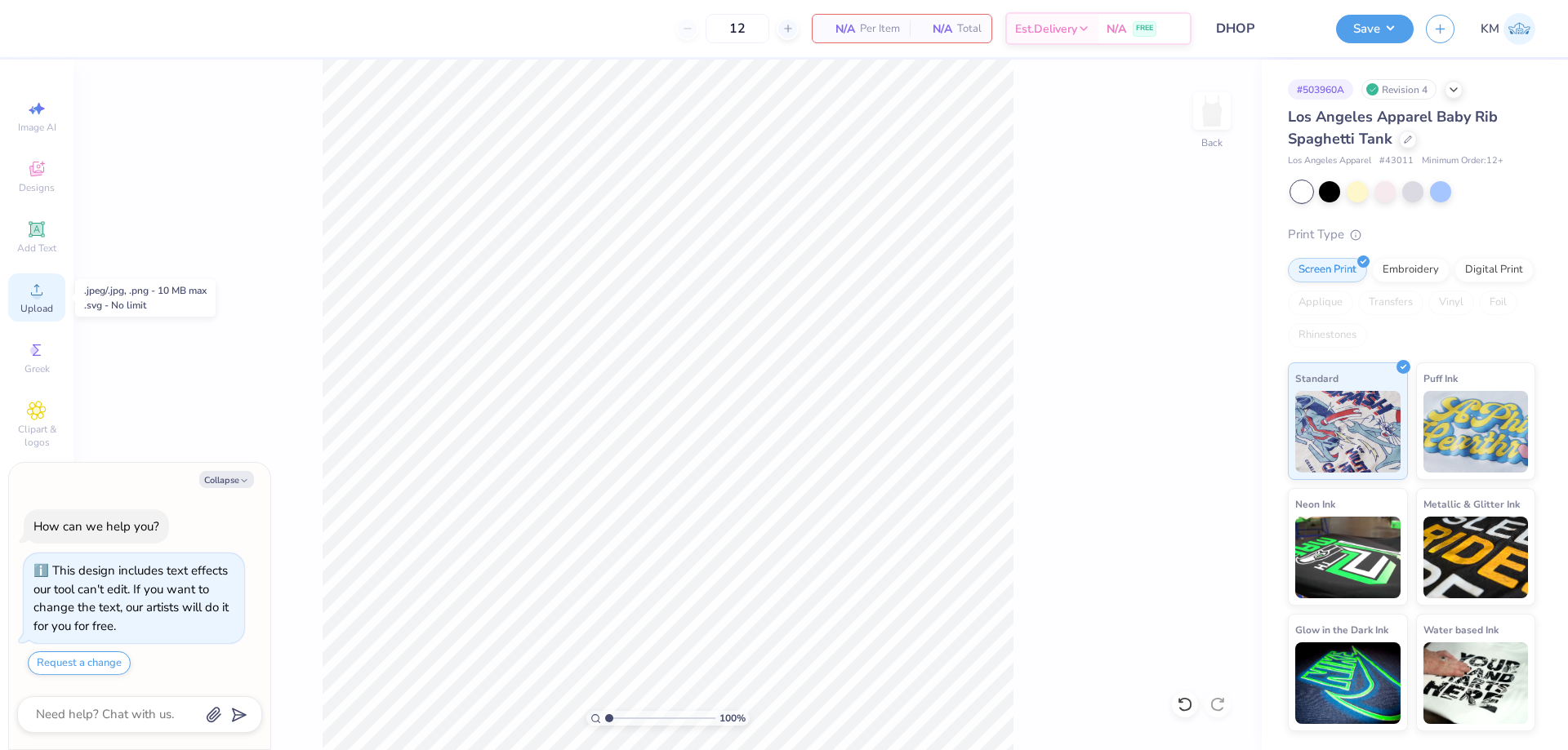
click at [43, 306] on span "Upload" at bounding box center [36, 309] width 32 height 13
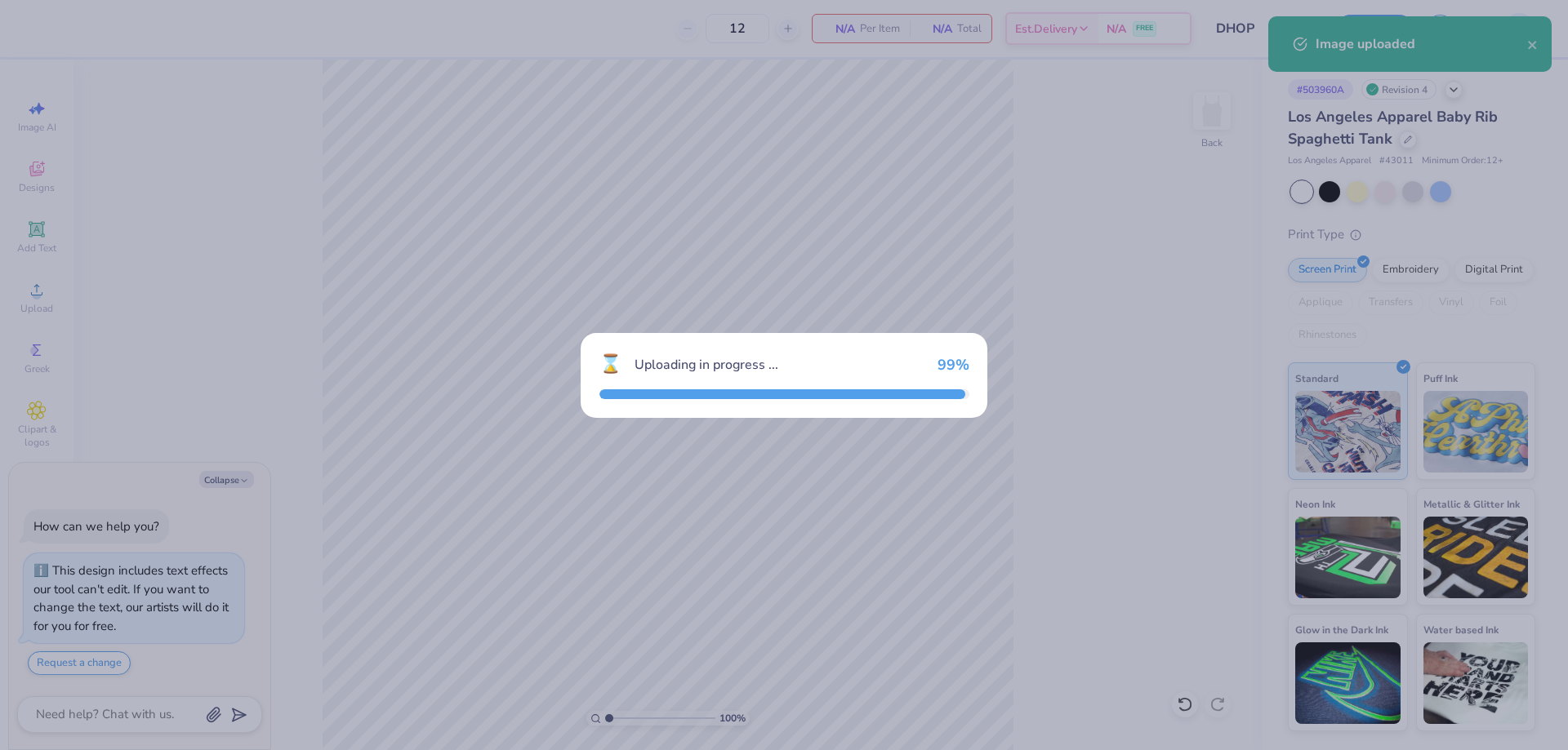
type textarea "x"
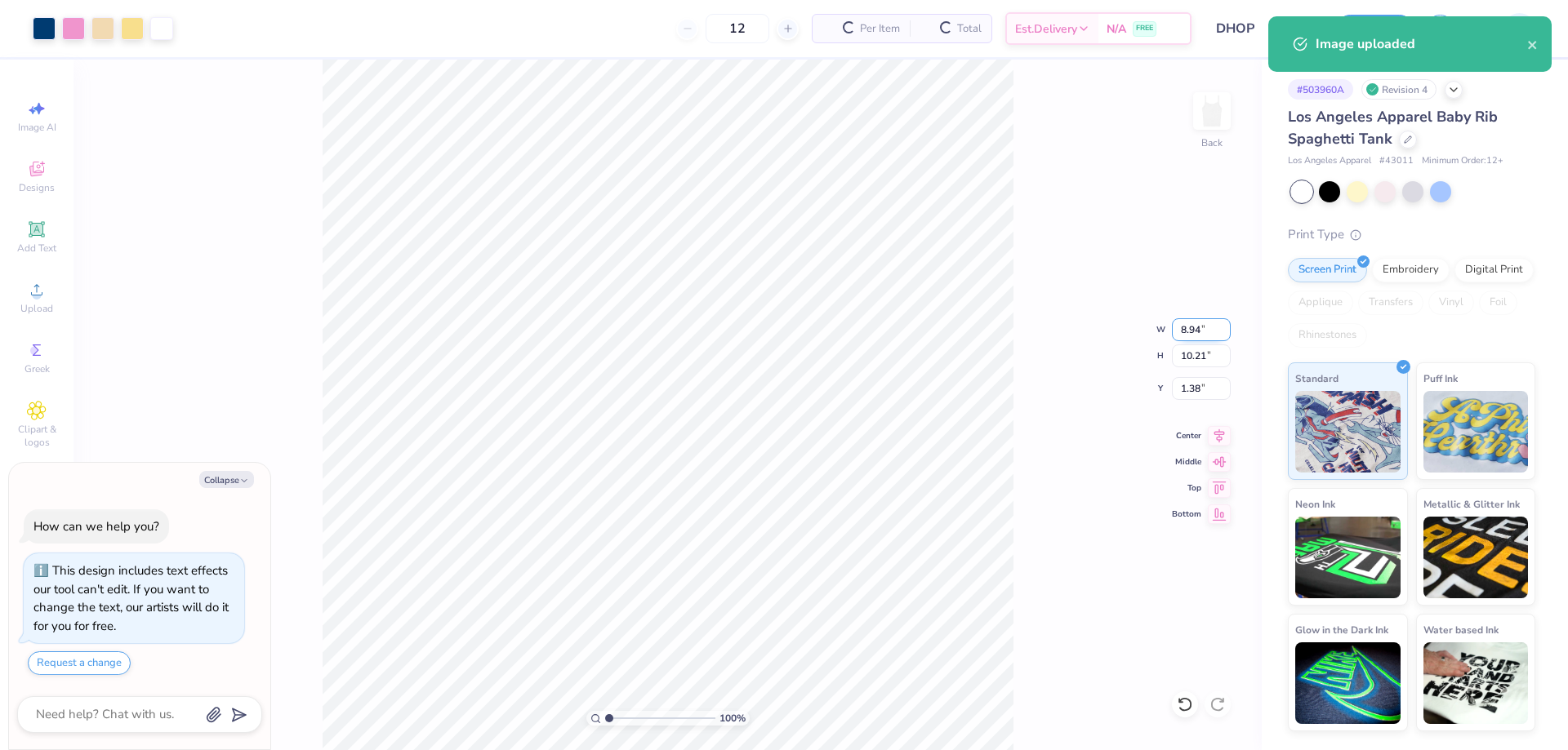
click at [1195, 331] on input "8.94" at bounding box center [1202, 330] width 59 height 23
type input "7"
type textarea "x"
type input "7.00"
type input "8.00"
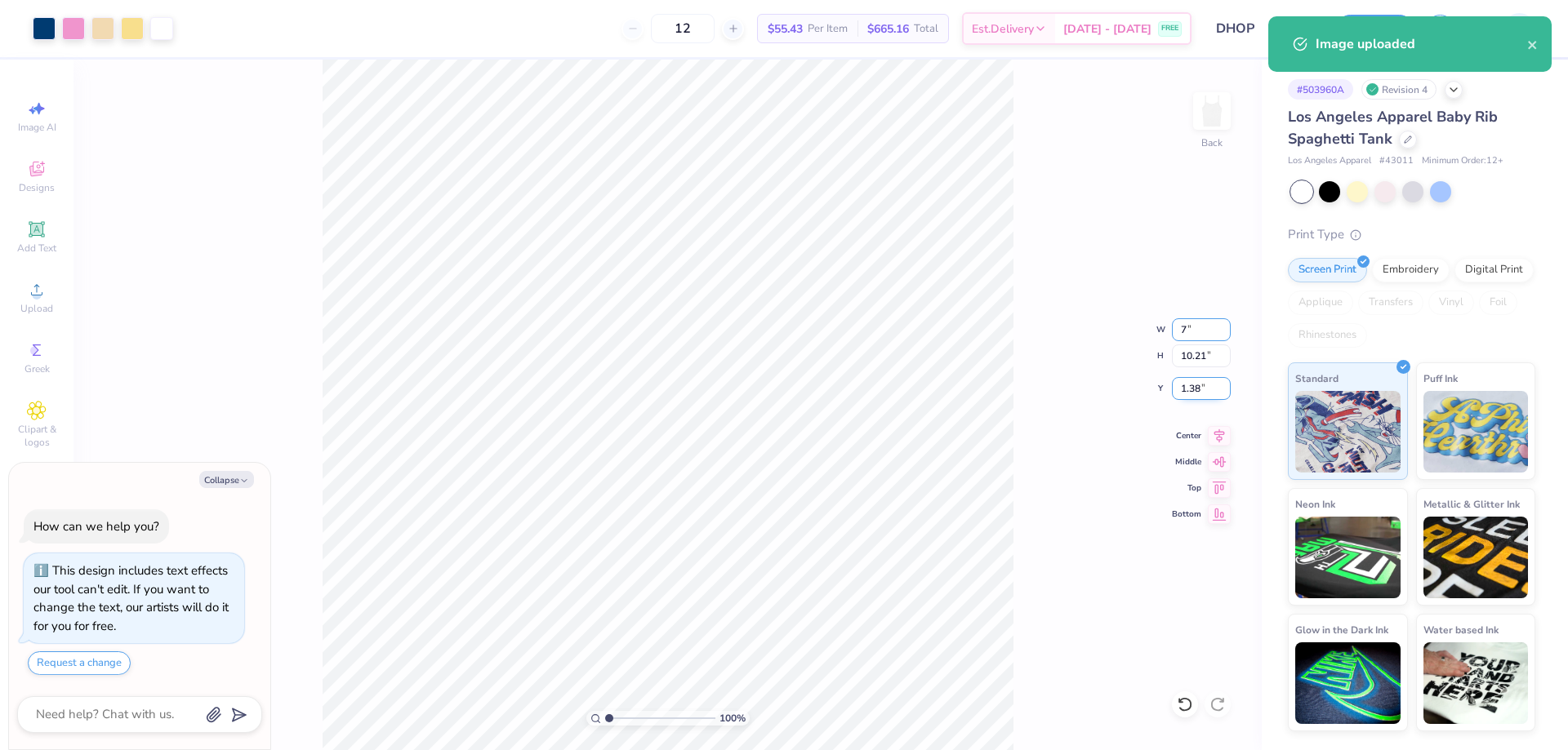
type input "2.49"
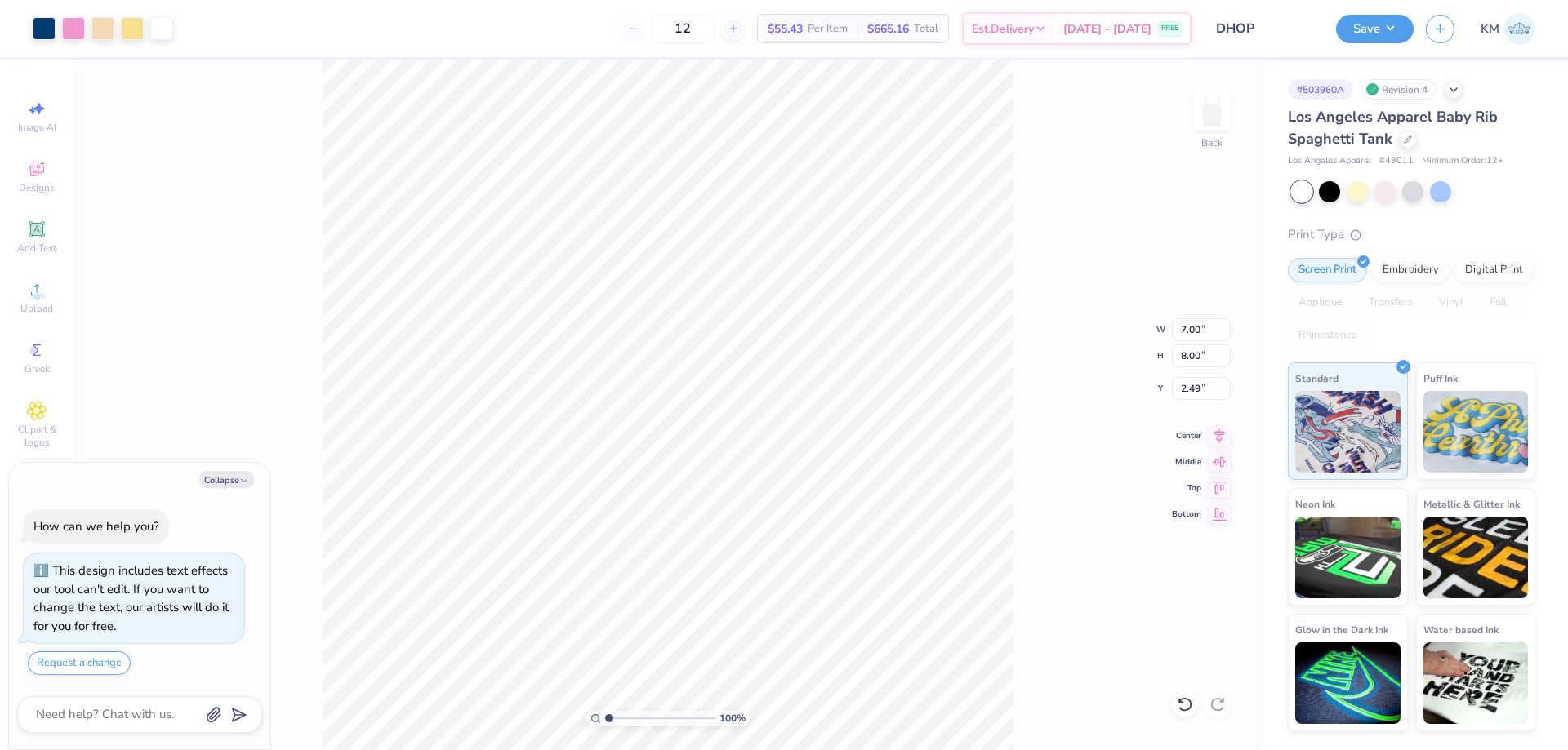
type textarea "x"
click at [1196, 384] on input "2.49" at bounding box center [1202, 388] width 59 height 23
type input "2.5"
type textarea "x"
type input "2.50"
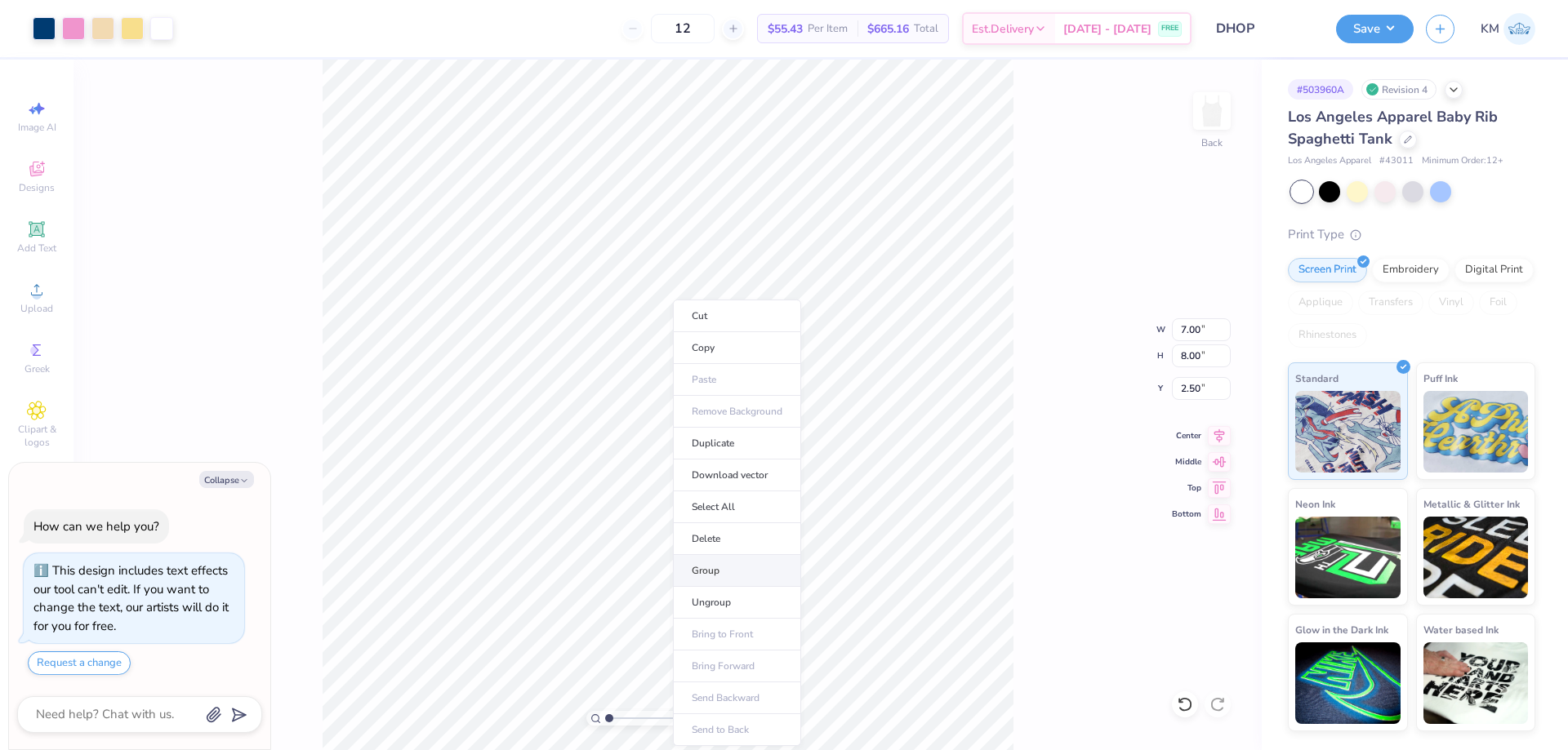
click at [733, 579] on li "Group" at bounding box center [737, 571] width 128 height 31
type textarea "x"
type input "2.51"
type textarea "x"
drag, startPoint x: 615, startPoint y: 716, endPoint x: 650, endPoint y: 711, distance: 35.4
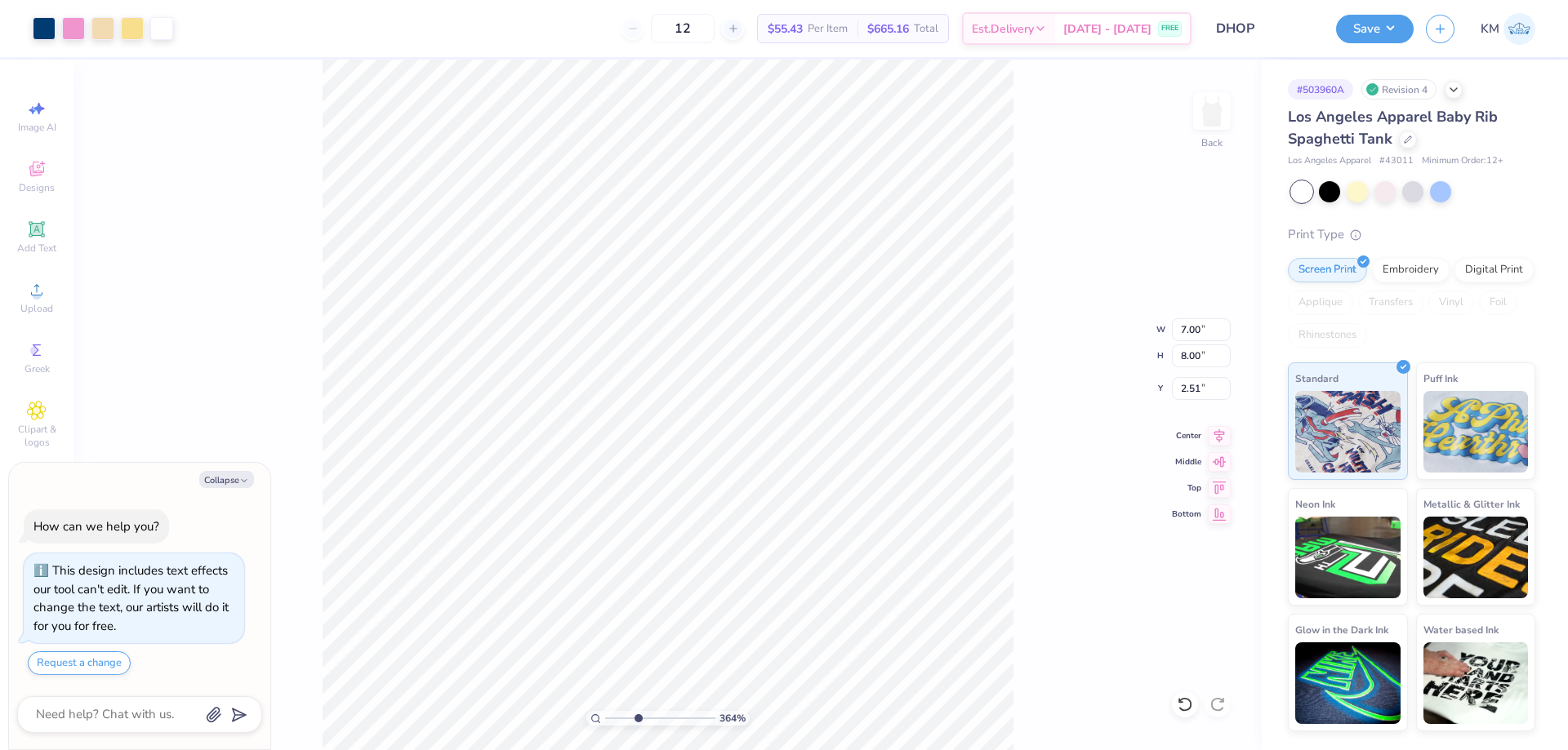
type input "3.79"
click at [639, 718] on input "range" at bounding box center [659, 718] width 110 height 14
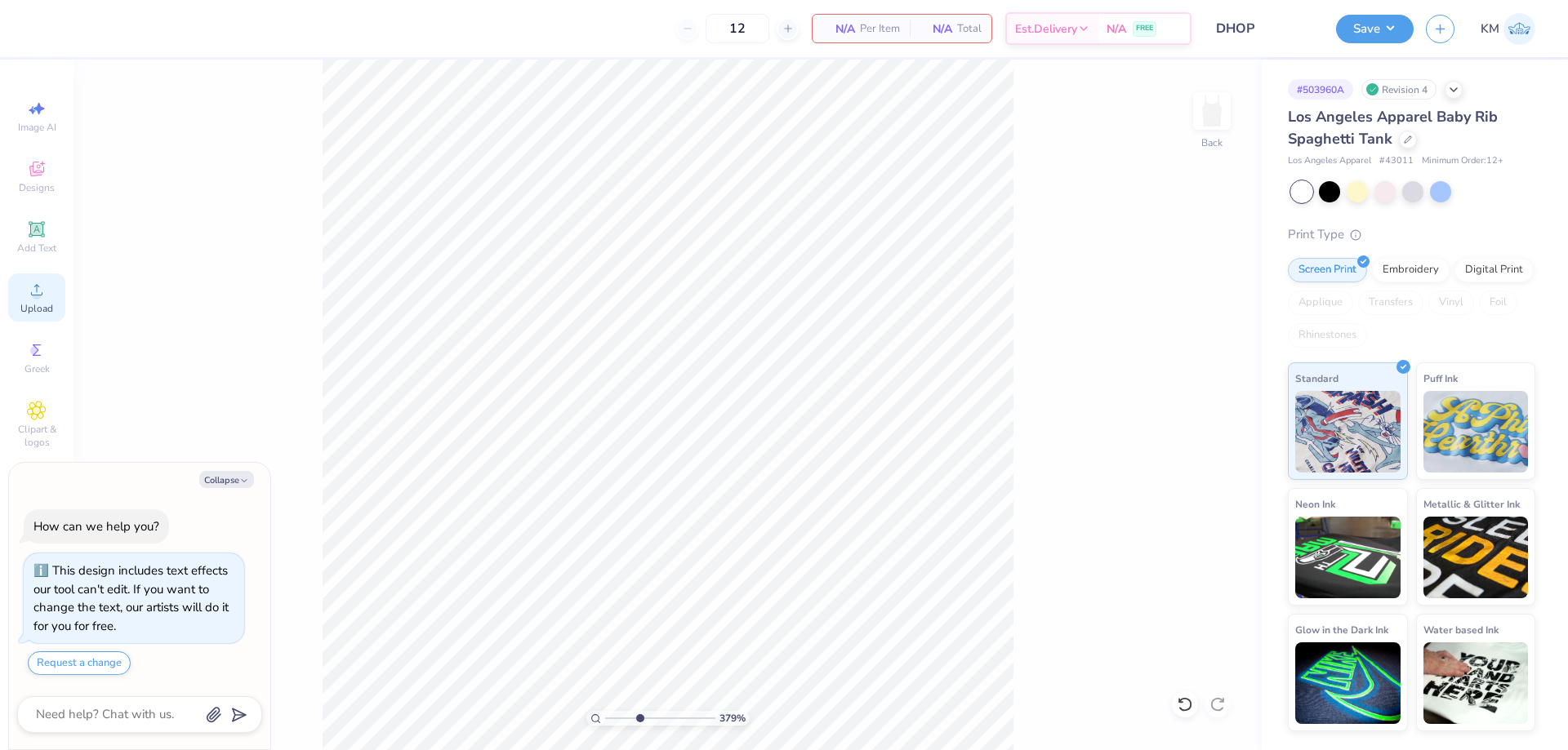
click at [34, 291] on icon at bounding box center [36, 289] width 20 height 20
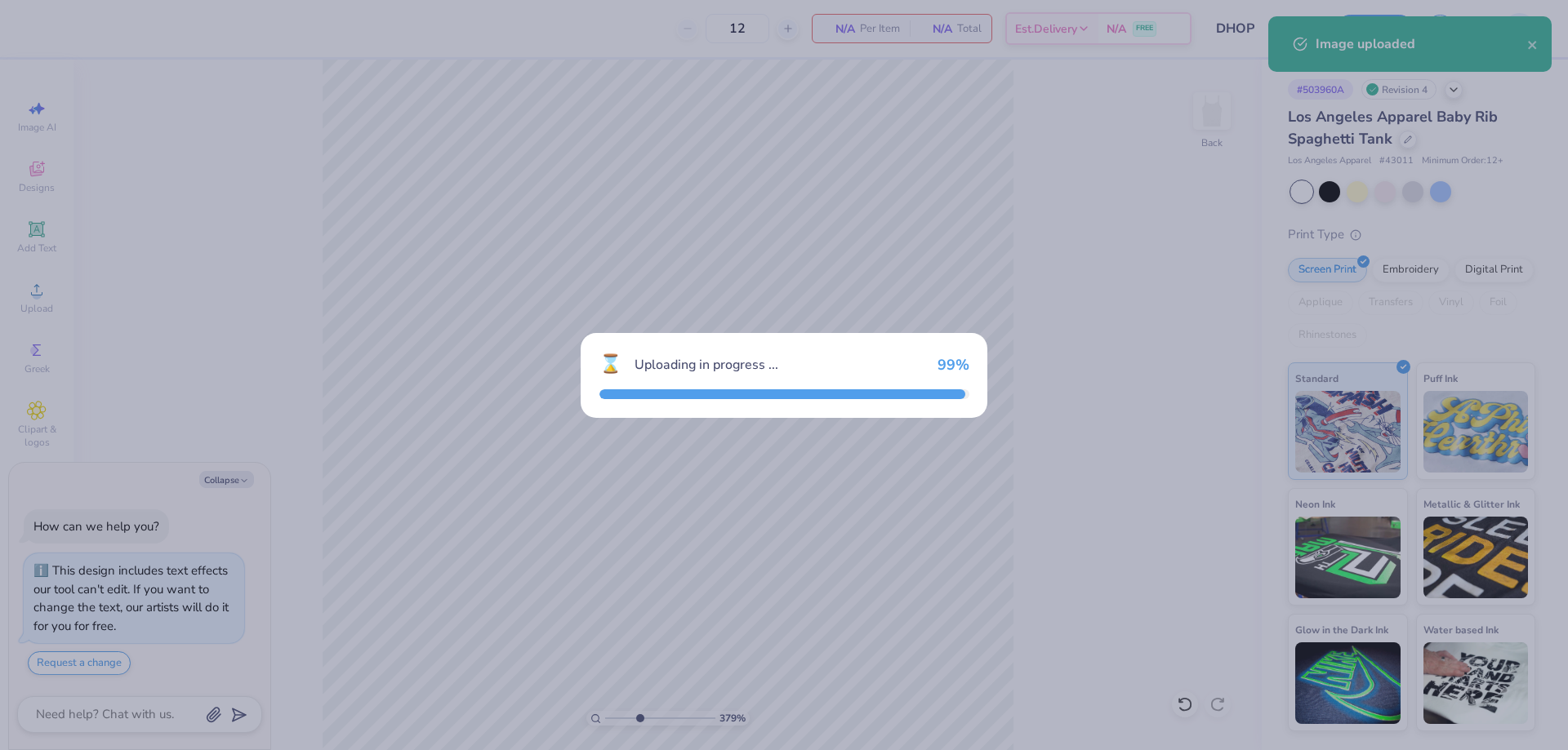
type textarea "x"
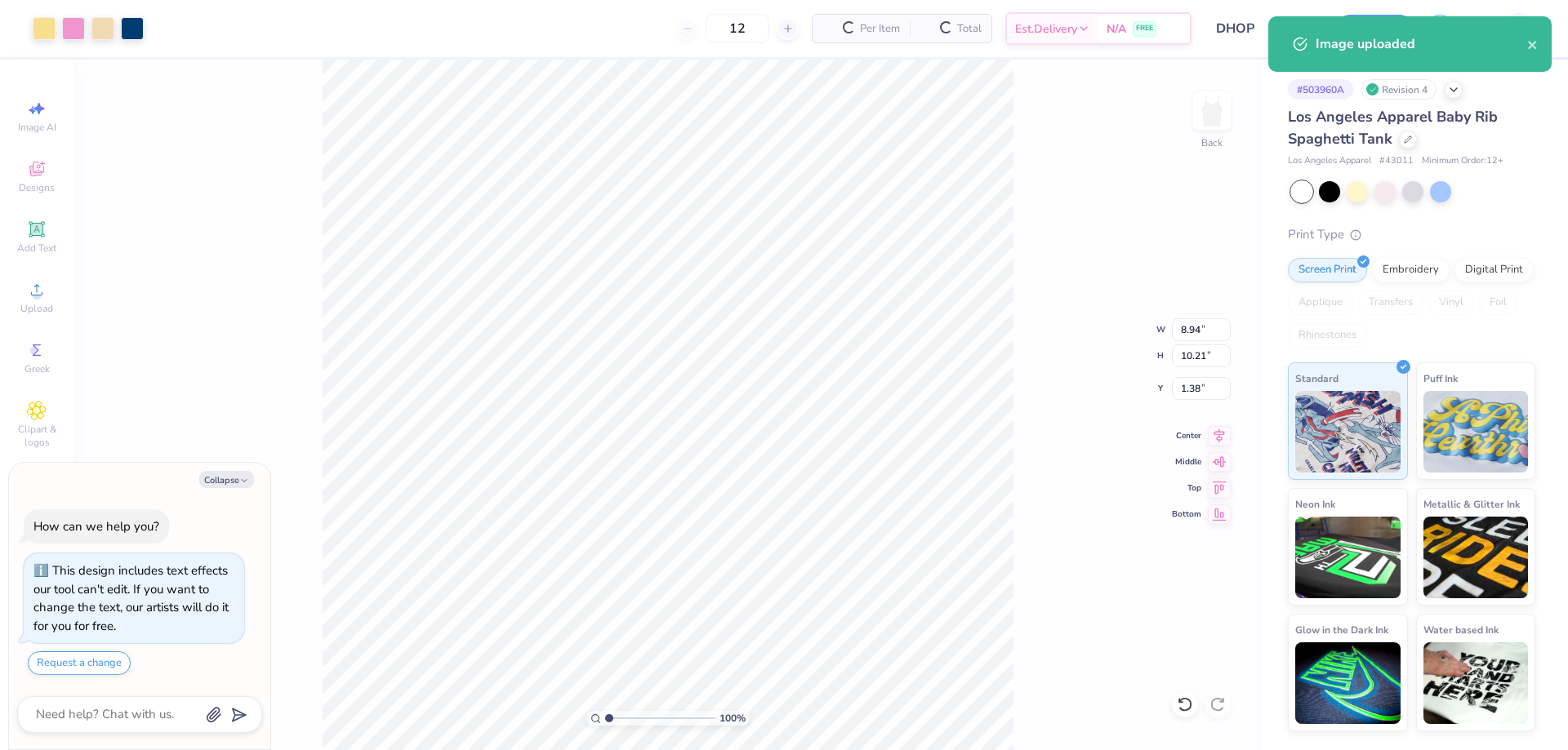
drag, startPoint x: 638, startPoint y: 719, endPoint x: 463, endPoint y: 723, distance: 175.0
type input "1"
click at [605, 723] on input "range" at bounding box center [659, 718] width 110 height 14
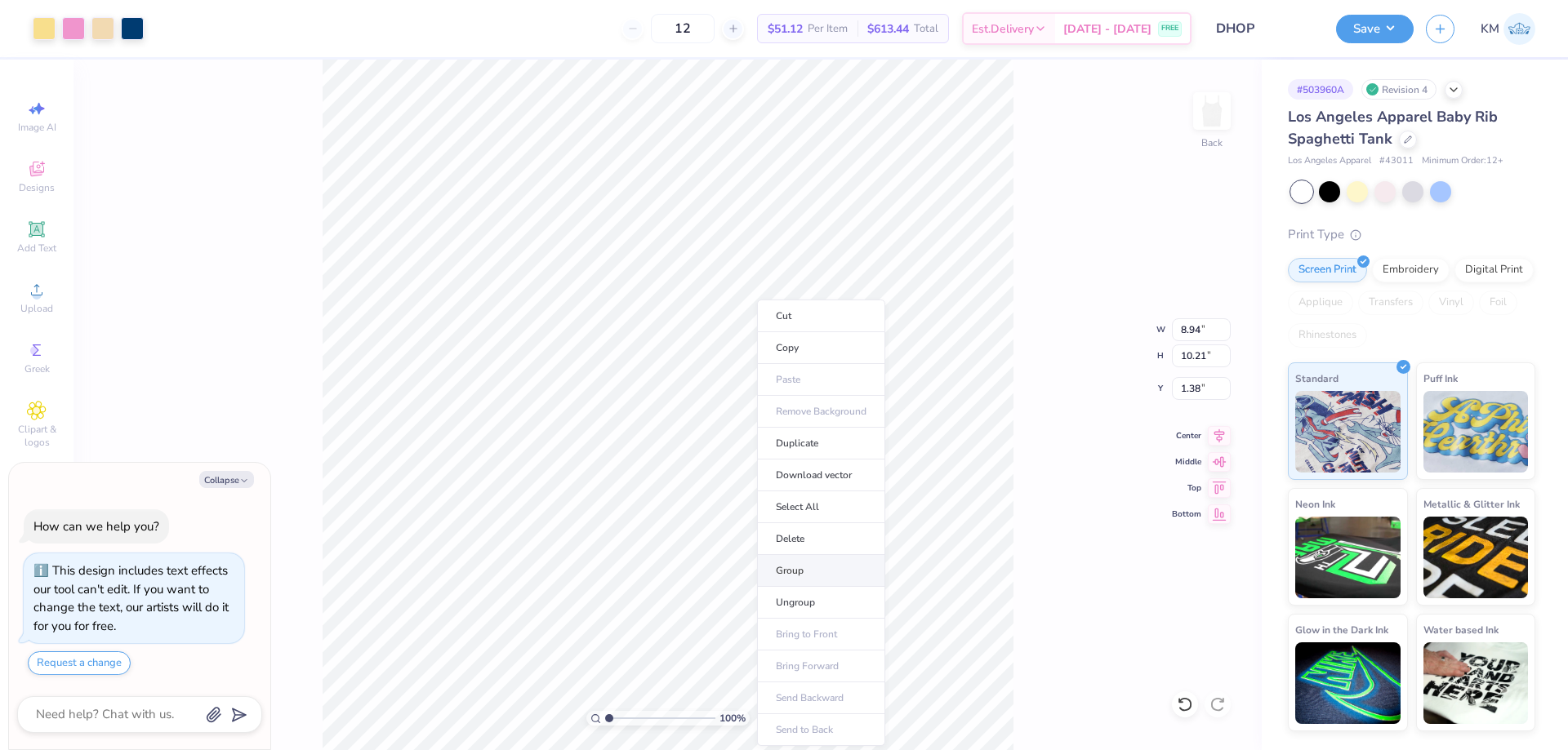
click at [801, 565] on li "Group" at bounding box center [821, 571] width 128 height 31
type textarea "x"
click at [1202, 386] on input "1.38" at bounding box center [1202, 388] width 59 height 23
type input "2.50"
click at [1204, 330] on input "8.94" at bounding box center [1202, 330] width 59 height 23
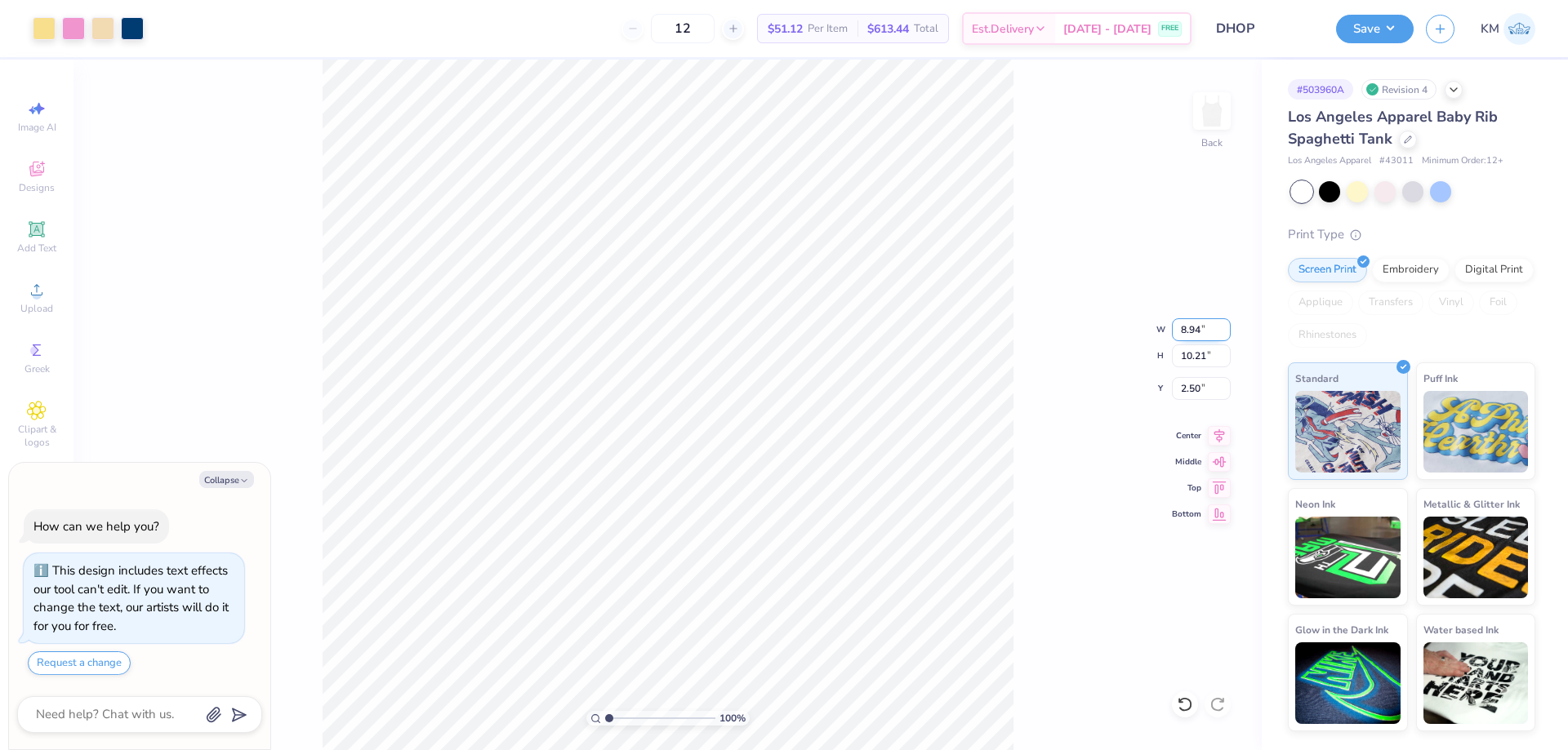
click at [1197, 331] on input "8.94" at bounding box center [1202, 330] width 59 height 23
type textarea "x"
type input "2.29"
type input "7"
type textarea "x"
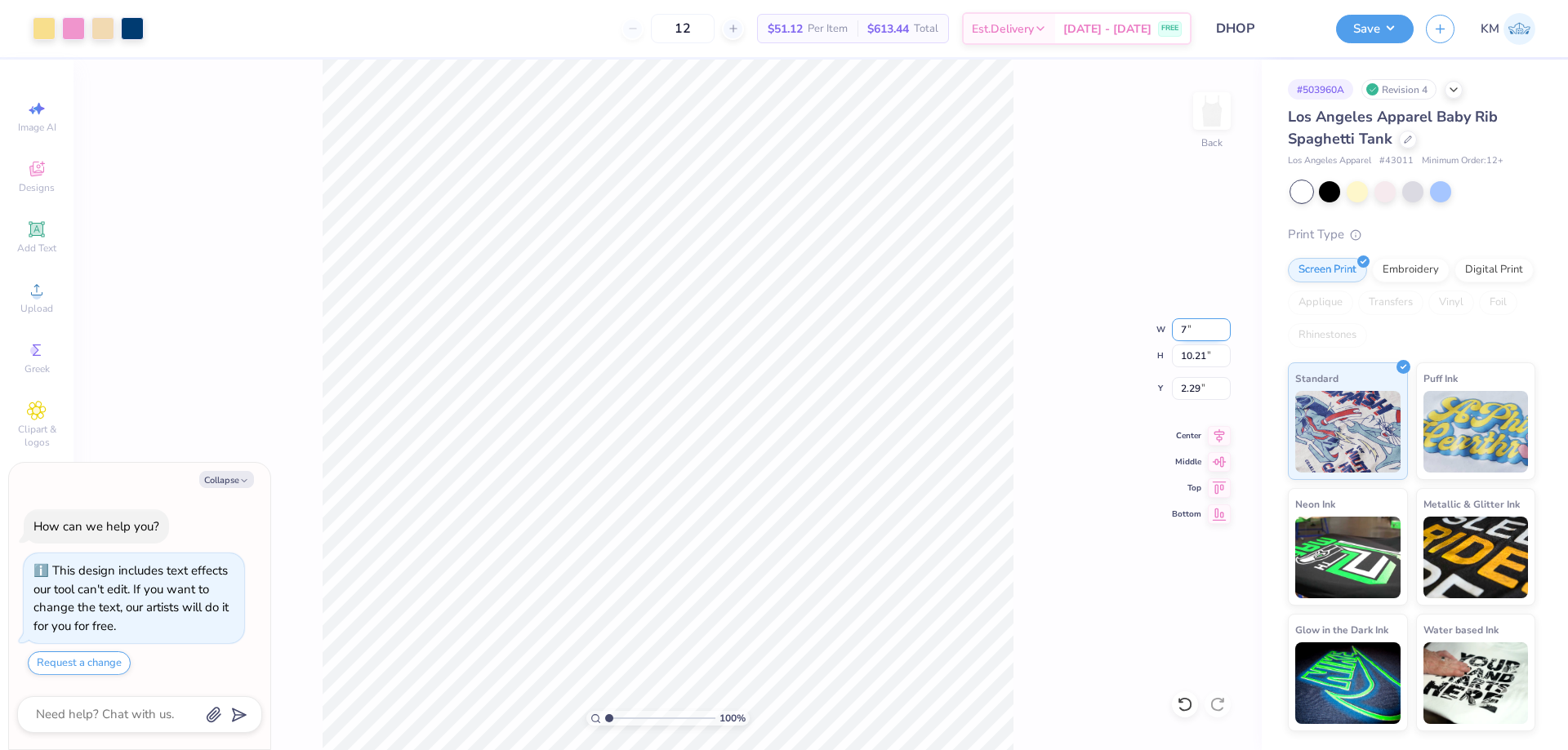
type input "7.00"
type input "8.00"
type input "3.39"
type textarea "x"
click at [1183, 385] on input "3.39" at bounding box center [1202, 388] width 59 height 23
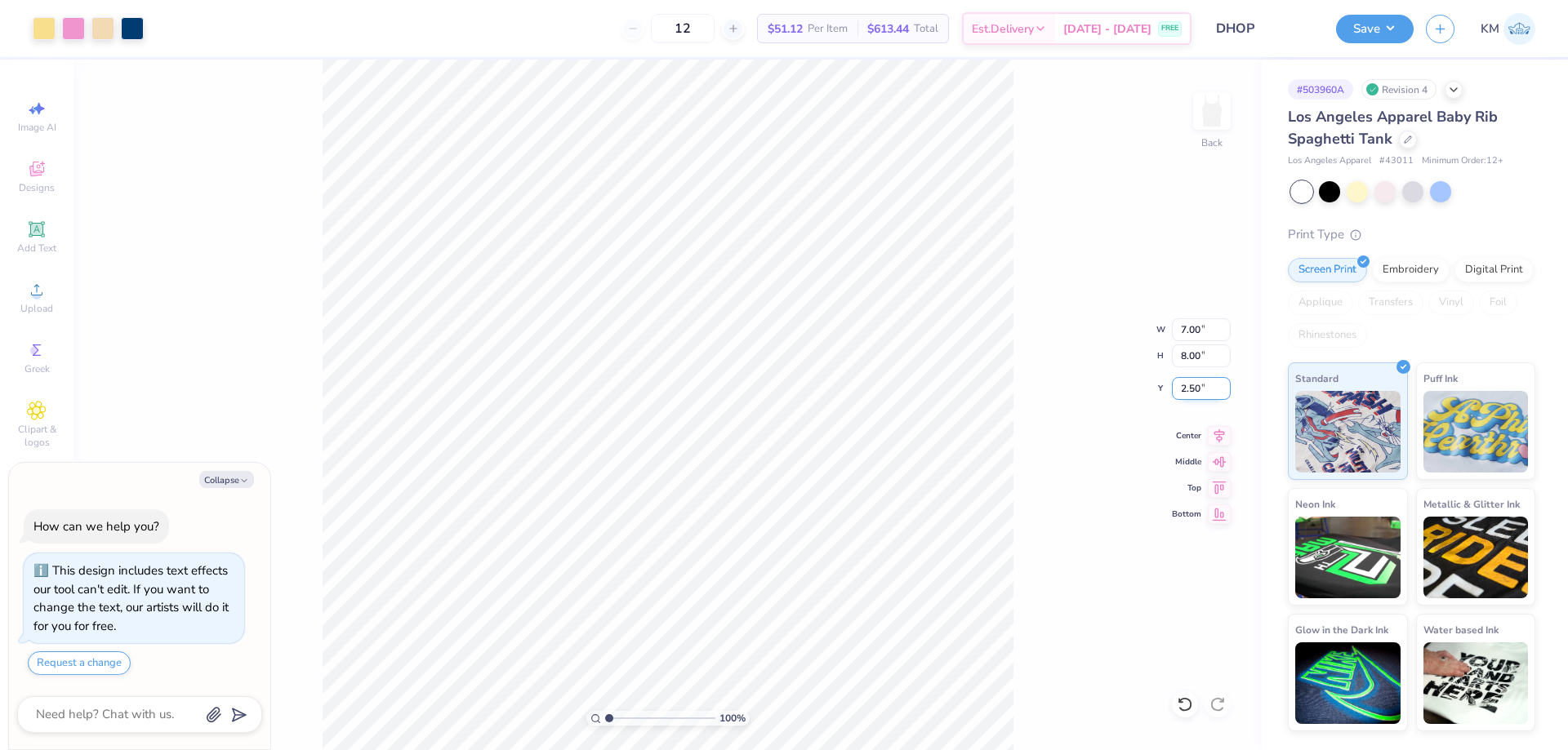
type input "2.50"
type textarea "x"
drag, startPoint x: 613, startPoint y: 719, endPoint x: 686, endPoint y: 707, distance: 74.0
click at [686, 711] on input "range" at bounding box center [658, 718] width 105 height 14
drag, startPoint x: 679, startPoint y: 724, endPoint x: 598, endPoint y: 724, distance: 81.0
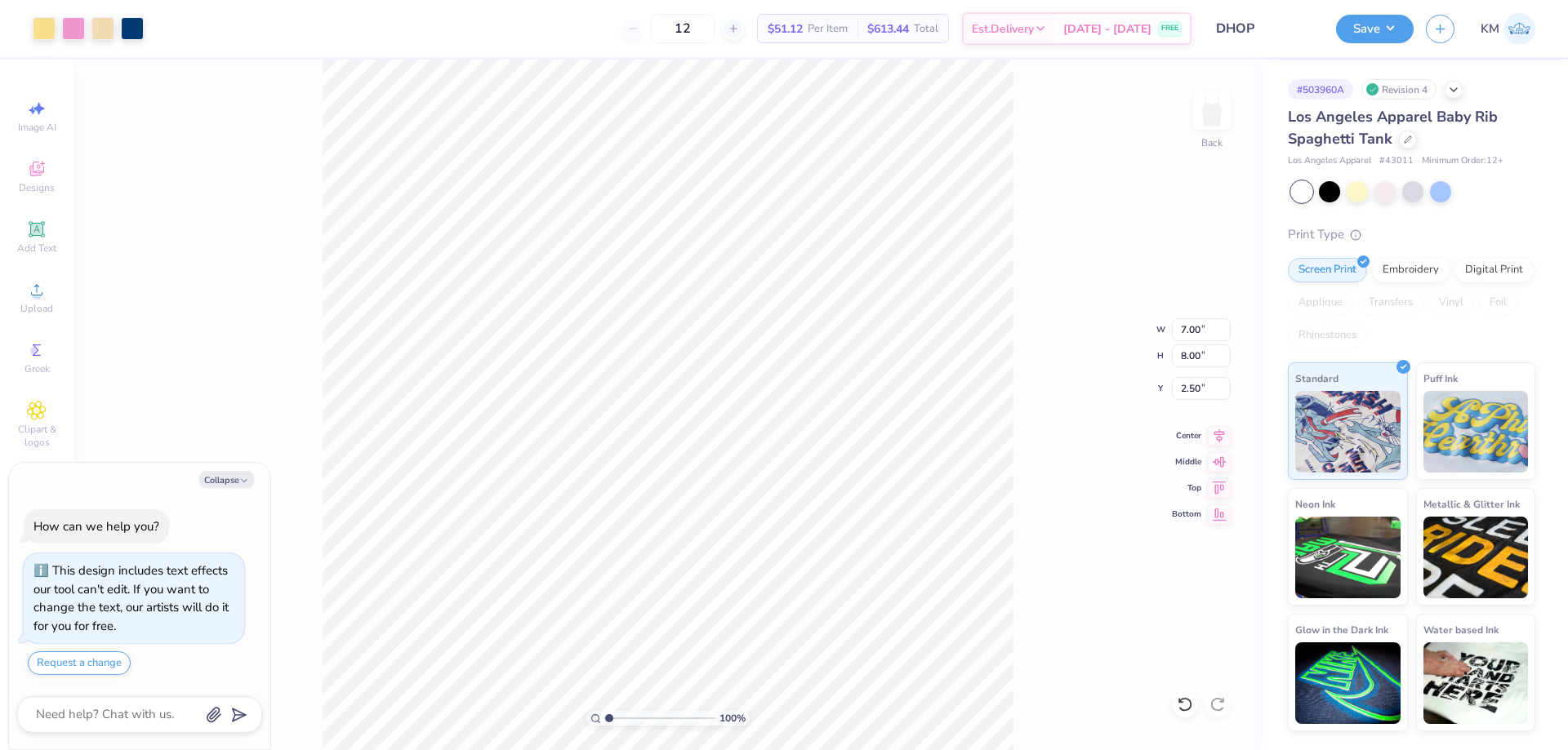
type input "1"
click at [605, 724] on input "range" at bounding box center [659, 718] width 110 height 14
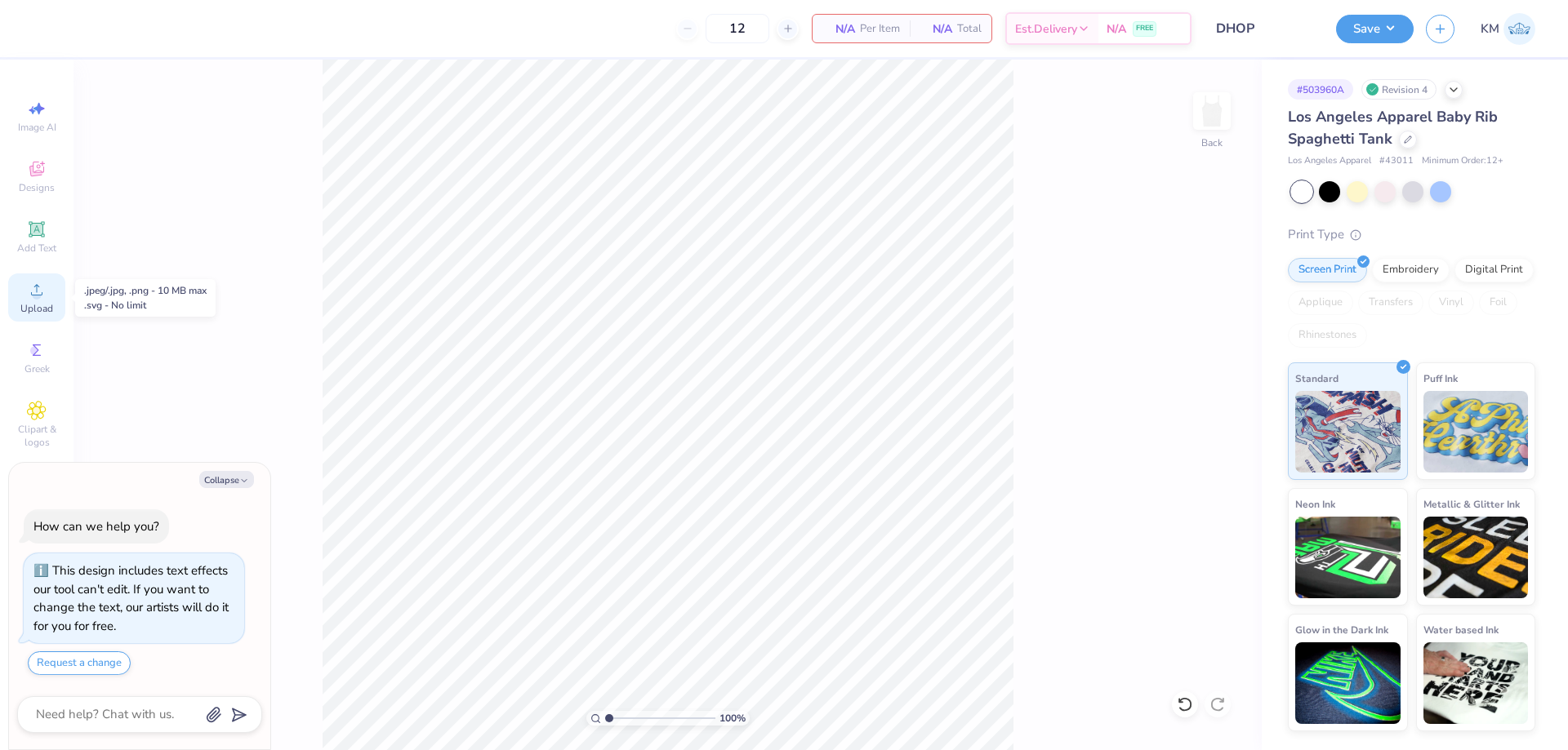
click at [35, 291] on icon at bounding box center [36, 289] width 20 height 20
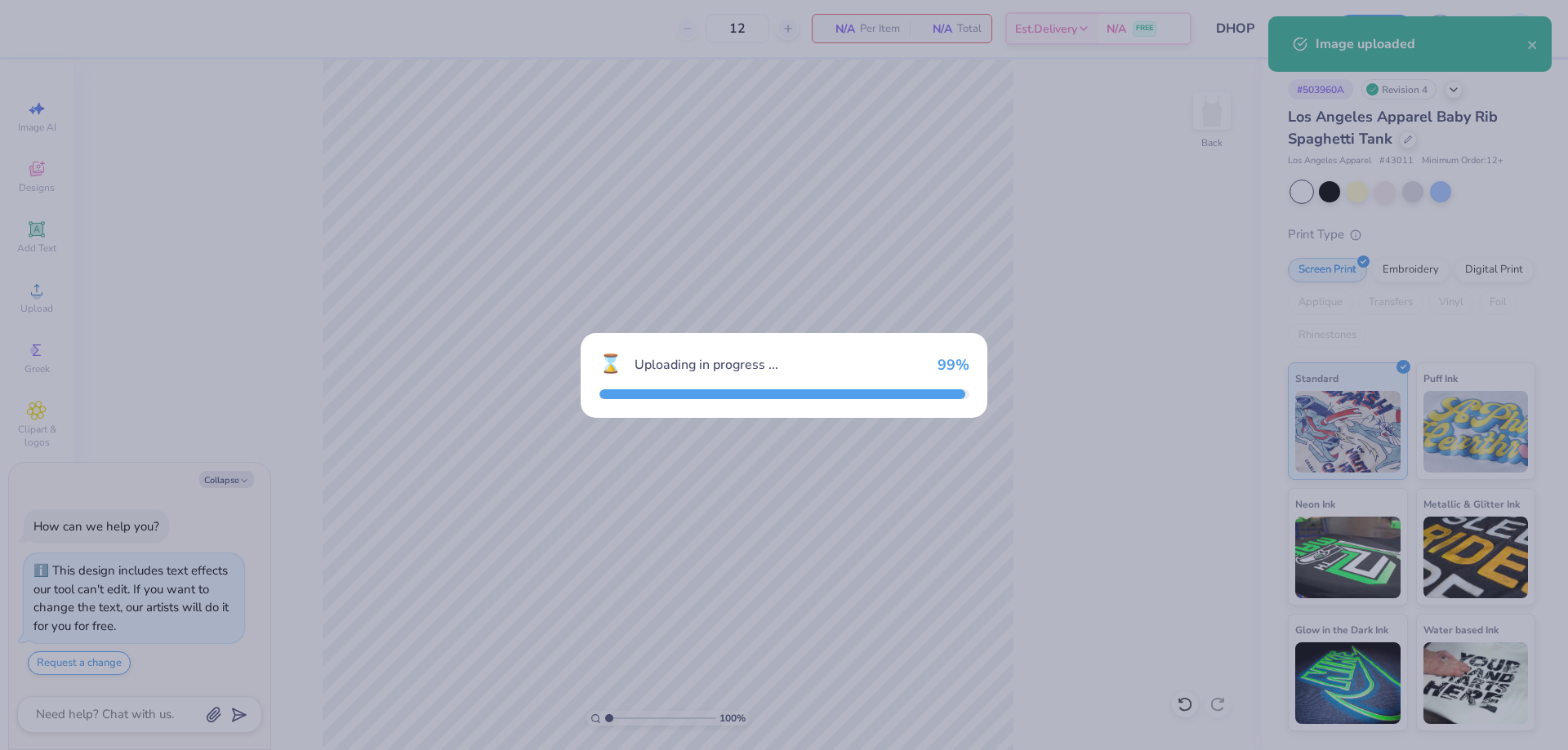
type textarea "x"
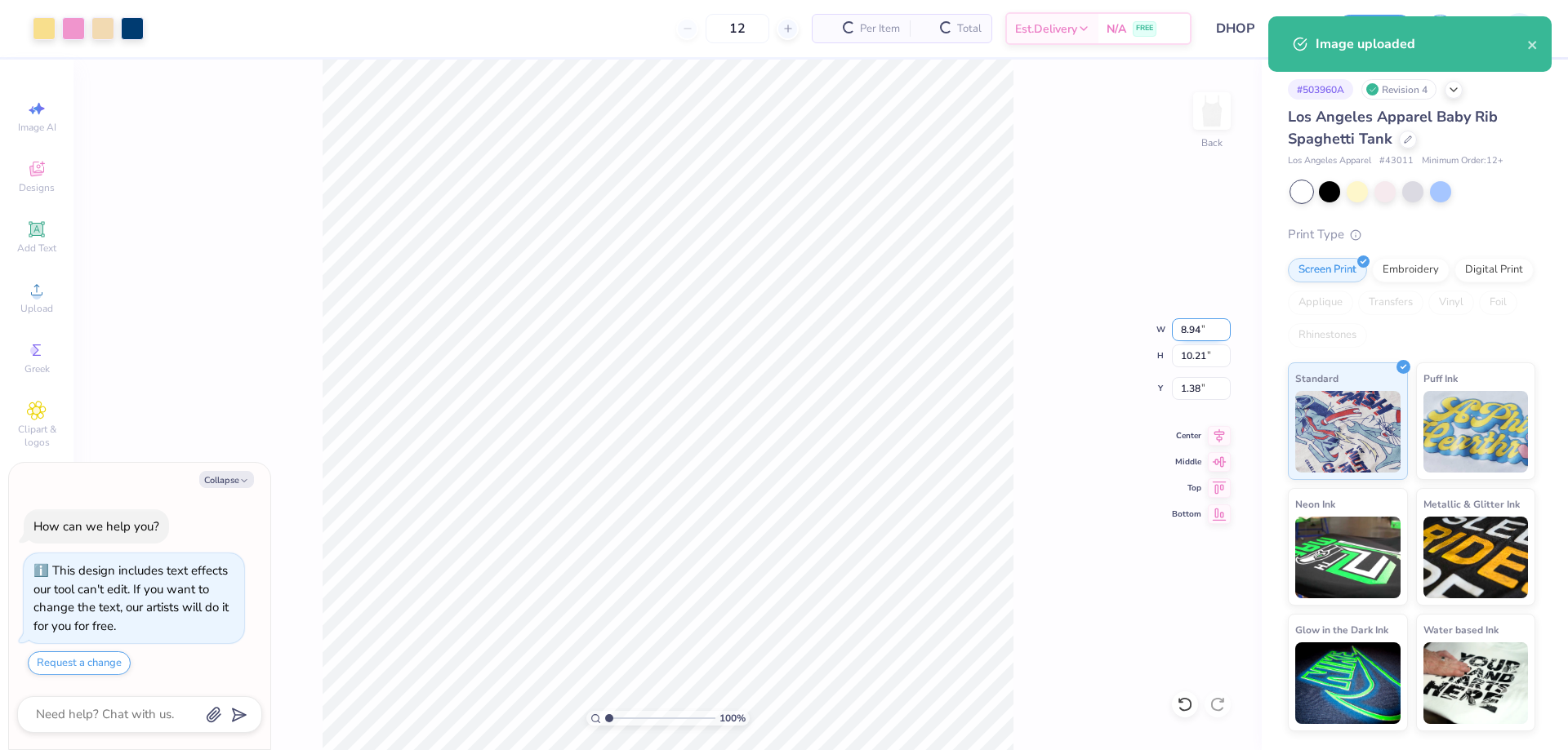
click at [1187, 330] on input "8.94" at bounding box center [1202, 330] width 59 height 23
type input "7"
type textarea "x"
type input "7.00"
type input "8.00"
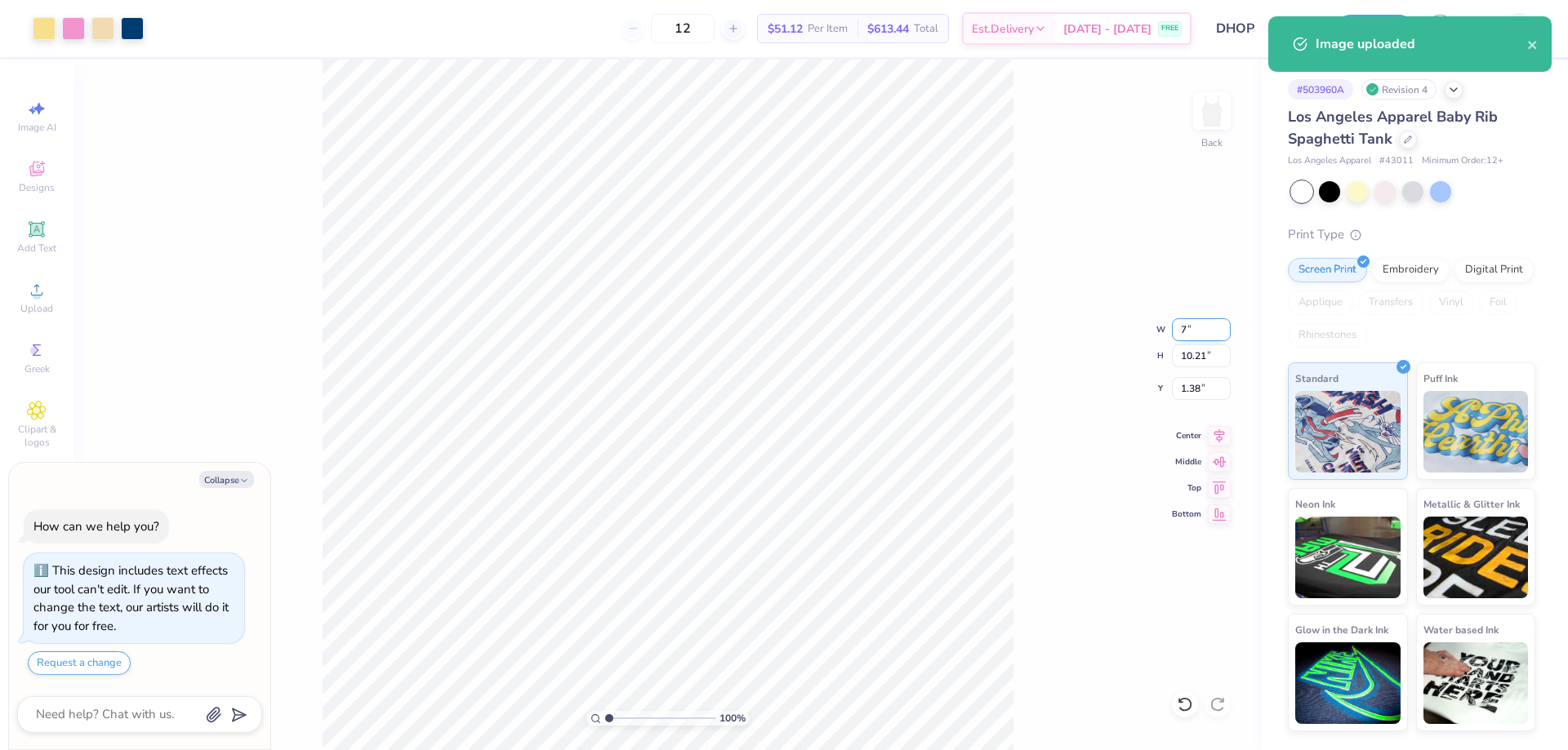
type input "2.49"
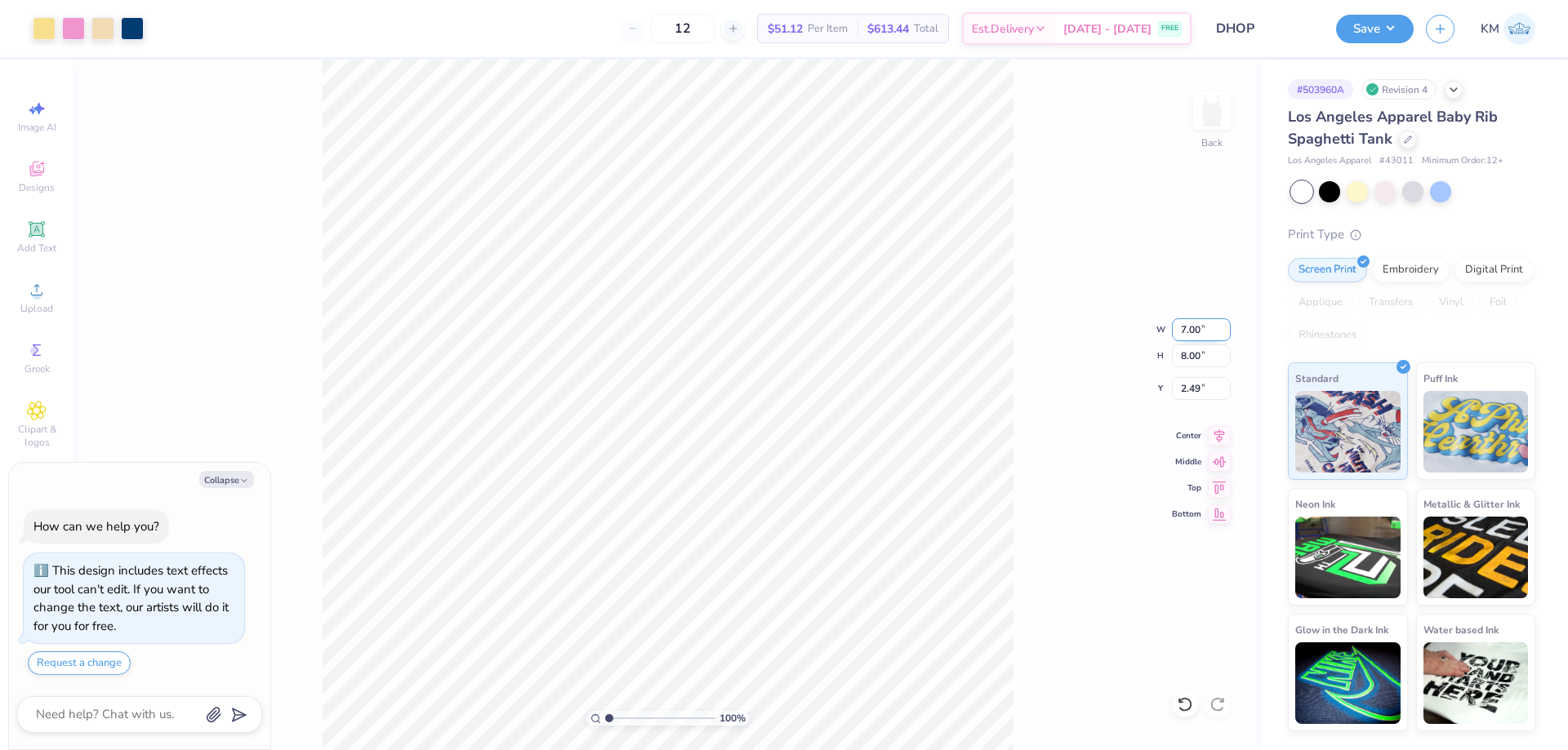
type textarea "x"
click at [1180, 380] on input "2.49" at bounding box center [1202, 388] width 59 height 23
type input "2.5"
type textarea "x"
type input "2.50"
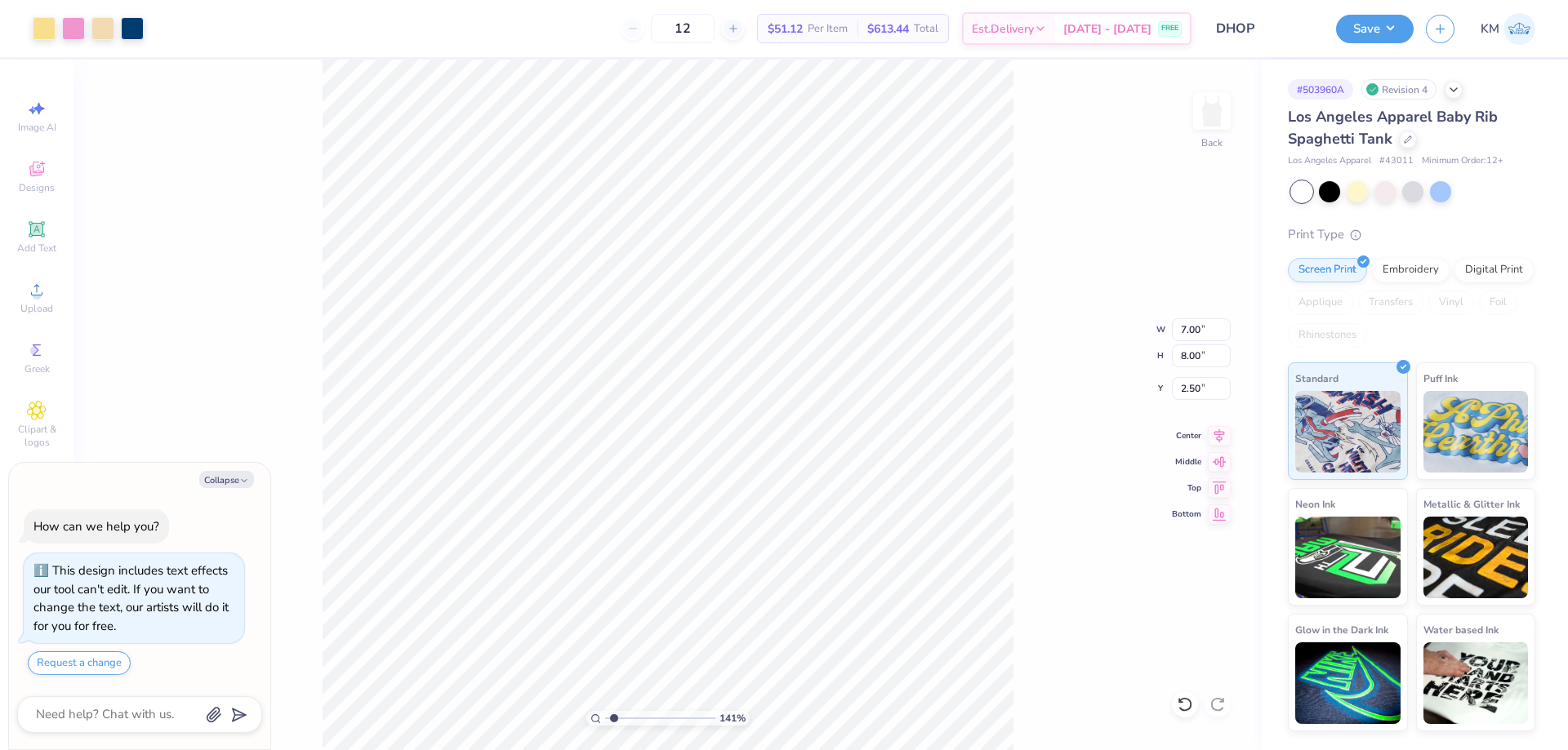
click at [614, 723] on input "range" at bounding box center [659, 718] width 110 height 14
drag, startPoint x: 614, startPoint y: 723, endPoint x: 572, endPoint y: 719, distance: 42.2
type input "1"
click at [605, 719] on input "range" at bounding box center [659, 718] width 110 height 14
type textarea "x"
